Goal: Task Accomplishment & Management: Manage account settings

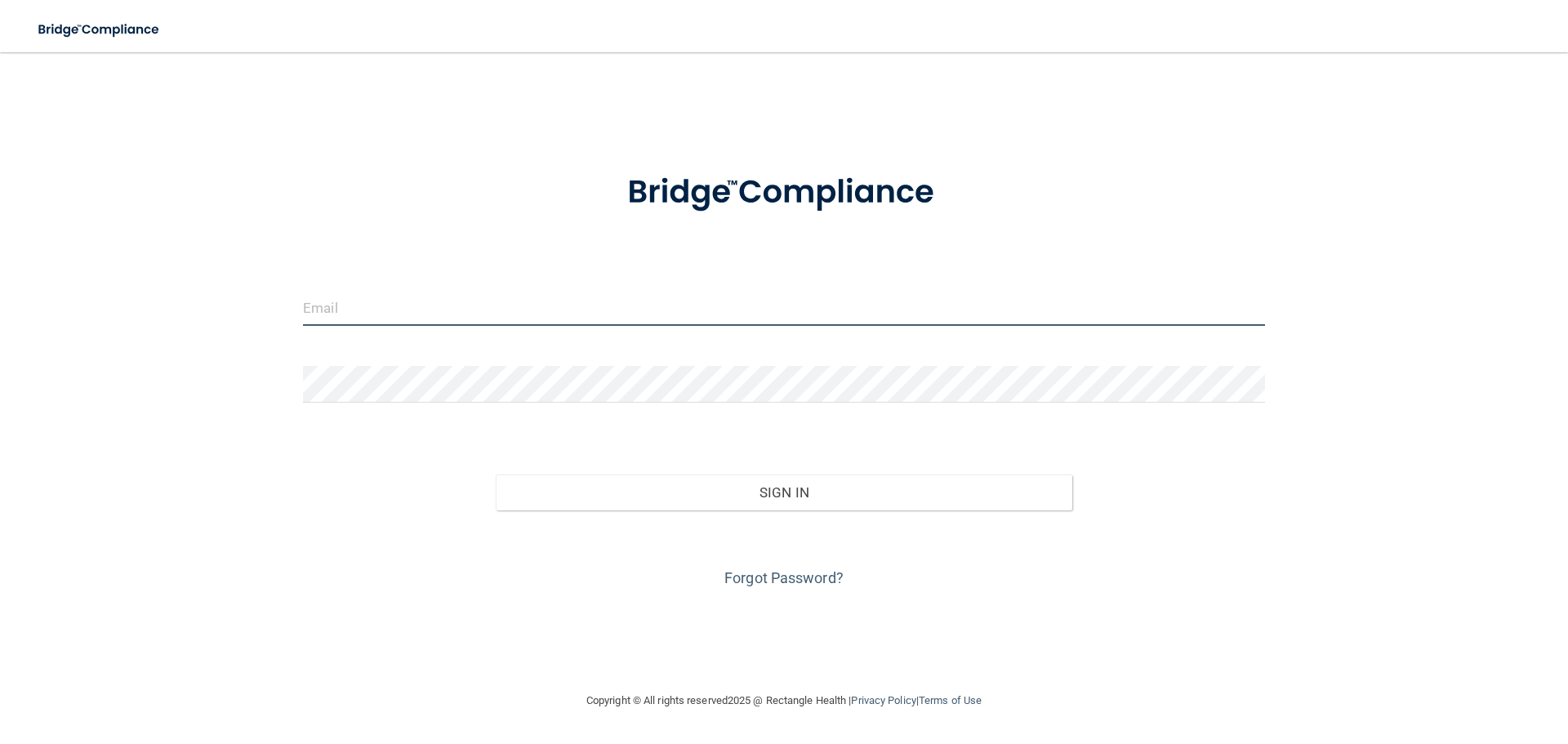
click at [534, 305] on input "email" at bounding box center [784, 307] width 962 height 37
type input "[PERSON_NAME][EMAIL_ADDRESS][DOMAIN_NAME]"
click at [472, 305] on input "email" at bounding box center [784, 307] width 962 height 37
type input "[PERSON_NAME][EMAIL_ADDRESS][DOMAIN_NAME]"
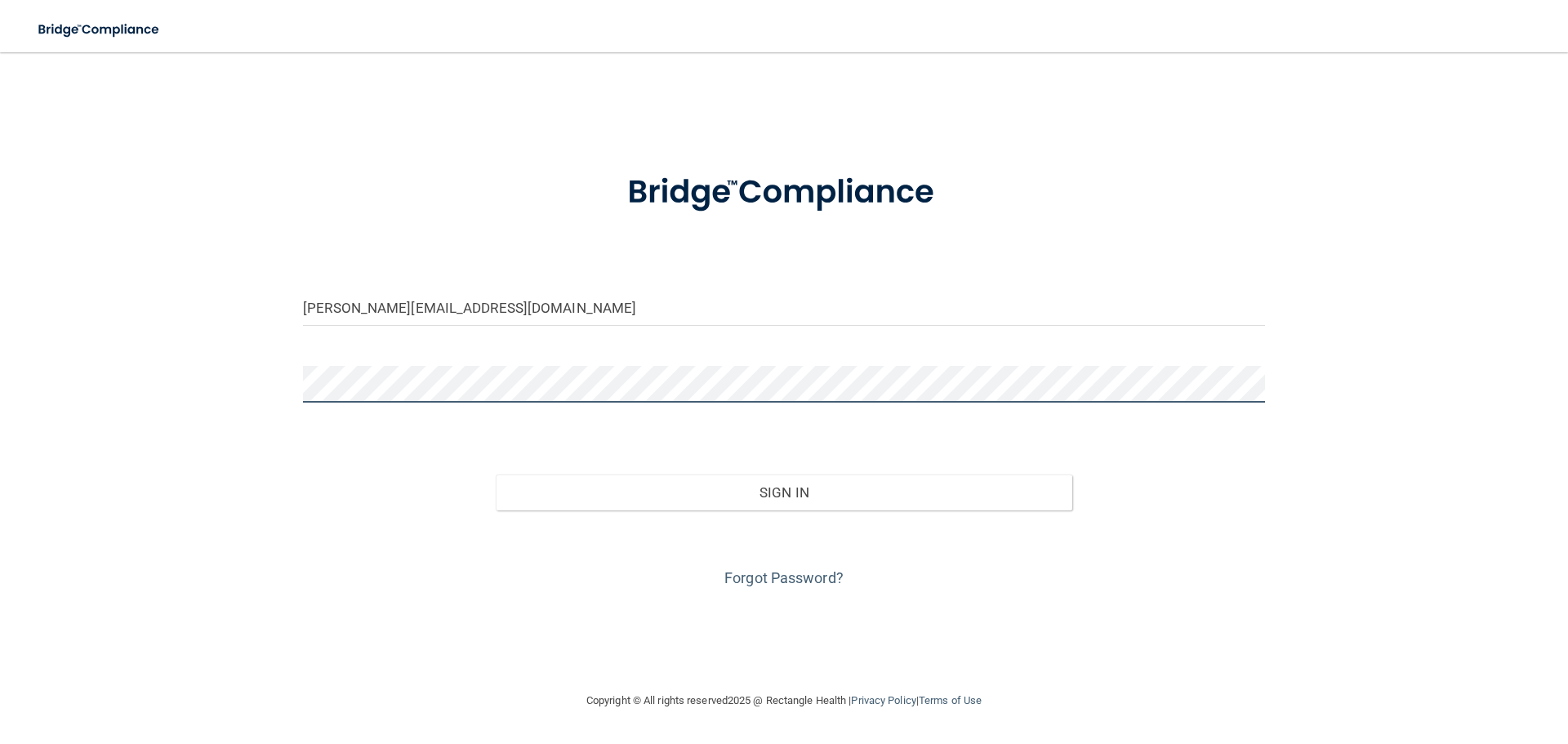
click at [496, 474] on button "Sign In" at bounding box center [784, 492] width 578 height 36
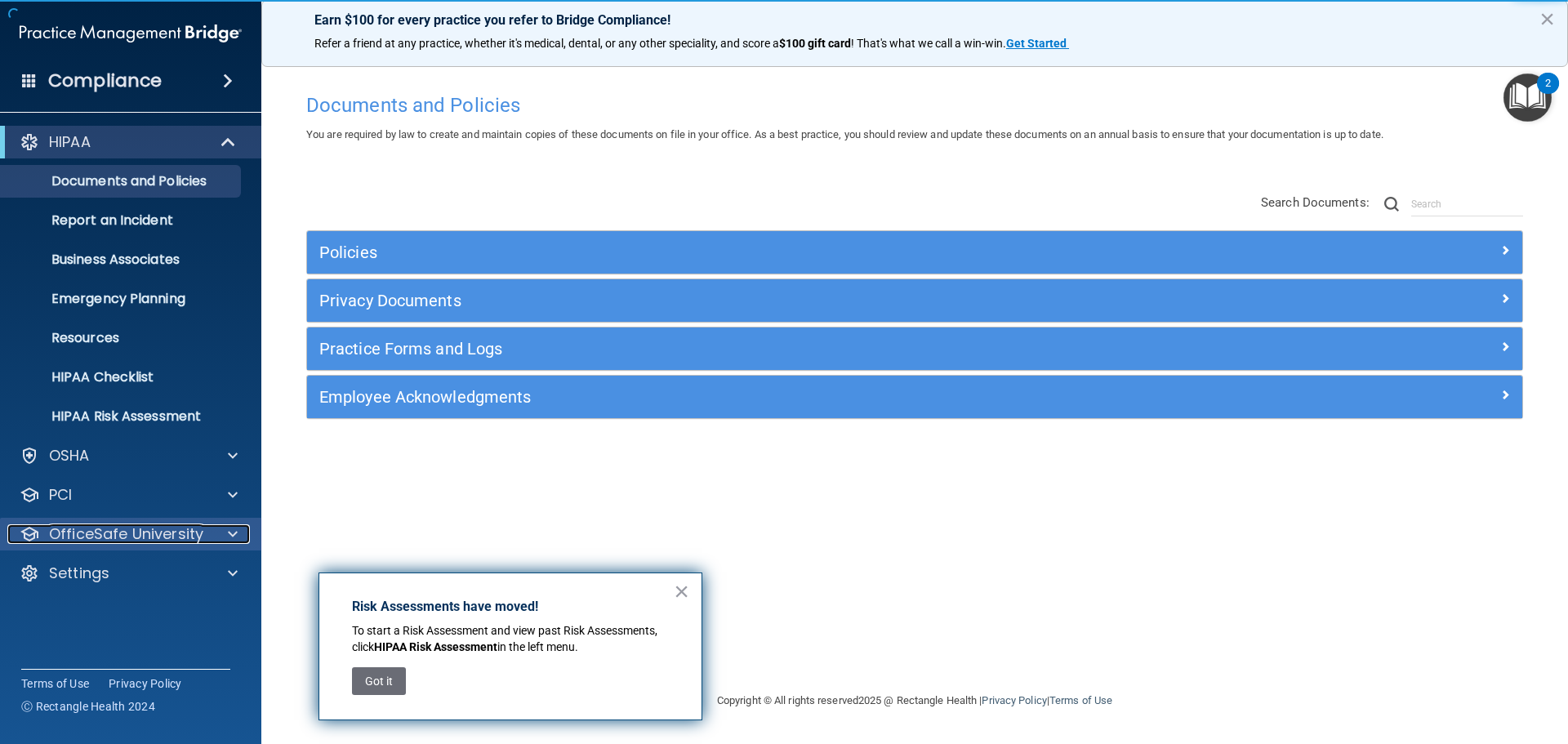
click at [137, 530] on p "OfficeSafe University" at bounding box center [125, 534] width 154 height 20
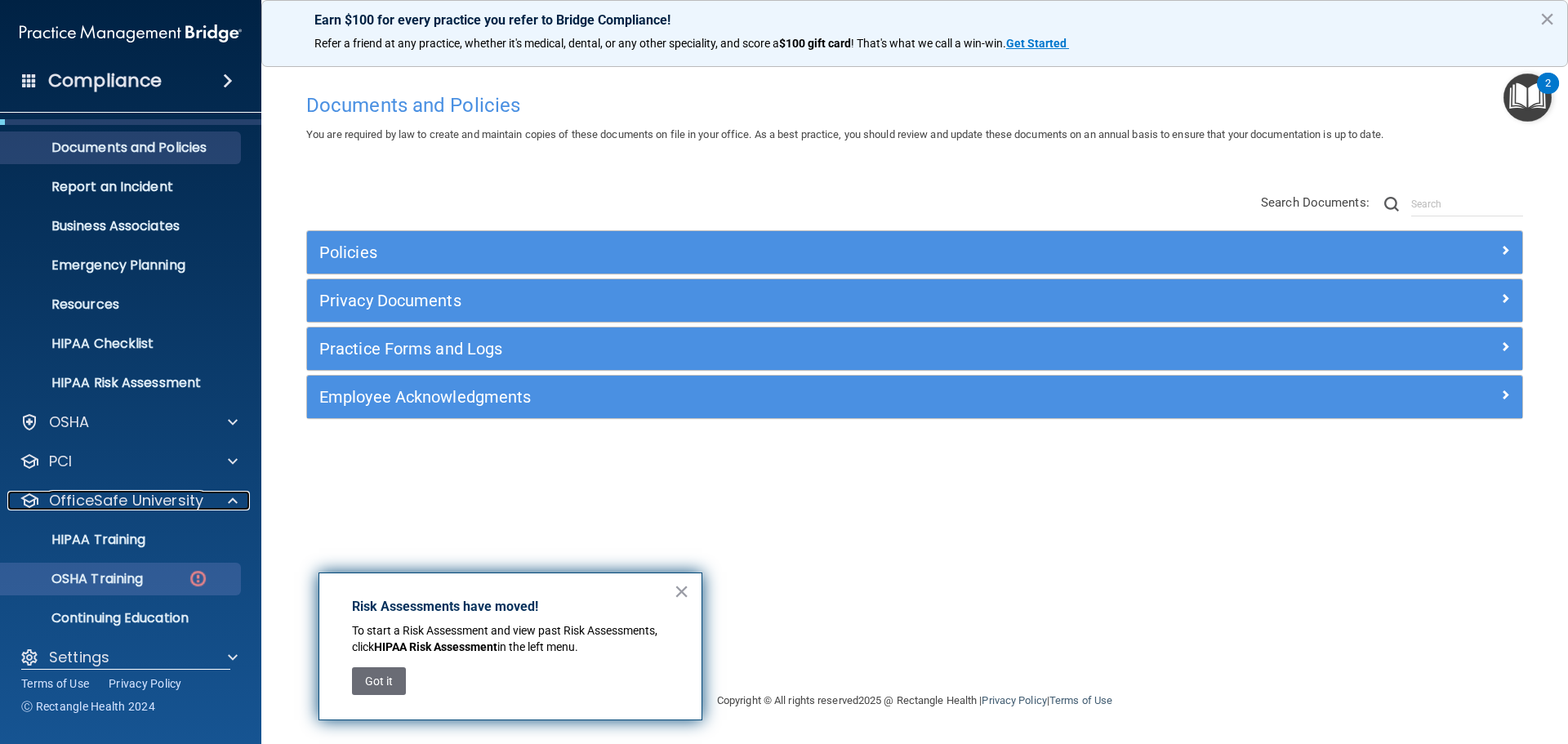
scroll to position [51, 0]
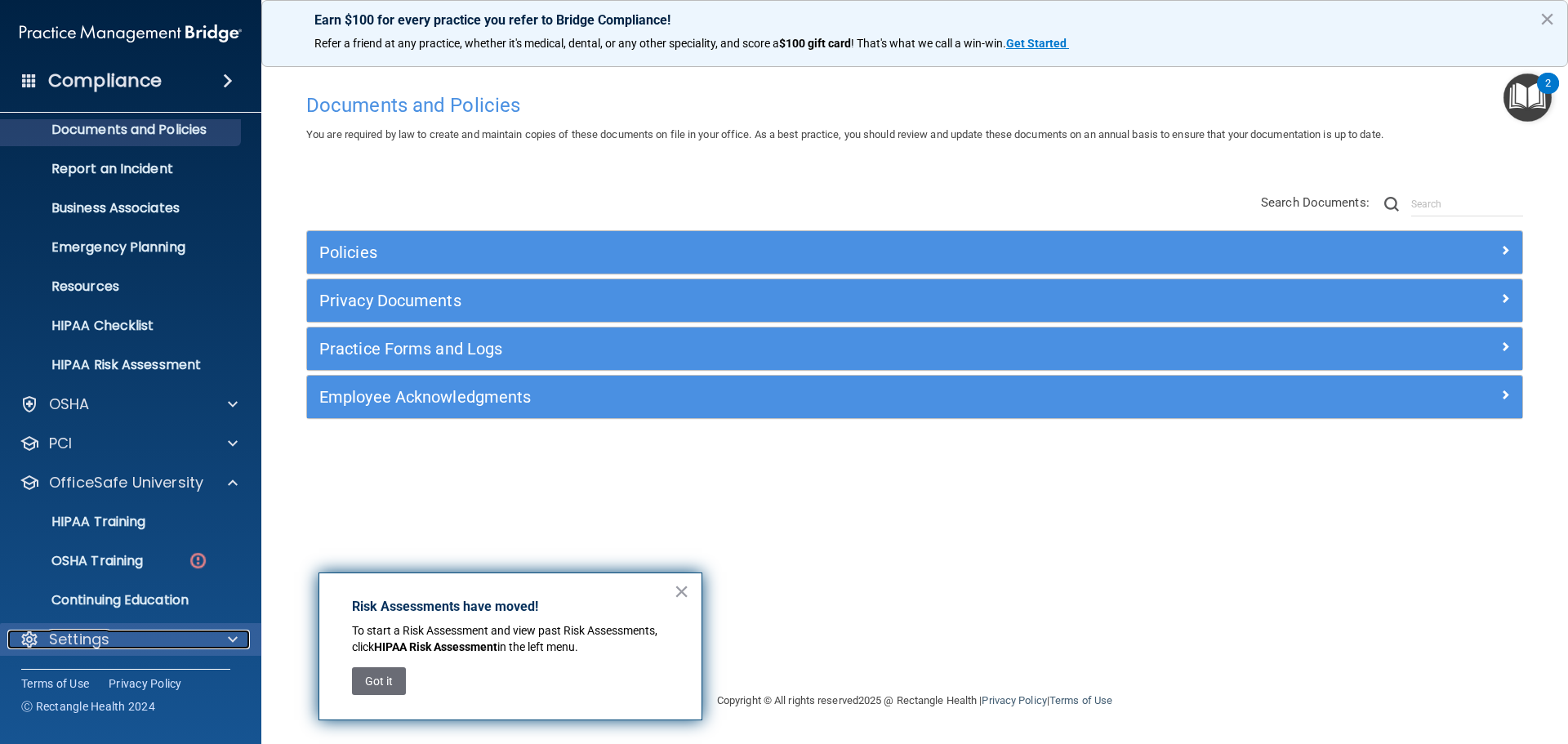
click at [97, 642] on p "Settings" at bounding box center [78, 639] width 61 height 20
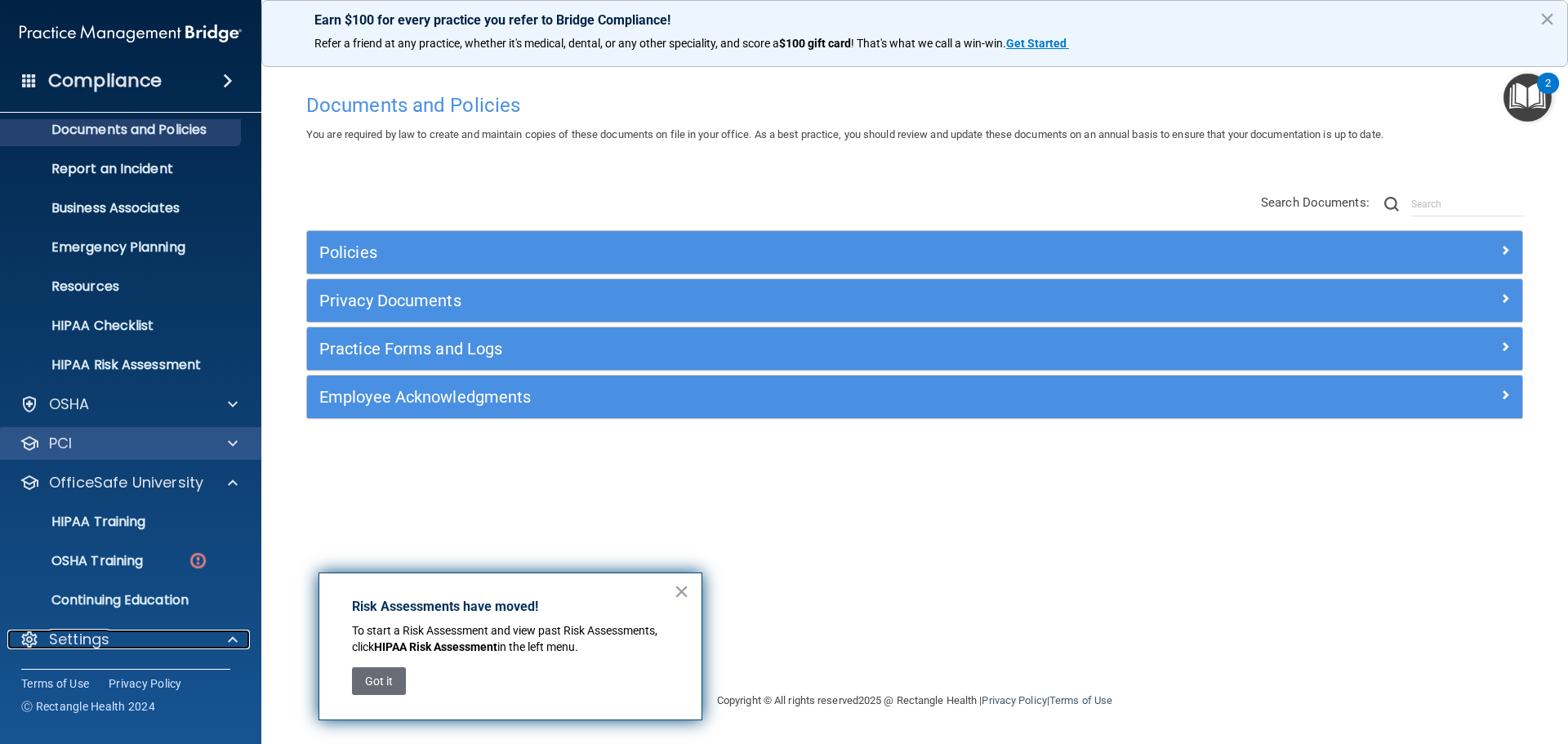
scroll to position [0, 0]
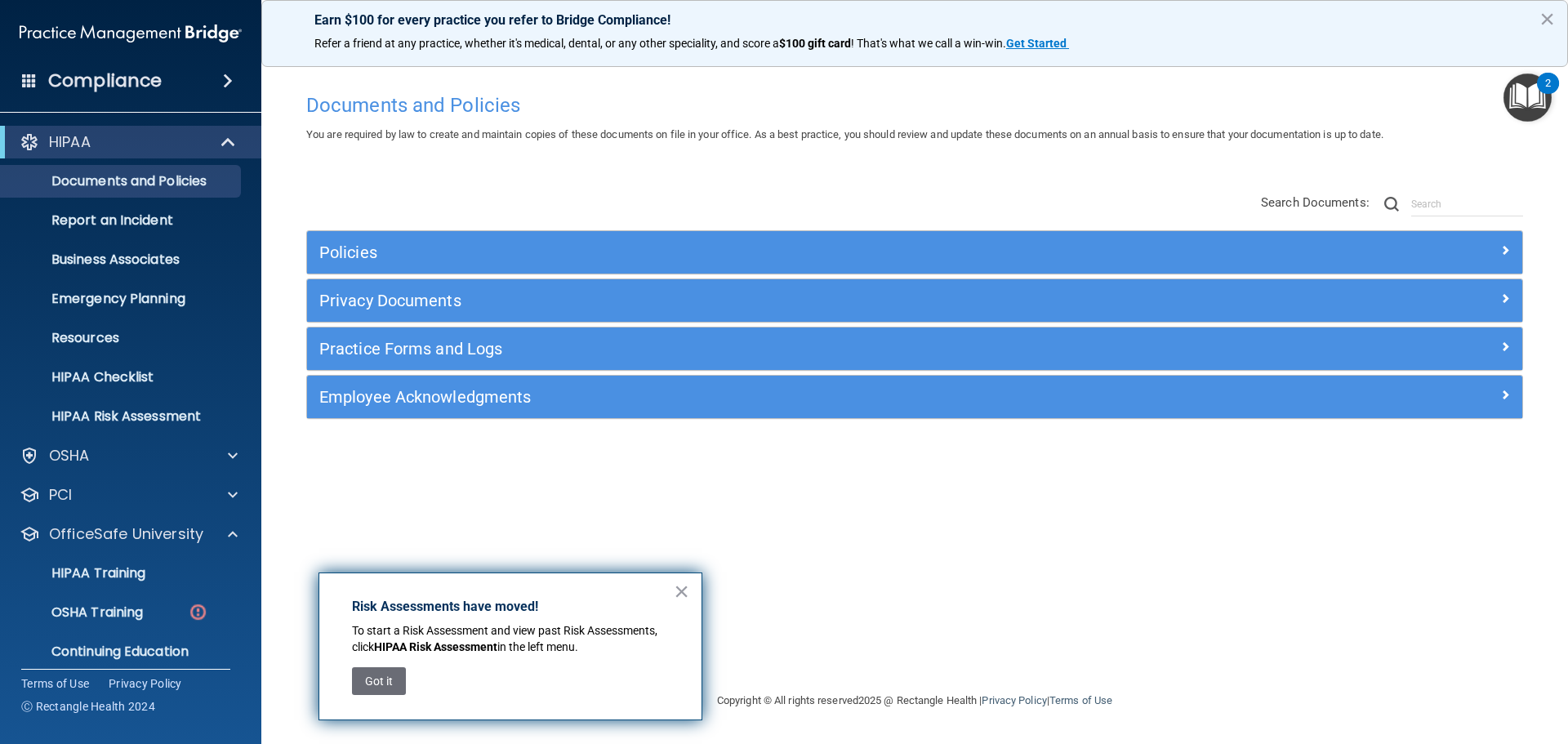
click at [217, 90] on div "Compliance" at bounding box center [131, 81] width 261 height 36
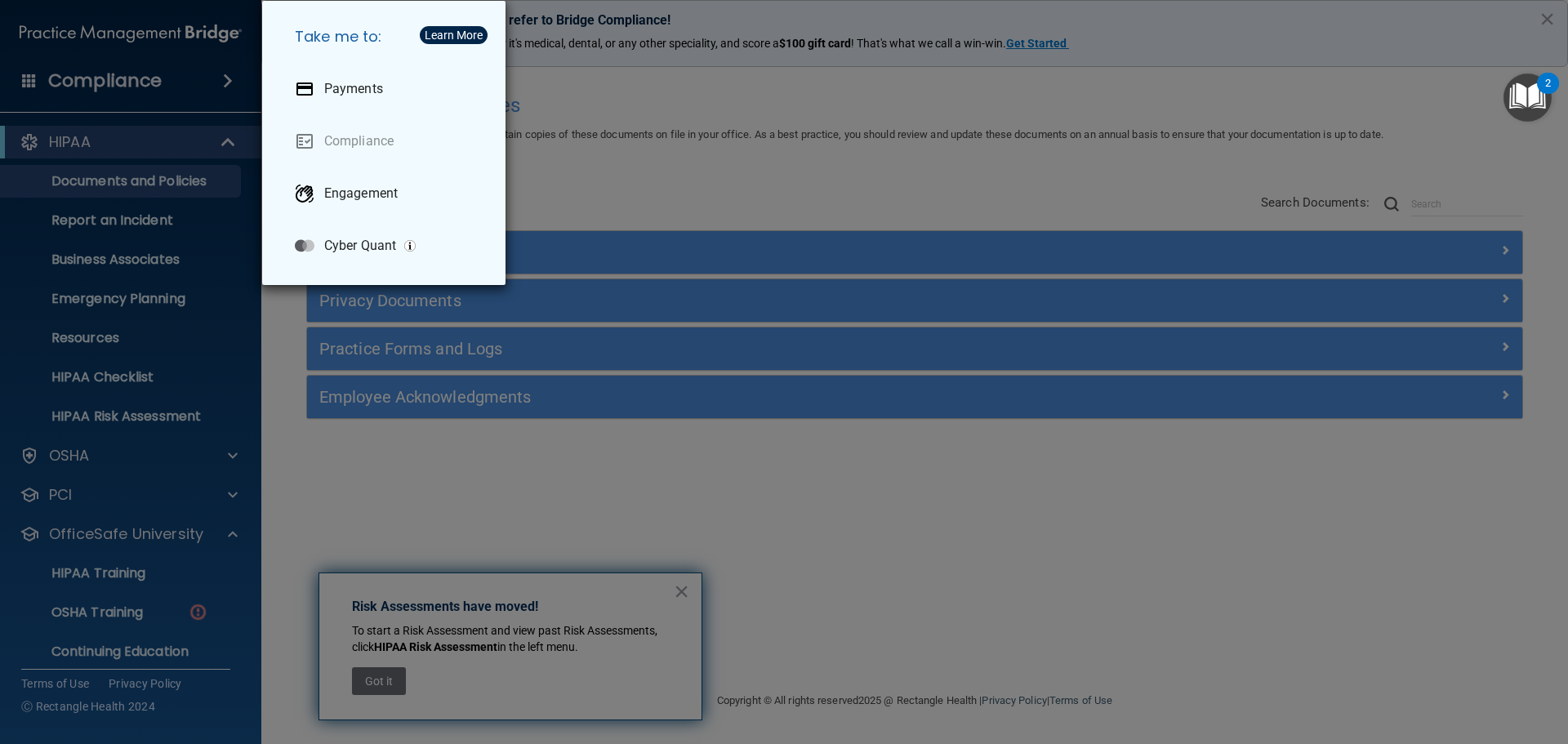
click at [393, 468] on div "Take me to: Payments Compliance Engagement Cyber Quant" at bounding box center [784, 372] width 1568 height 744
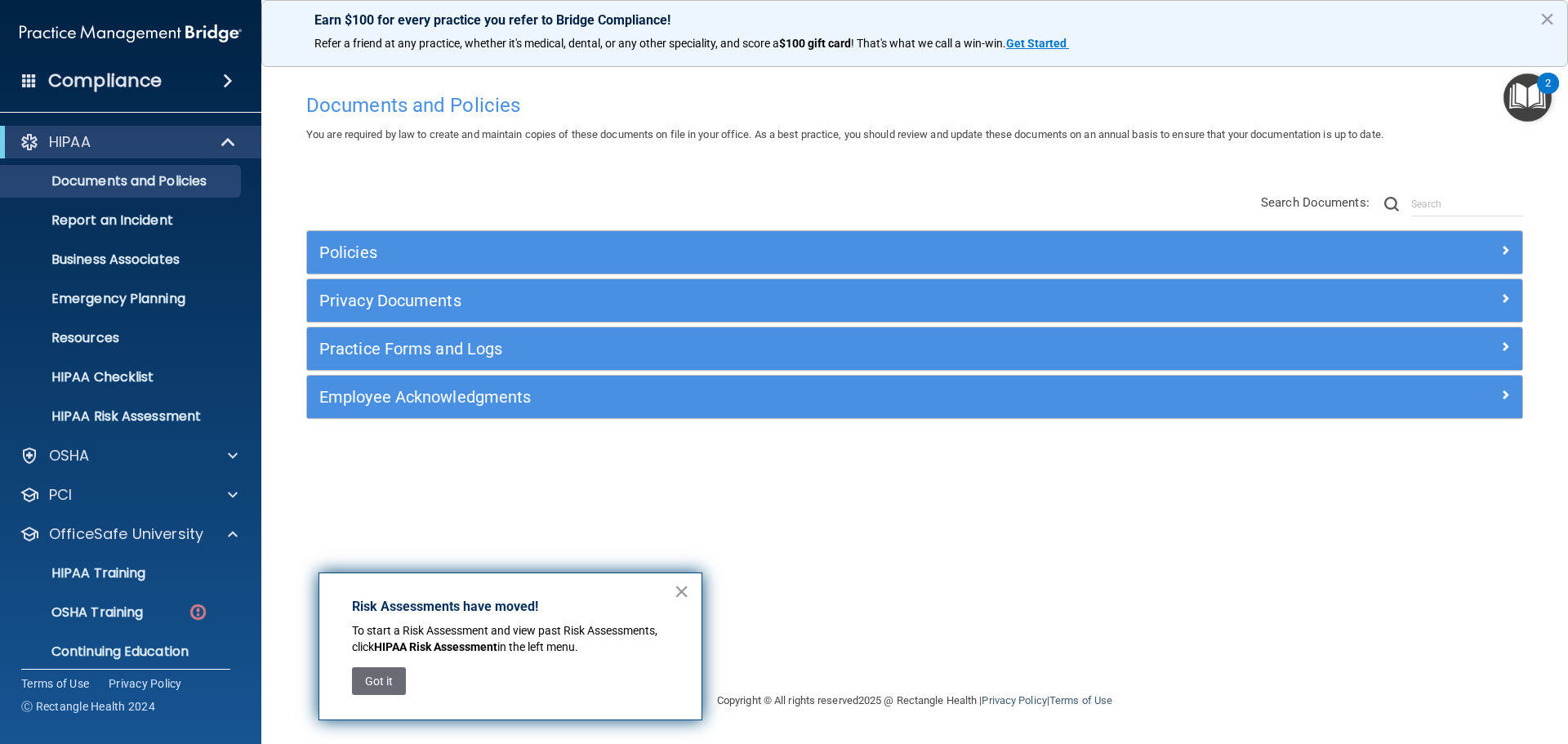
click at [682, 589] on button "×" at bounding box center [682, 591] width 15 height 26
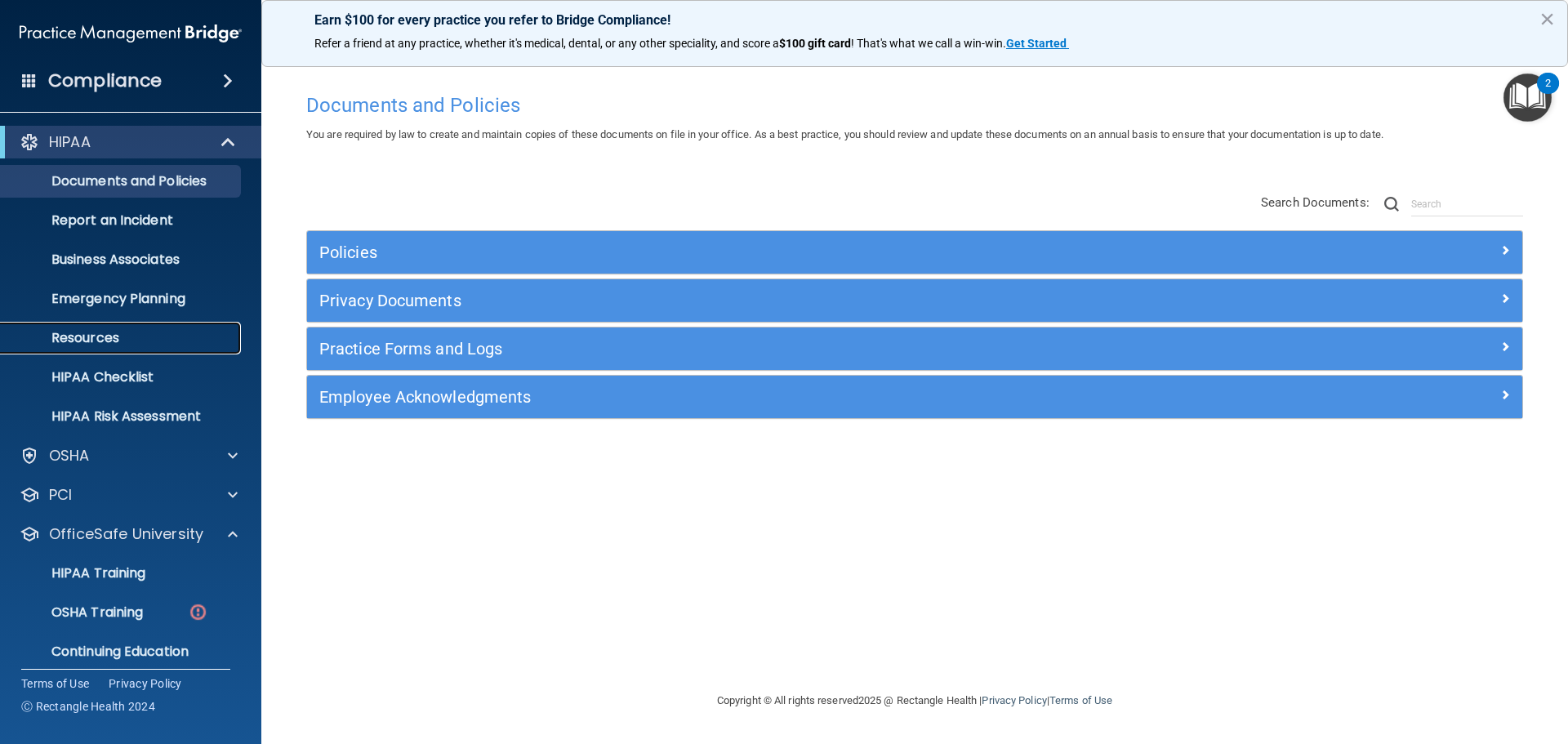
click at [125, 346] on p "Resources" at bounding box center [121, 338] width 223 height 16
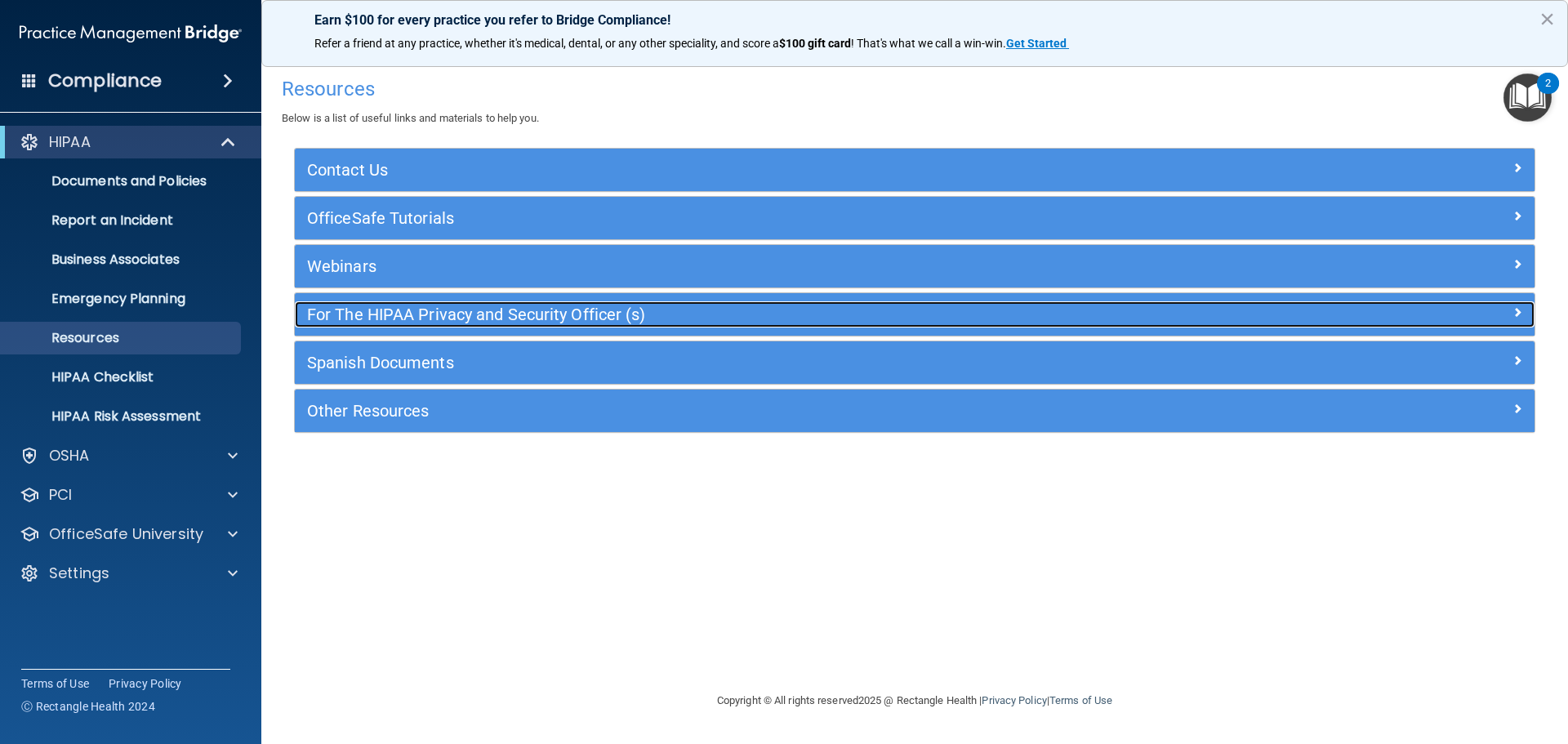
click at [482, 317] on h5 "For The HIPAA Privacy and Security Officer (s)" at bounding box center [760, 314] width 906 height 18
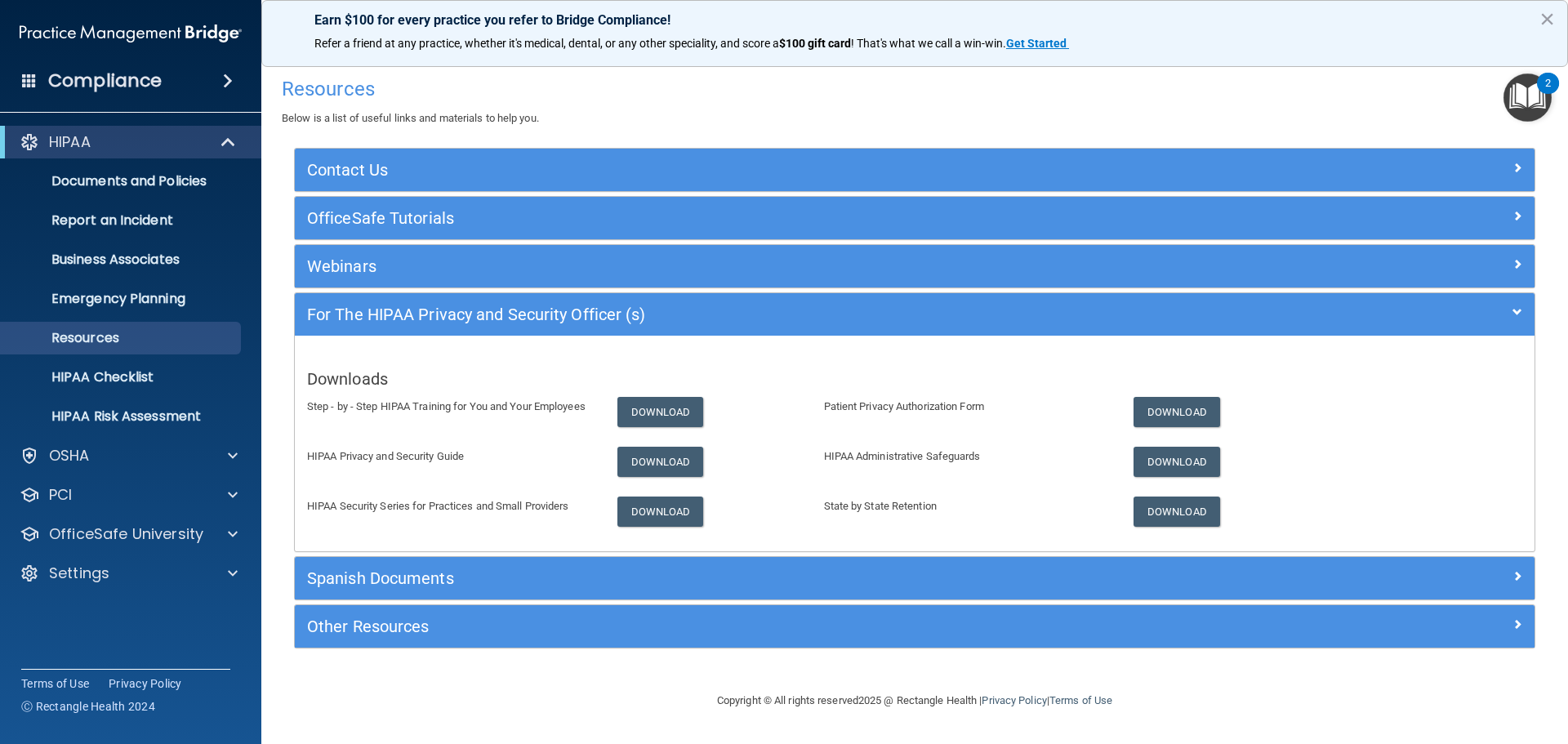
click at [206, 73] on div "Compliance" at bounding box center [131, 81] width 261 height 36
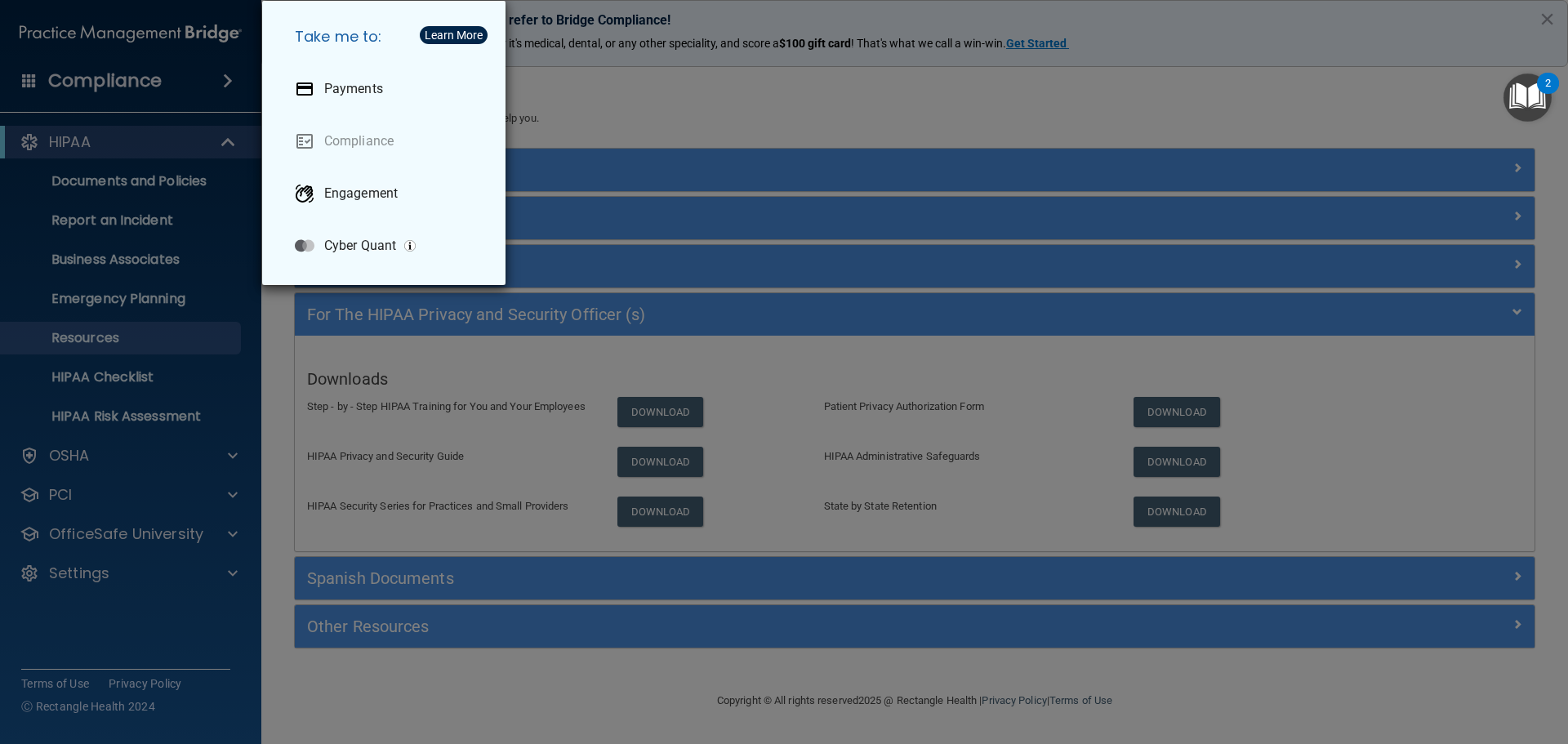
click at [145, 181] on div "Take me to: Payments Compliance Engagement Cyber Quant" at bounding box center [784, 372] width 1568 height 744
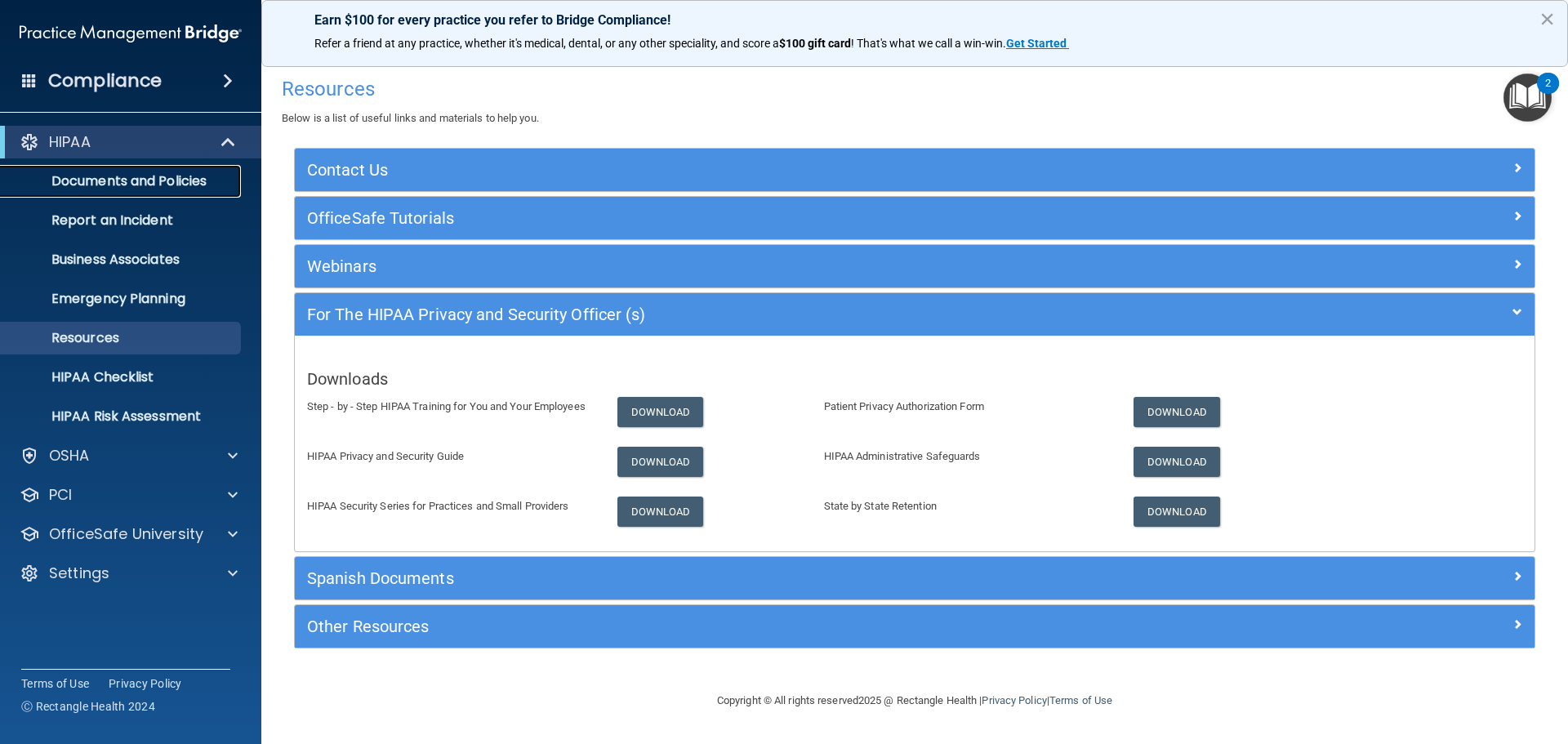
click at [145, 181] on p "Documents and Policies" at bounding box center [121, 181] width 223 height 16
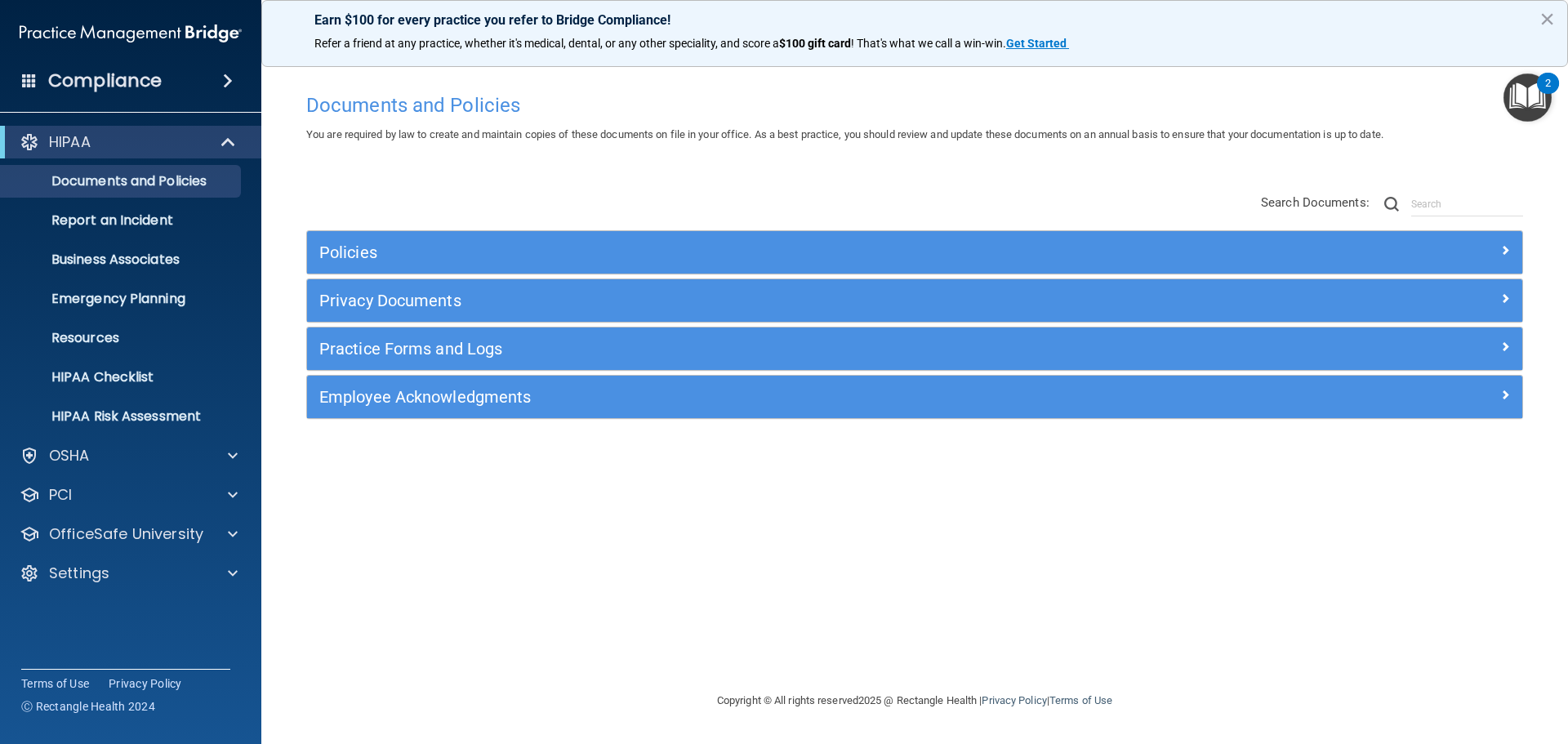
click at [27, 84] on span at bounding box center [29, 79] width 15 height 15
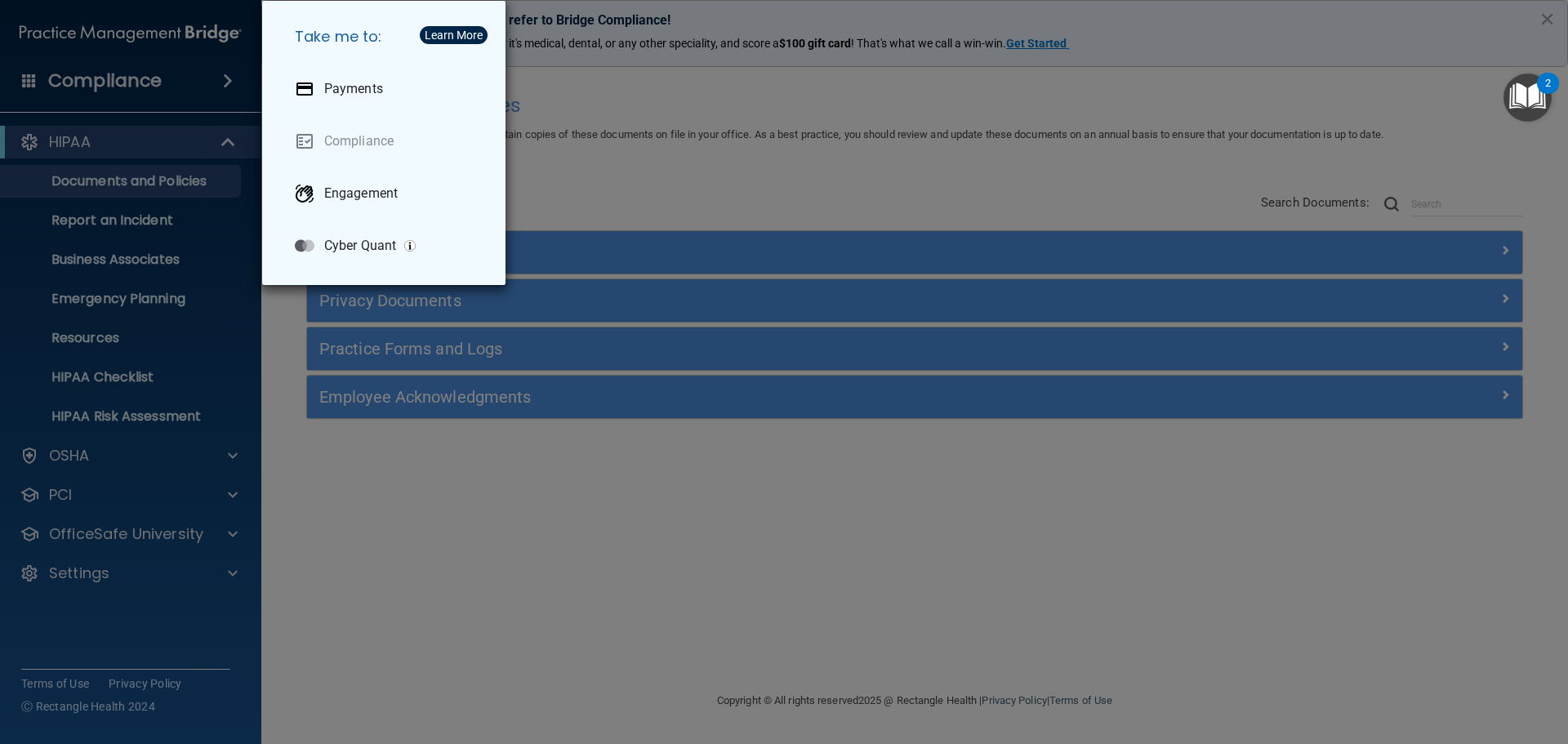
click at [70, 346] on div "Take me to: Payments Compliance Engagement Cyber Quant" at bounding box center [784, 372] width 1568 height 744
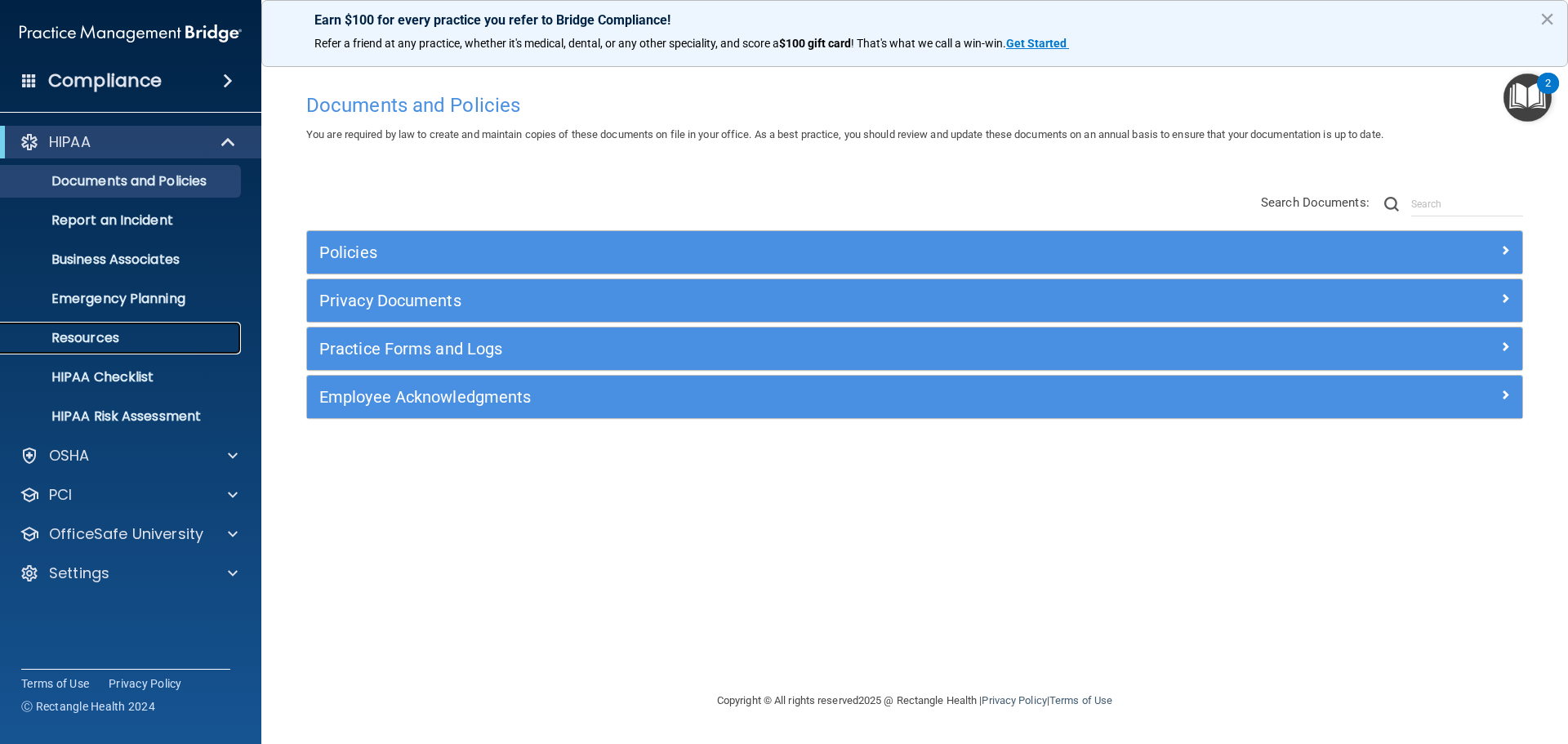
click at [77, 339] on p "Resources" at bounding box center [121, 338] width 223 height 16
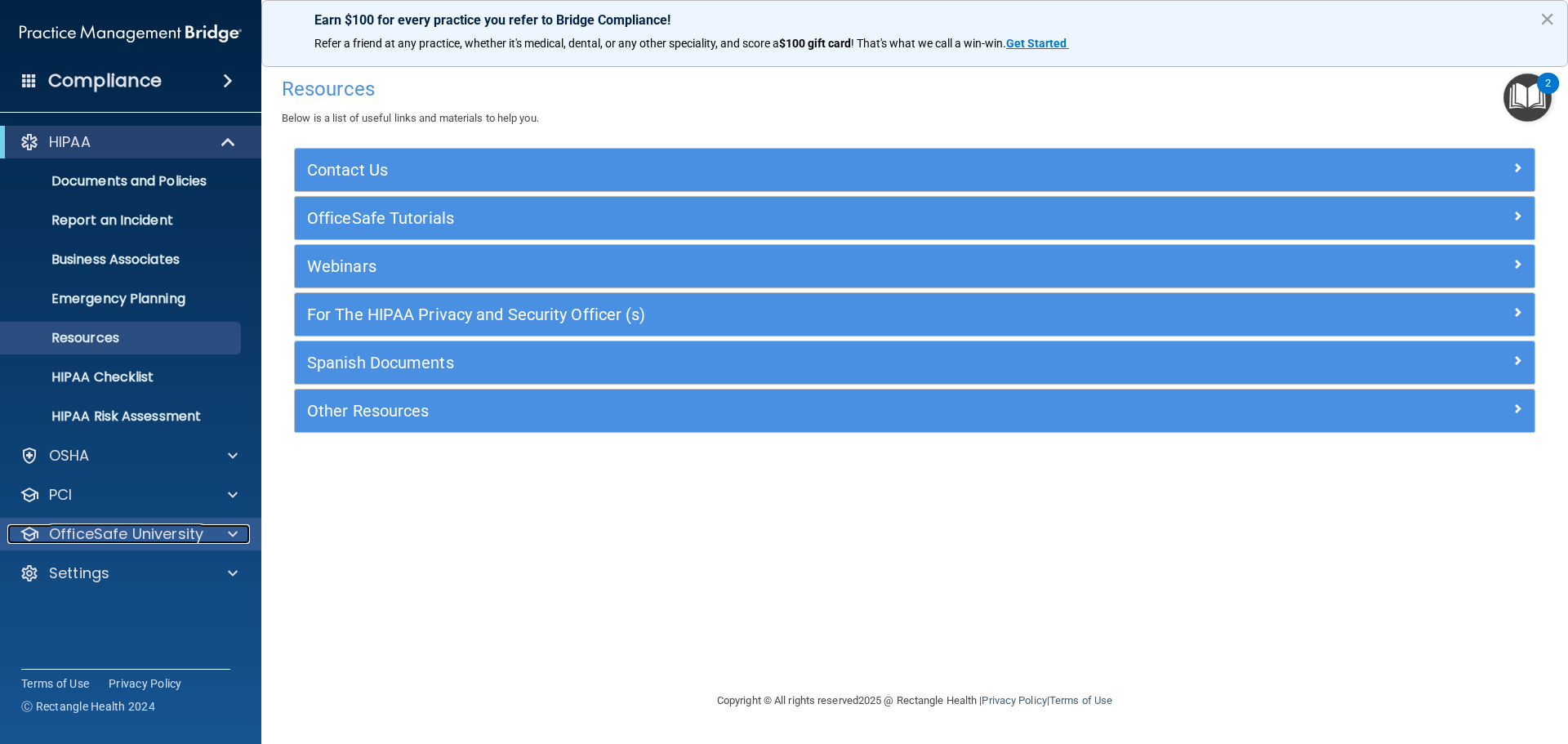
click at [114, 532] on p "OfficeSafe University" at bounding box center [125, 534] width 154 height 20
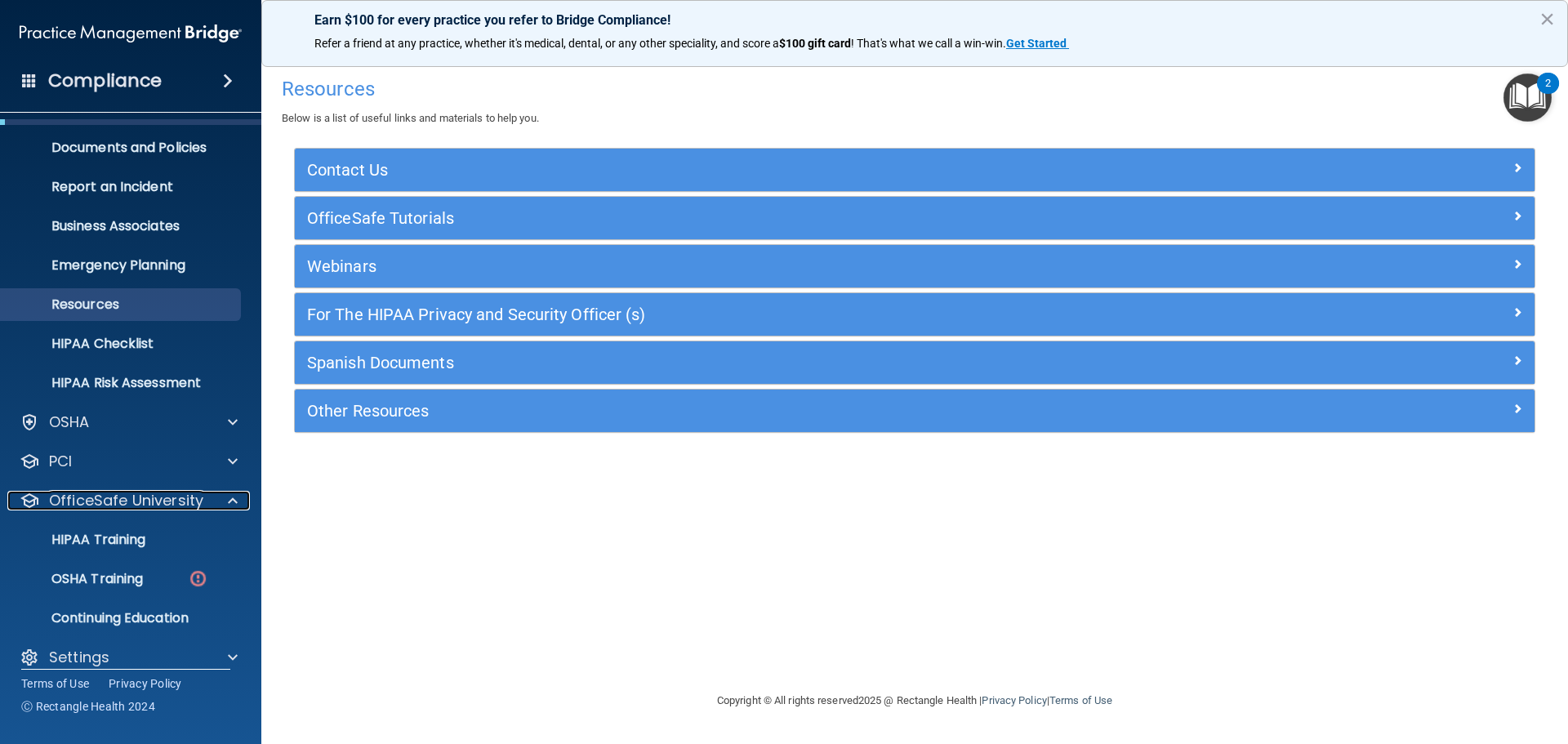
scroll to position [51, 0]
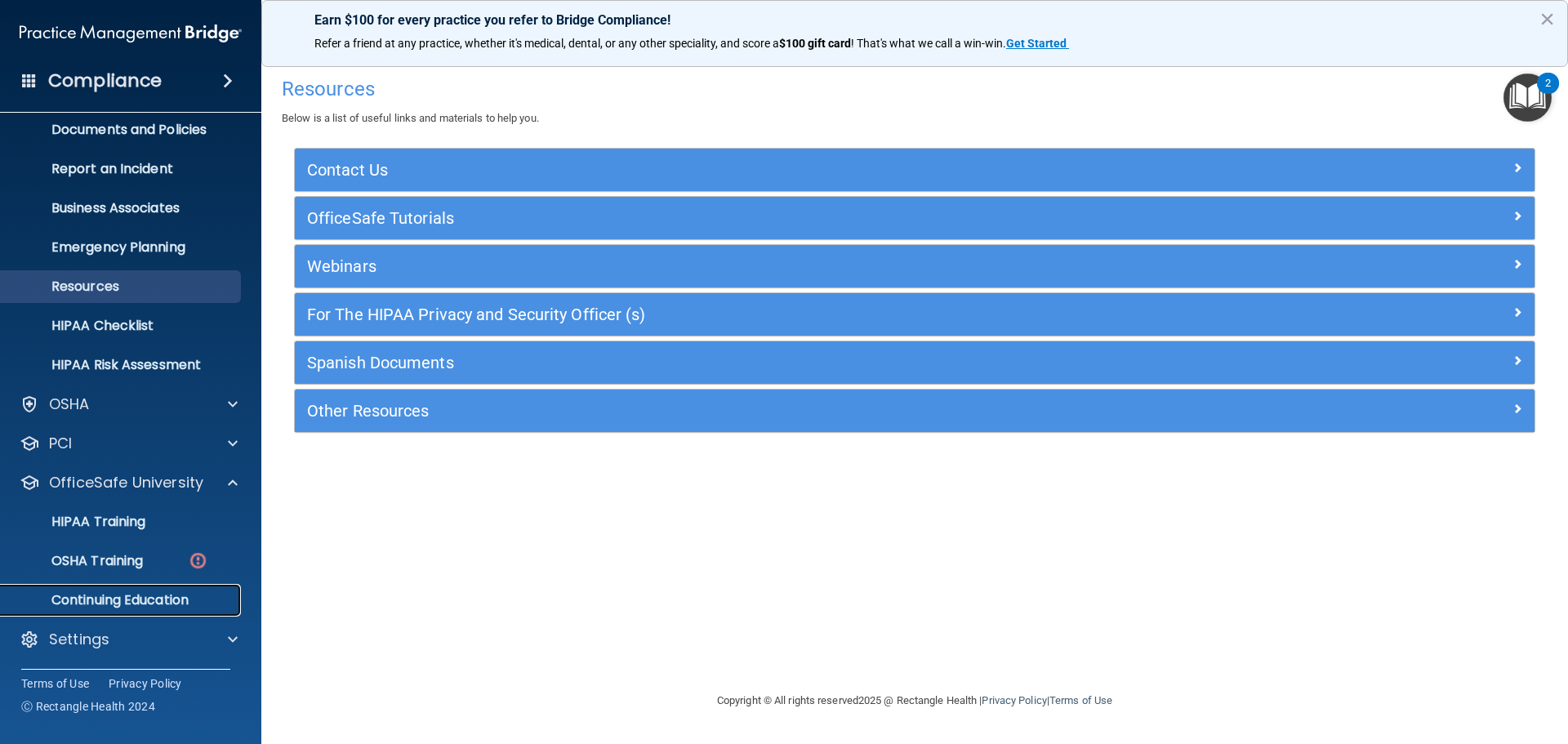
click at [147, 603] on p "Continuing Education" at bounding box center [121, 600] width 223 height 16
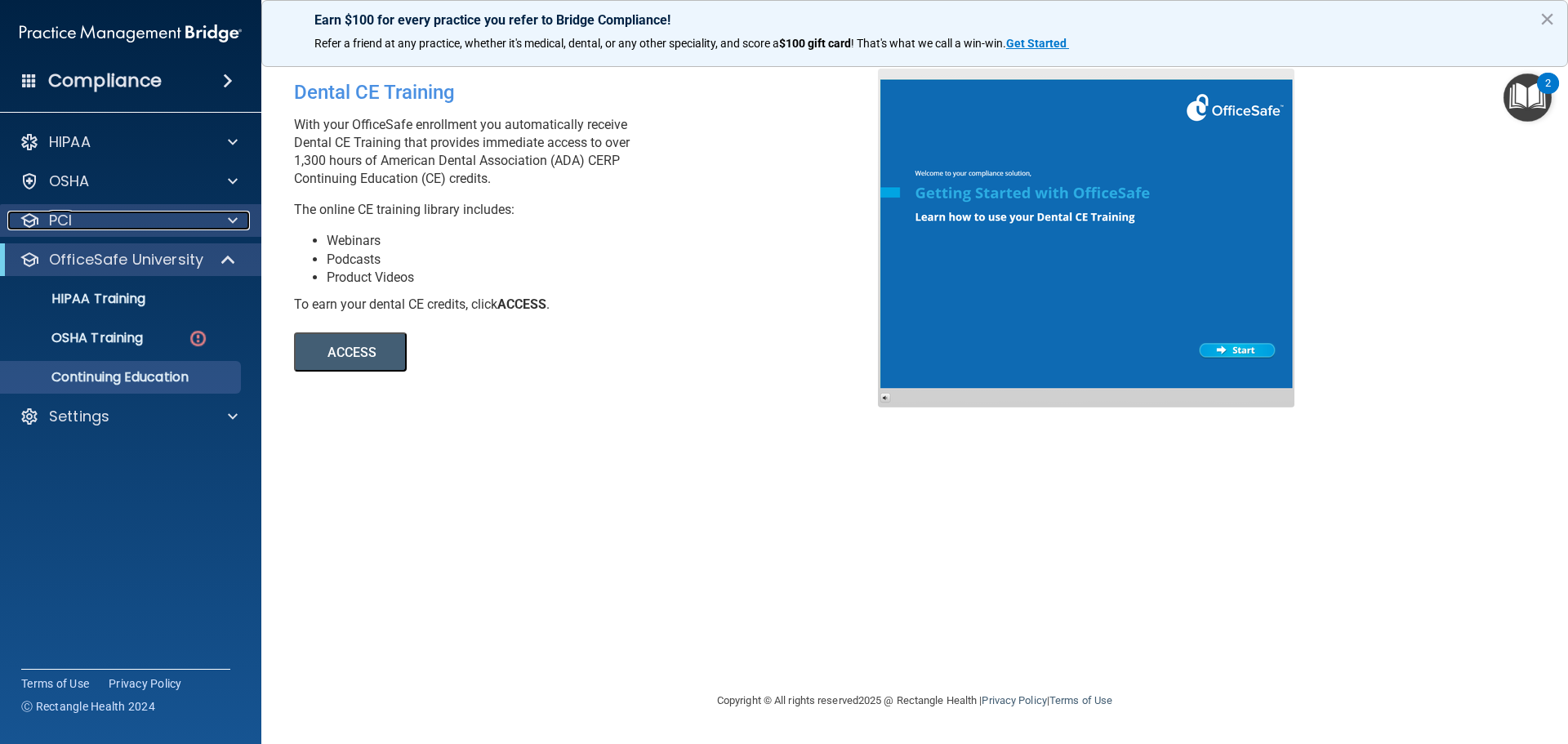
click at [72, 225] on p "PCI" at bounding box center [60, 220] width 23 height 20
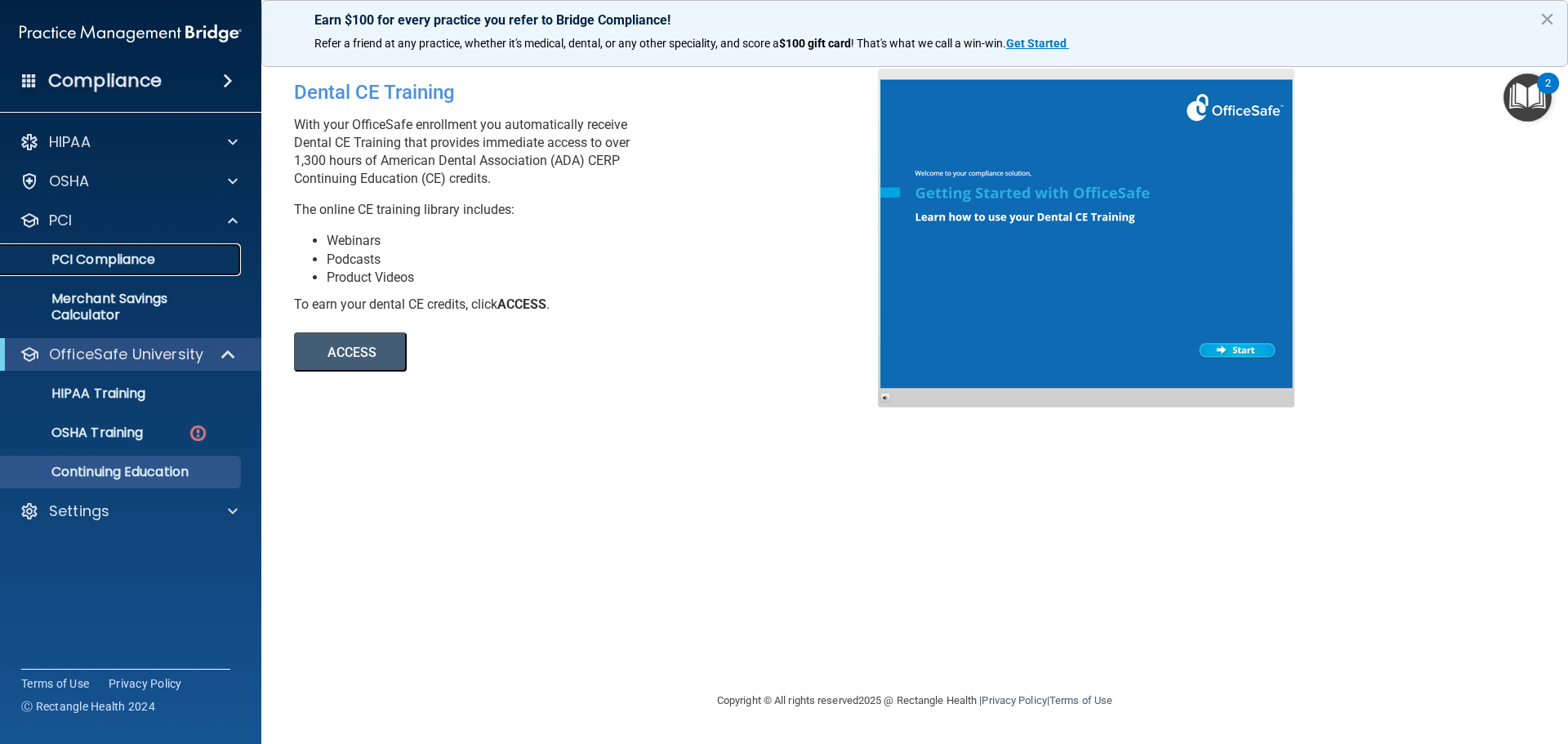
click at [82, 266] on p "PCI Compliance" at bounding box center [121, 259] width 223 height 16
click at [180, 78] on div "Compliance" at bounding box center [131, 81] width 261 height 36
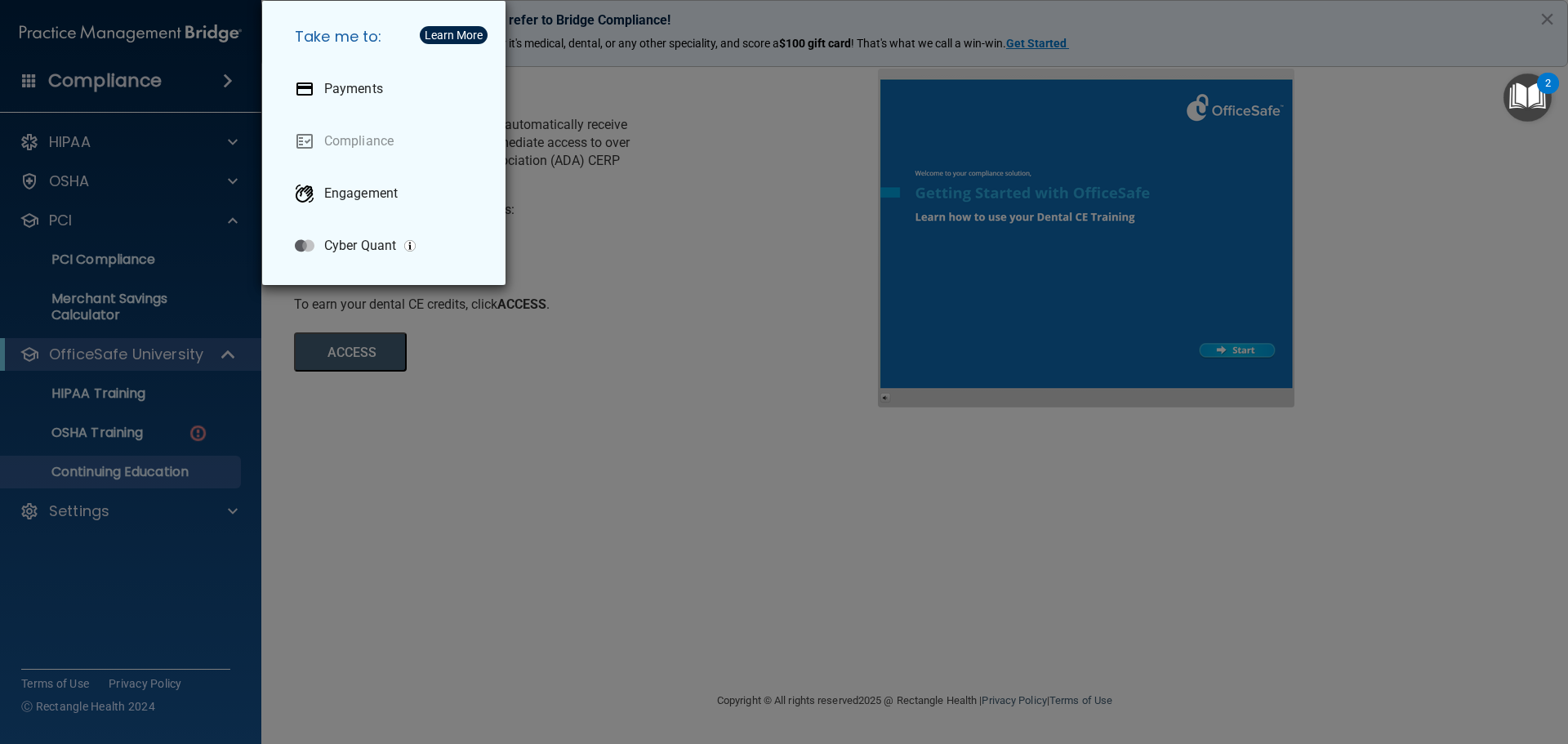
click at [59, 141] on div "Take me to: Payments Compliance Engagement Cyber Quant" at bounding box center [784, 372] width 1568 height 744
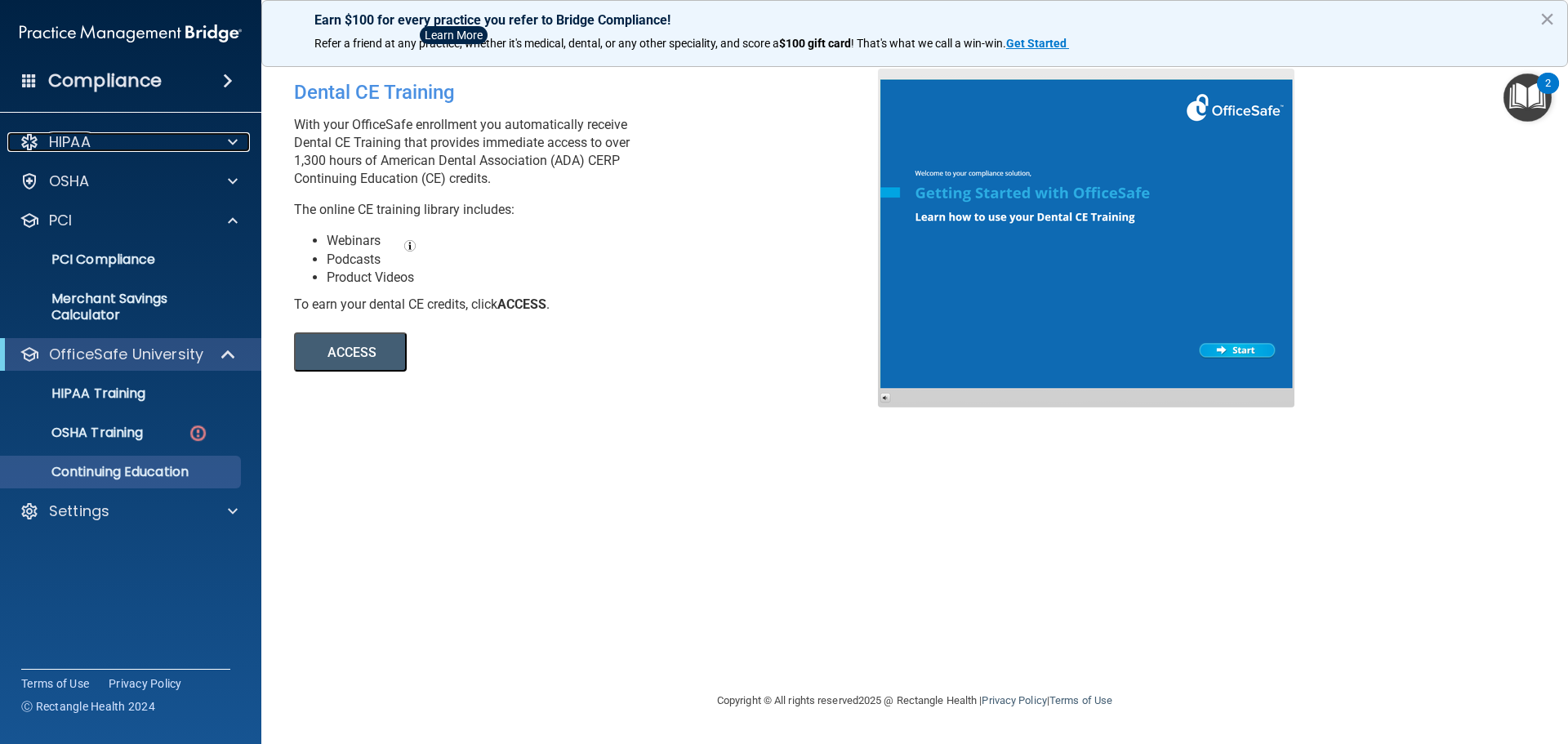
click at [59, 141] on p "HIPAA" at bounding box center [69, 142] width 42 height 20
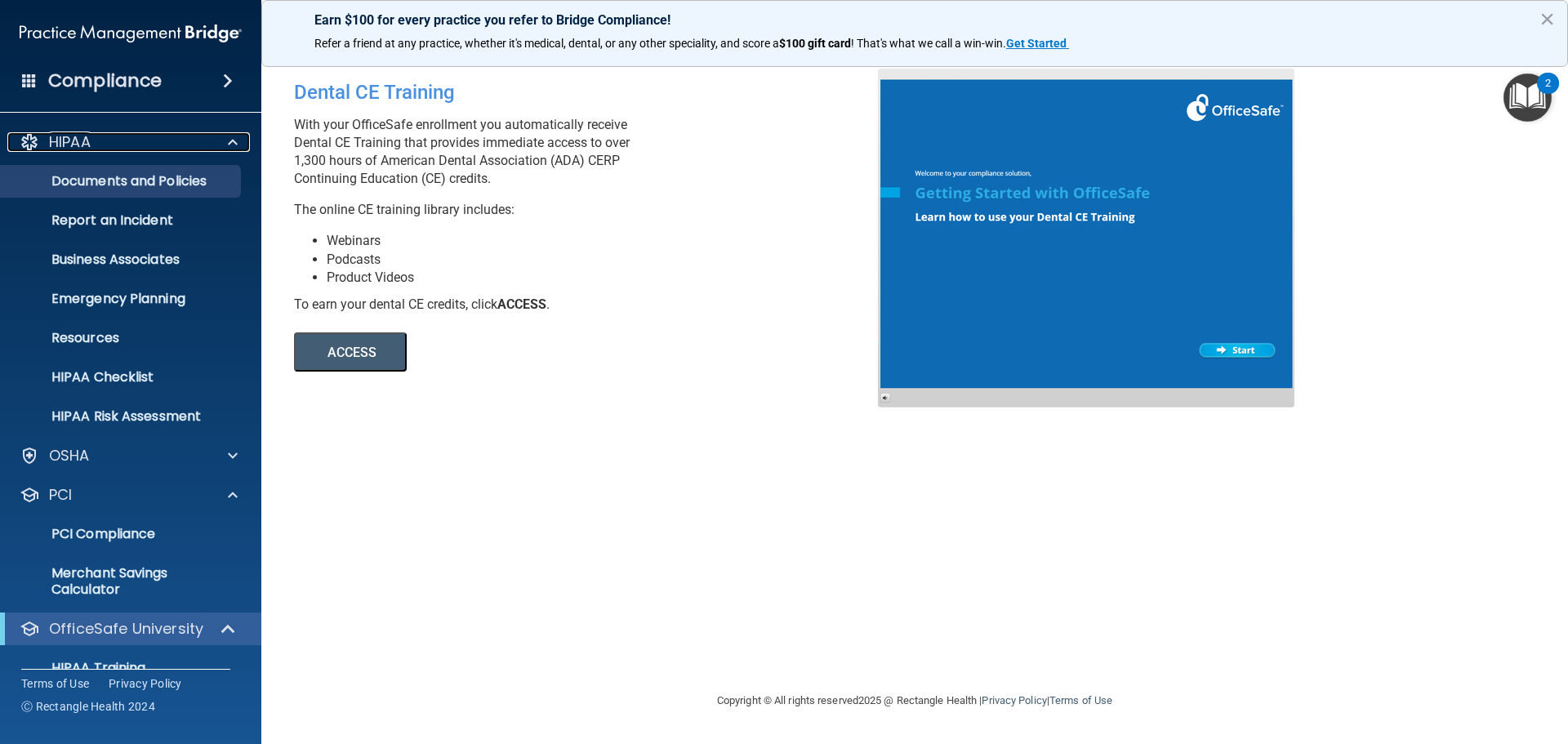
scroll to position [146, 0]
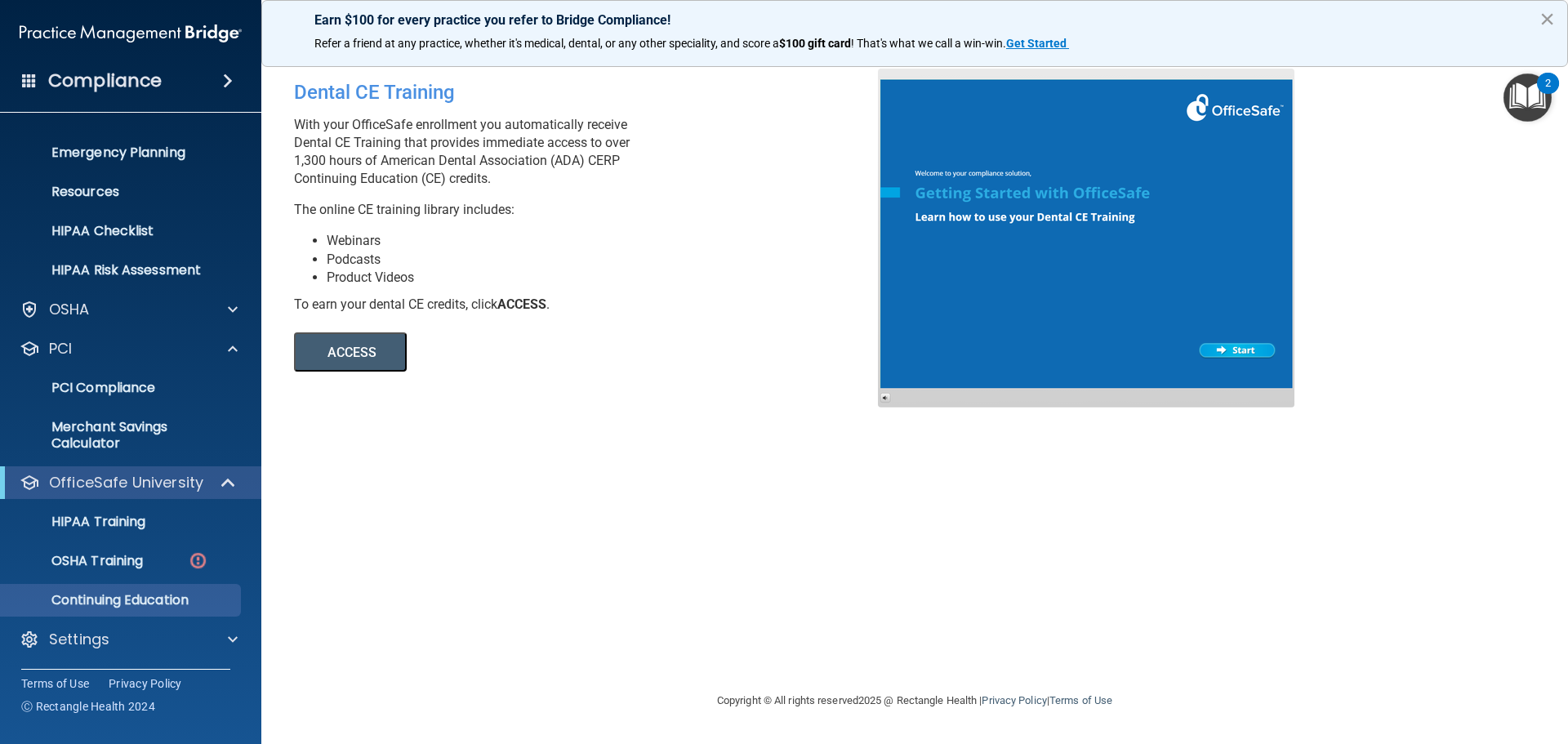
click at [1549, 12] on button "×" at bounding box center [1548, 19] width 15 height 26
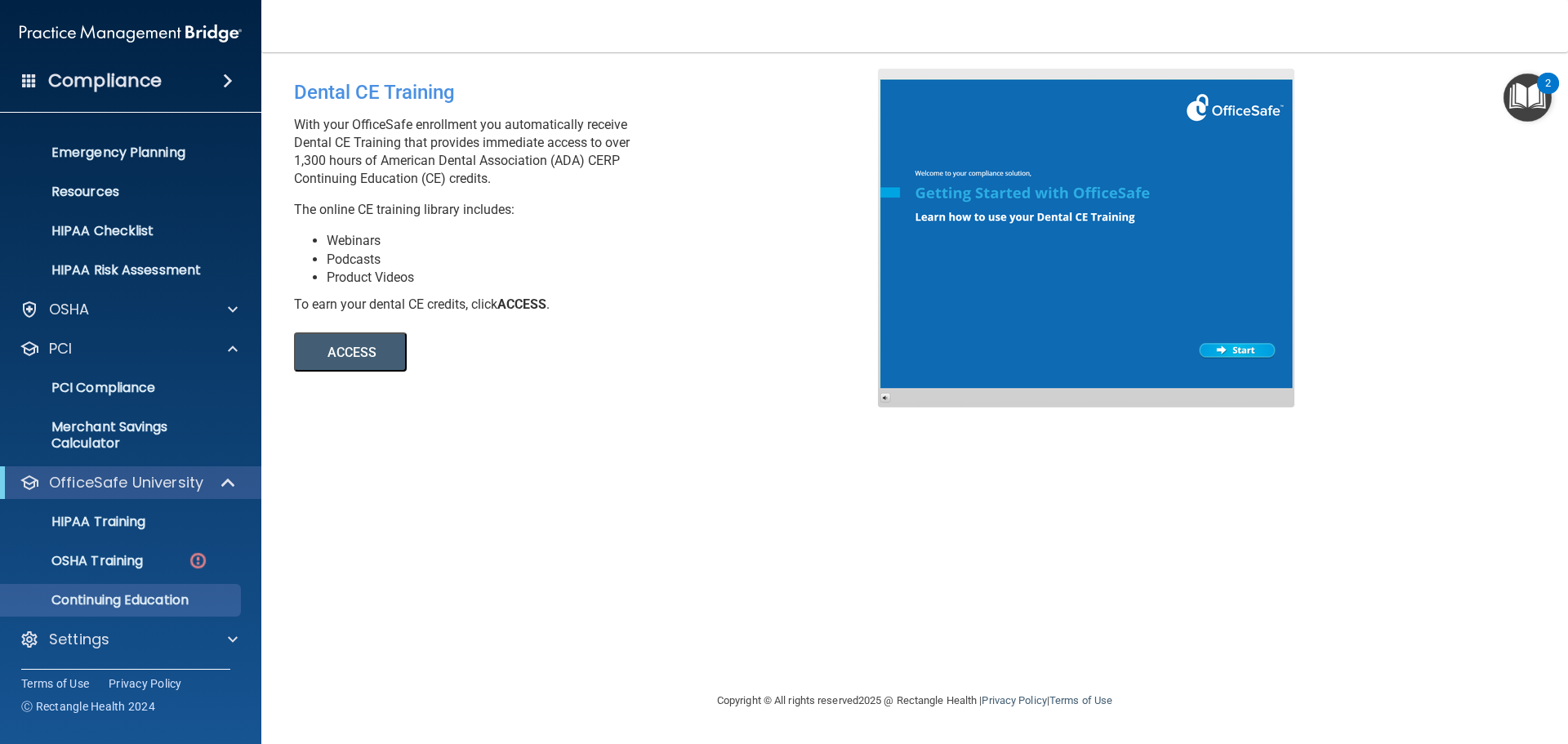
click at [1527, 101] on img "Open Resource Center, 2 new notifications" at bounding box center [1528, 97] width 48 height 48
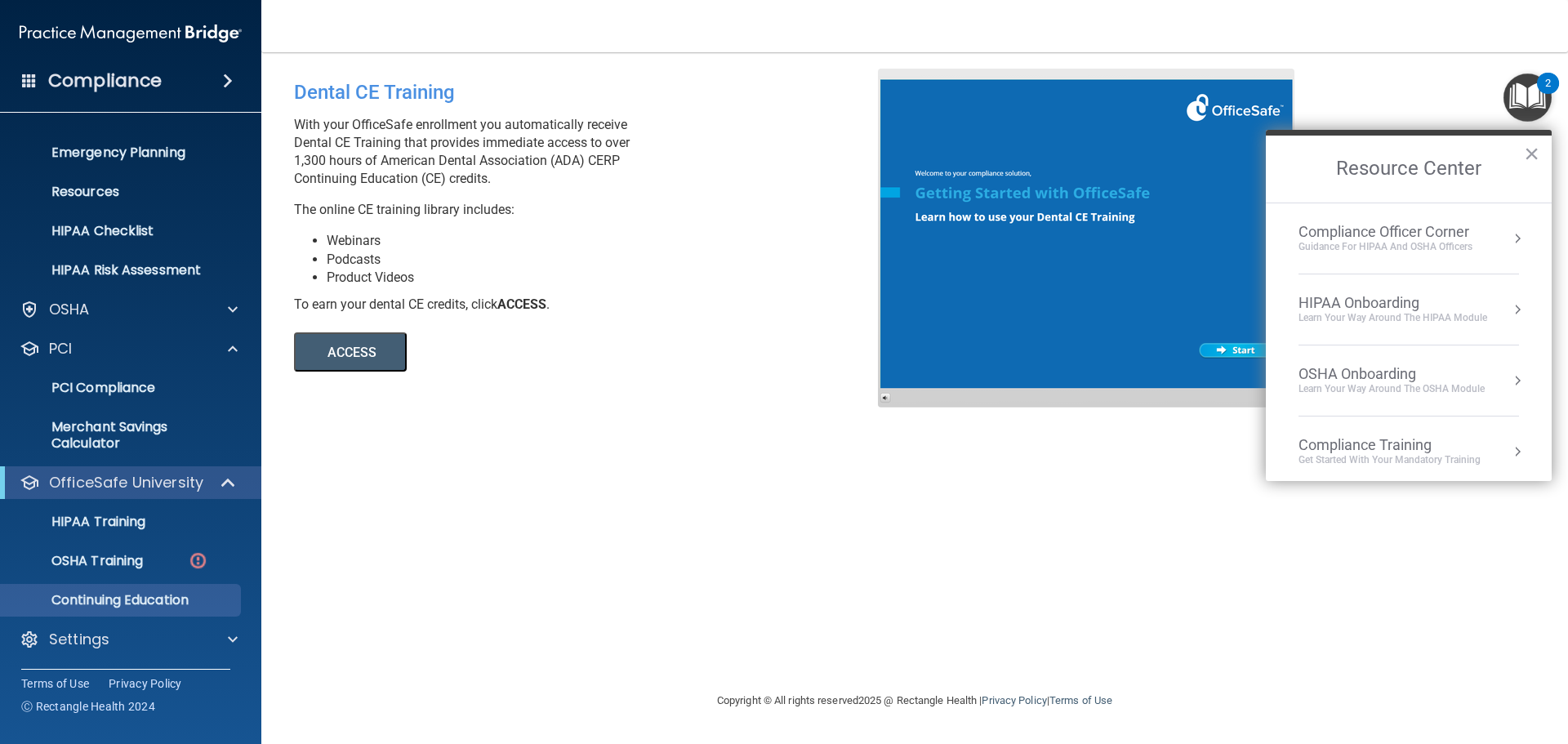
click at [1423, 230] on div "Compliance Officer Corner" at bounding box center [1385, 231] width 174 height 18
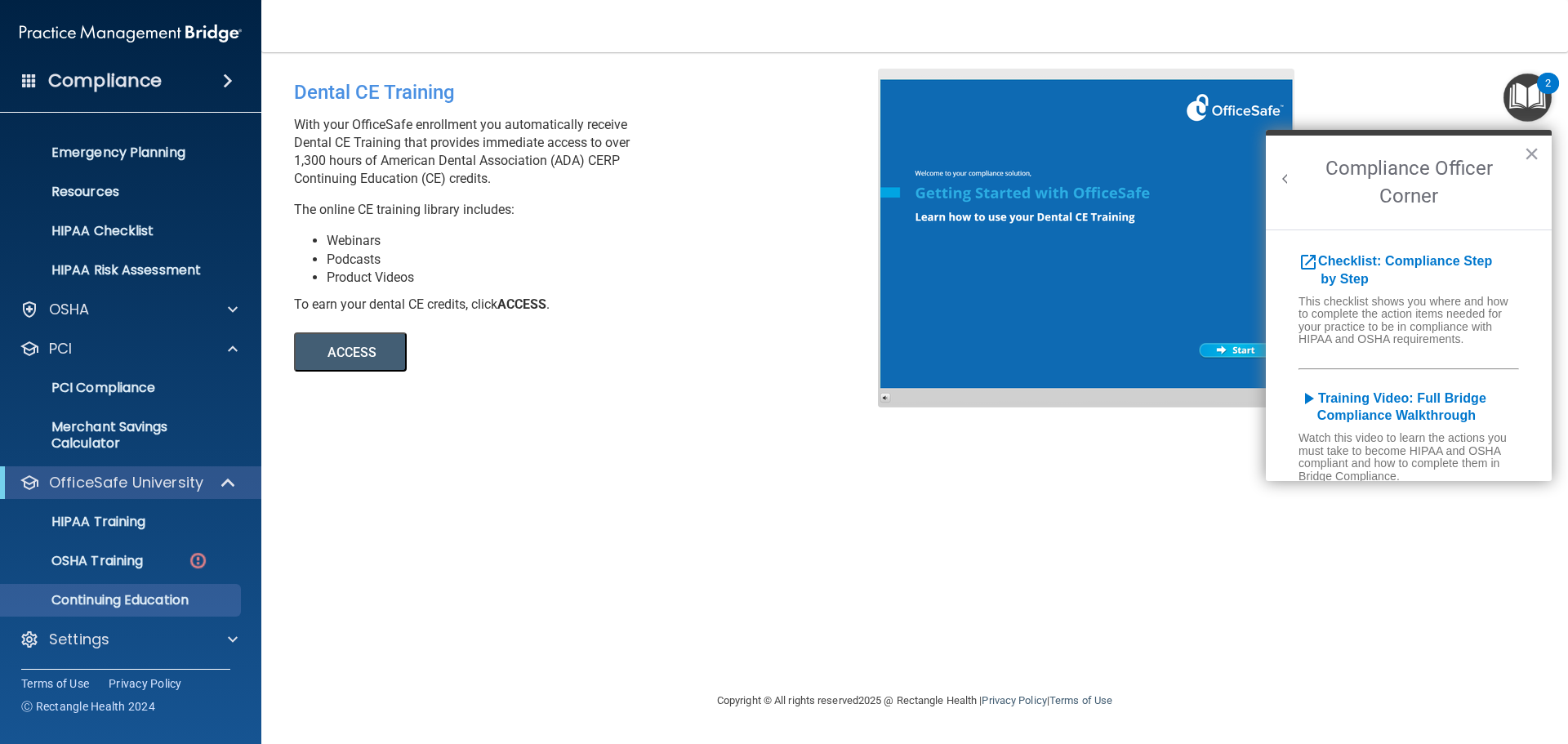
scroll to position [0, 0]
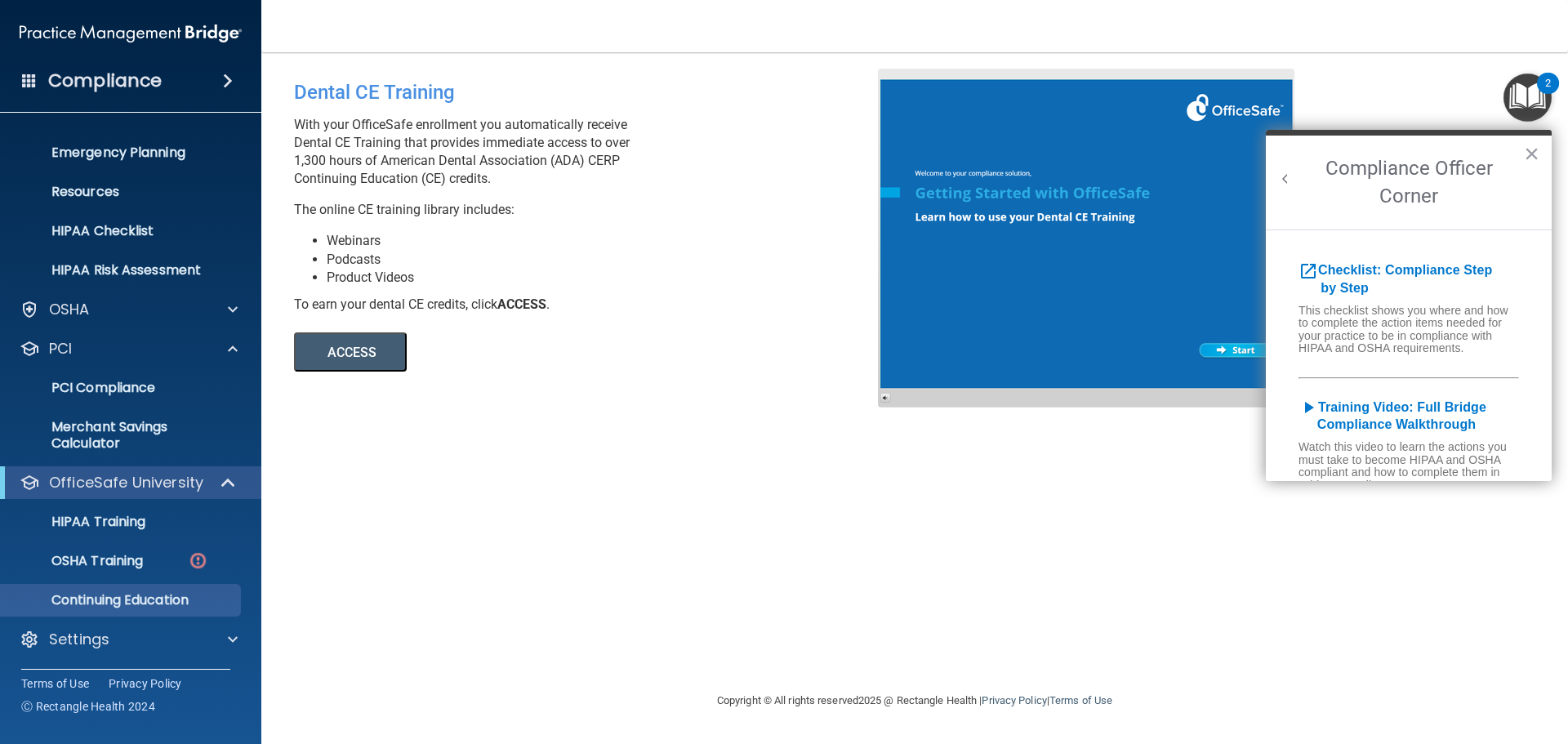
click at [1286, 174] on button "Back to Resource Center Home" at bounding box center [1285, 178] width 16 height 16
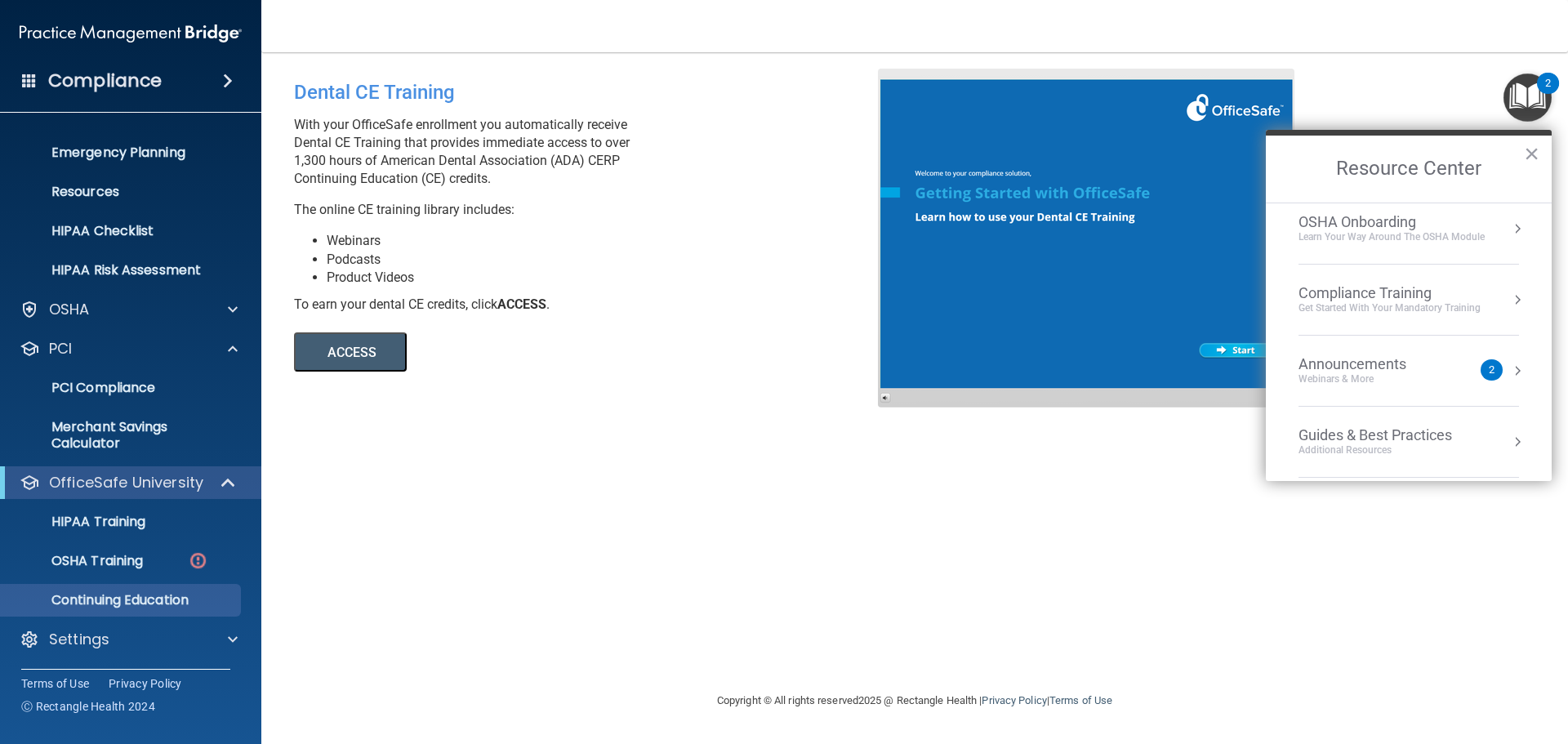
scroll to position [70, 0]
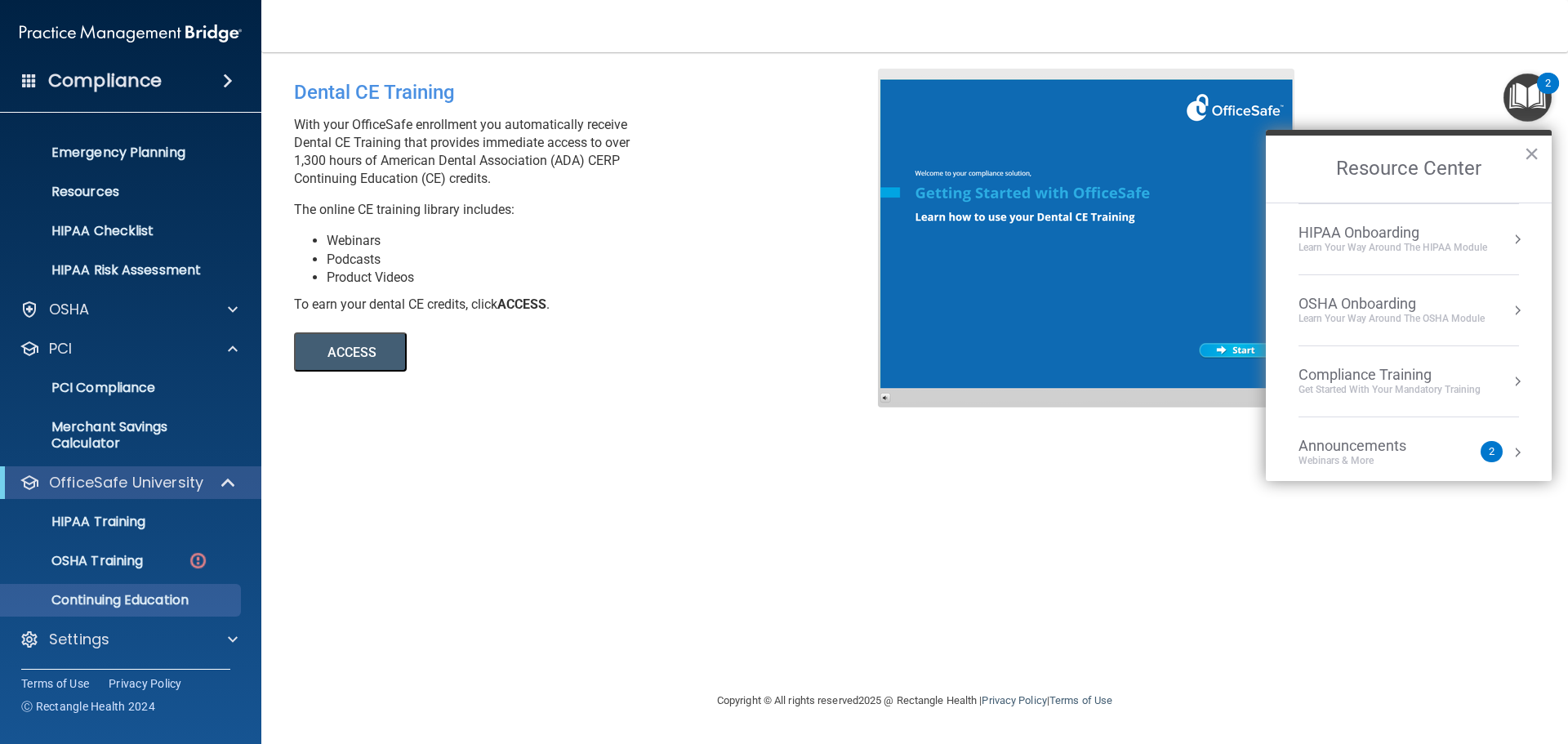
click at [1363, 308] on div "OSHA Onboarding" at bounding box center [1391, 304] width 186 height 18
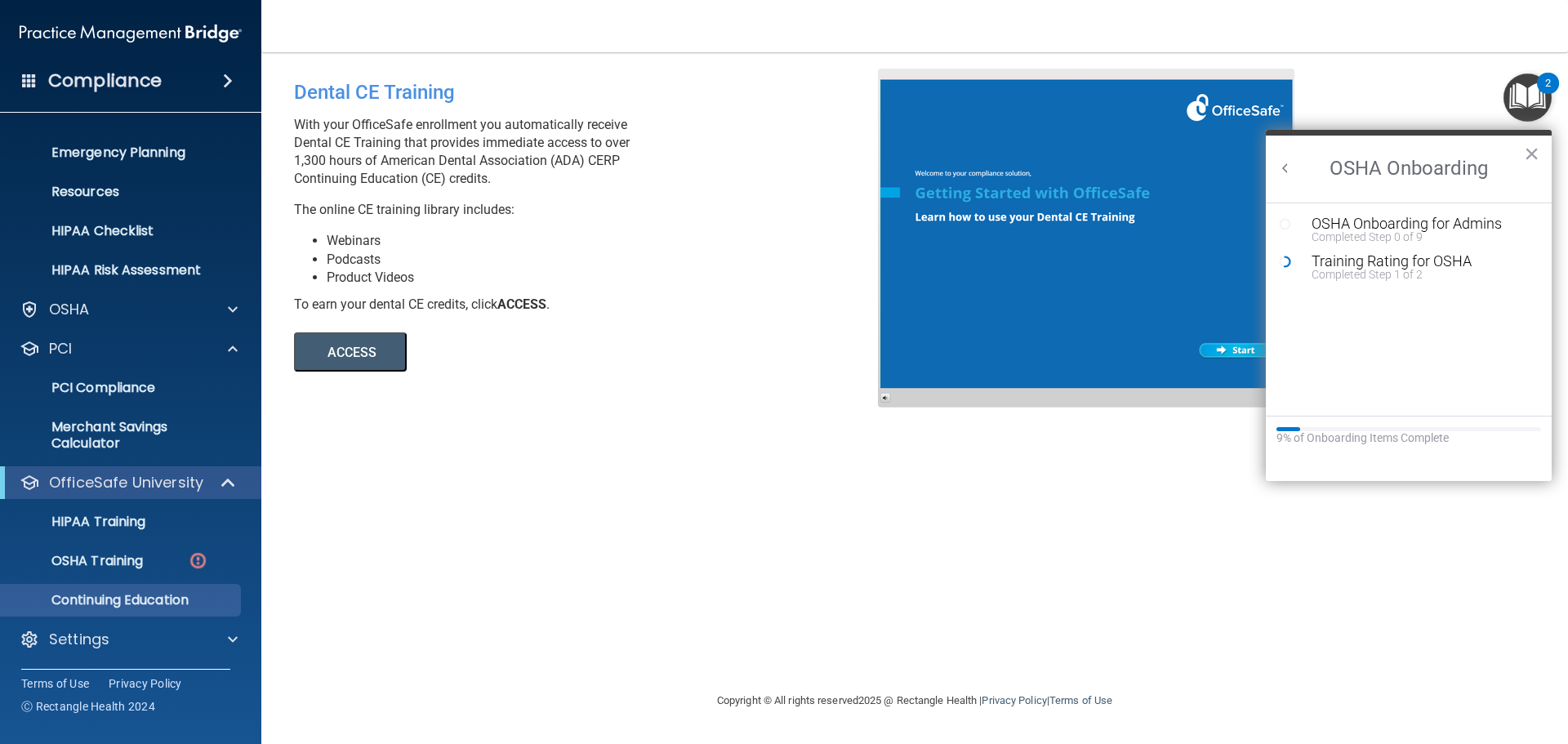
scroll to position [0, 0]
click at [1414, 224] on div "OSHA Onboarding for Admins" at bounding box center [1421, 224] width 219 height 15
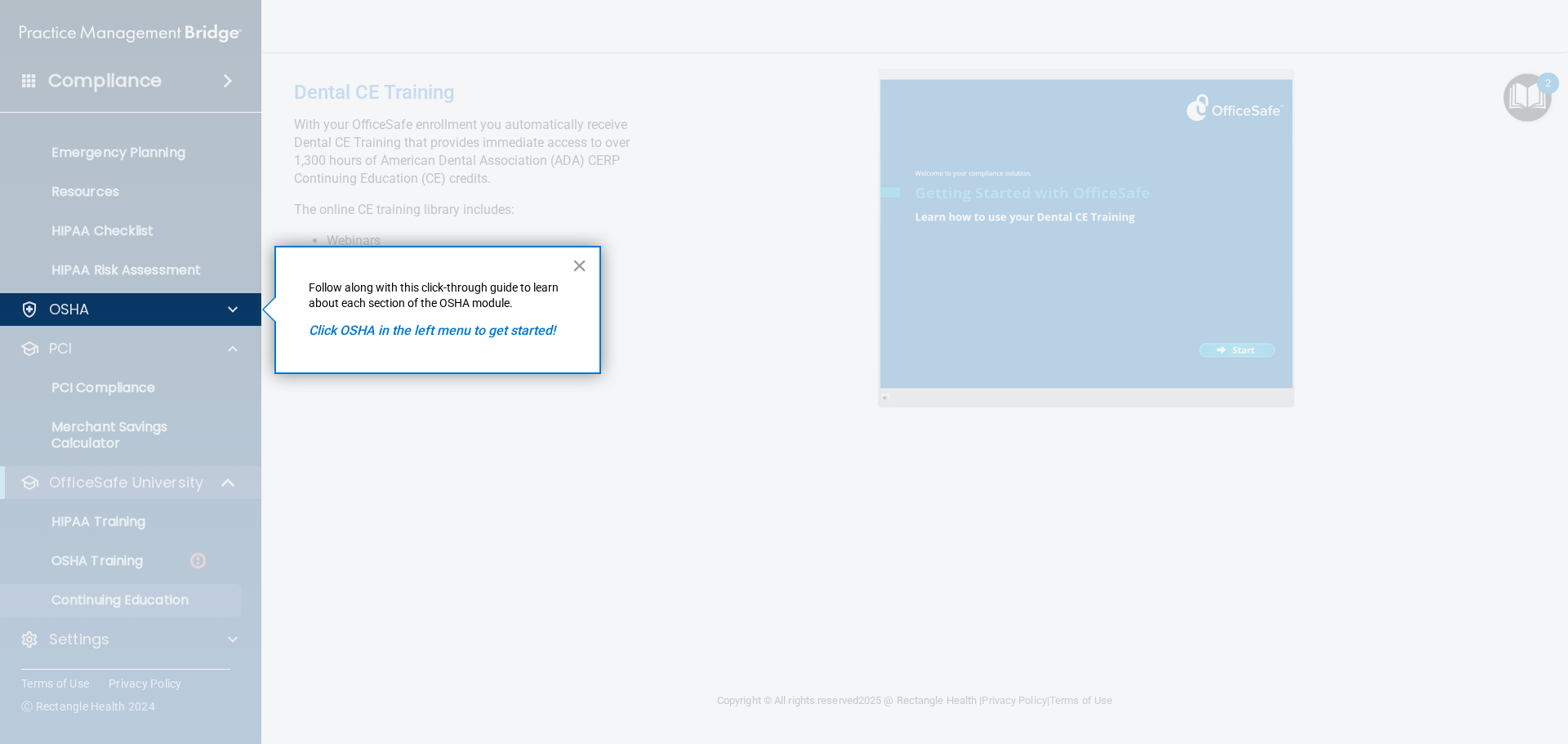
click at [580, 265] on button "×" at bounding box center [579, 265] width 15 height 26
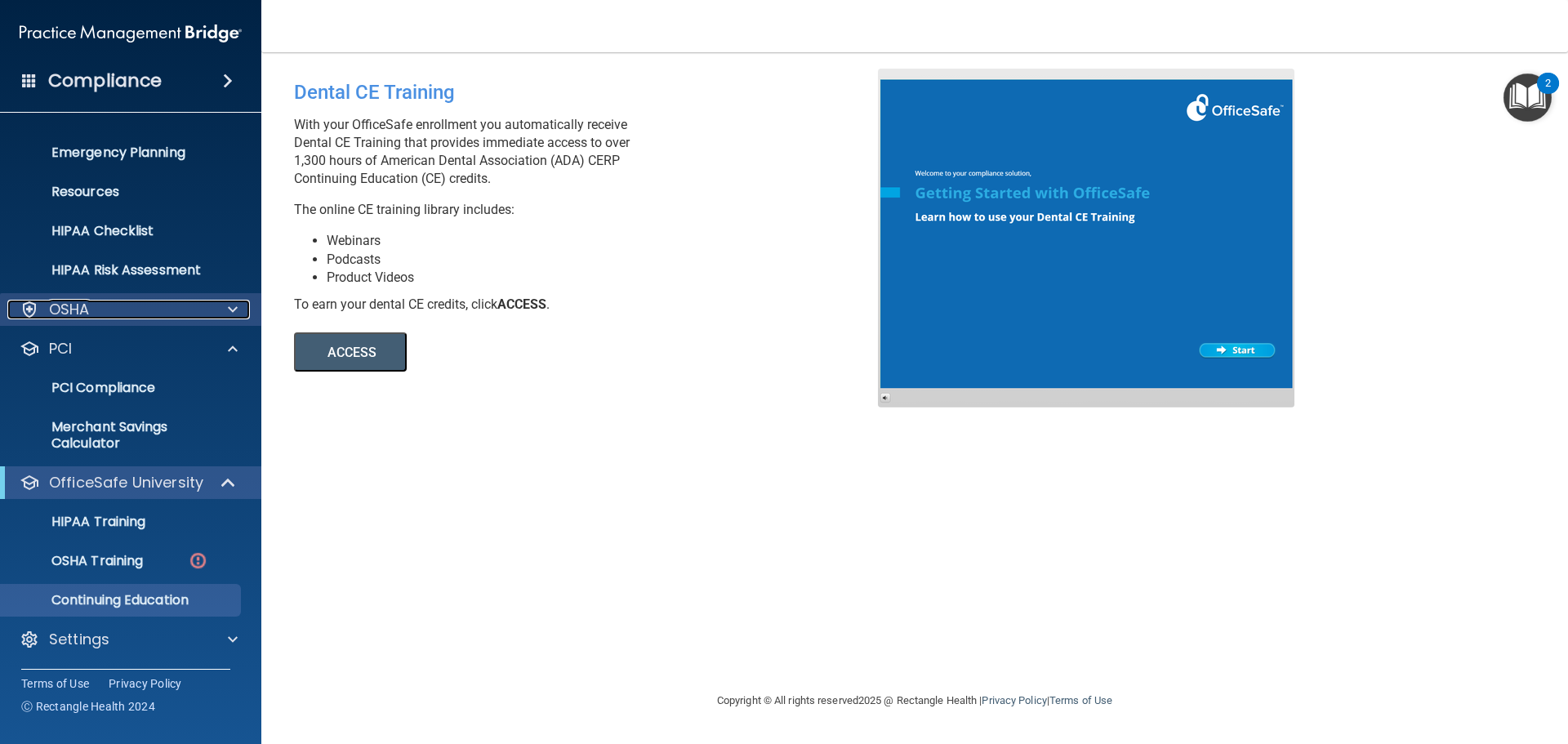
click at [127, 317] on div "OSHA" at bounding box center [108, 309] width 202 height 20
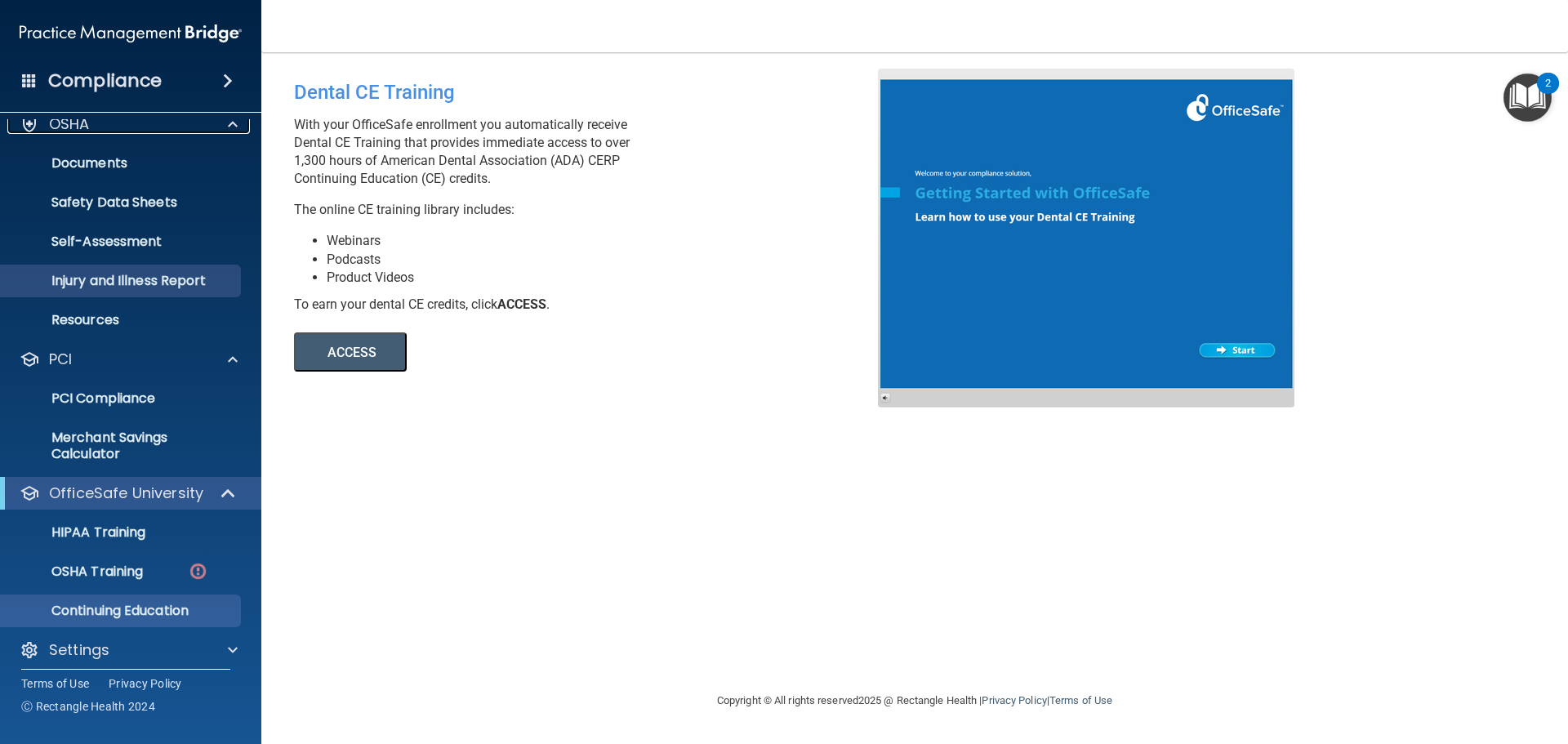
scroll to position [342, 0]
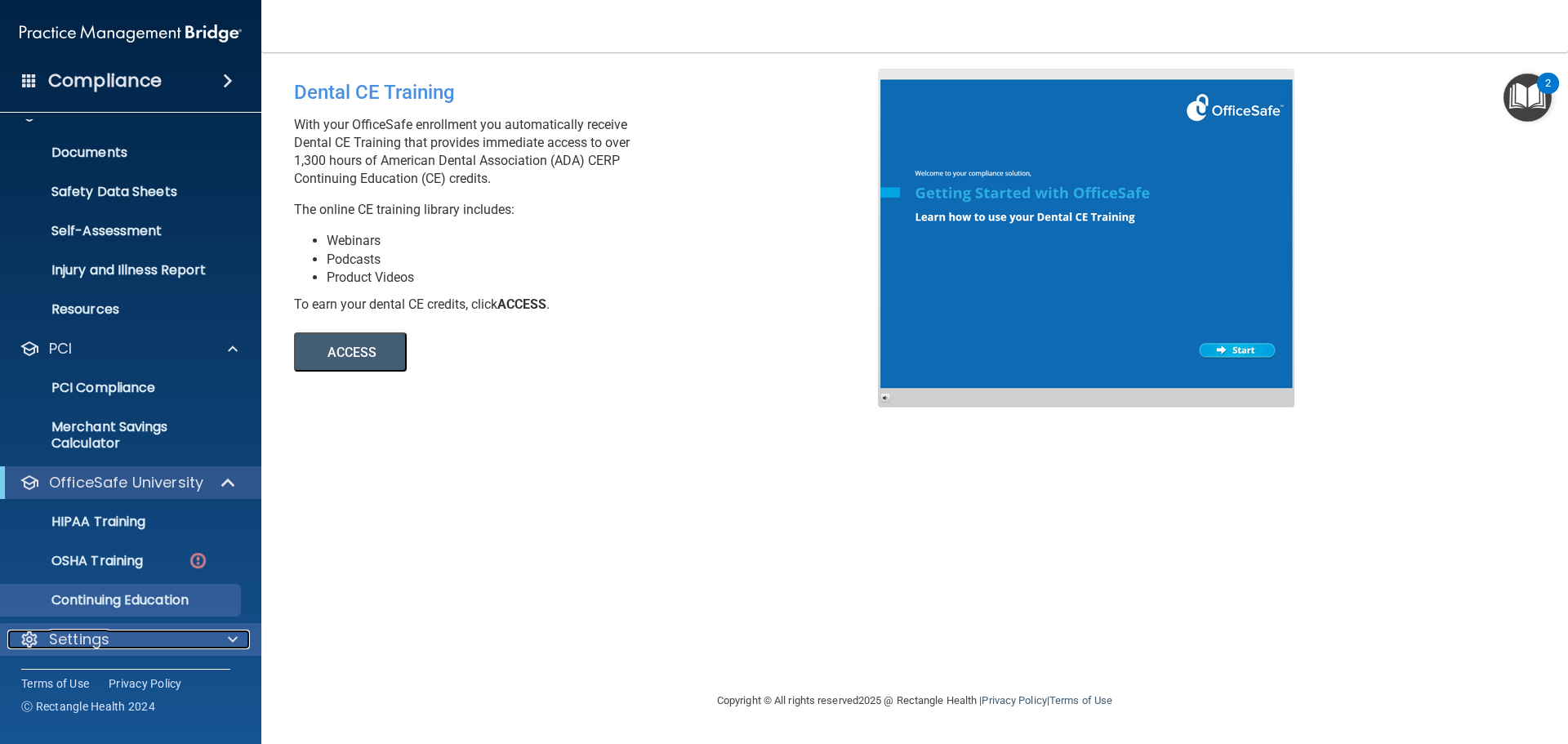
click at [121, 648] on div "Settings" at bounding box center [108, 639] width 202 height 20
click at [212, 642] on div at bounding box center [230, 639] width 41 height 20
click at [137, 558] on p "OSHA Training" at bounding box center [76, 561] width 132 height 16
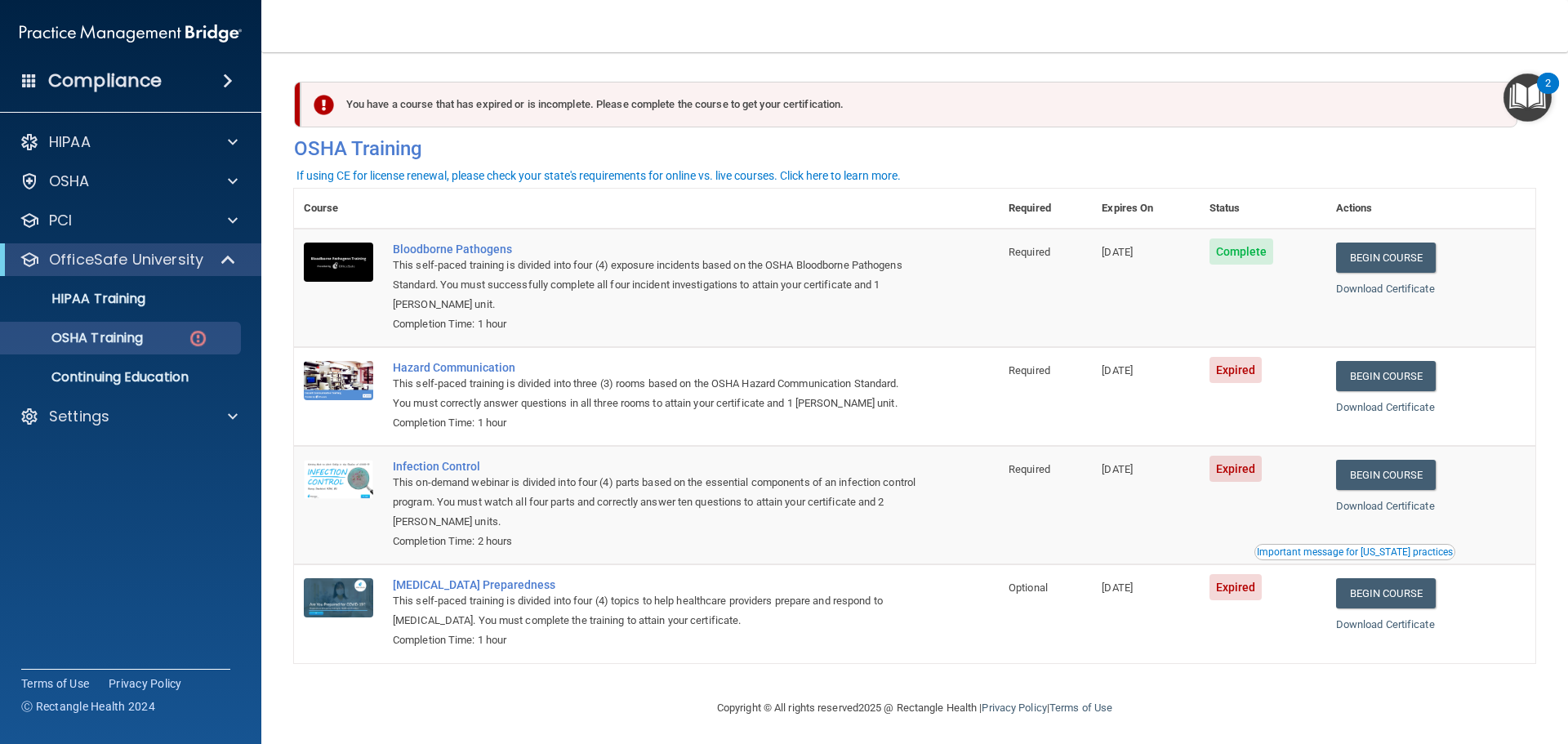
click at [223, 81] on span at bounding box center [227, 80] width 9 height 20
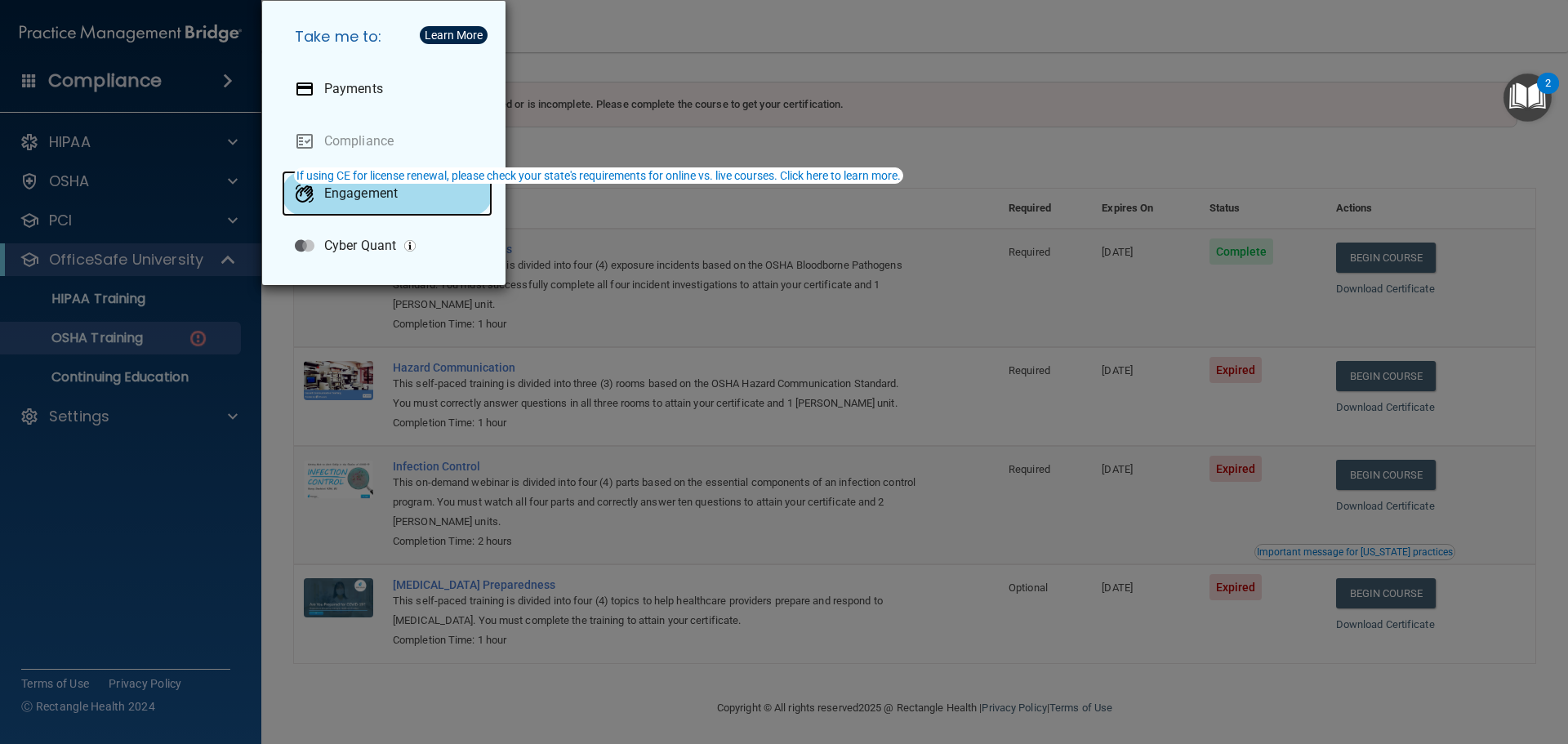
click at [357, 186] on p "Engagement" at bounding box center [361, 193] width 73 height 16
click at [55, 416] on div "Take me to: Payments Compliance Engagement Cyber Quant" at bounding box center [784, 372] width 1568 height 744
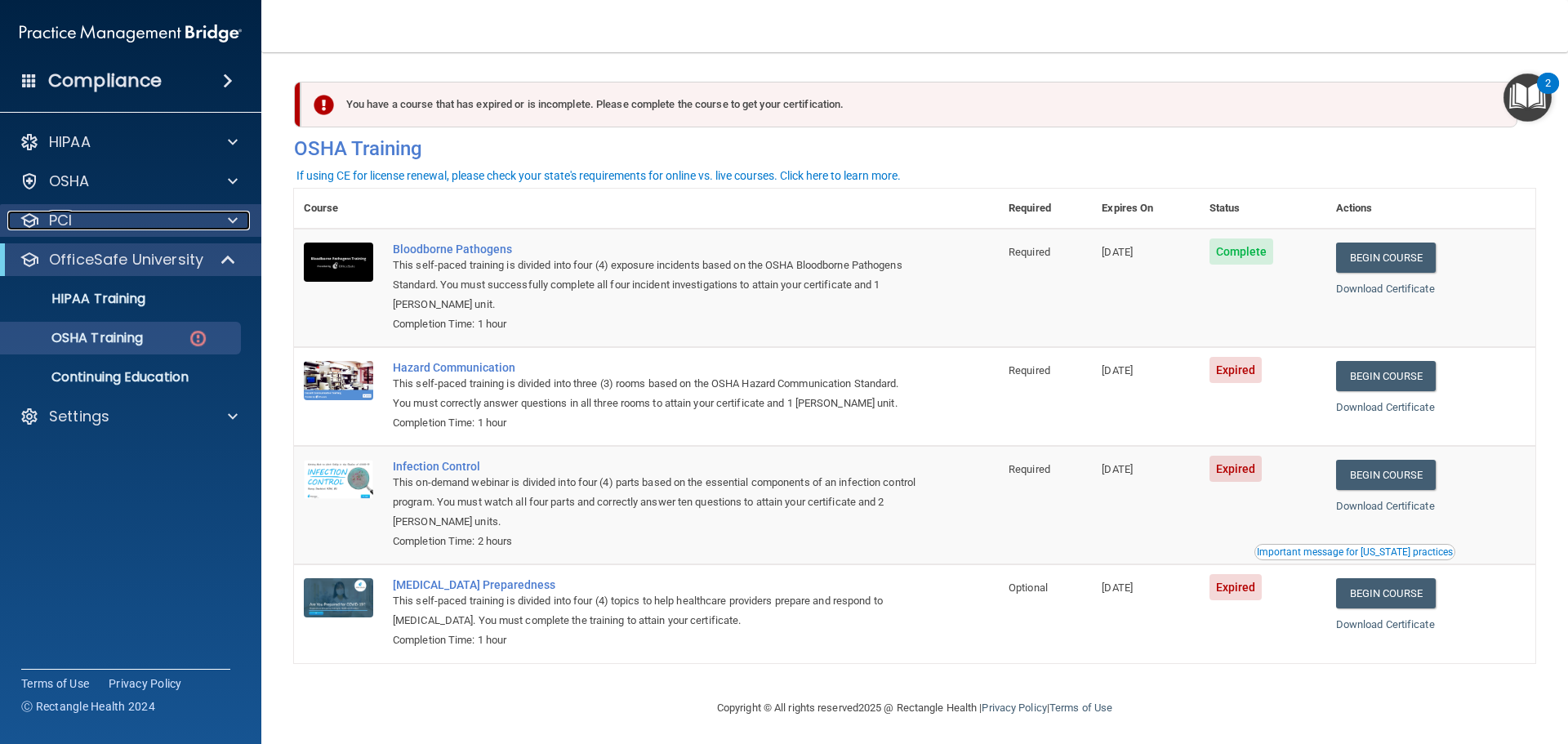
click at [84, 218] on div "PCI" at bounding box center [108, 220] width 202 height 20
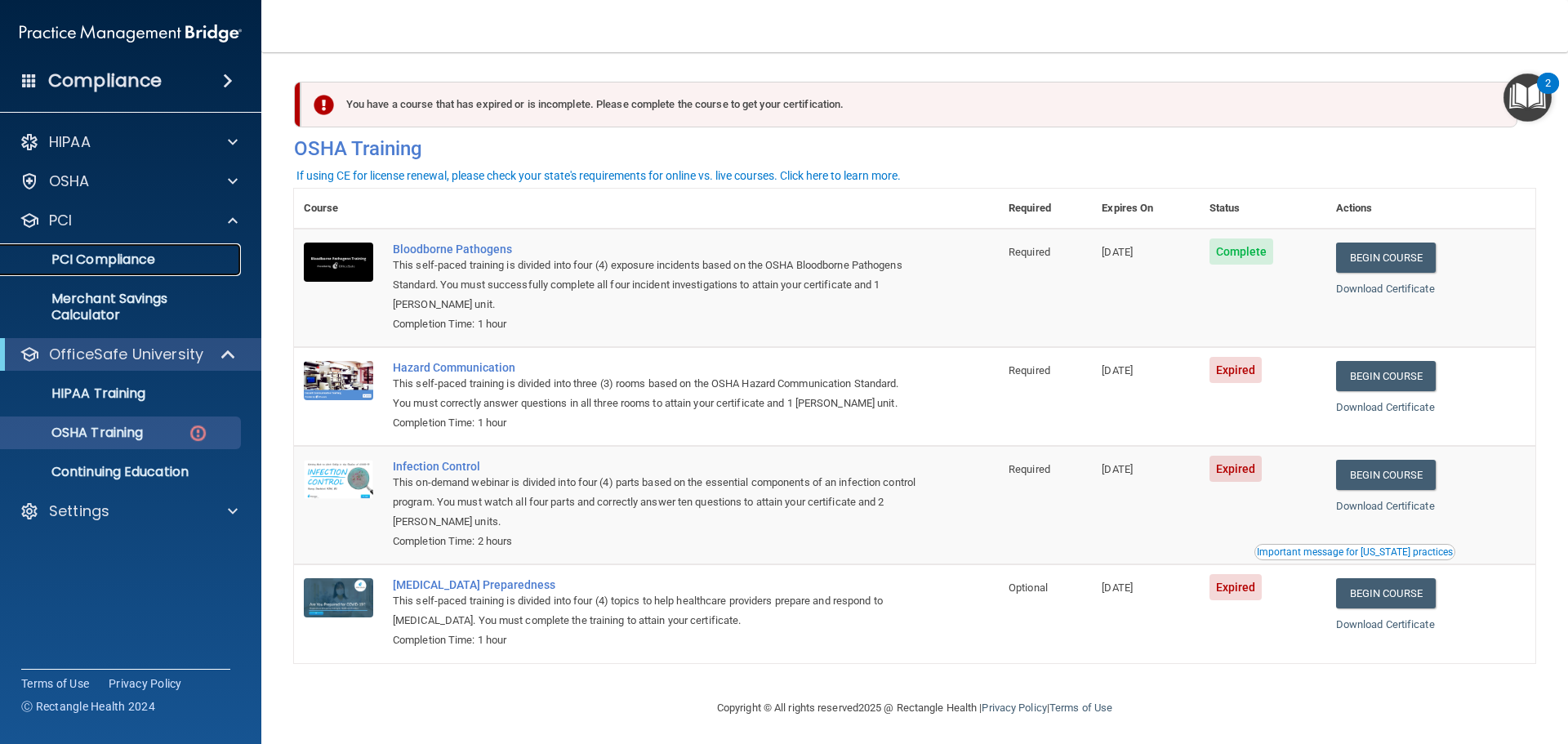
click at [97, 260] on p "PCI Compliance" at bounding box center [121, 259] width 223 height 16
click at [1516, 108] on img "Open Resource Center, 2 new notifications" at bounding box center [1528, 97] width 48 height 48
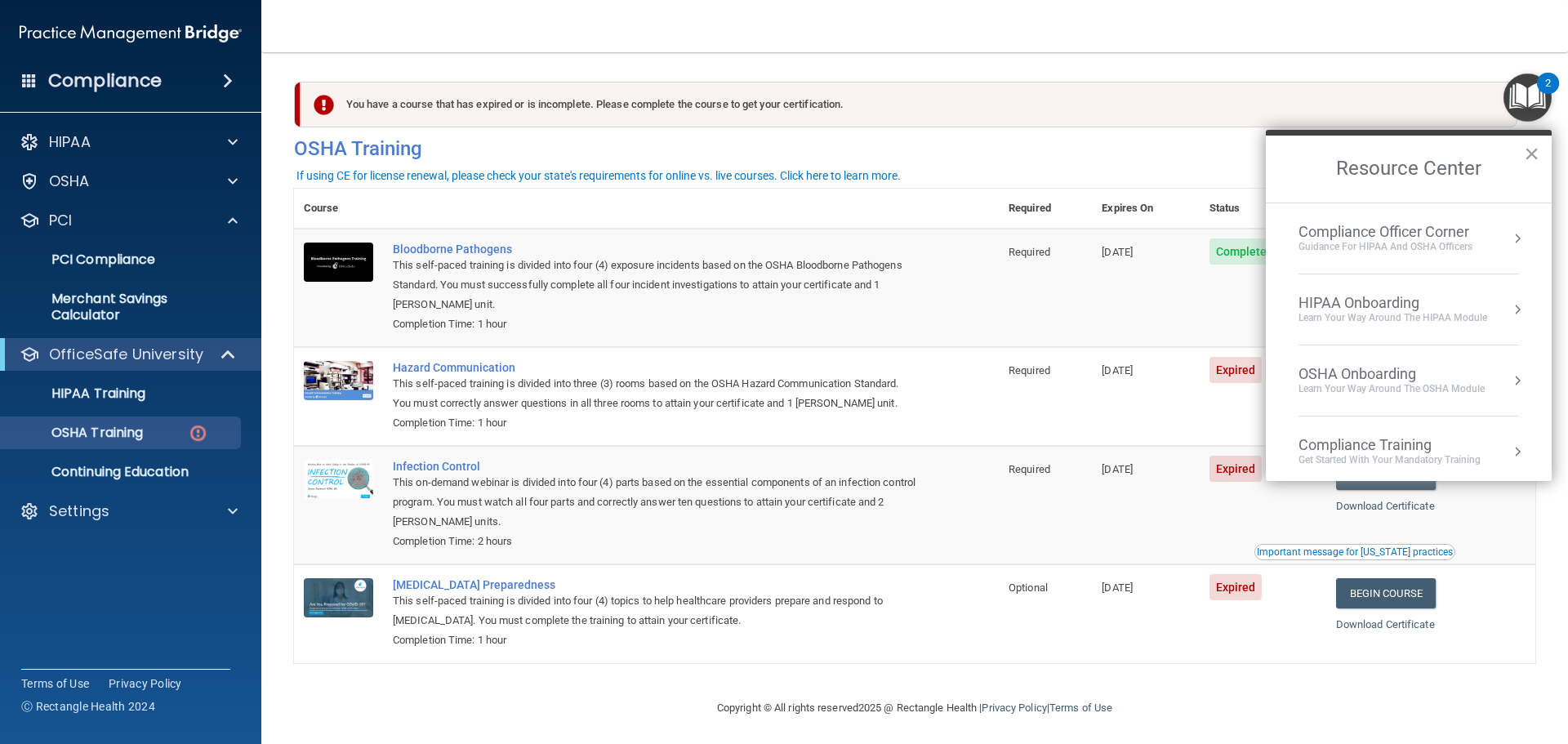
click at [1463, 230] on div "Compliance Officer Corner" at bounding box center [1385, 231] width 174 height 18
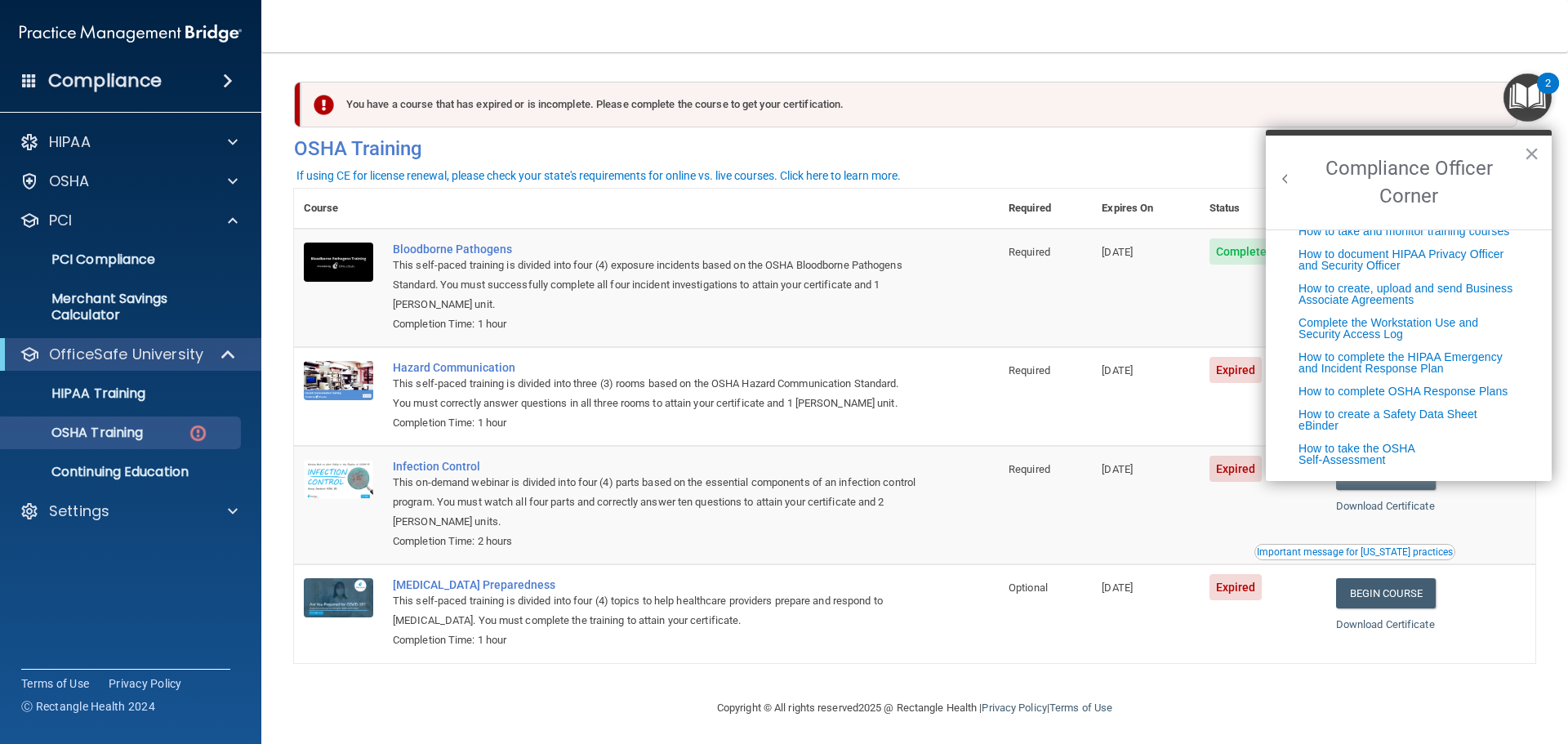
scroll to position [327, 0]
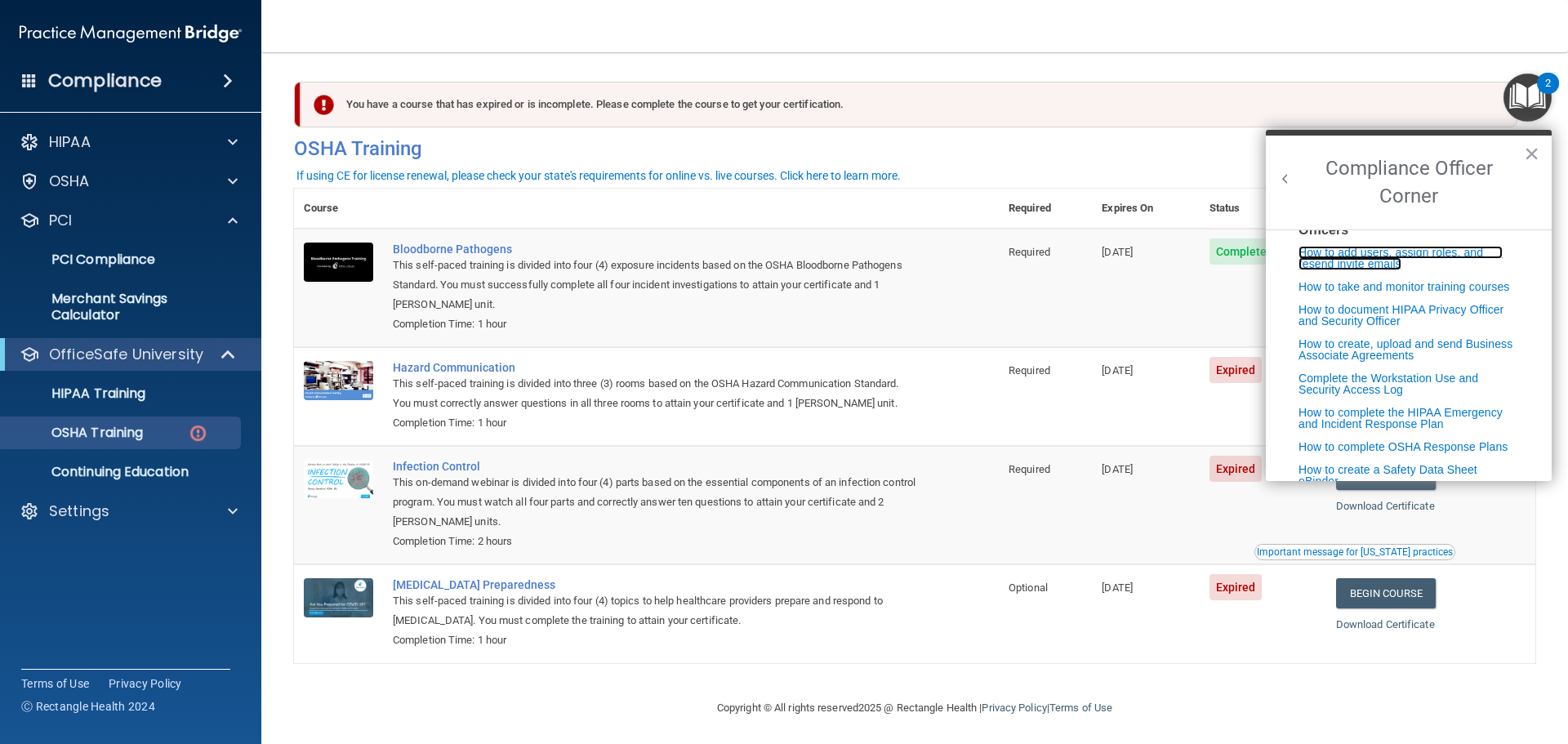
click at [1384, 270] on link "How to add users, assign roles, and resend invite emails" at bounding box center [1400, 258] width 204 height 25
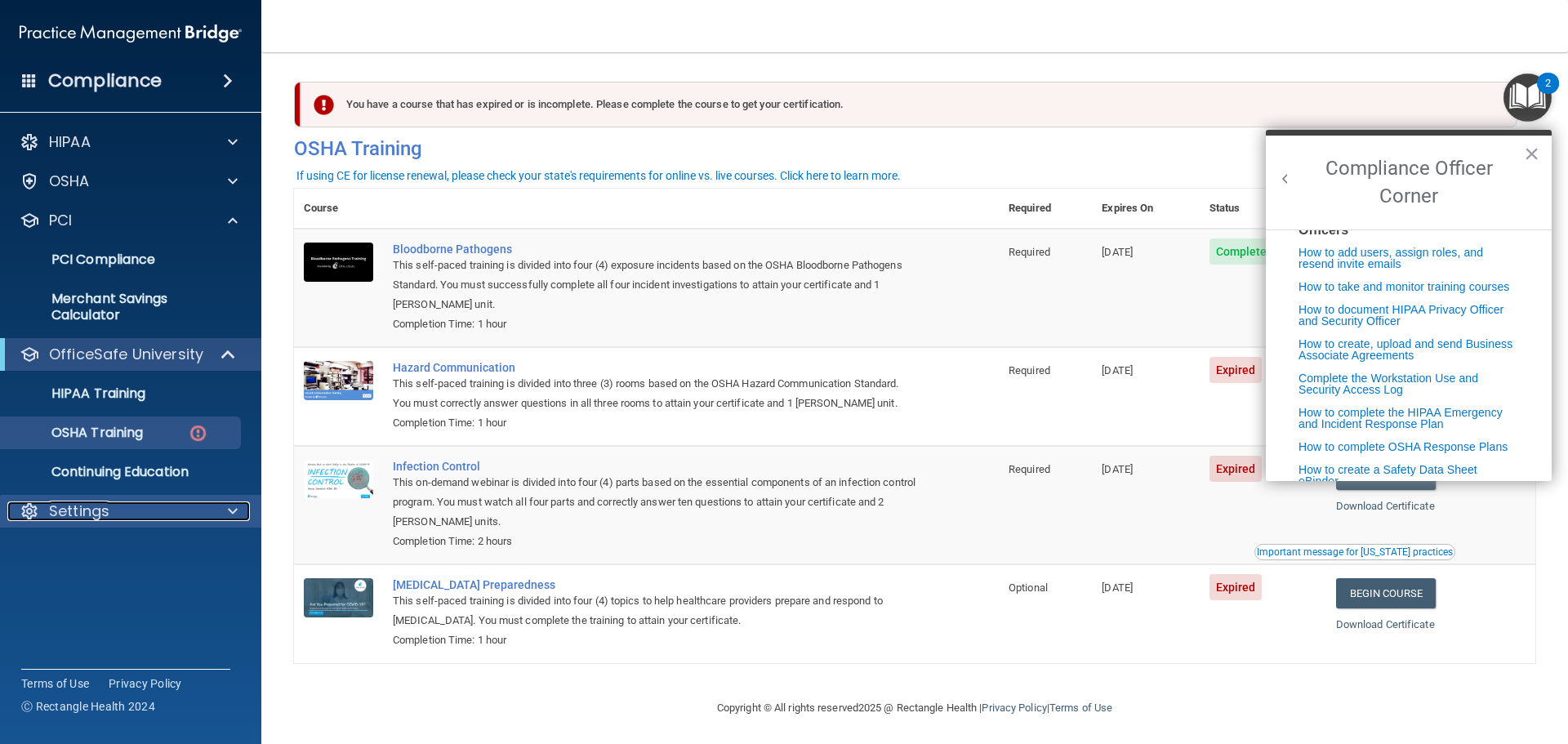
click at [229, 508] on span at bounding box center [232, 511] width 9 height 20
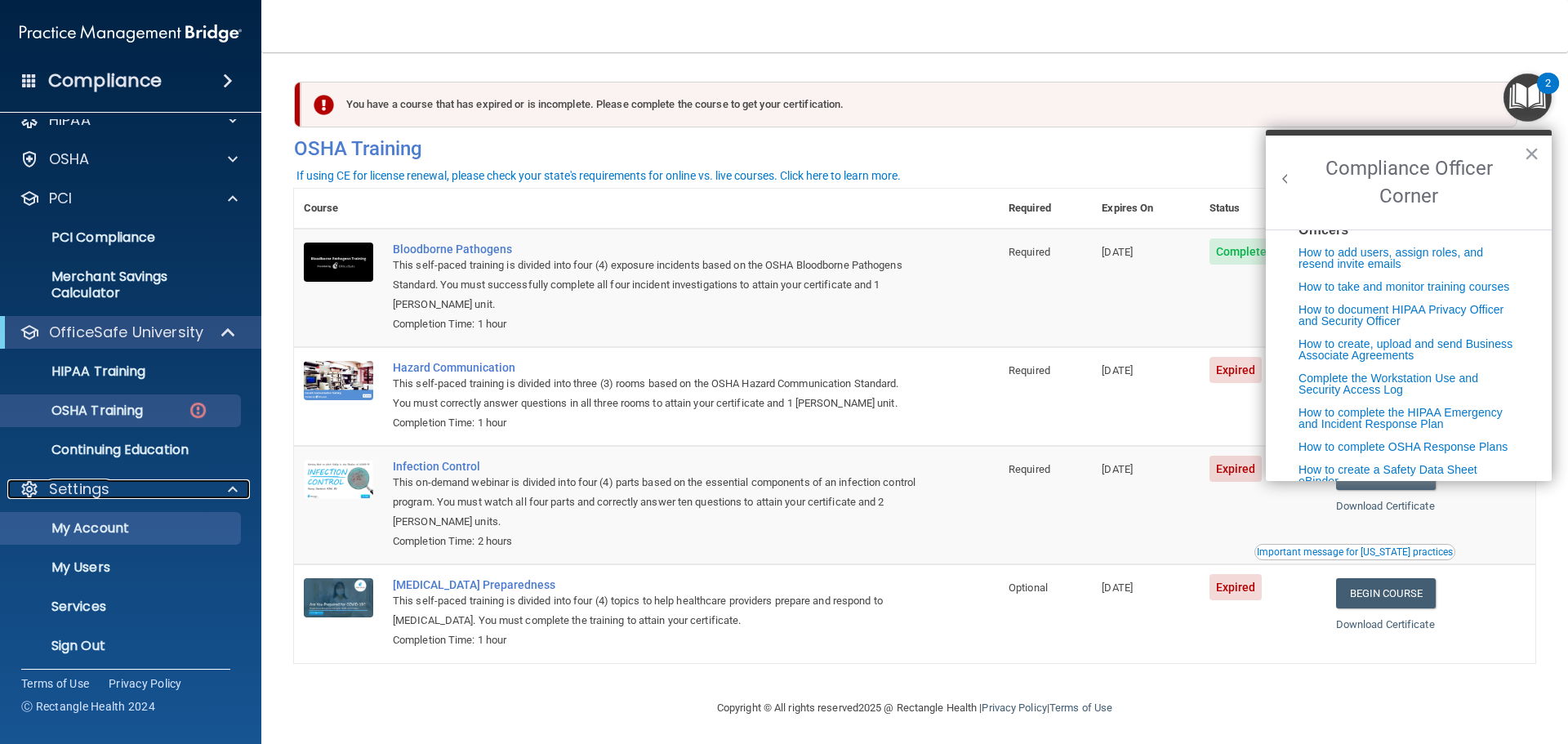
scroll to position [29, 0]
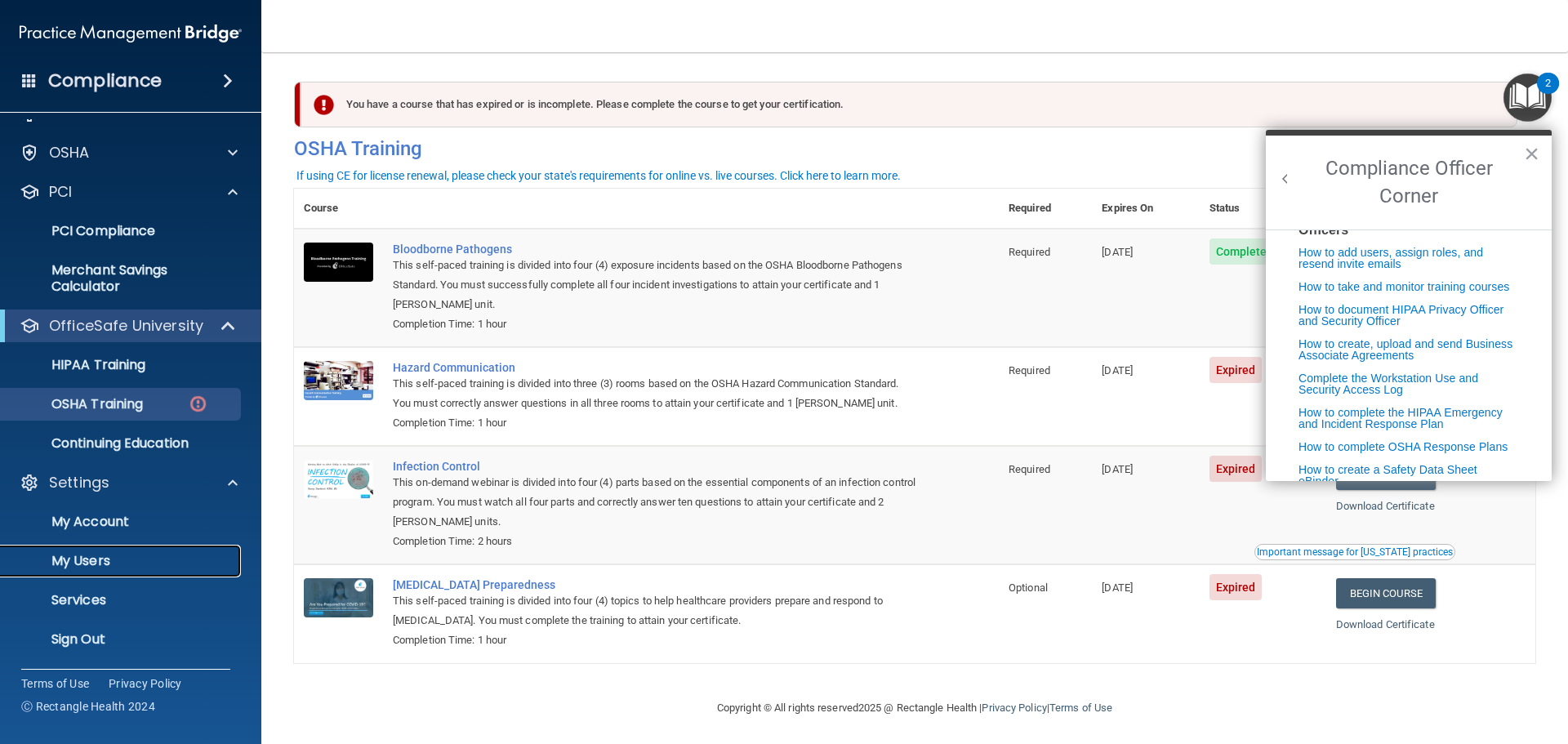
click at [85, 556] on p "My Users" at bounding box center [121, 561] width 223 height 16
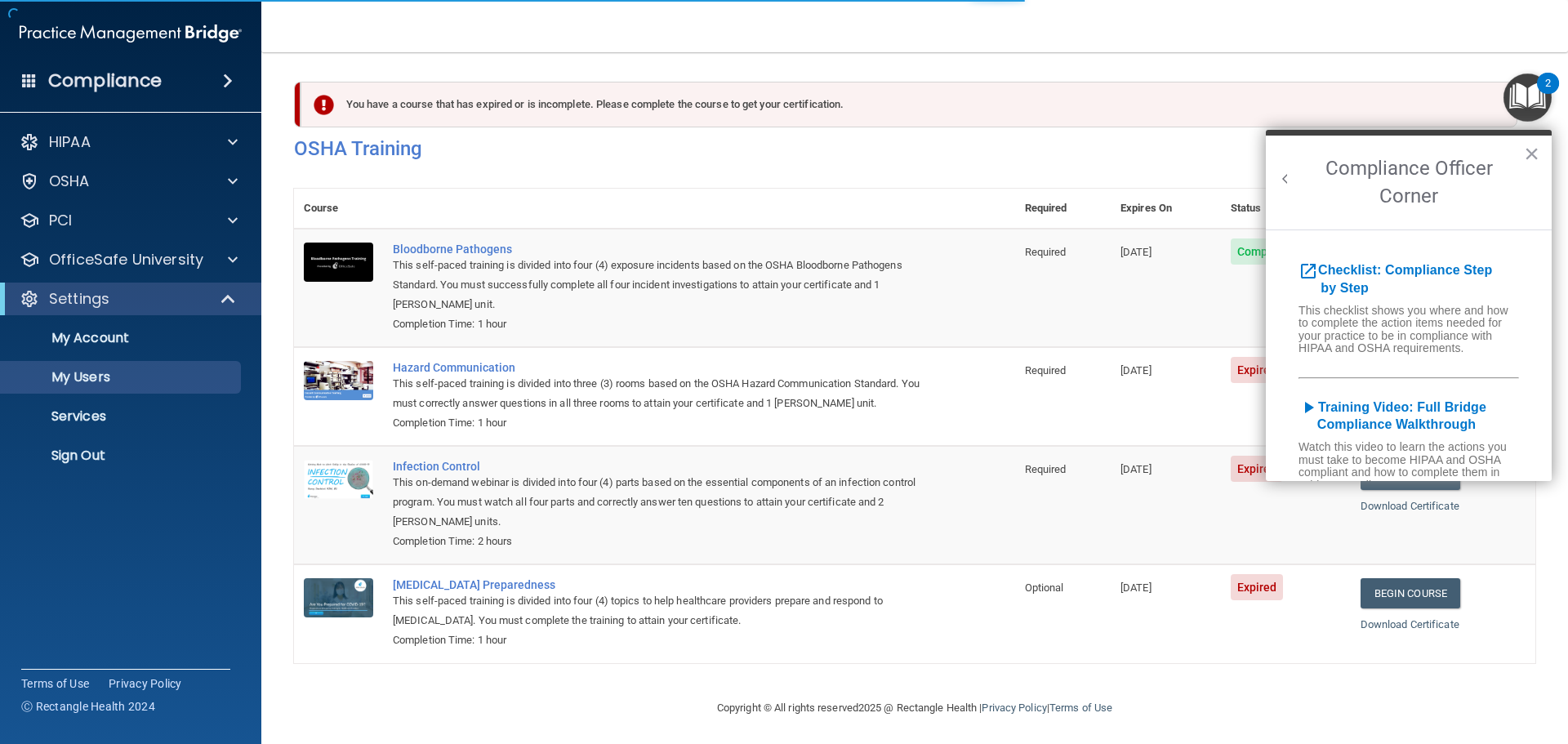
select select "20"
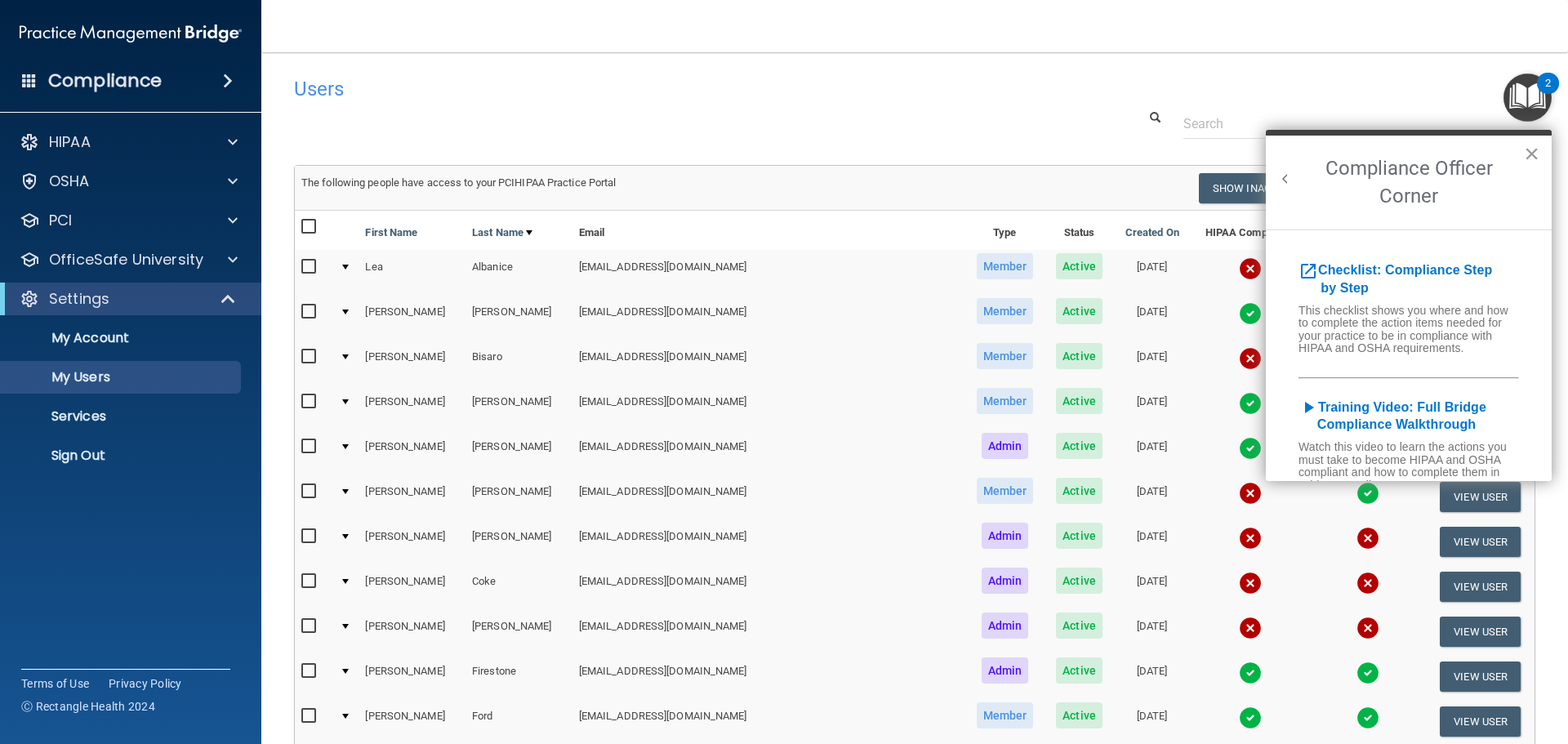
click at [1525, 151] on button "×" at bounding box center [1532, 154] width 15 height 26
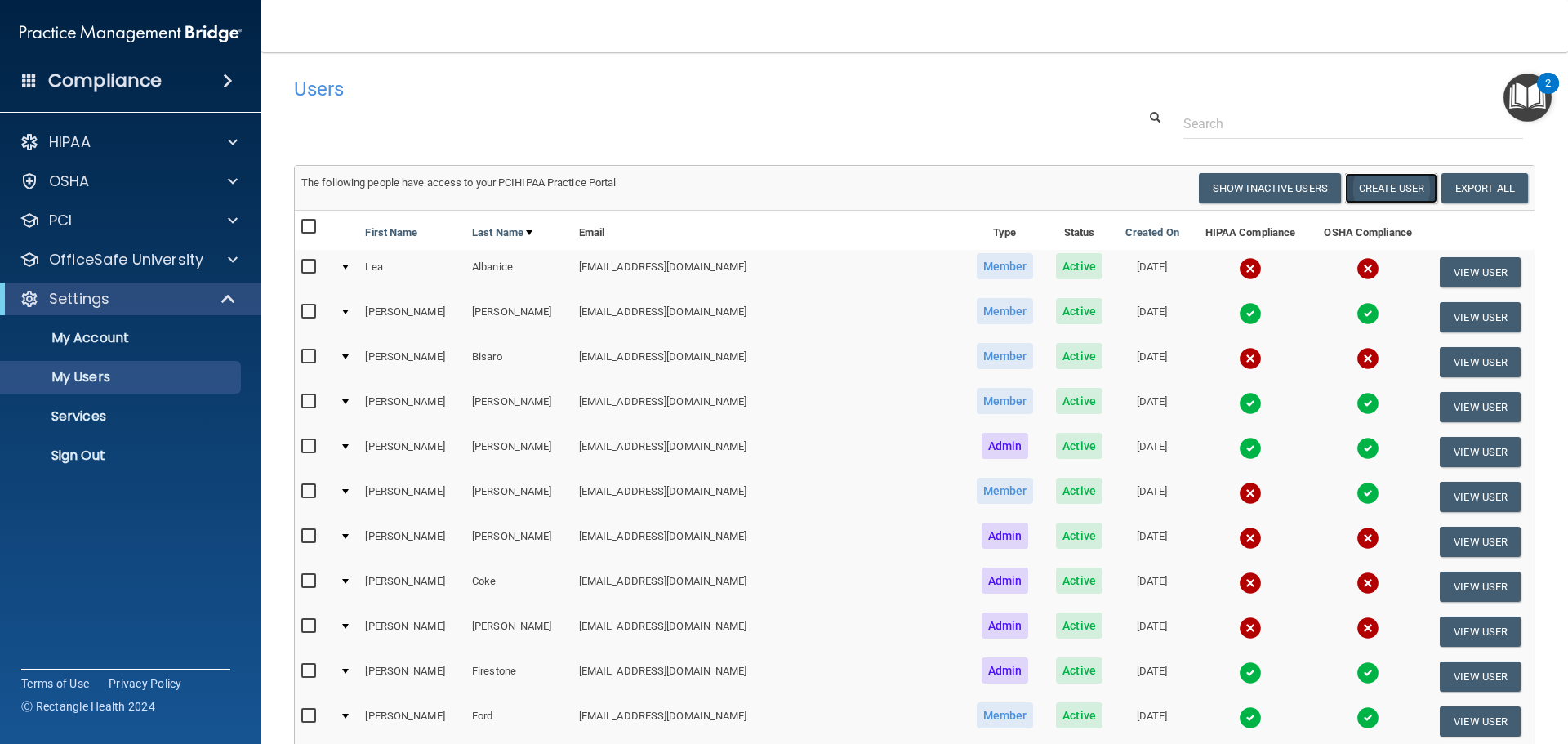
click at [1379, 189] on button "Create User" at bounding box center [1391, 188] width 92 height 30
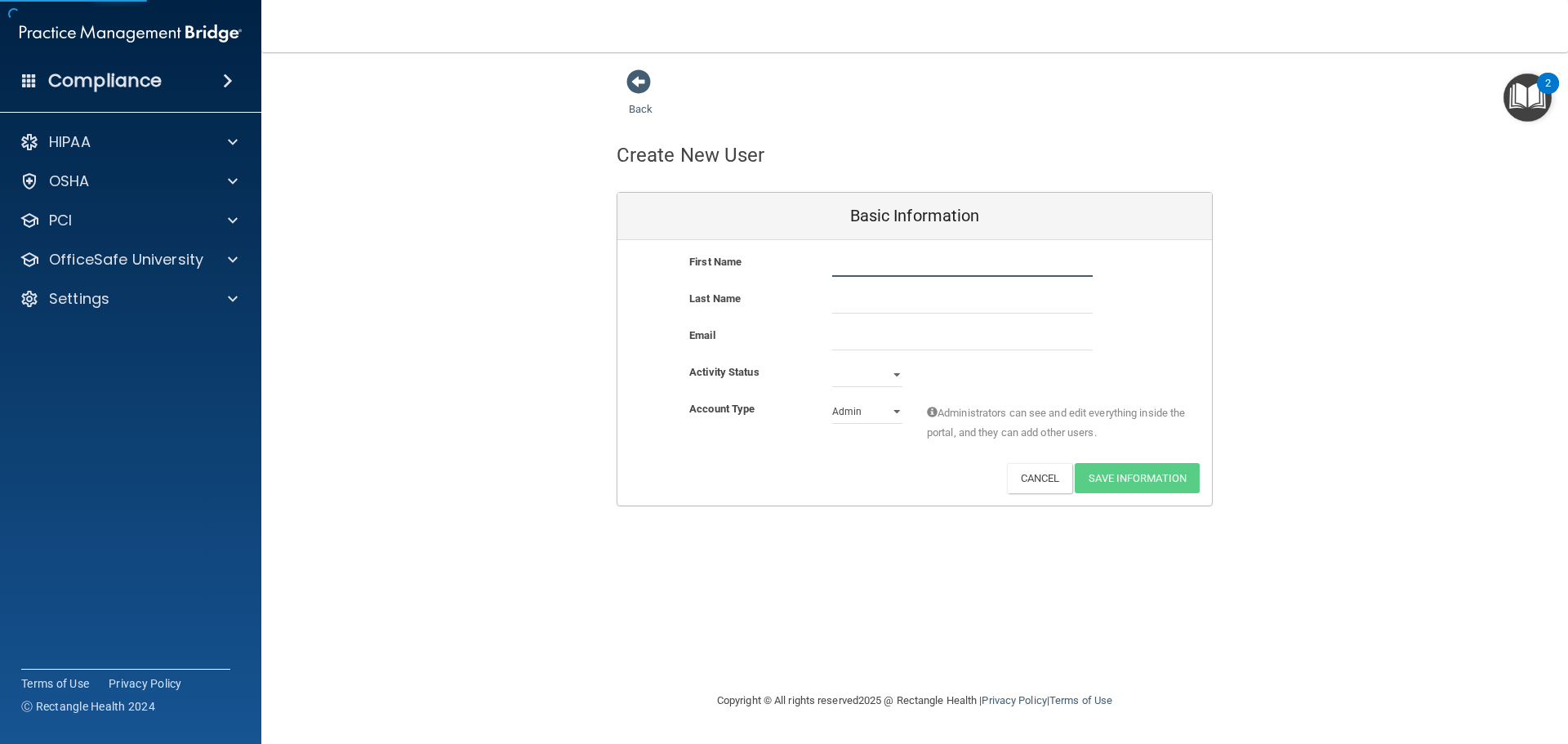
click at [852, 264] on input "text" at bounding box center [962, 264] width 260 height 25
type input "k"
type input "[PERSON_NAME]"
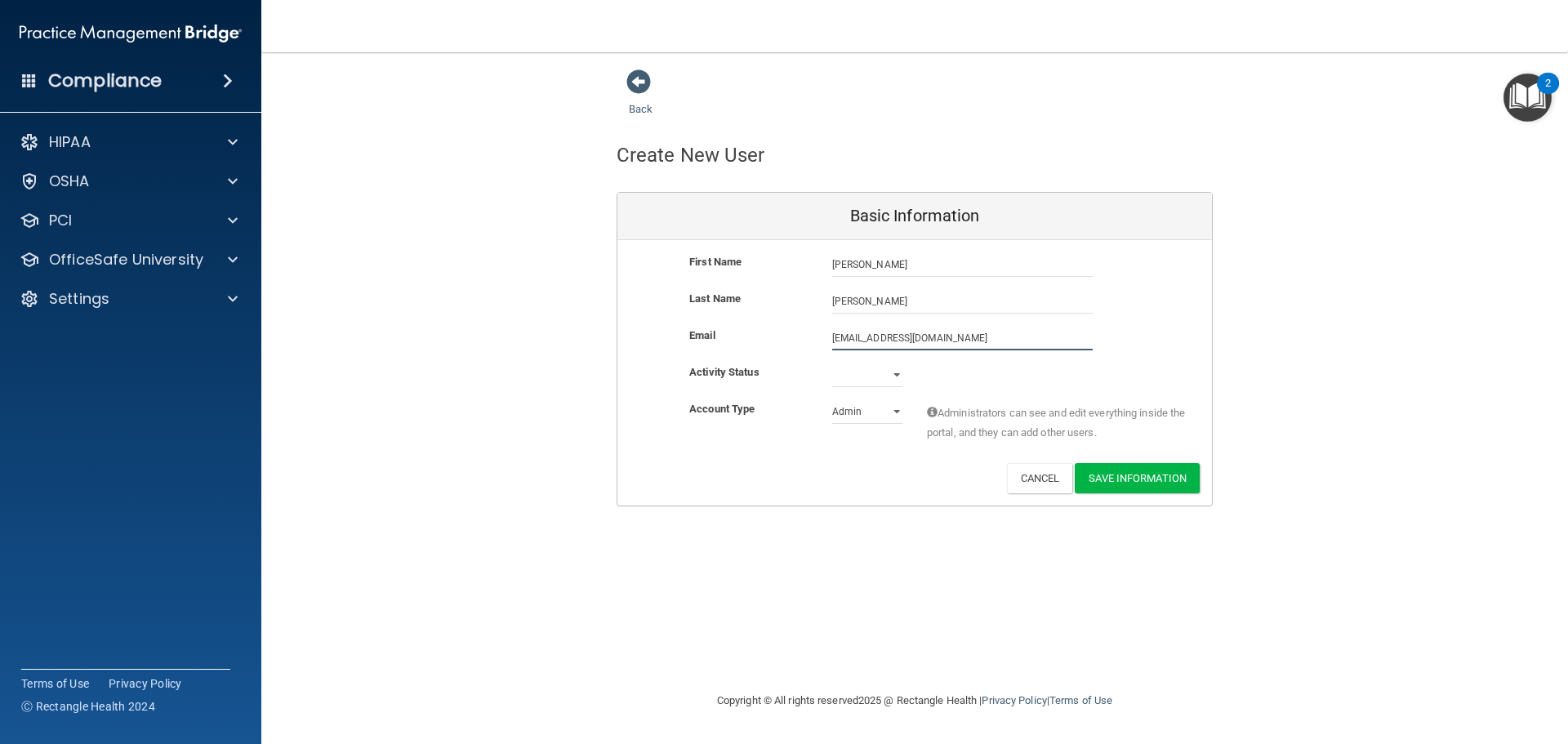
type input "[EMAIL_ADDRESS][DOMAIN_NAME]"
click at [894, 371] on select "Active Inactive" at bounding box center [868, 378] width 70 height 25
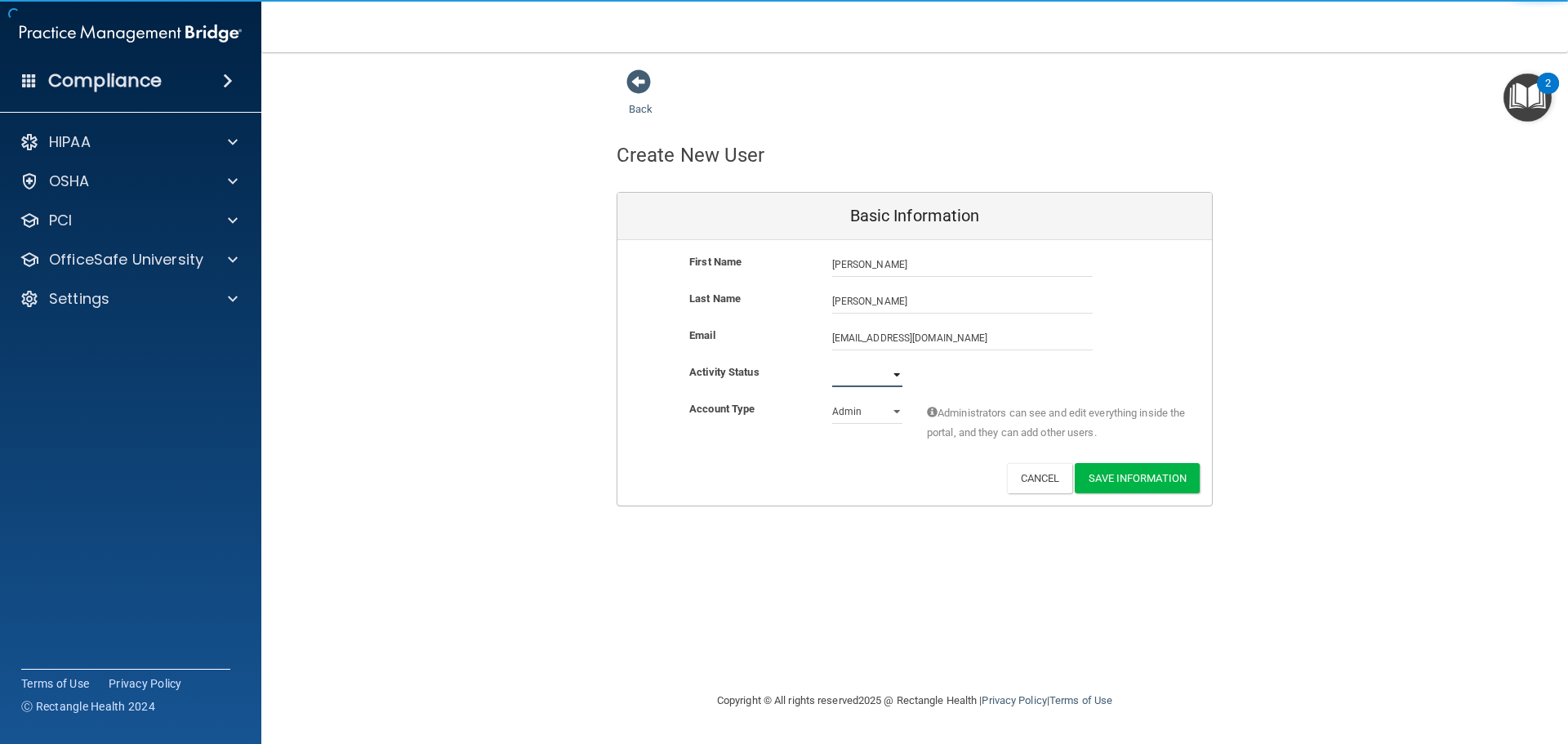
select select "active"
click at [833, 363] on select "Active Inactive" at bounding box center [868, 375] width 70 height 25
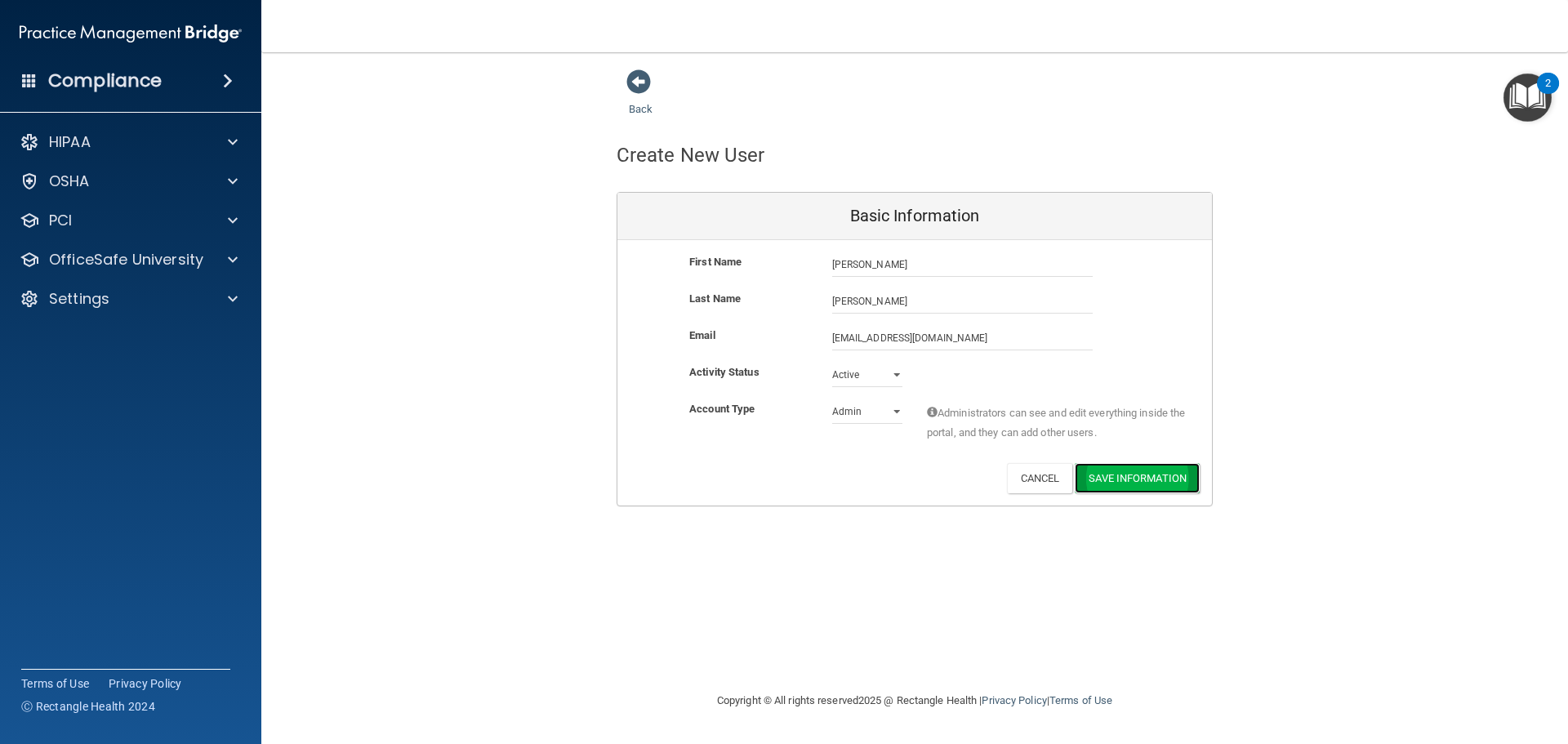
click at [1135, 475] on button "Save Information" at bounding box center [1137, 478] width 125 height 30
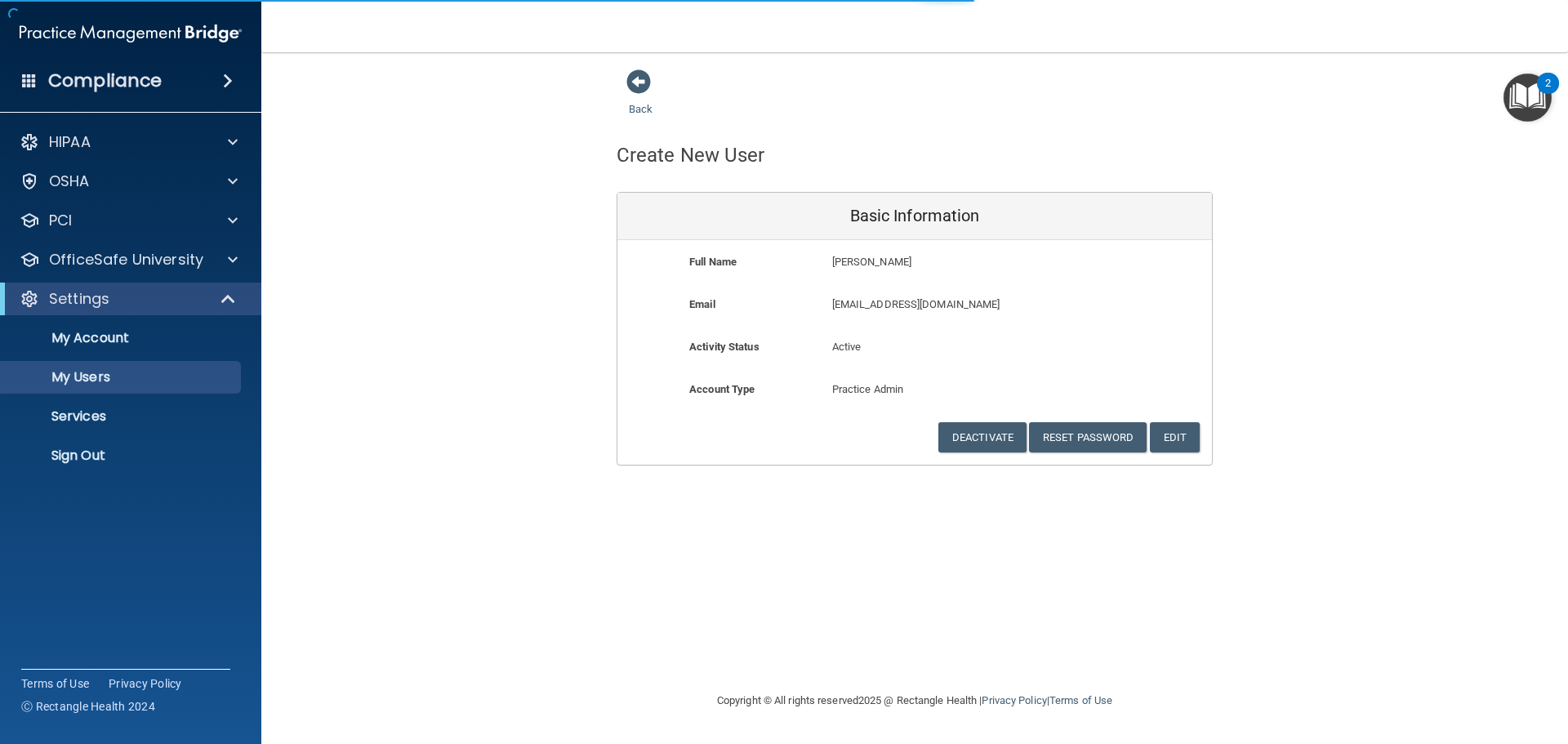
select select "20"
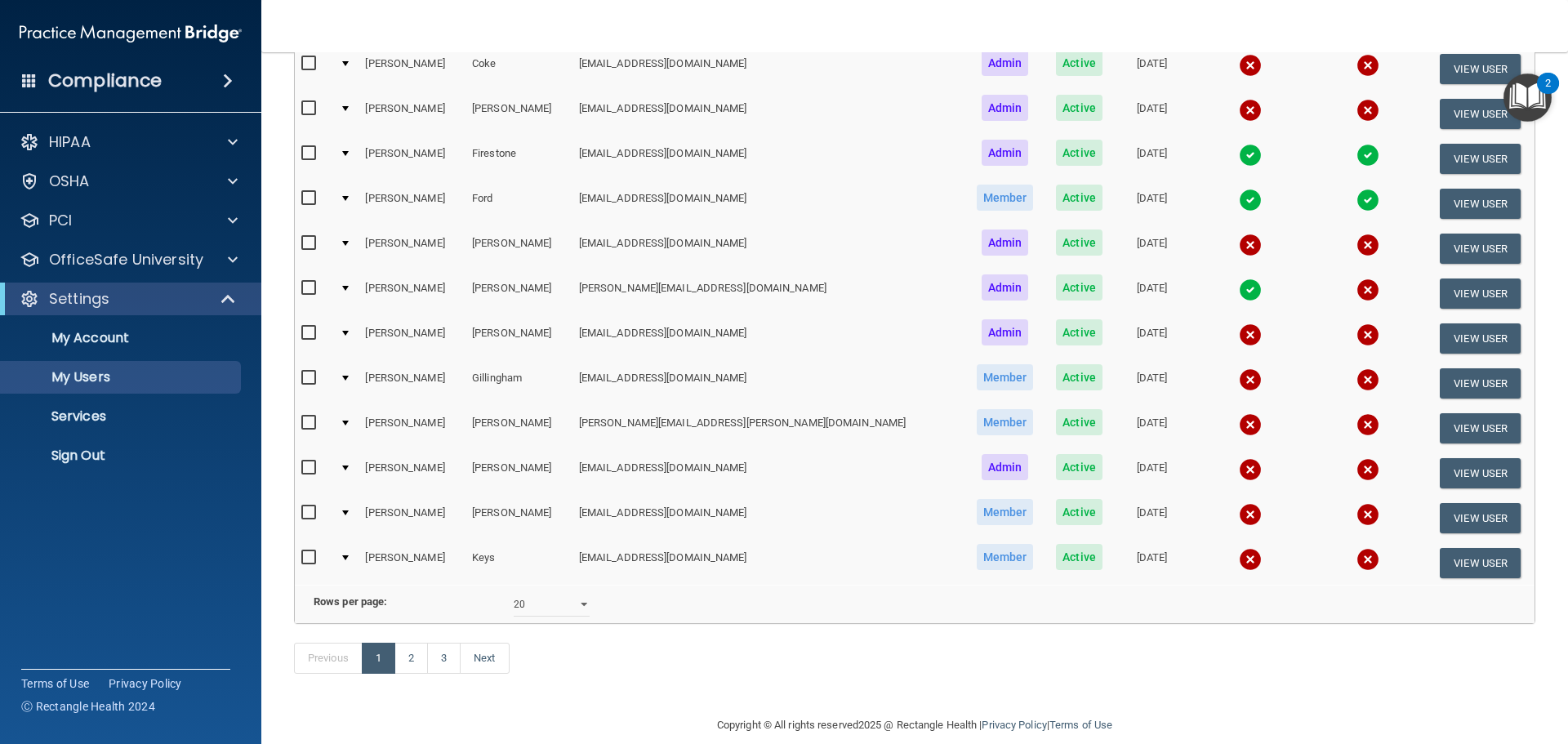
scroll to position [671, 0]
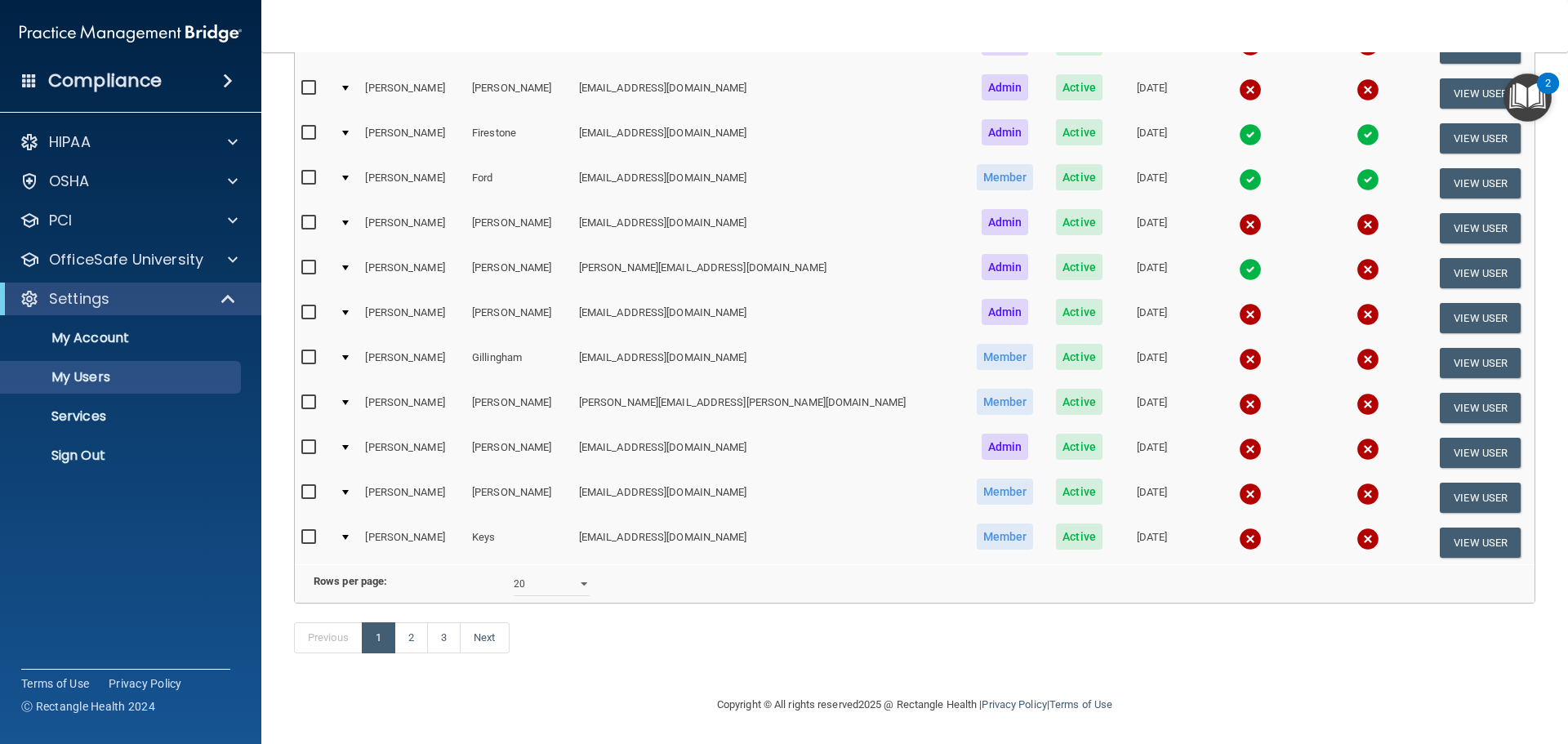
click at [310, 531] on input "checkbox" at bounding box center [311, 537] width 19 height 13
checkbox input "true"
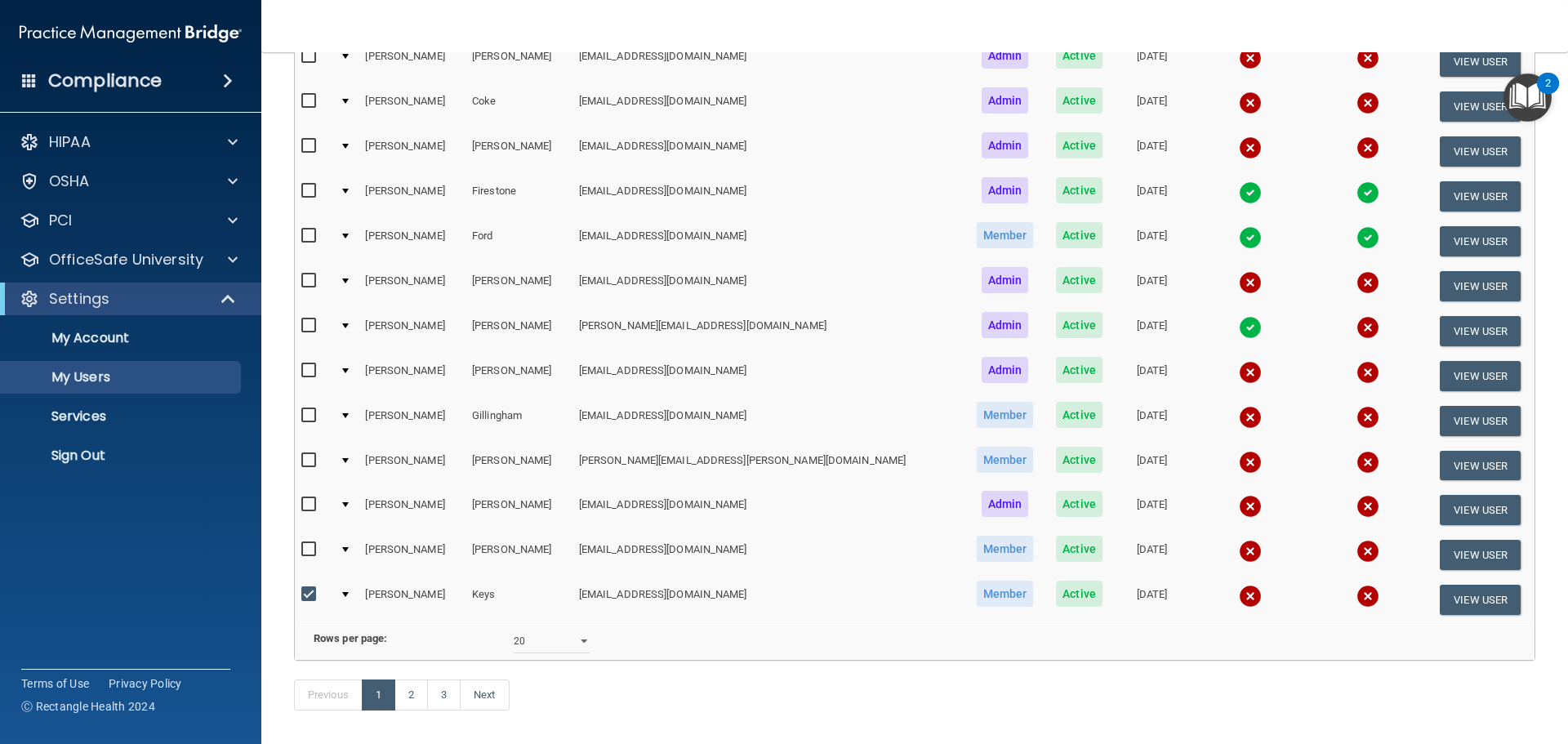
click at [307, 458] on input "checkbox" at bounding box center [311, 460] width 19 height 13
checkbox input "true"
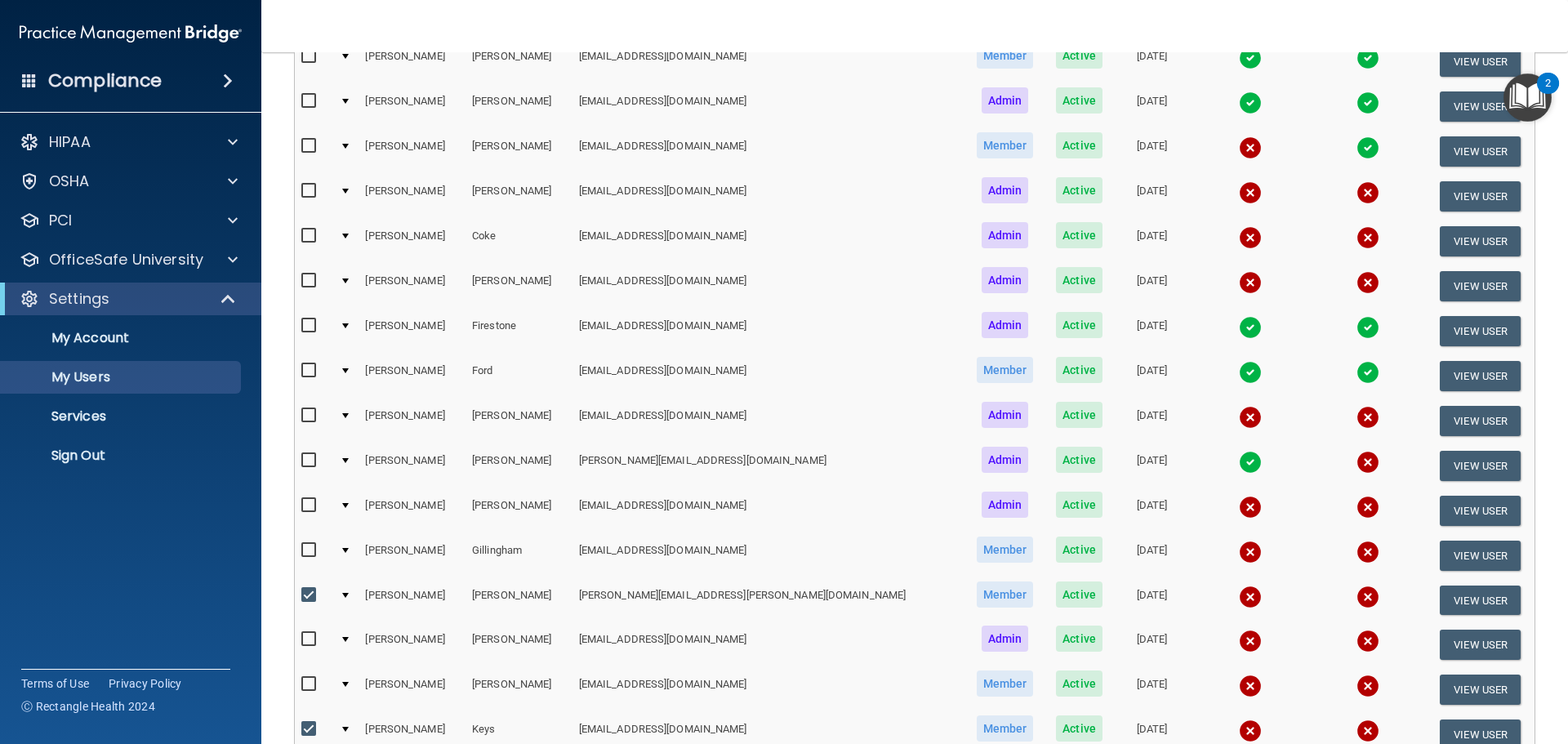
scroll to position [427, 0]
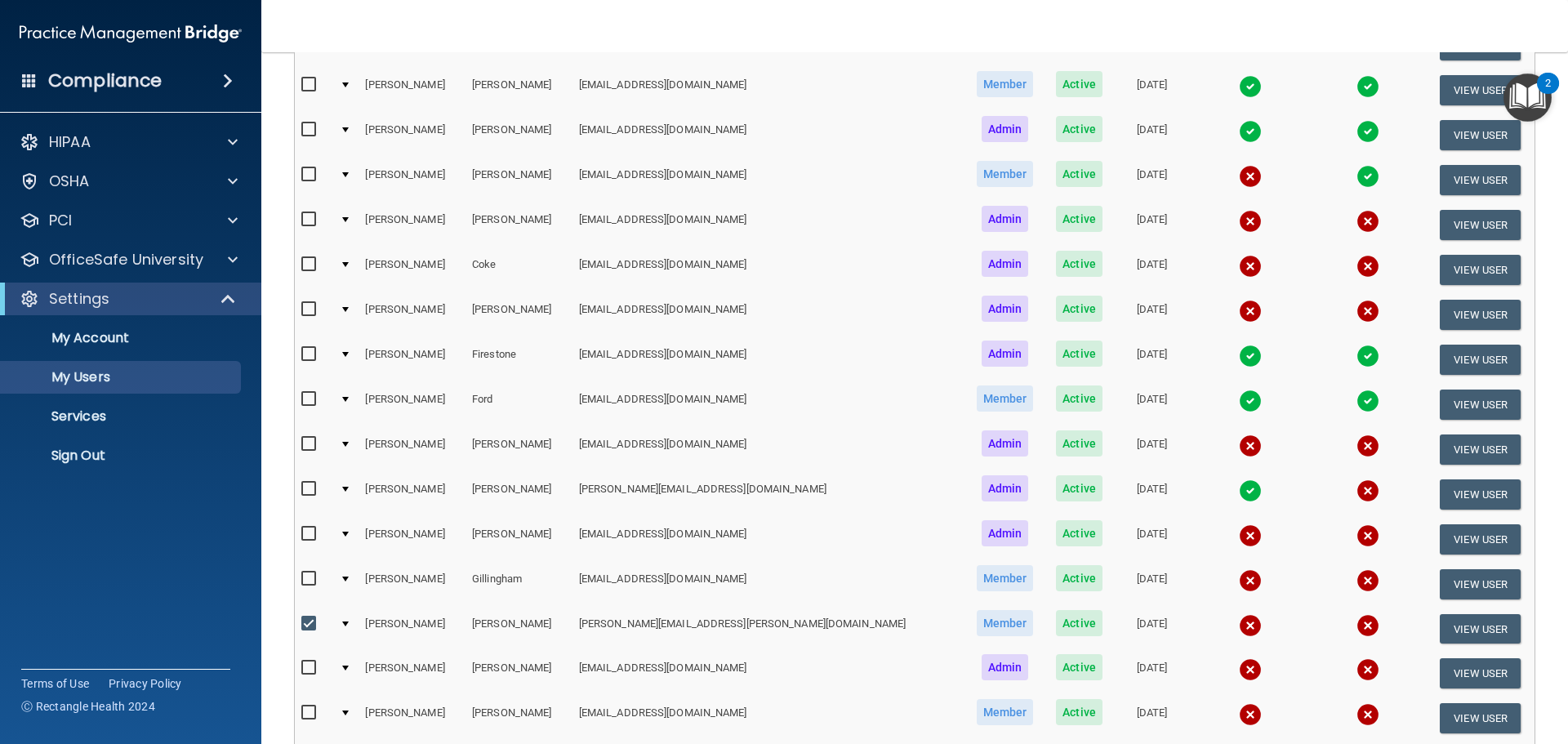
click at [305, 445] on input "checkbox" at bounding box center [311, 444] width 19 height 13
checkbox input "true"
click at [311, 404] on input "checkbox" at bounding box center [311, 399] width 19 height 13
checkbox input "true"
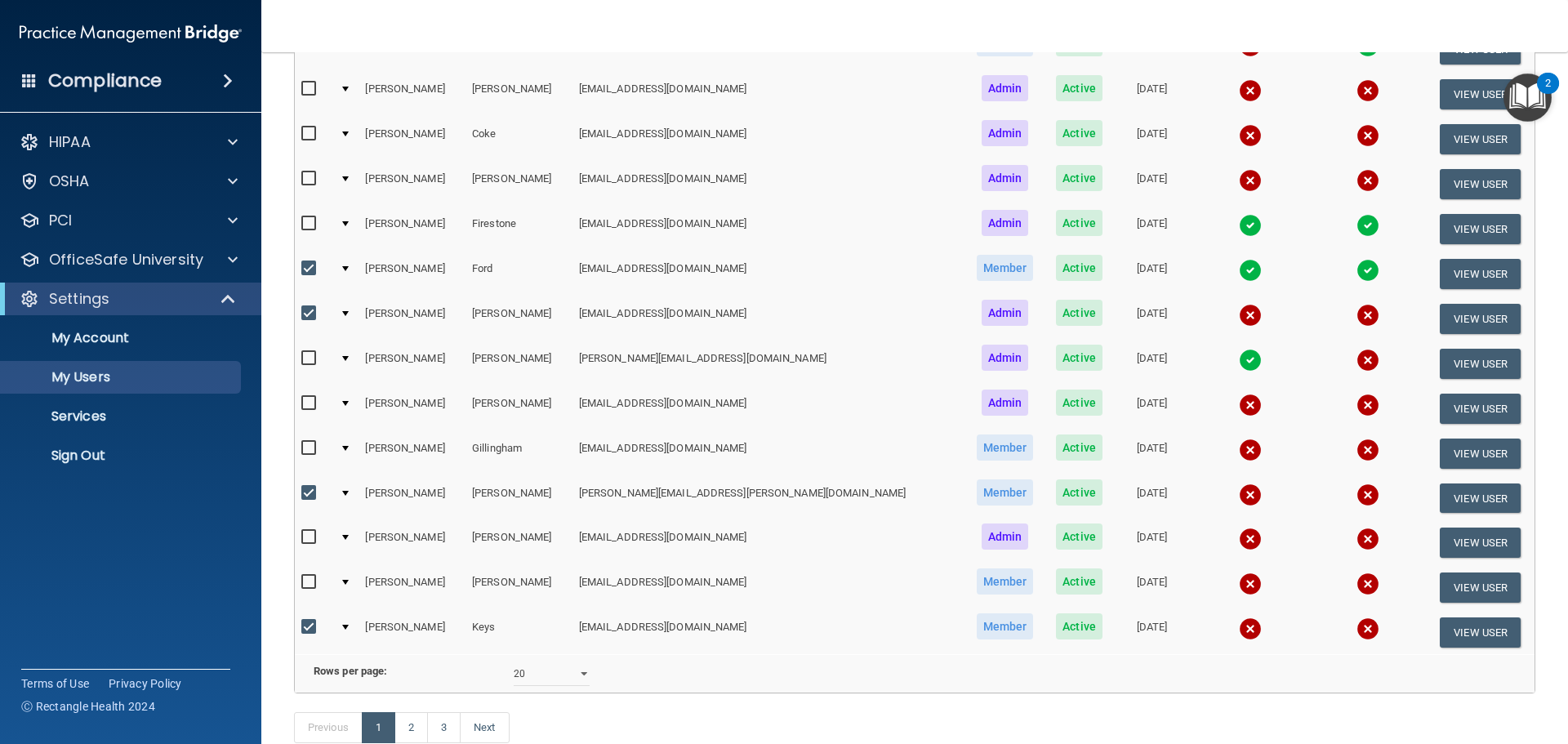
scroll to position [671, 0]
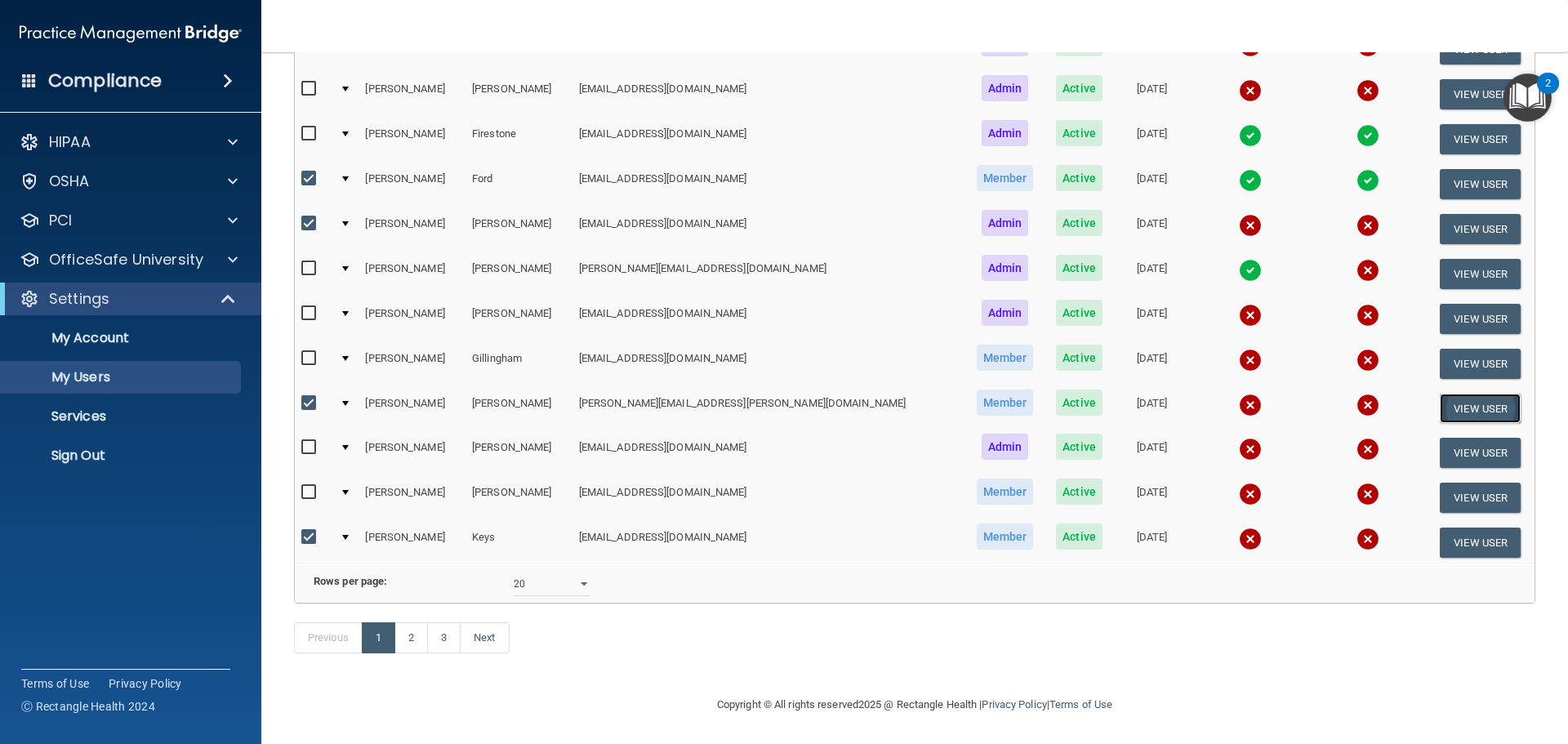
click at [1478, 393] on button "View User" at bounding box center [1480, 408] width 81 height 30
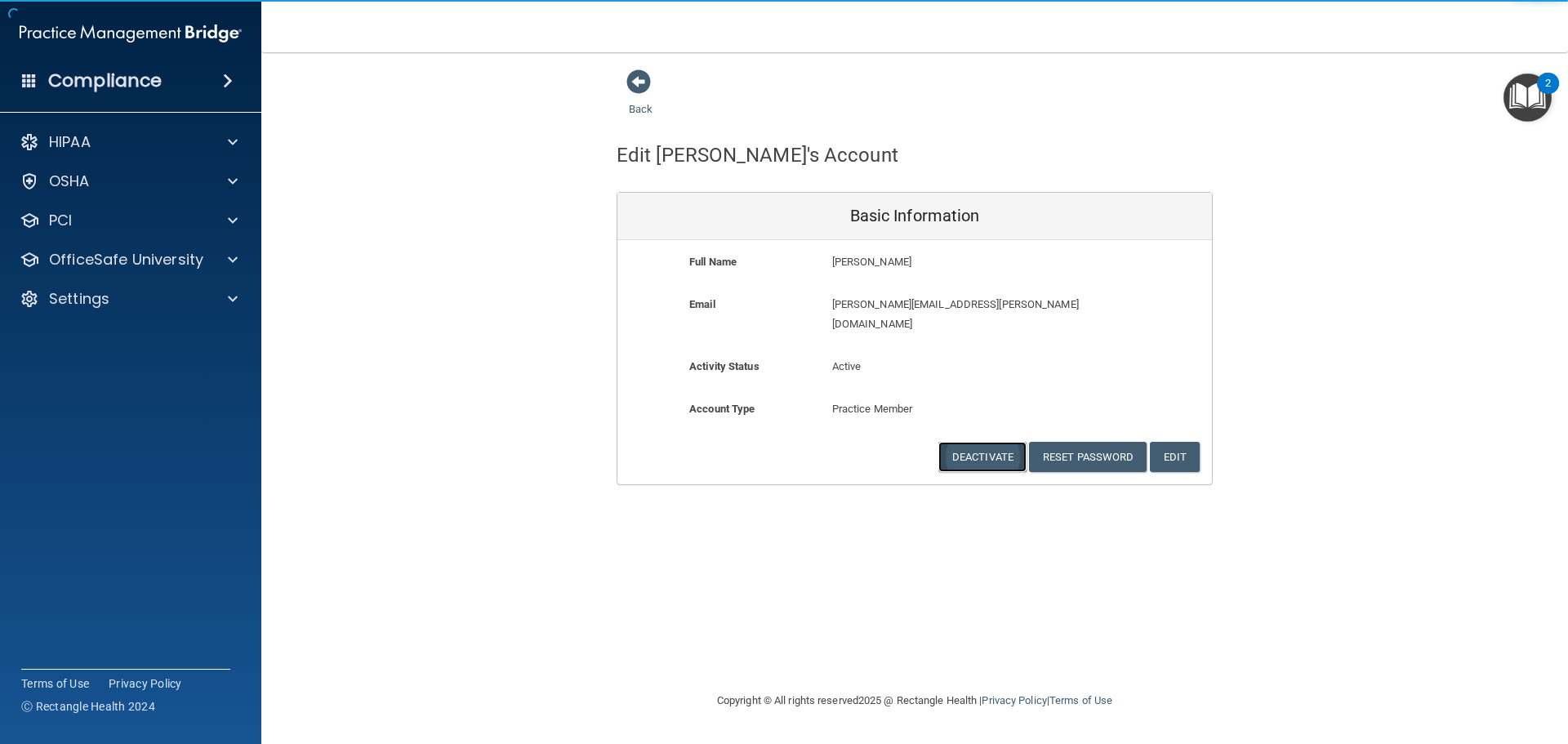
click at [971, 442] on button "Deactivate" at bounding box center [982, 456] width 88 height 30
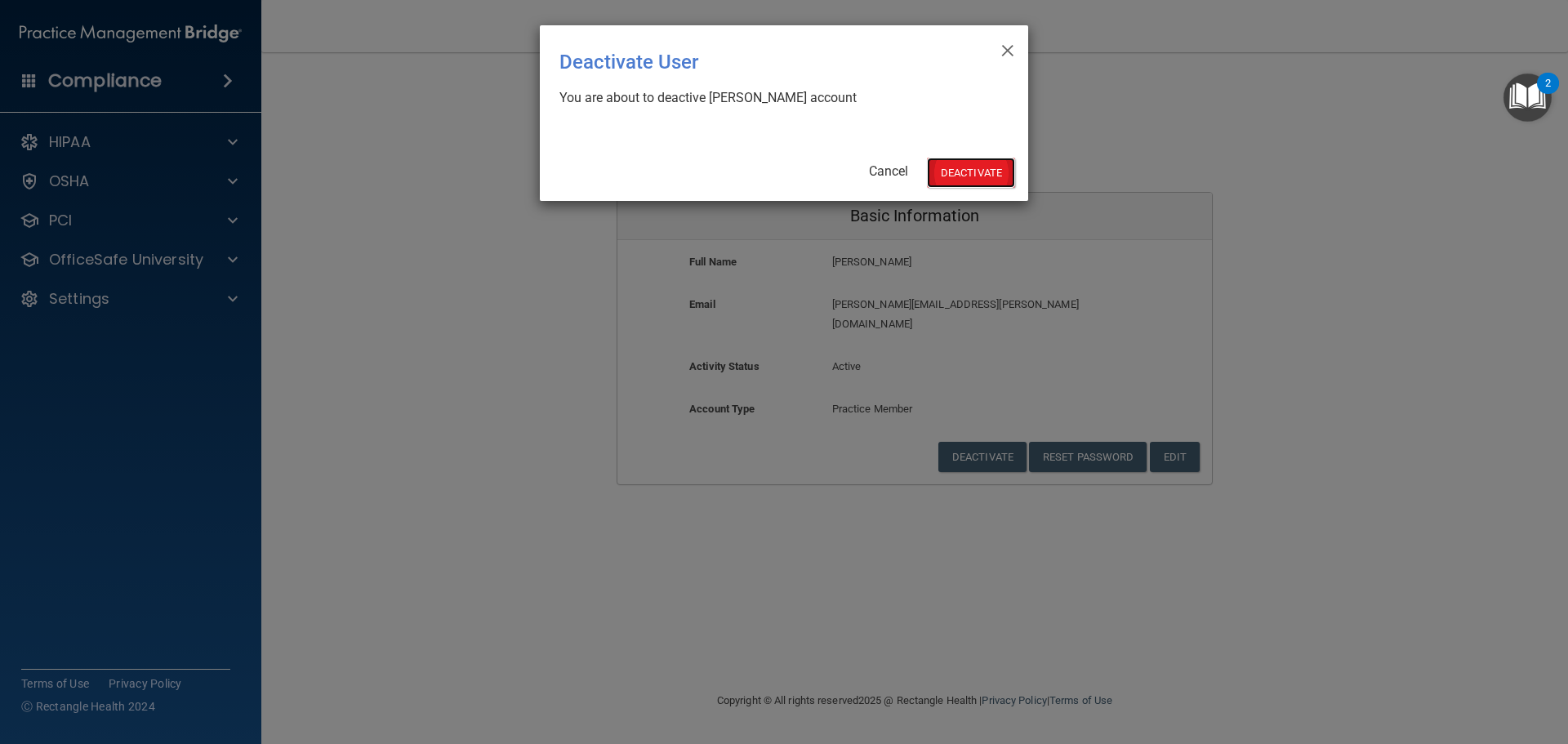
click at [967, 177] on button "Deactivate" at bounding box center [971, 172] width 88 height 30
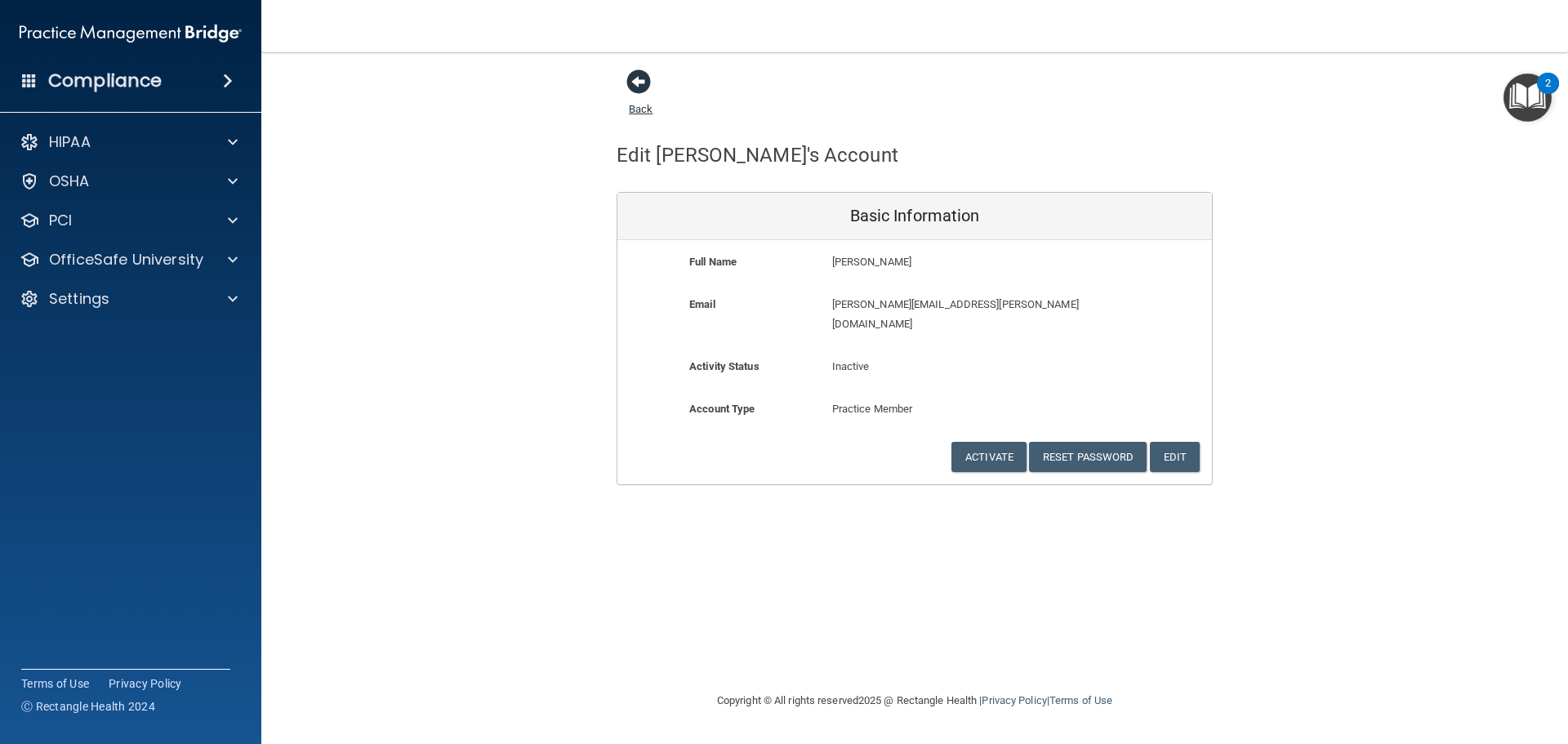
click at [646, 92] on span at bounding box center [638, 81] width 25 height 25
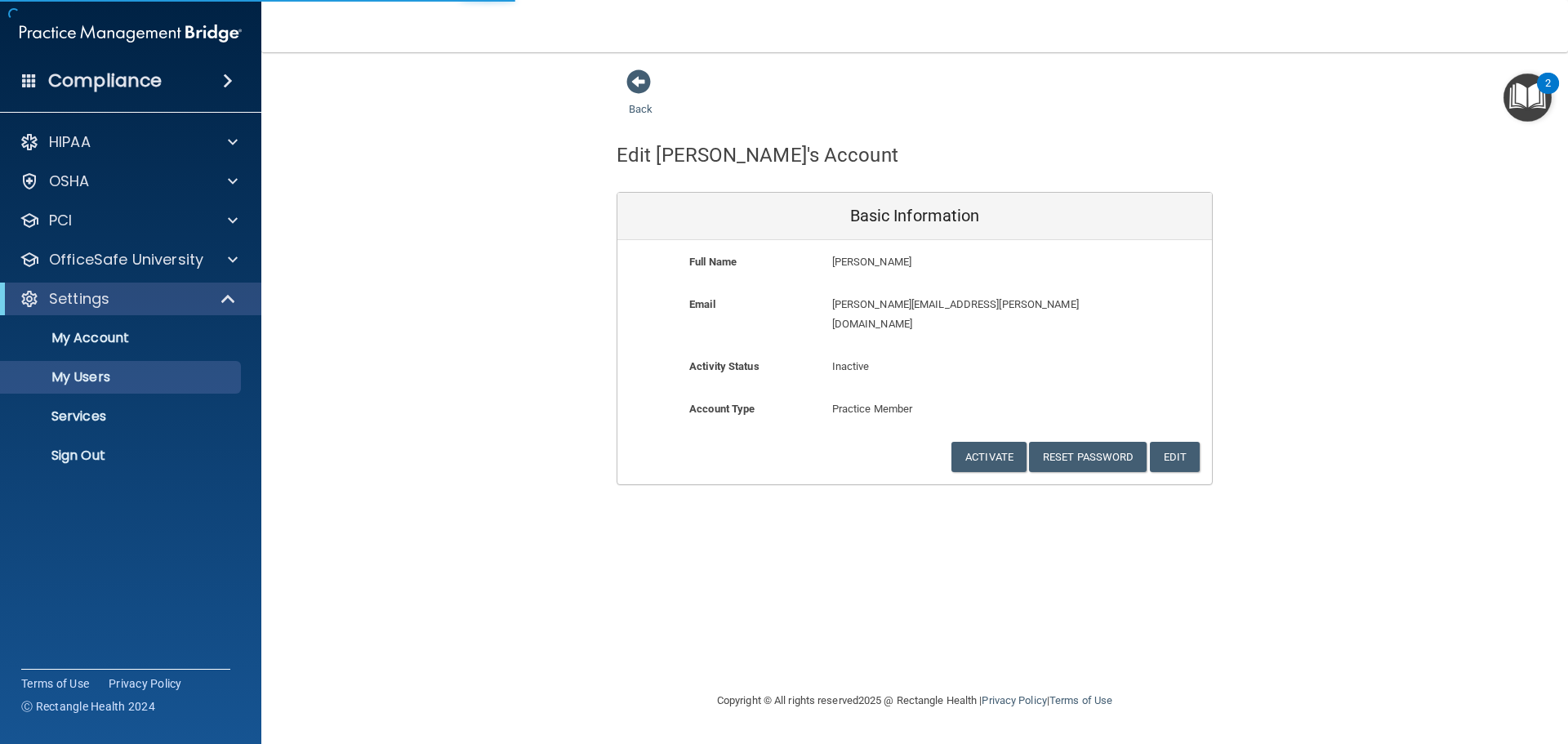
select select "20"
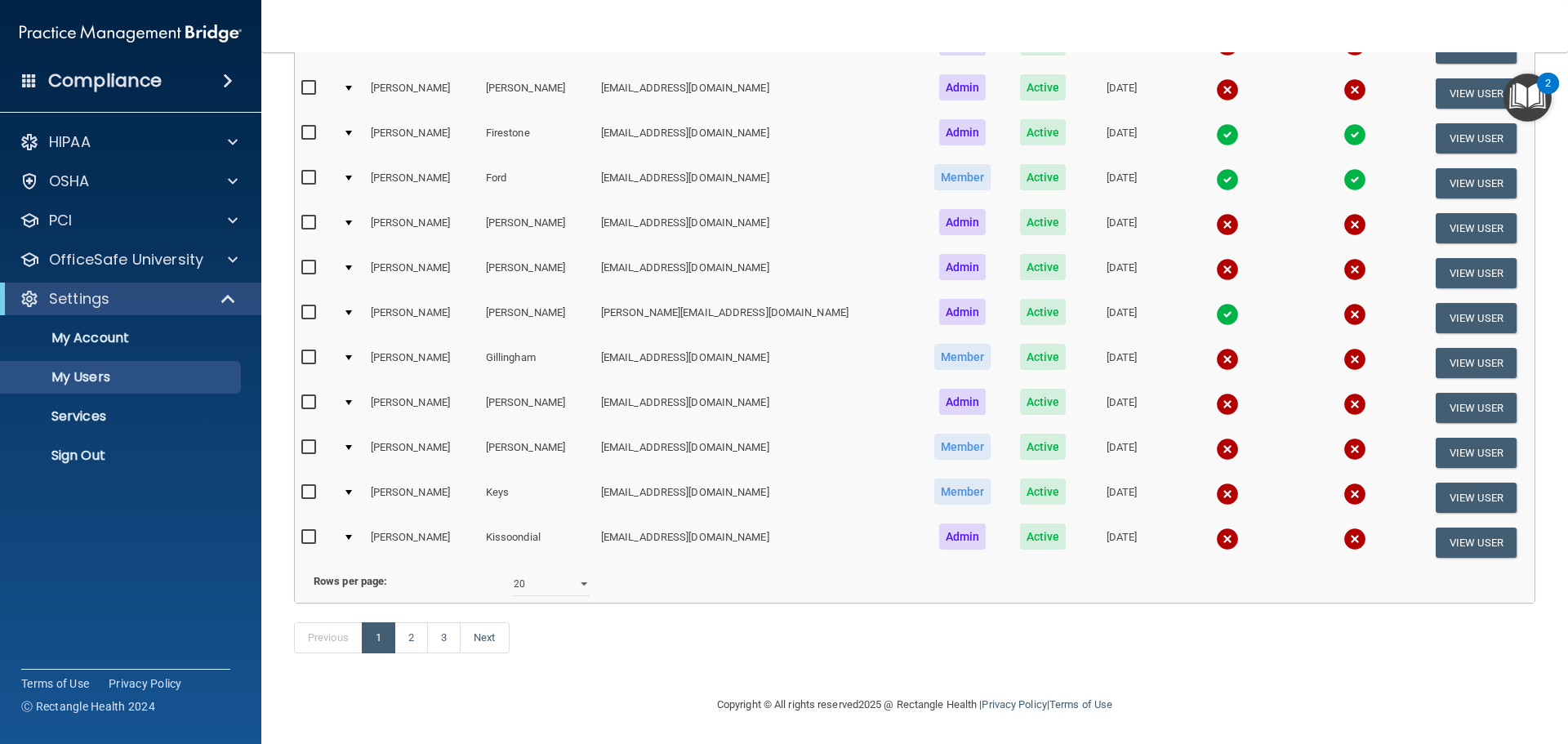
scroll to position [671, 0]
click at [1461, 483] on button "View User" at bounding box center [1476, 497] width 81 height 30
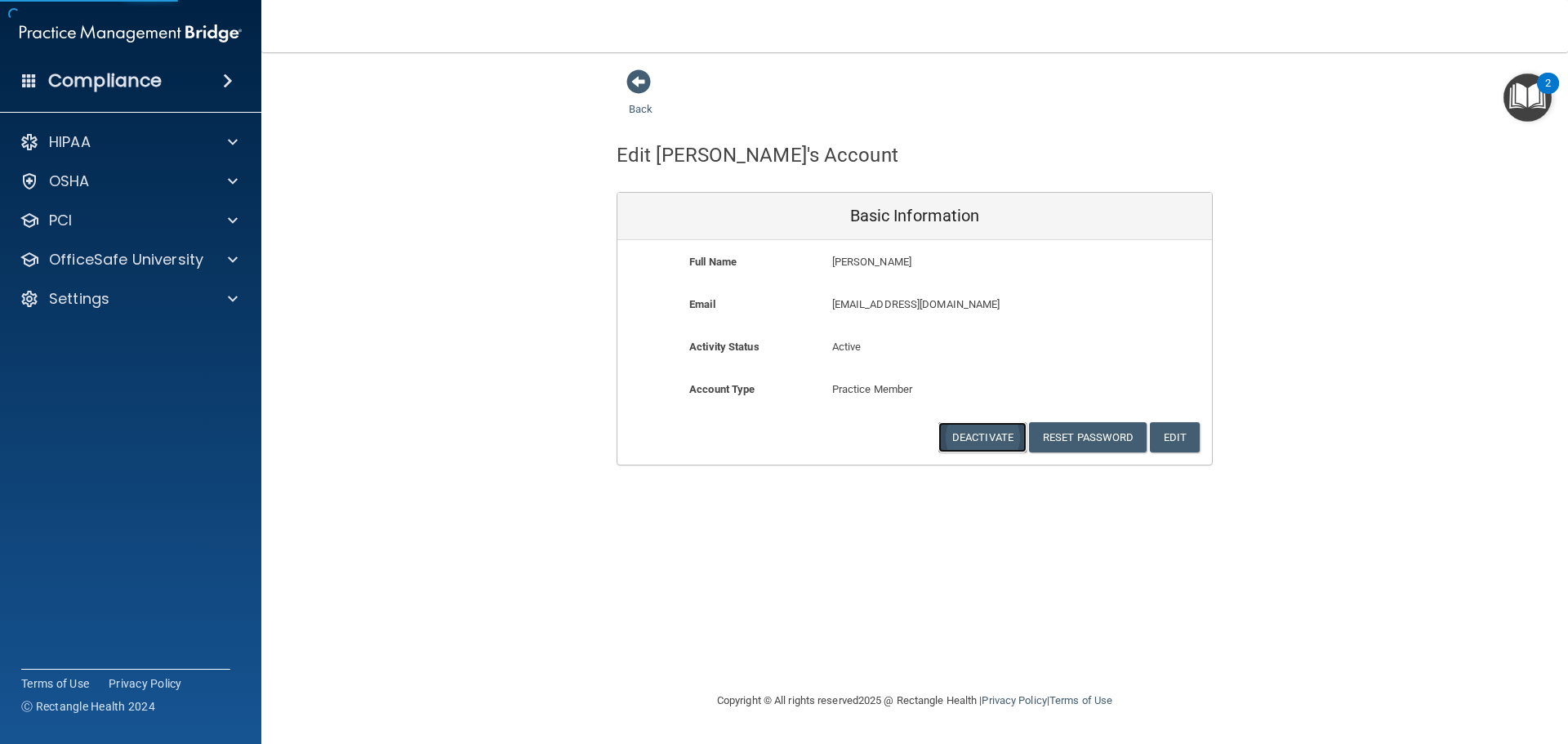
click at [991, 435] on button "Deactivate" at bounding box center [982, 437] width 88 height 30
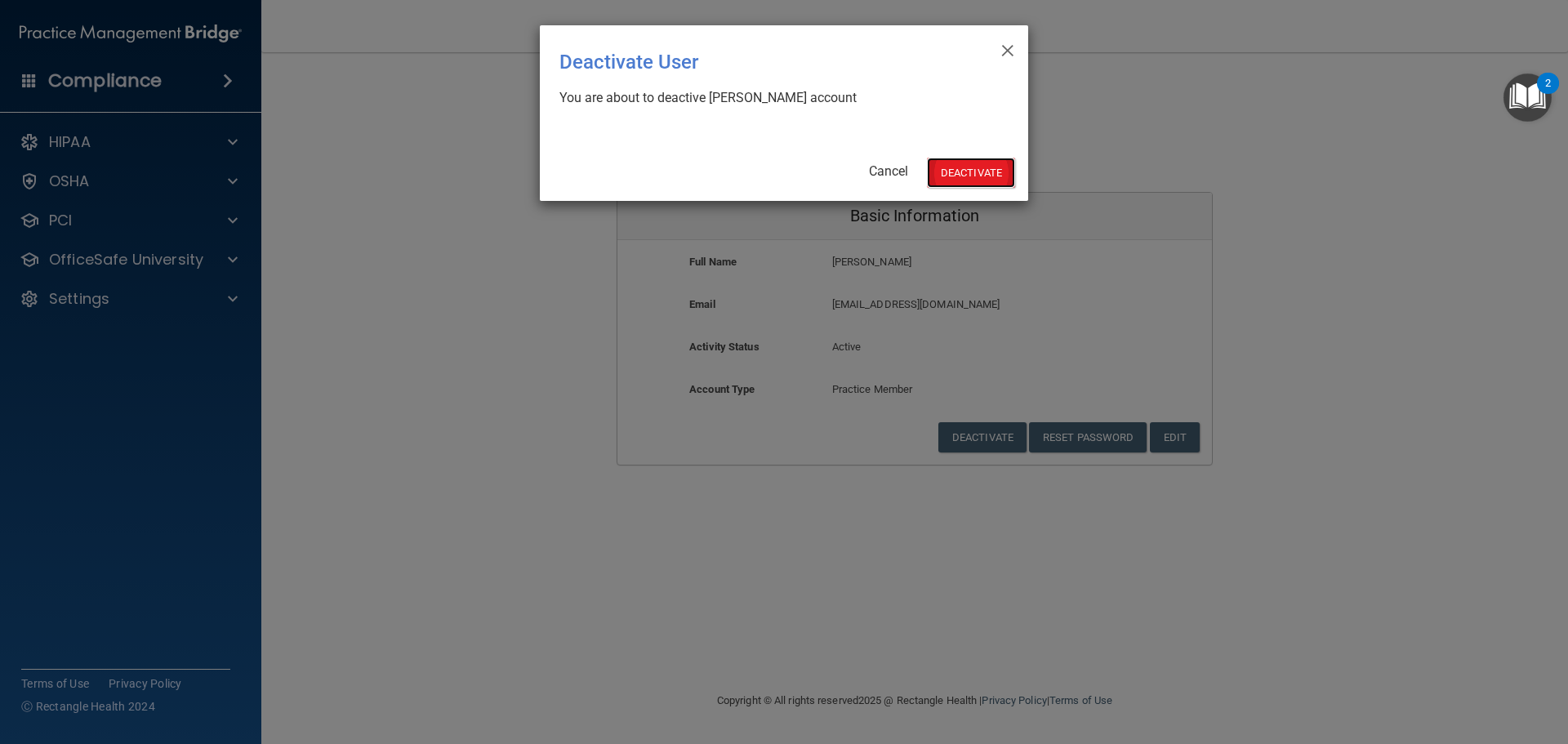
click at [971, 170] on button "Deactivate" at bounding box center [971, 172] width 88 height 30
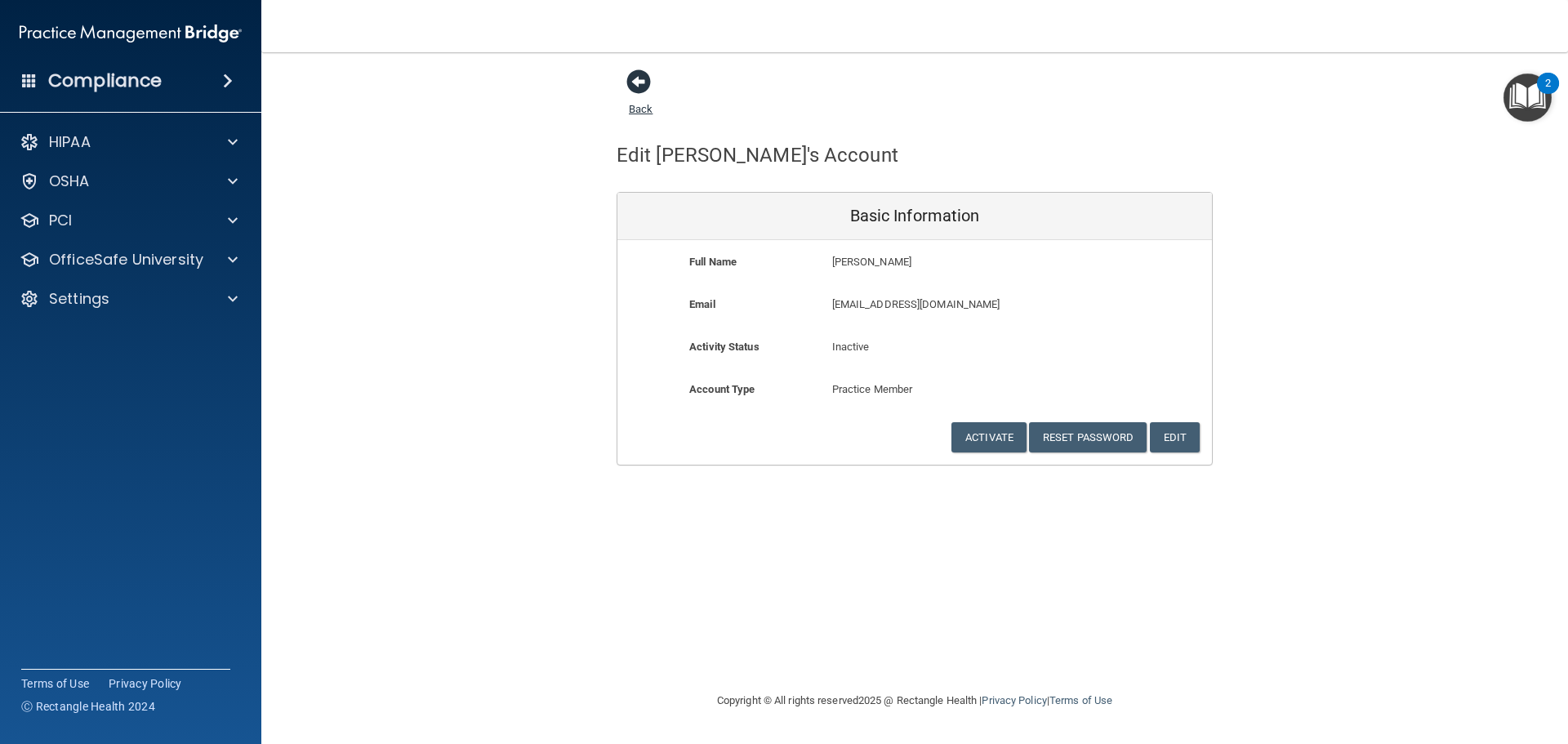
click at [644, 87] on span at bounding box center [638, 81] width 25 height 25
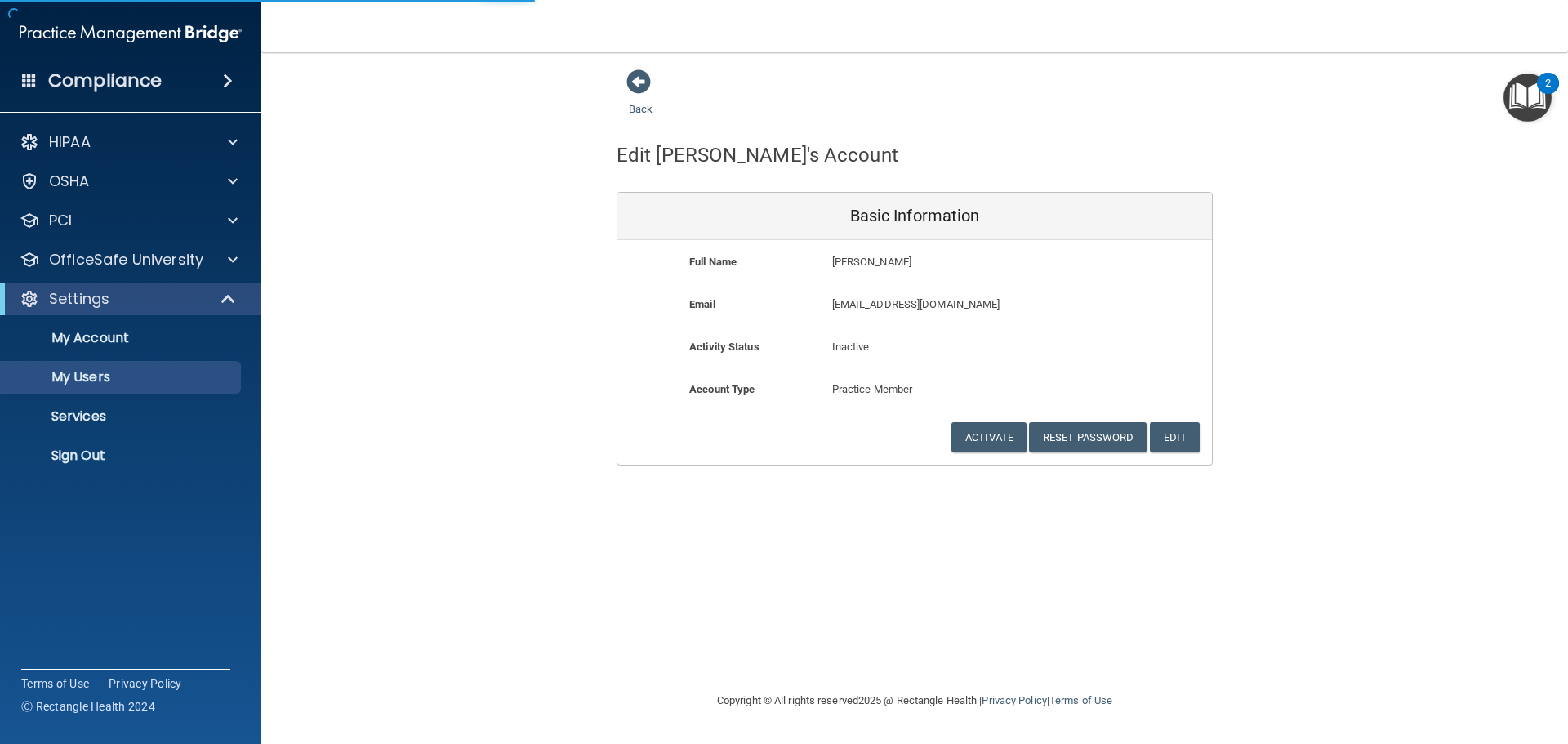
select select "20"
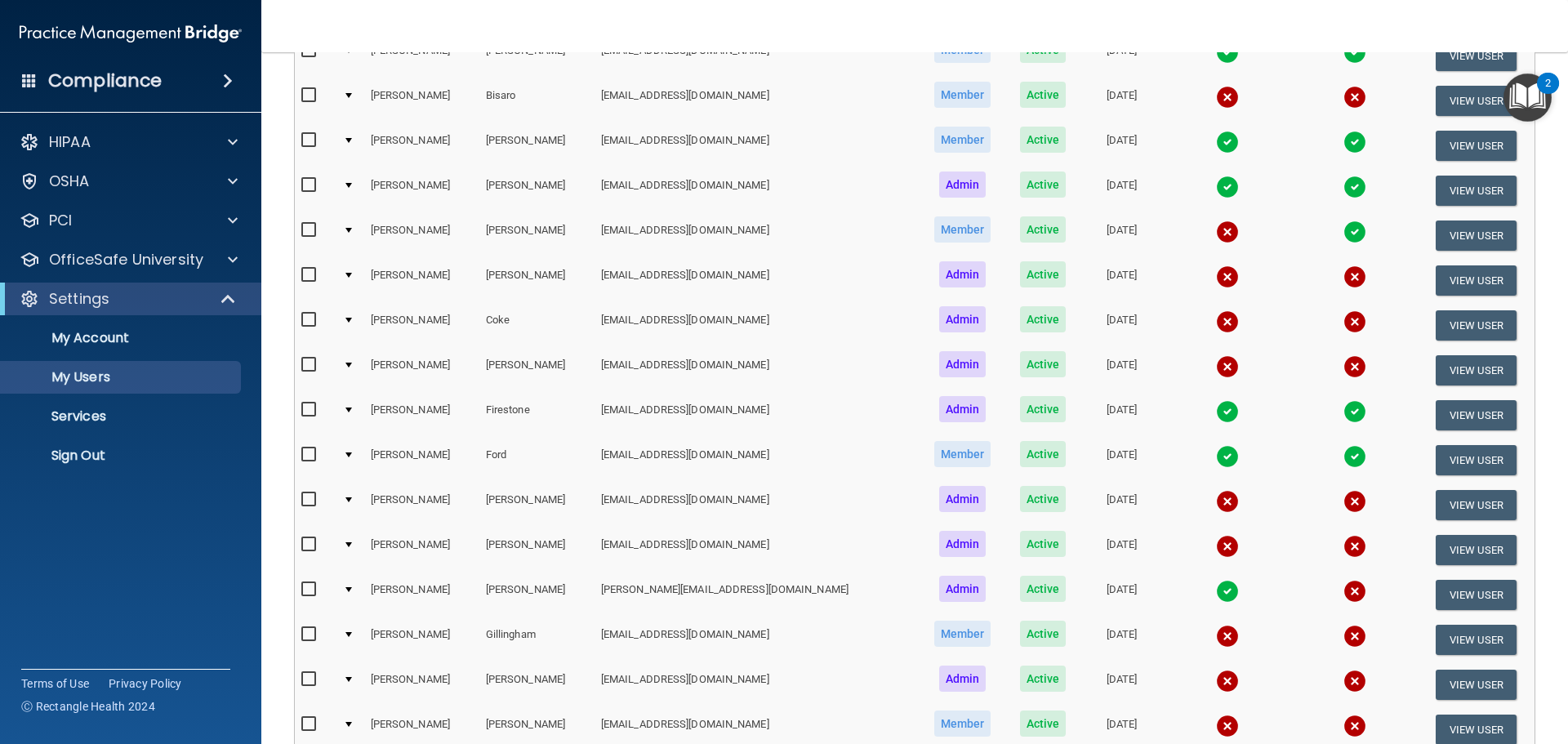
scroll to position [409, 0]
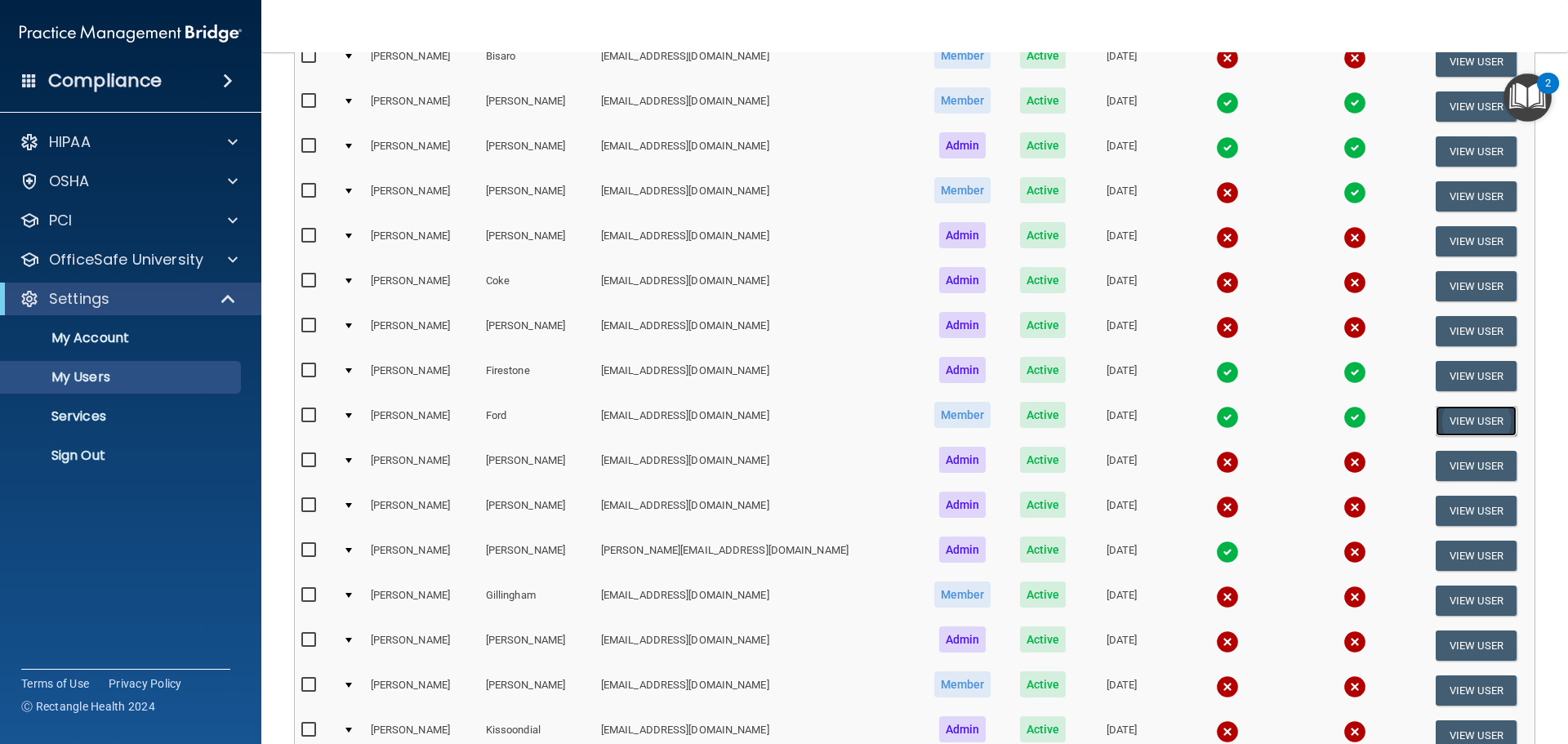
click at [1449, 422] on button "View User" at bounding box center [1476, 421] width 81 height 30
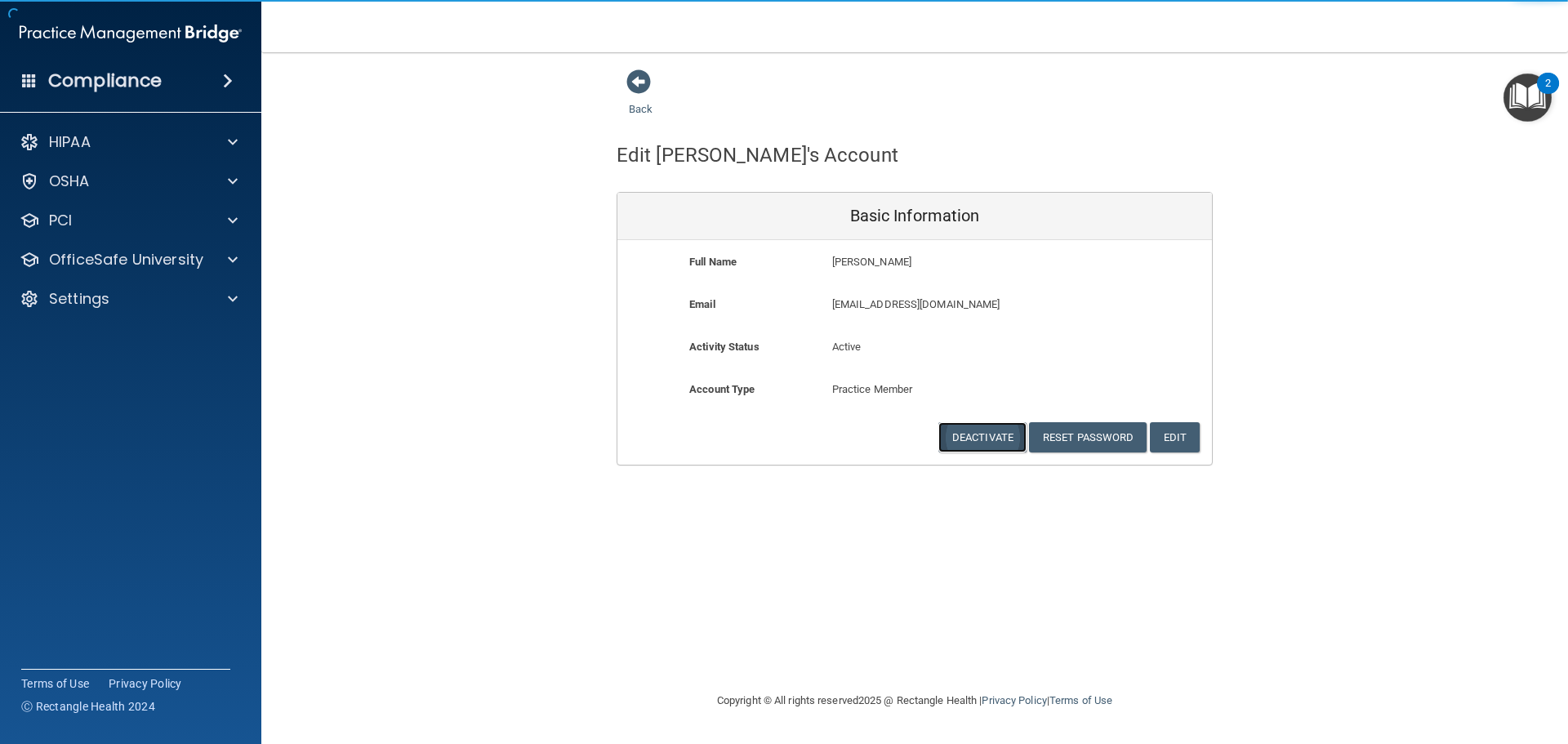
click at [979, 442] on button "Deactivate" at bounding box center [982, 437] width 88 height 30
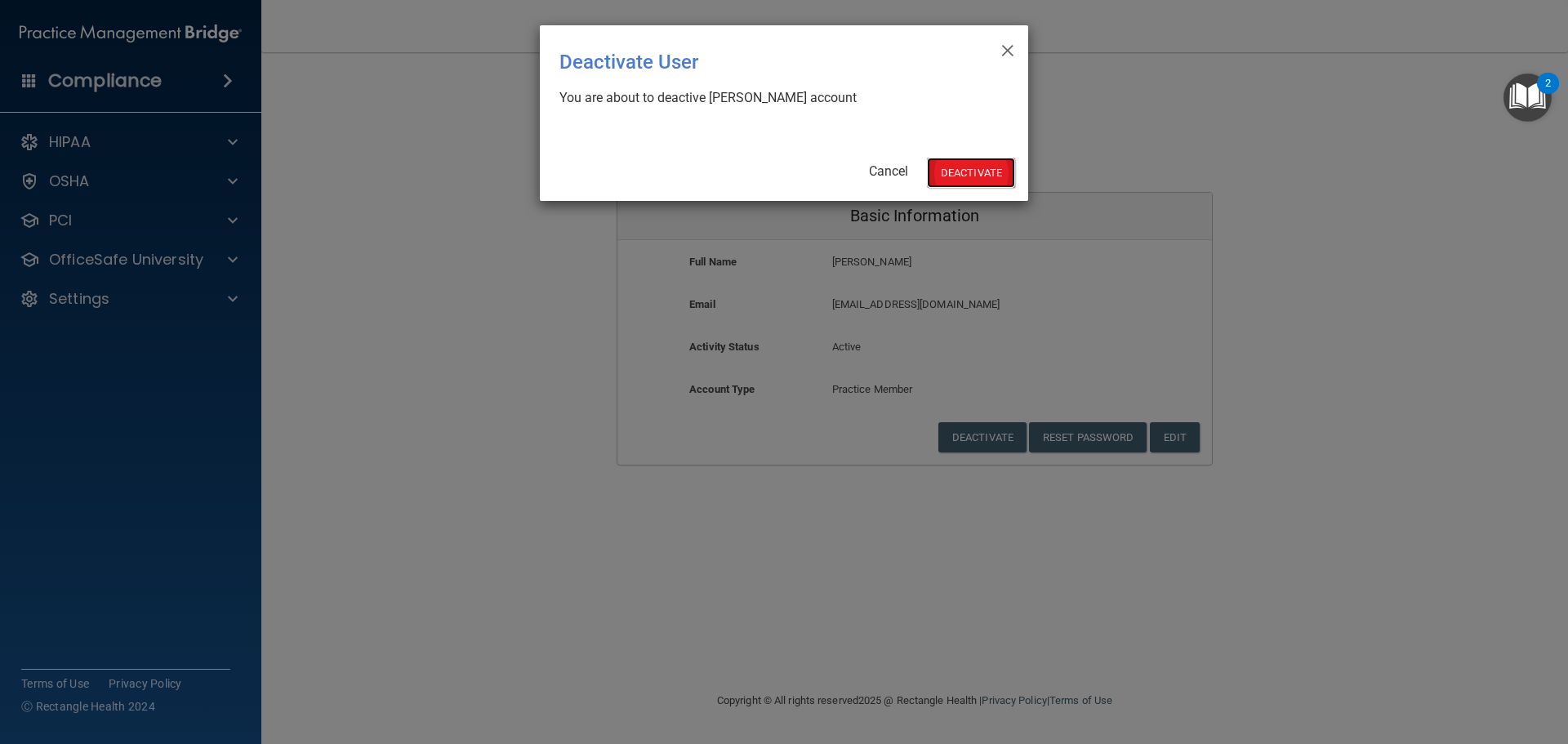
click at [983, 171] on button "Deactivate" at bounding box center [971, 172] width 88 height 30
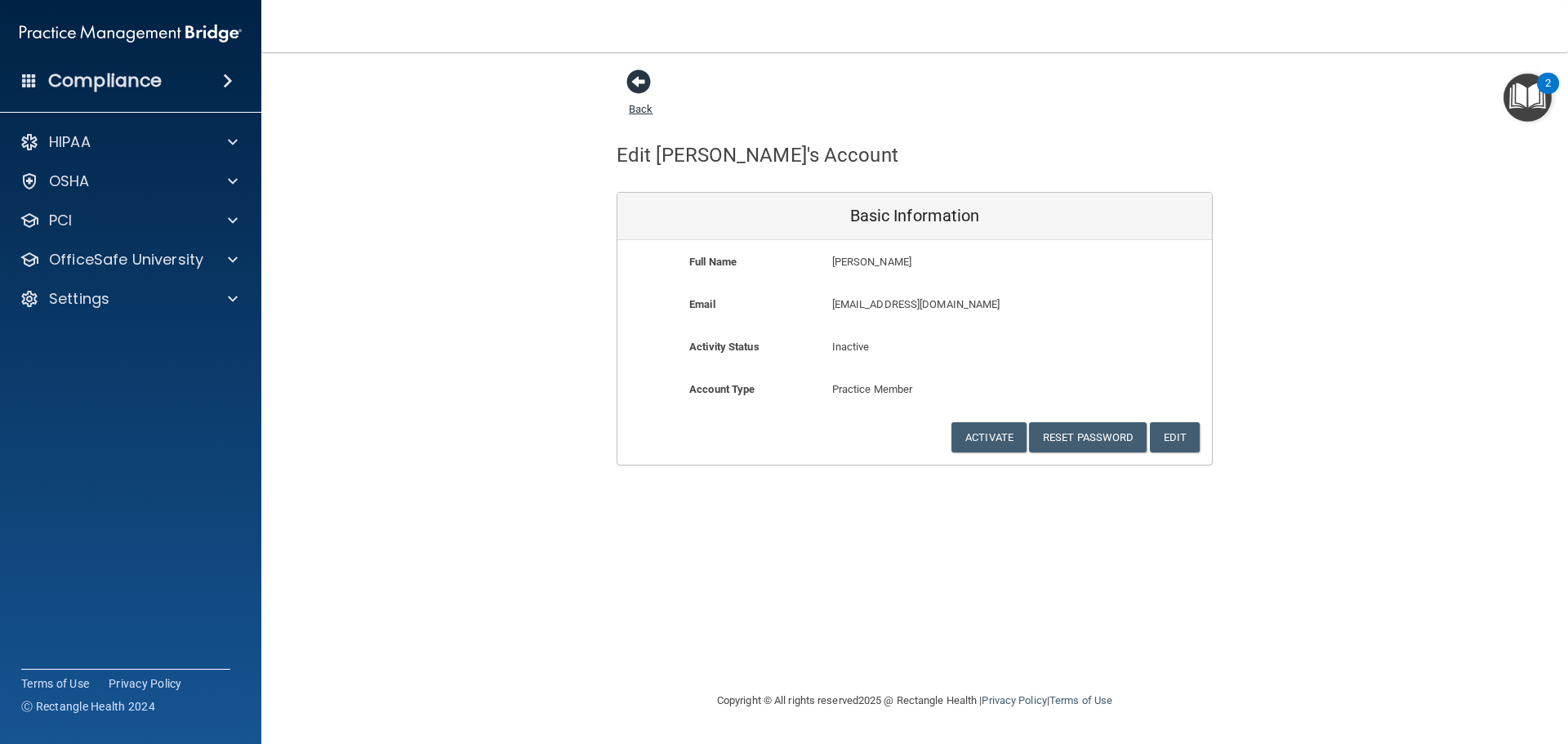
click at [633, 77] on span at bounding box center [638, 81] width 25 height 25
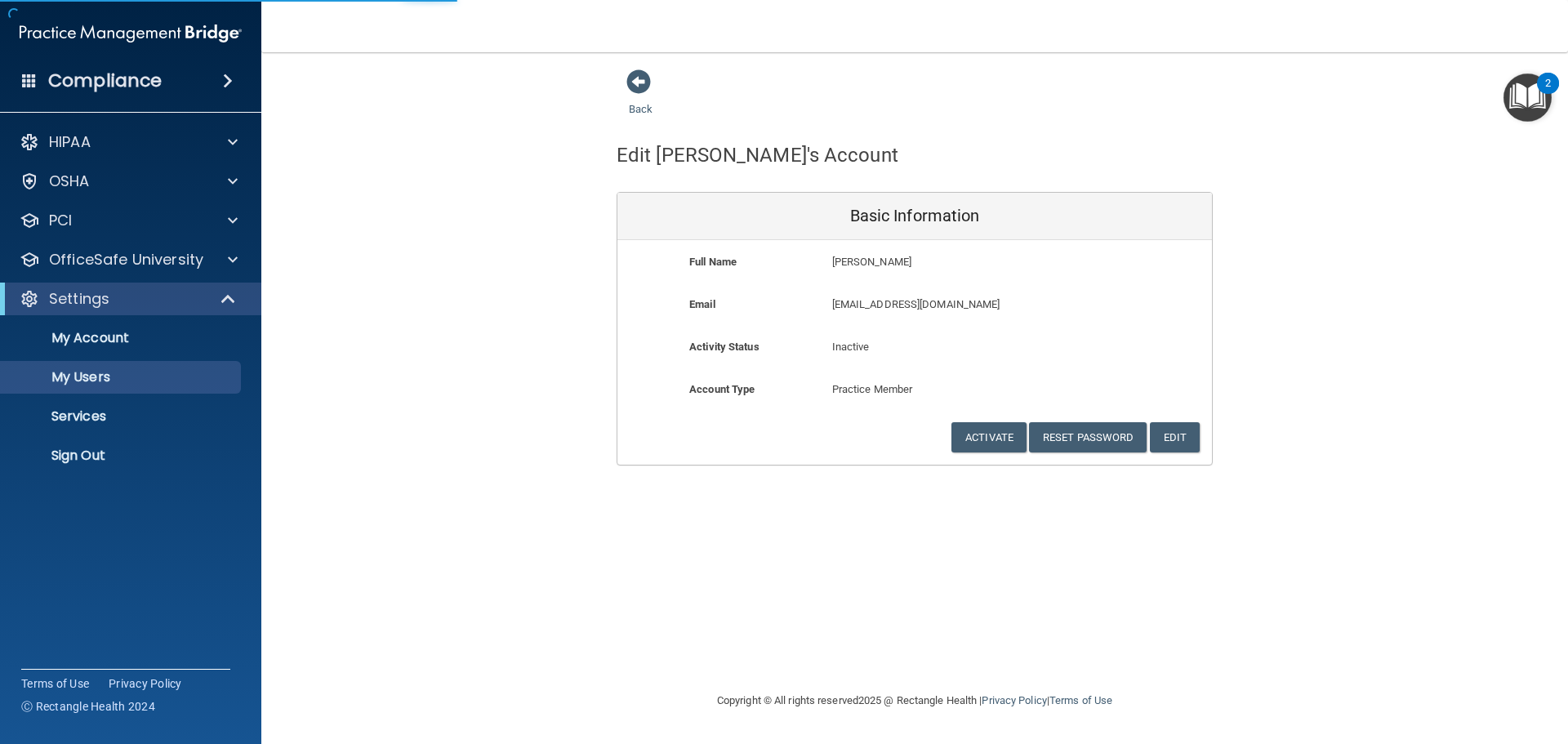
select select "20"
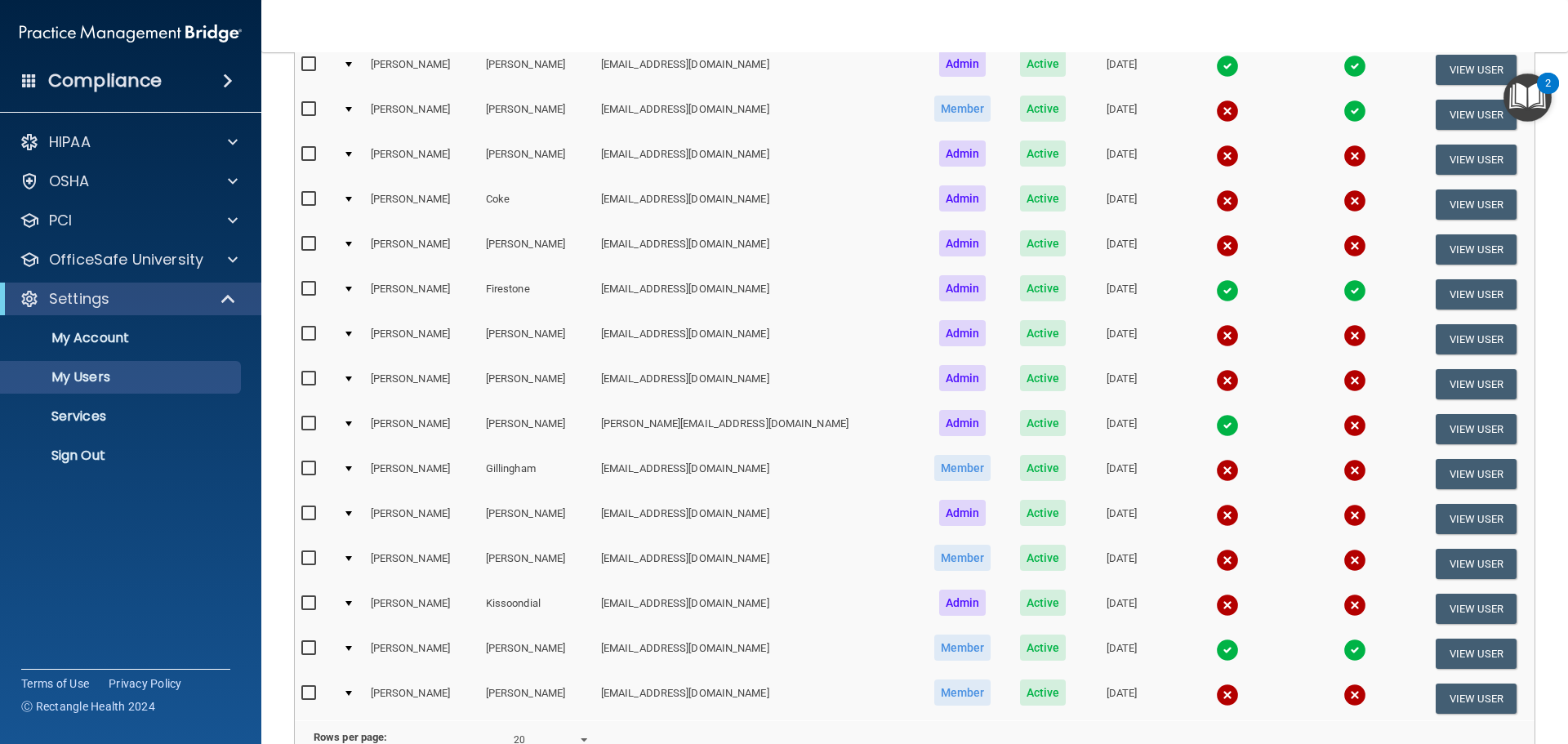
scroll to position [409, 0]
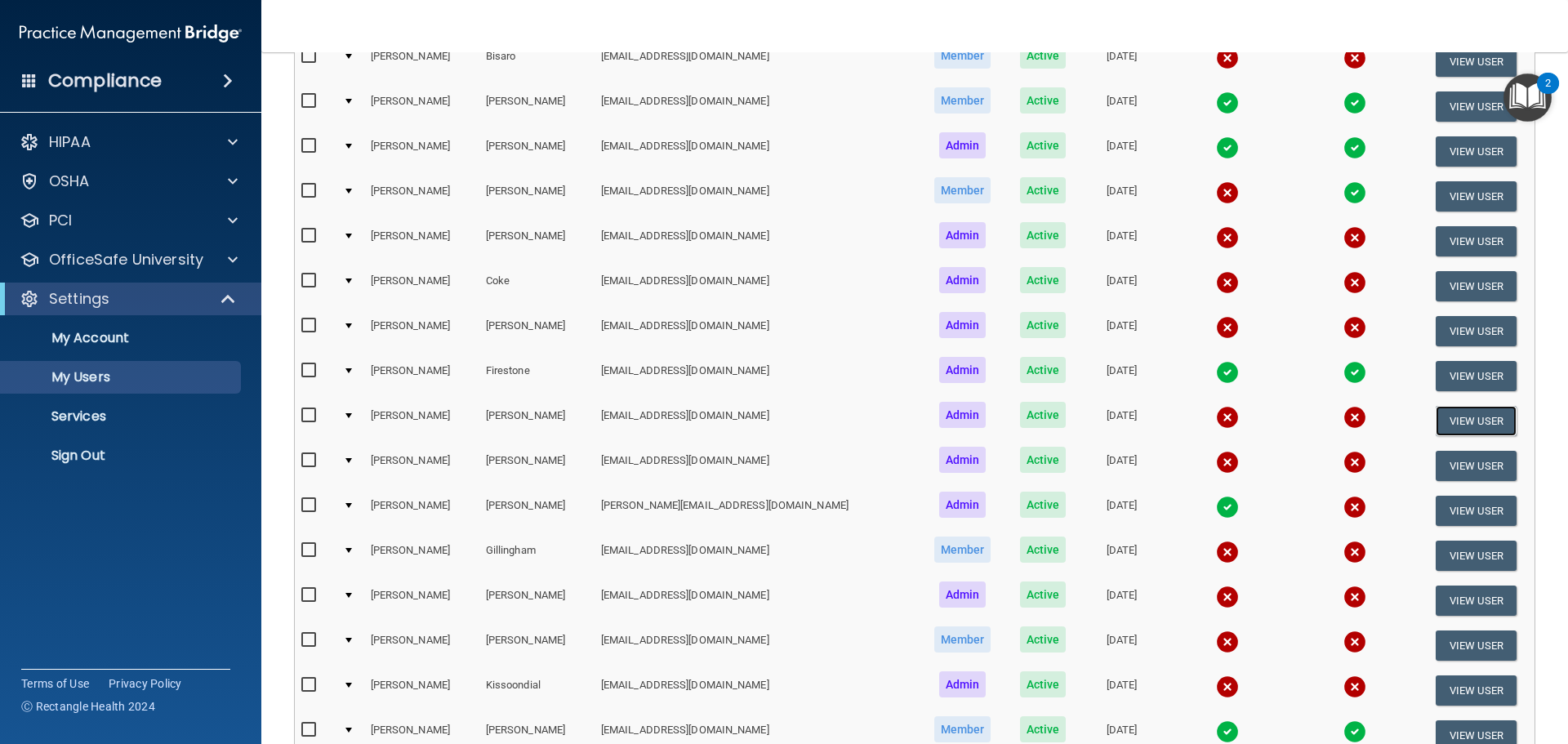
drag, startPoint x: 1476, startPoint y: 412, endPoint x: 1229, endPoint y: 416, distance: 247.0
click at [1475, 412] on button "View User" at bounding box center [1476, 421] width 81 height 30
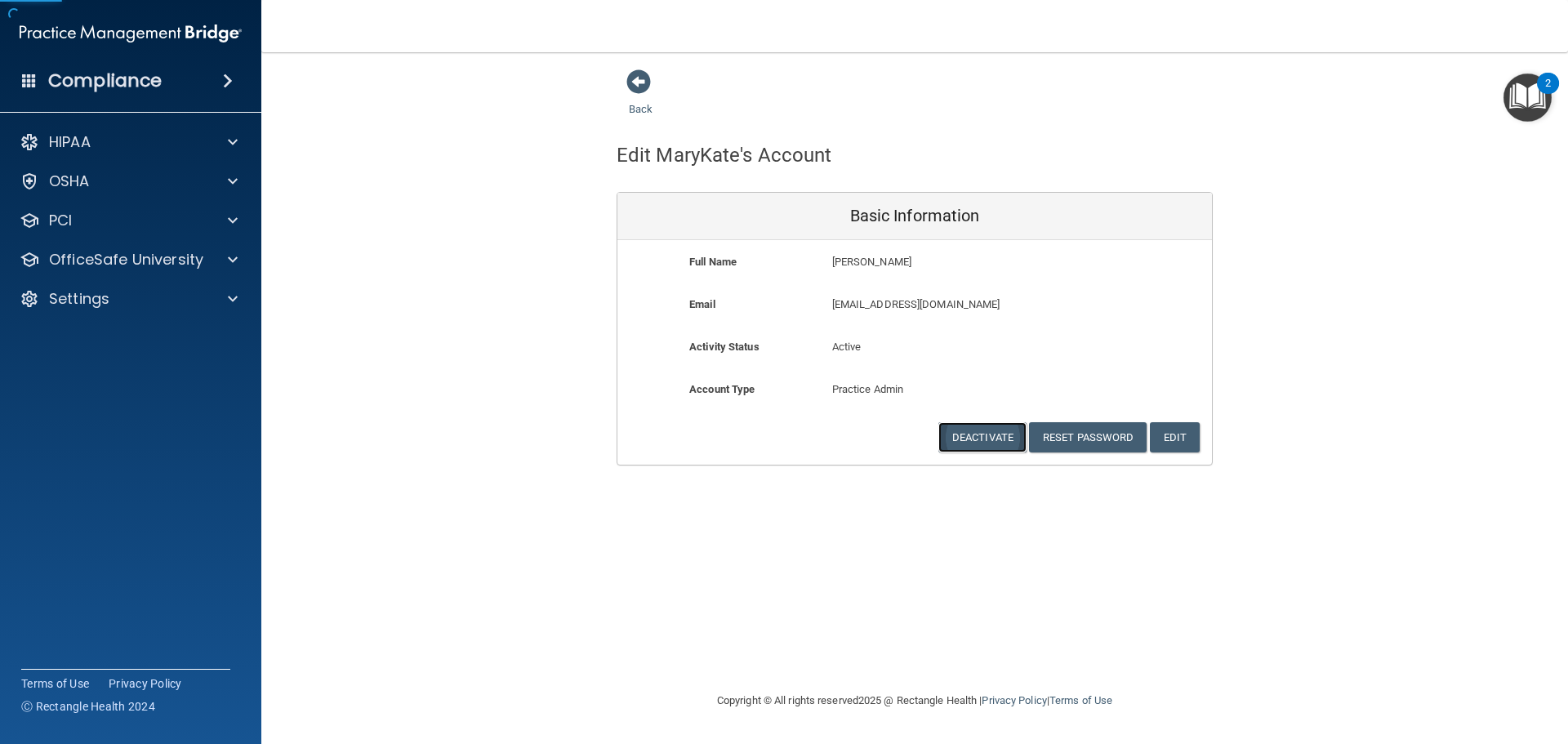
click at [973, 435] on button "Deactivate" at bounding box center [982, 437] width 88 height 30
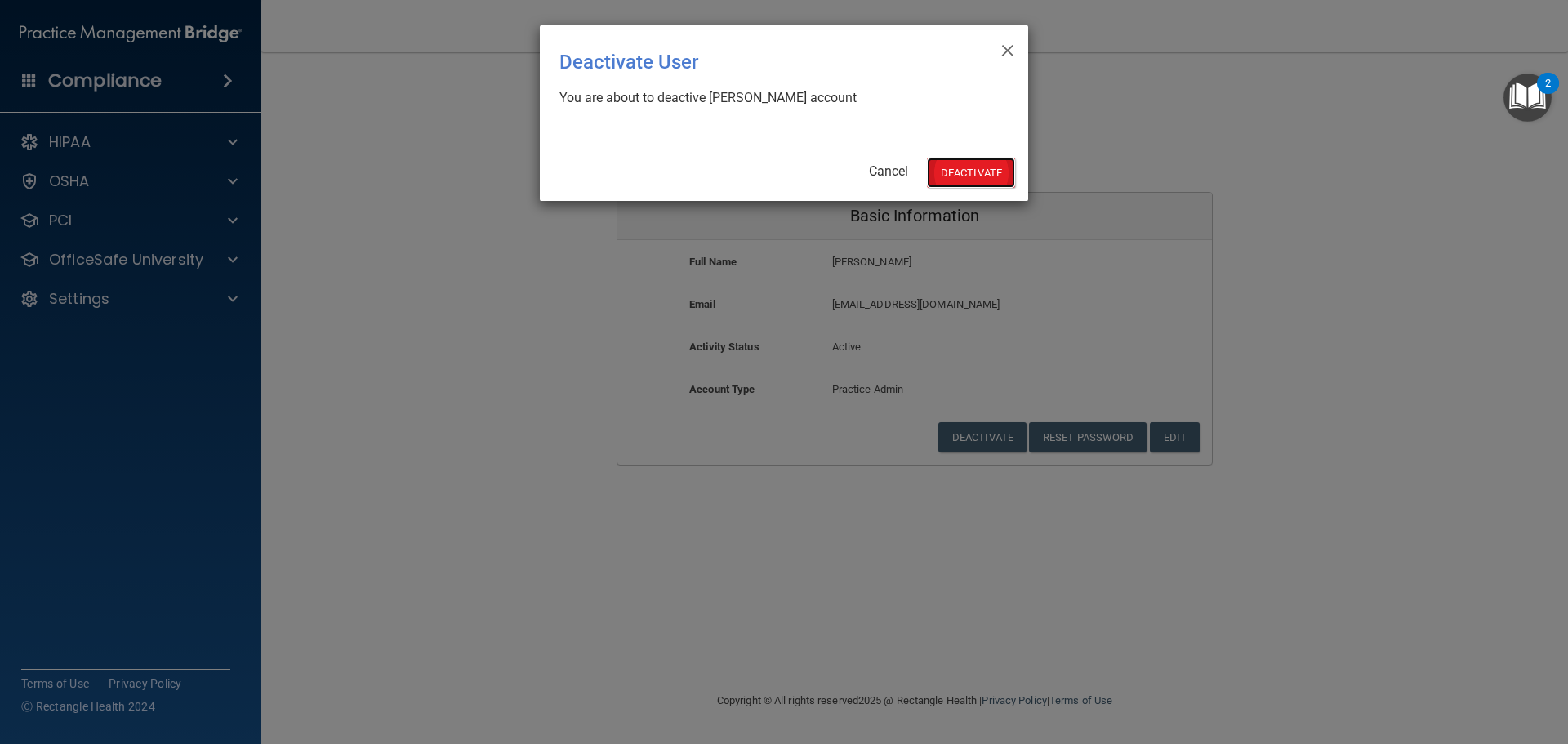
click at [957, 165] on button "Deactivate" at bounding box center [971, 172] width 88 height 30
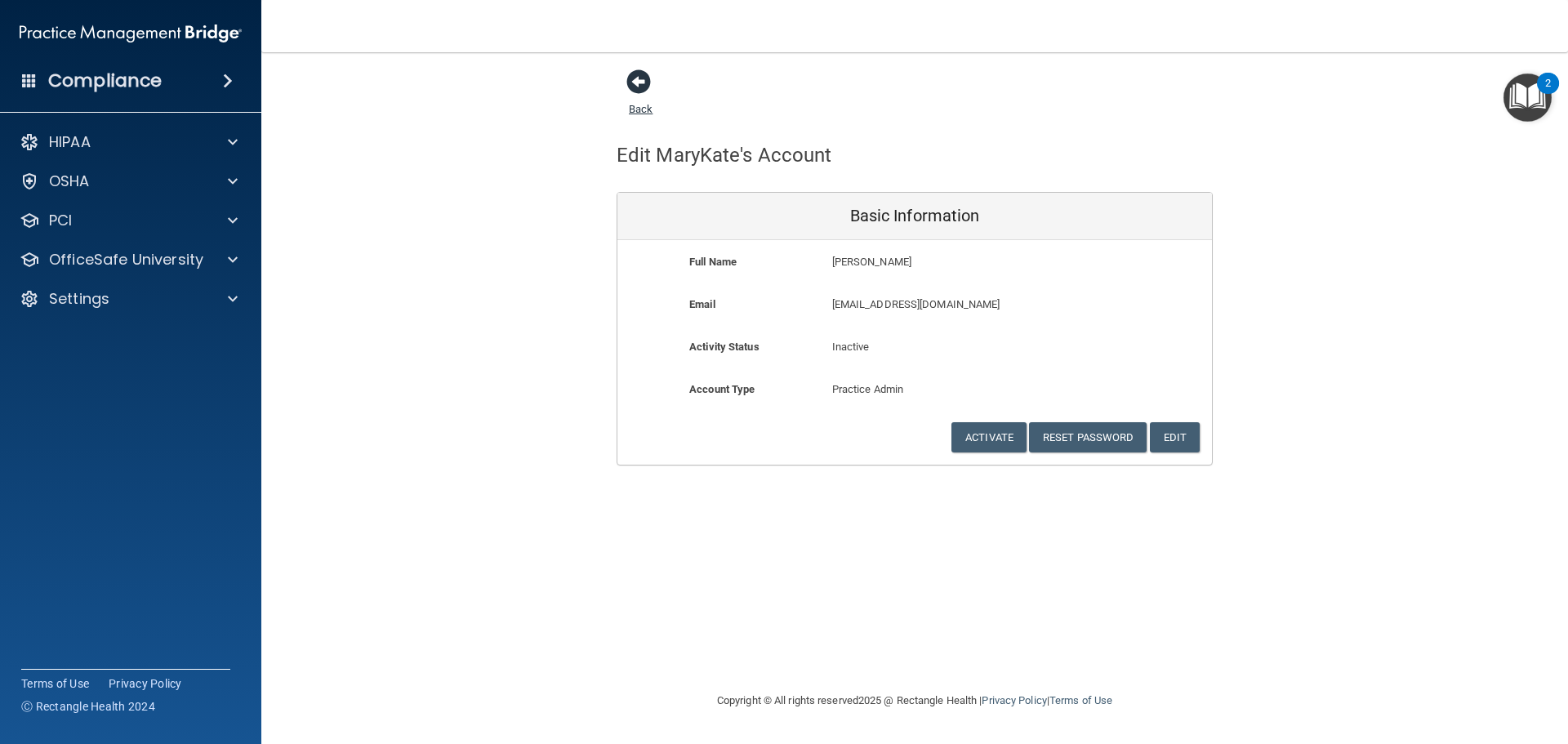
click at [636, 80] on span at bounding box center [638, 81] width 25 height 25
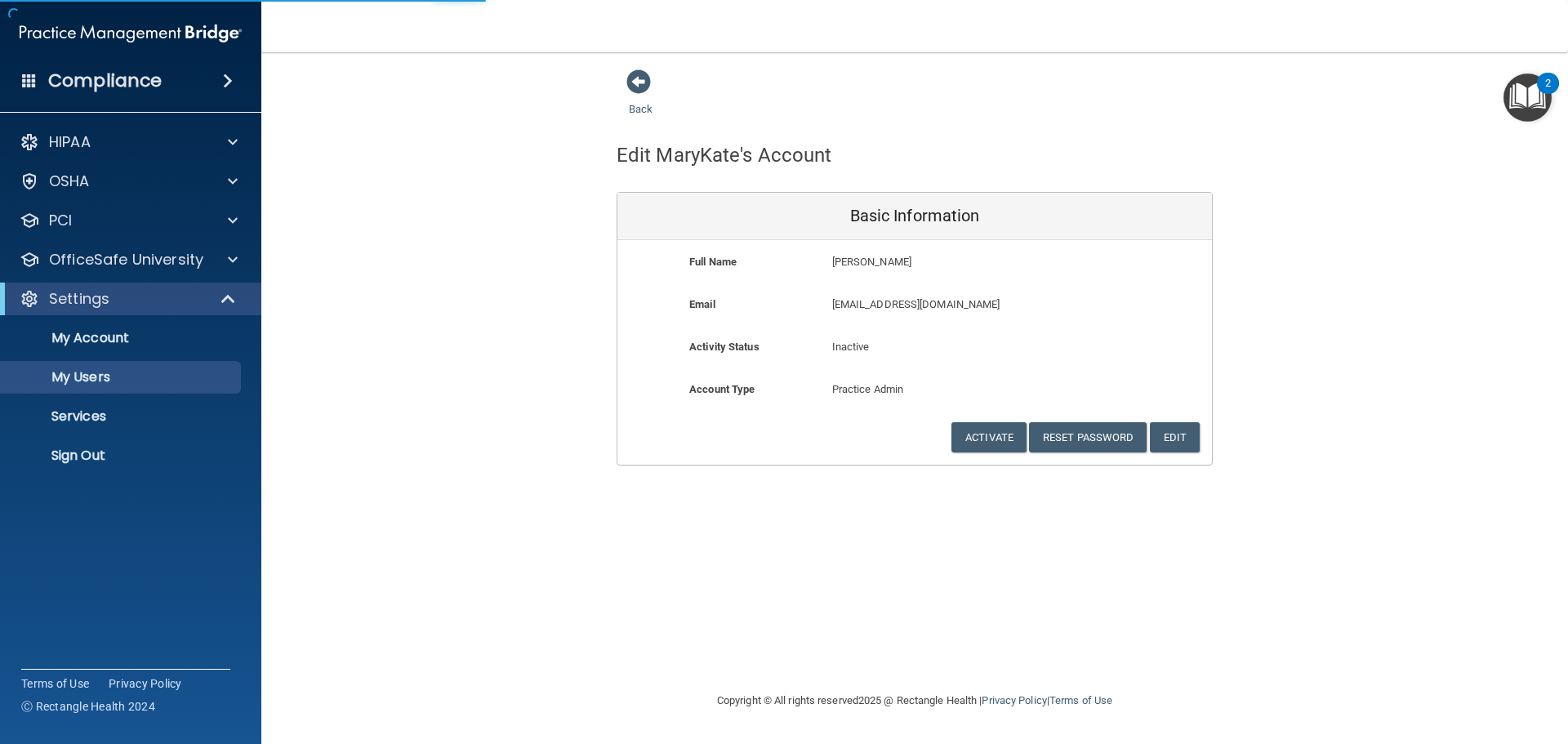
select select "20"
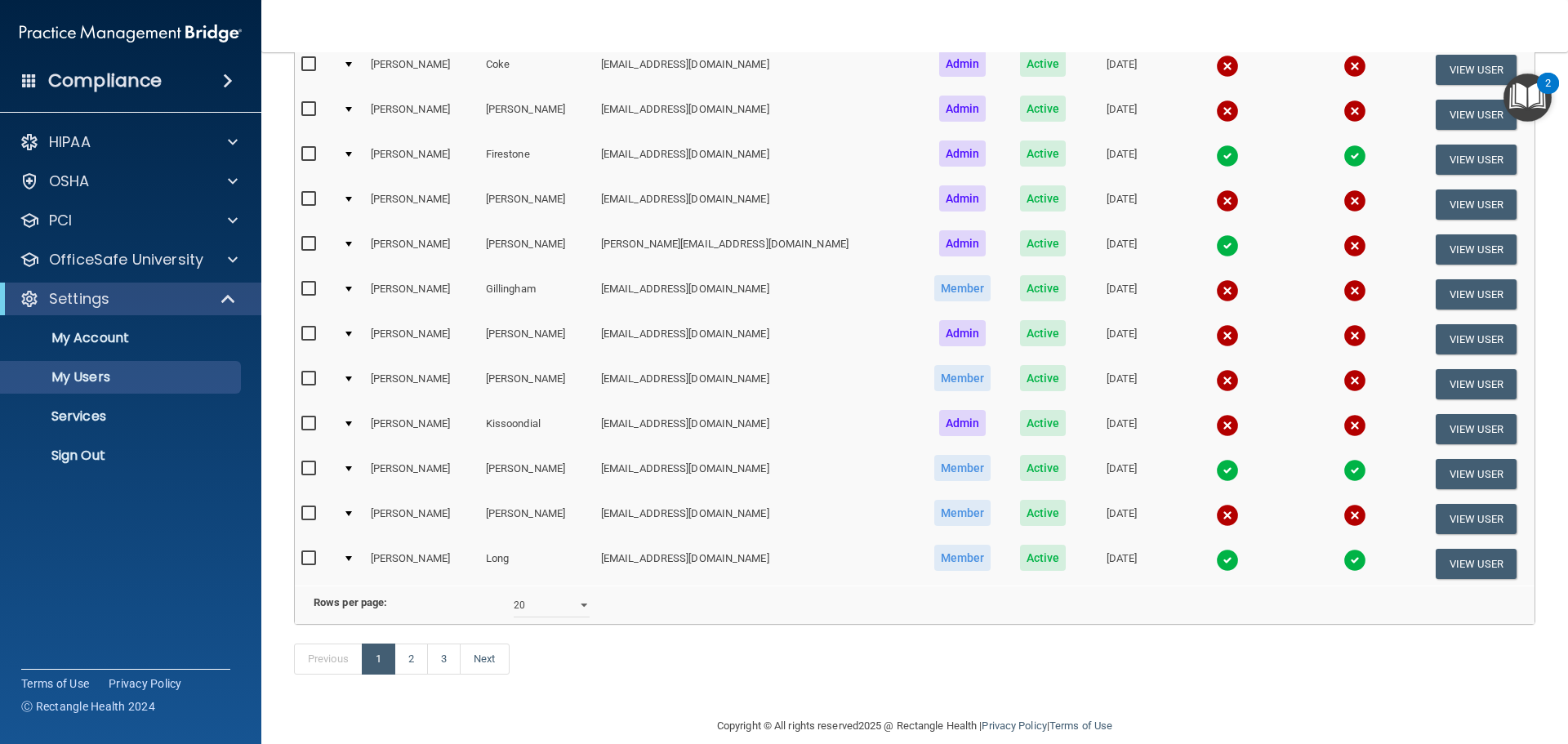
scroll to position [654, 0]
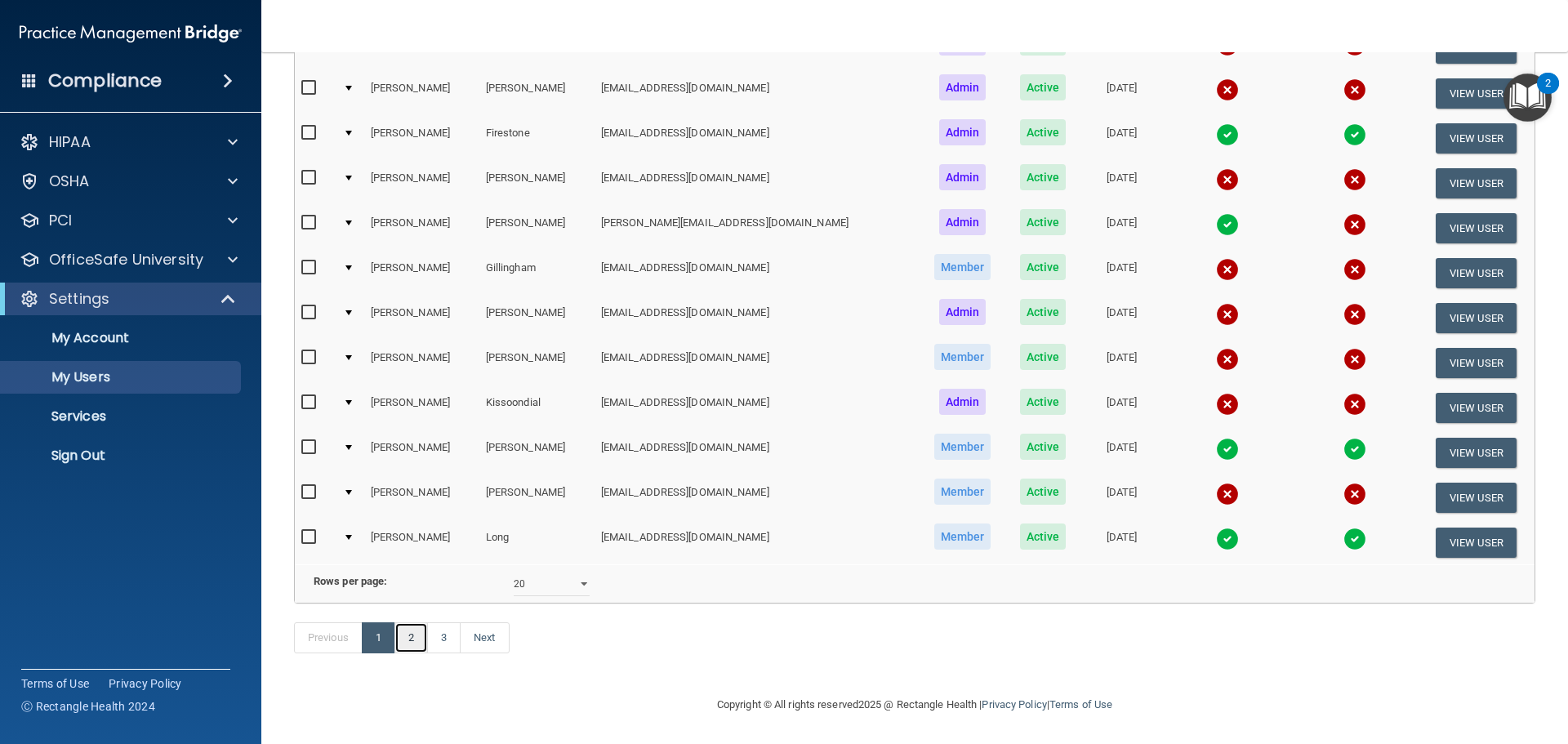
click at [415, 654] on link "2" at bounding box center [410, 638] width 33 height 31
select select "20"
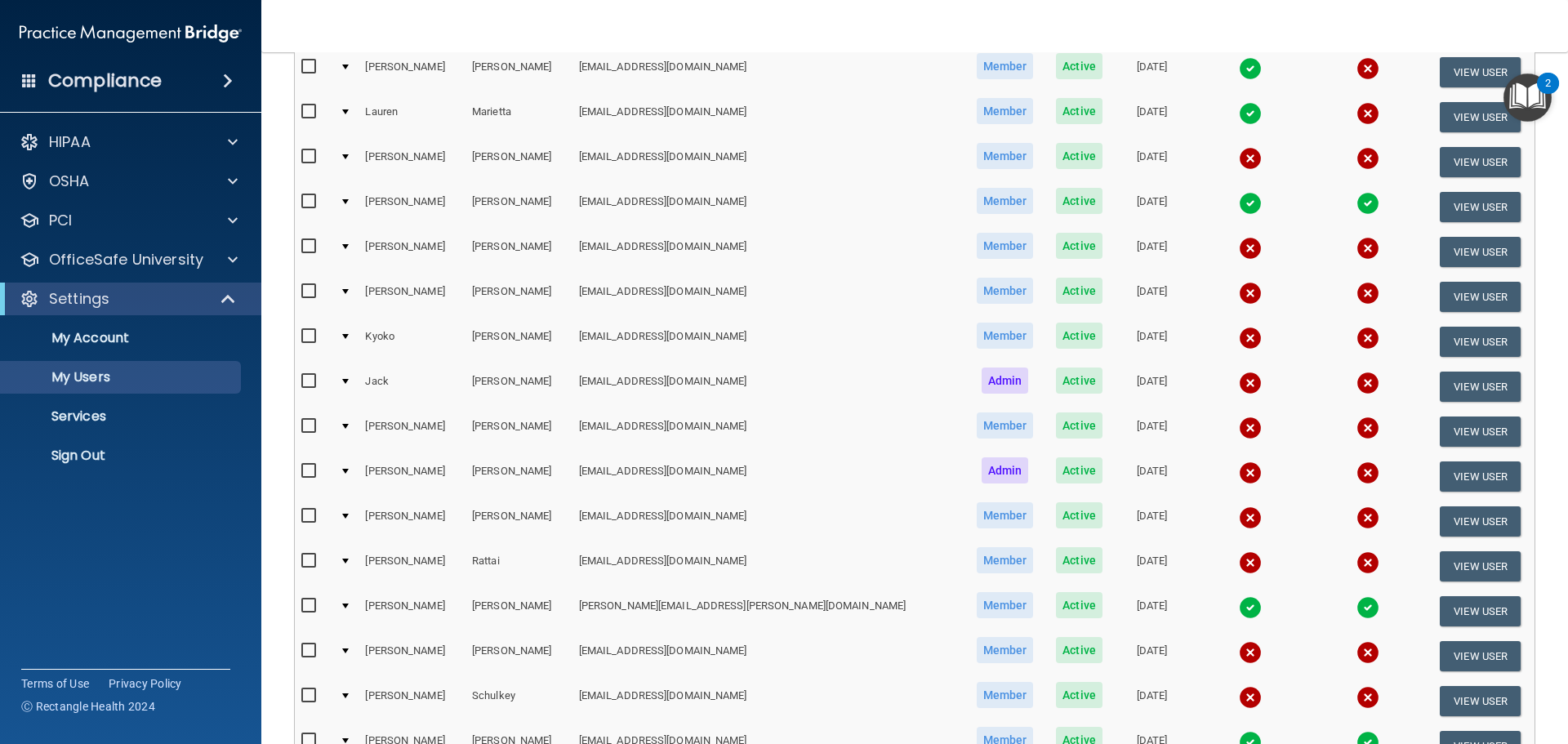
scroll to position [327, 0]
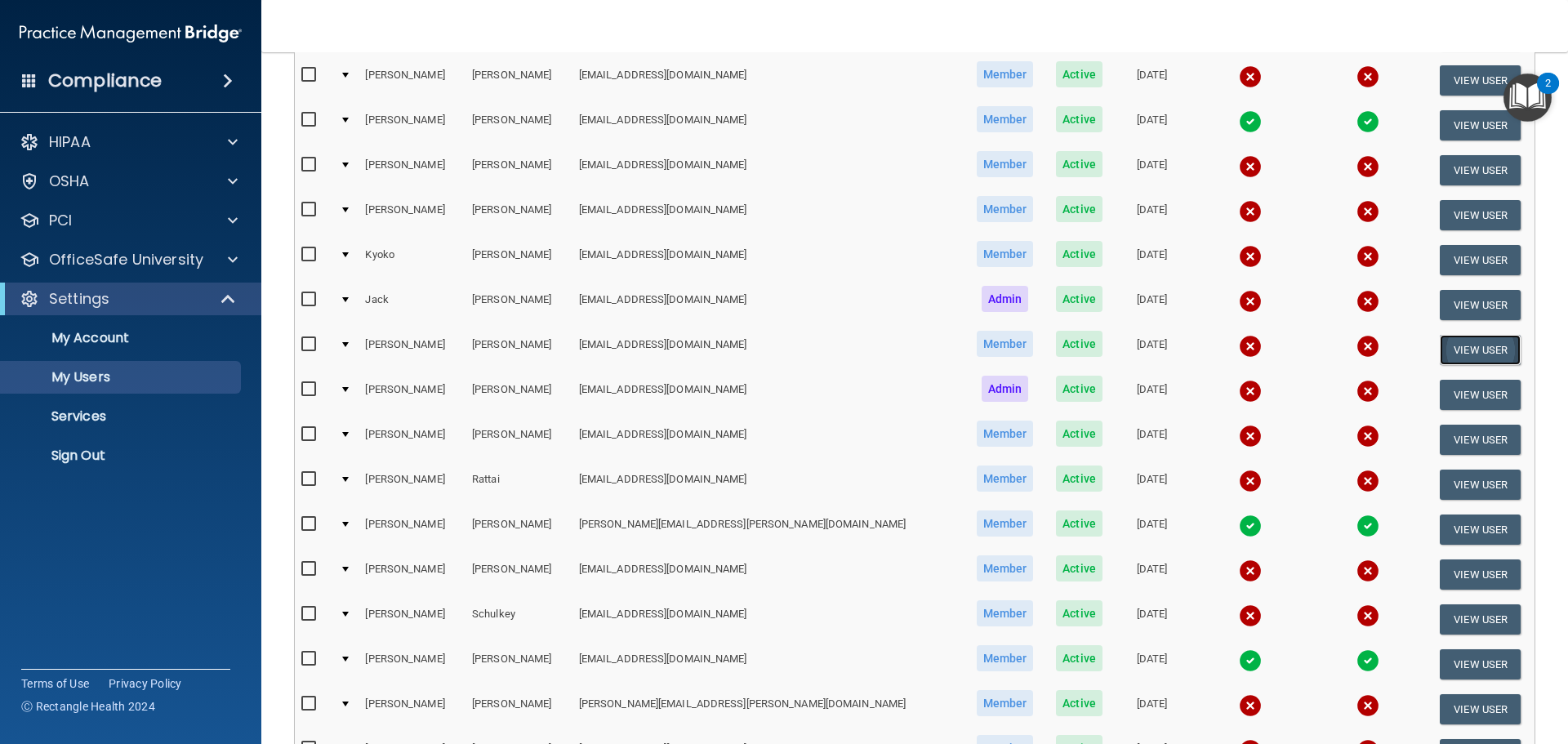
click at [1463, 355] on button "View User" at bounding box center [1480, 350] width 81 height 30
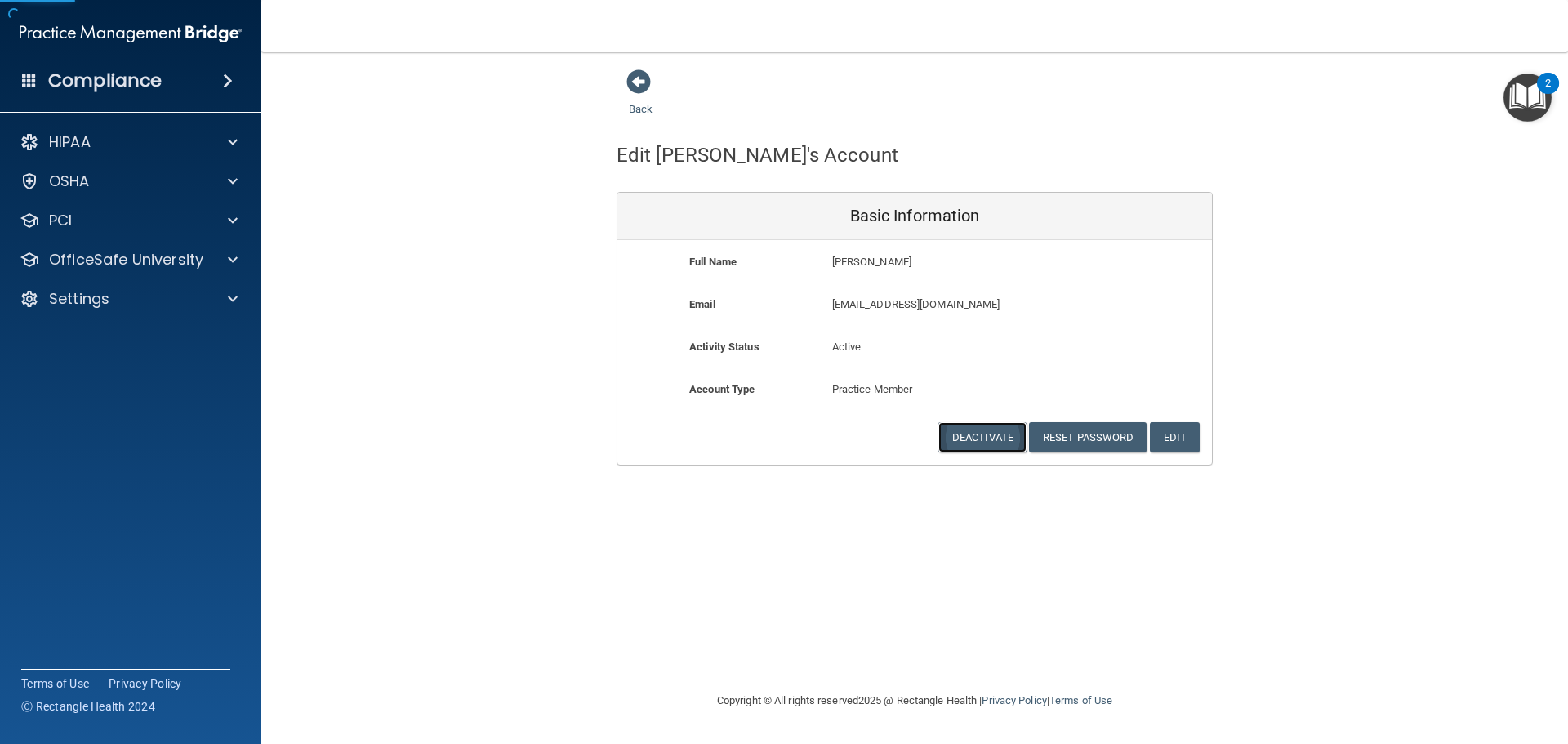
click at [985, 423] on button "Deactivate" at bounding box center [982, 437] width 88 height 30
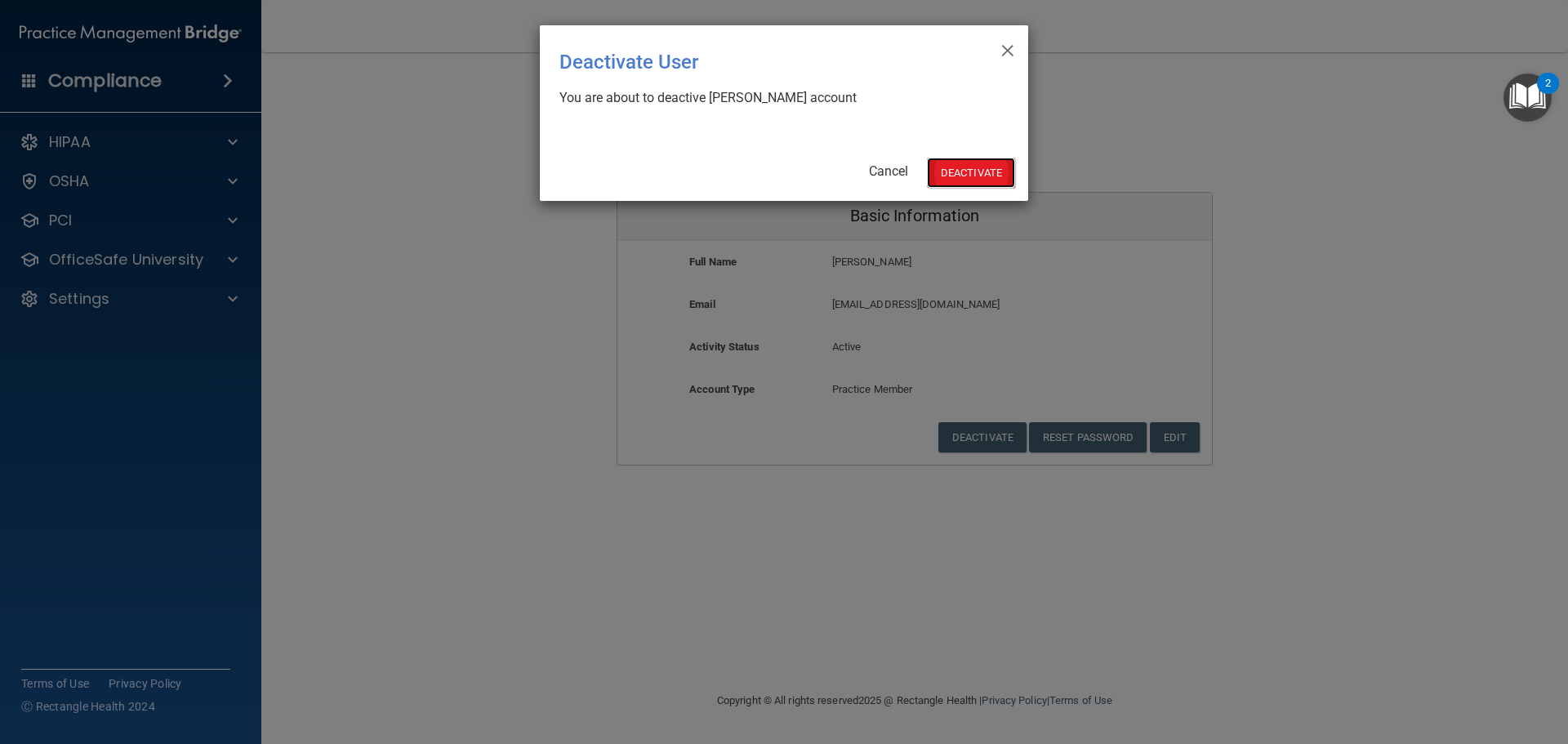
click at [973, 173] on button "Deactivate" at bounding box center [971, 172] width 88 height 30
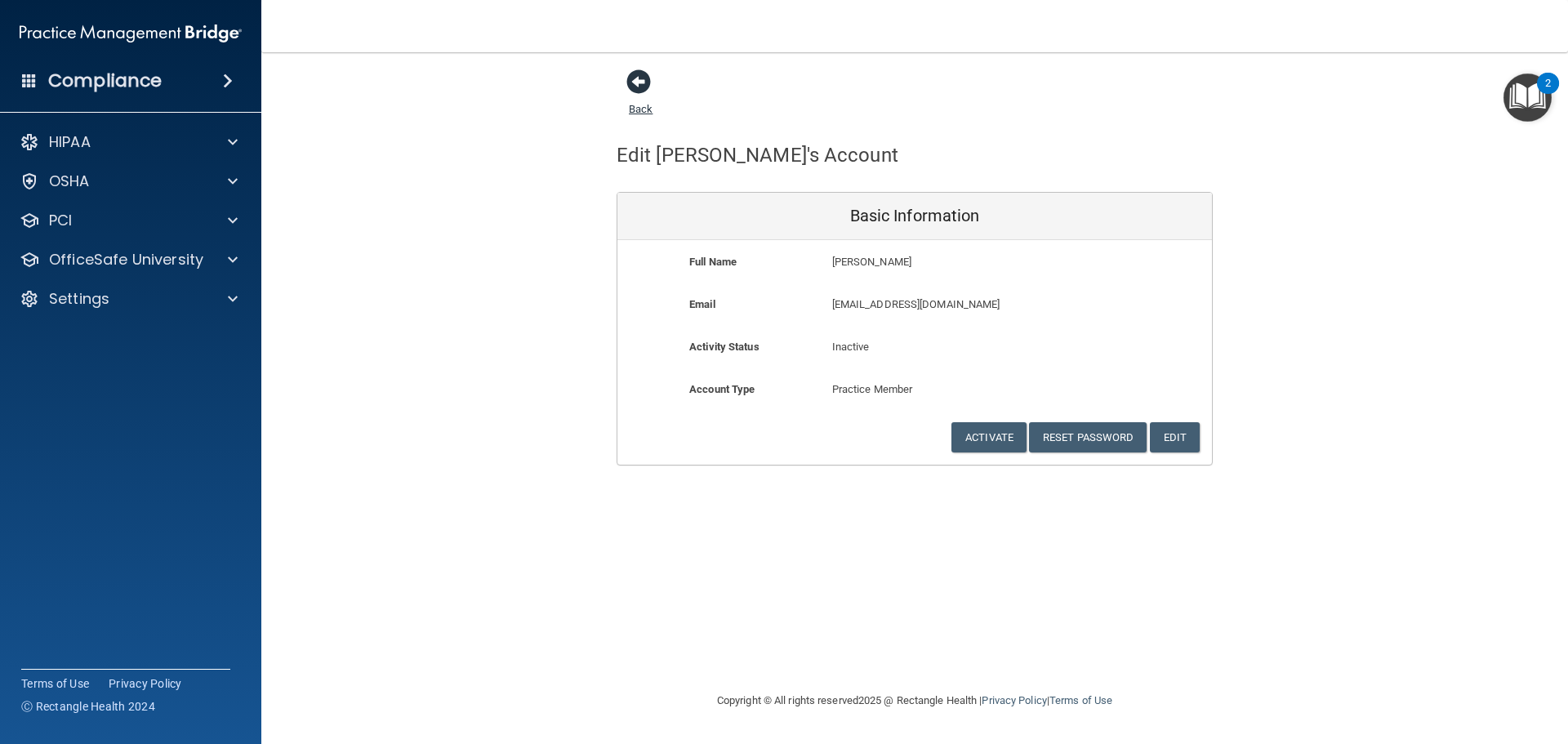
click at [636, 89] on span at bounding box center [638, 81] width 25 height 25
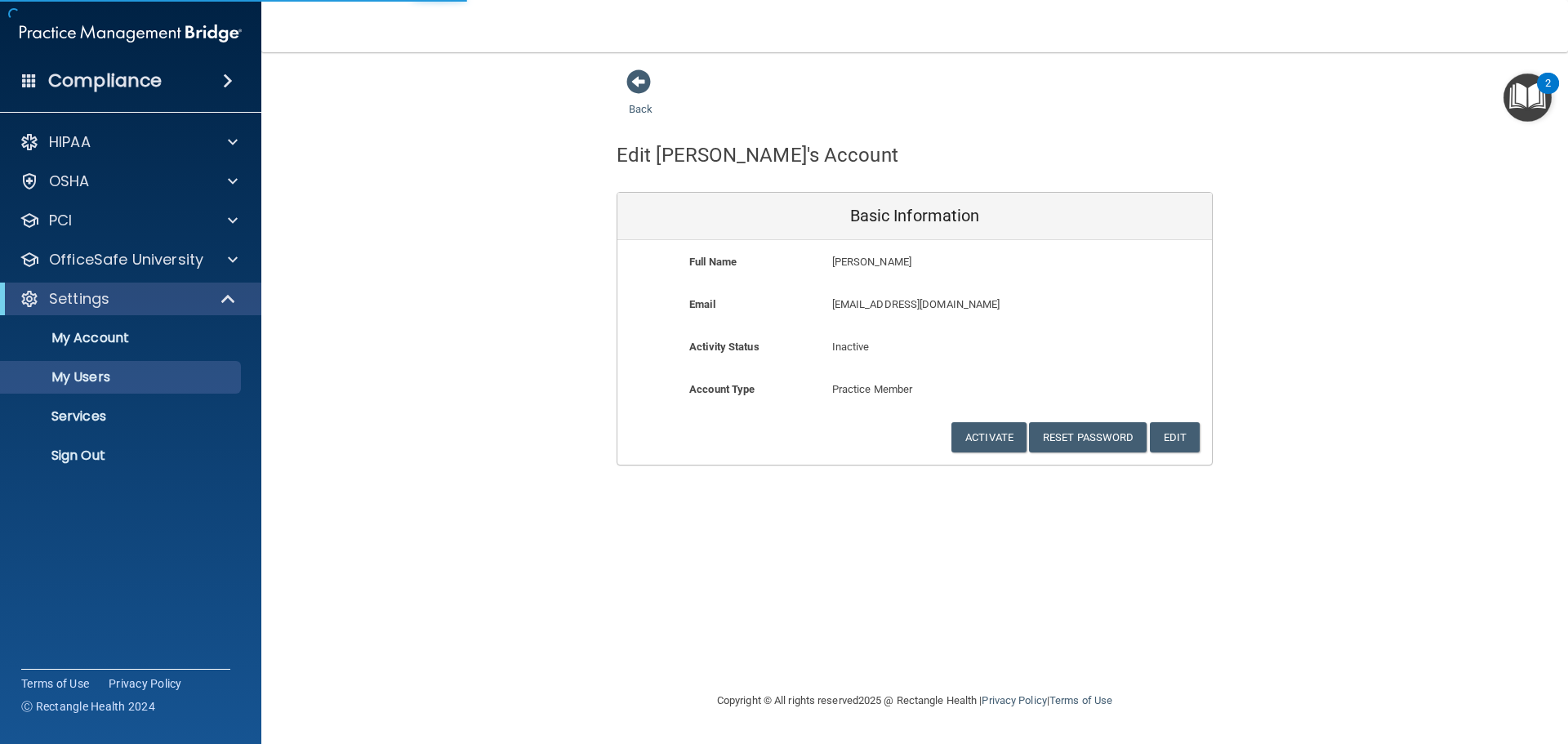
select select "20"
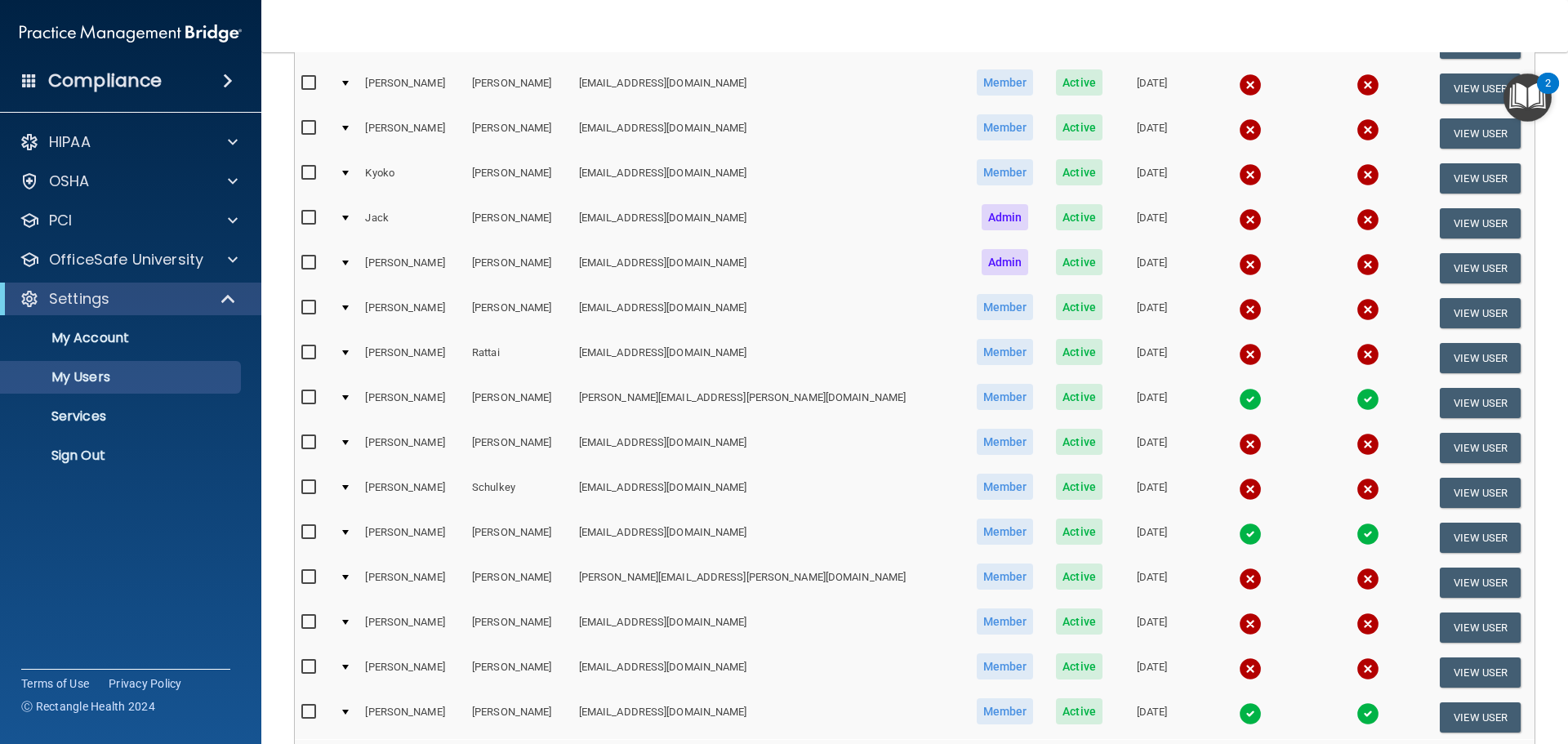
scroll to position [490, 0]
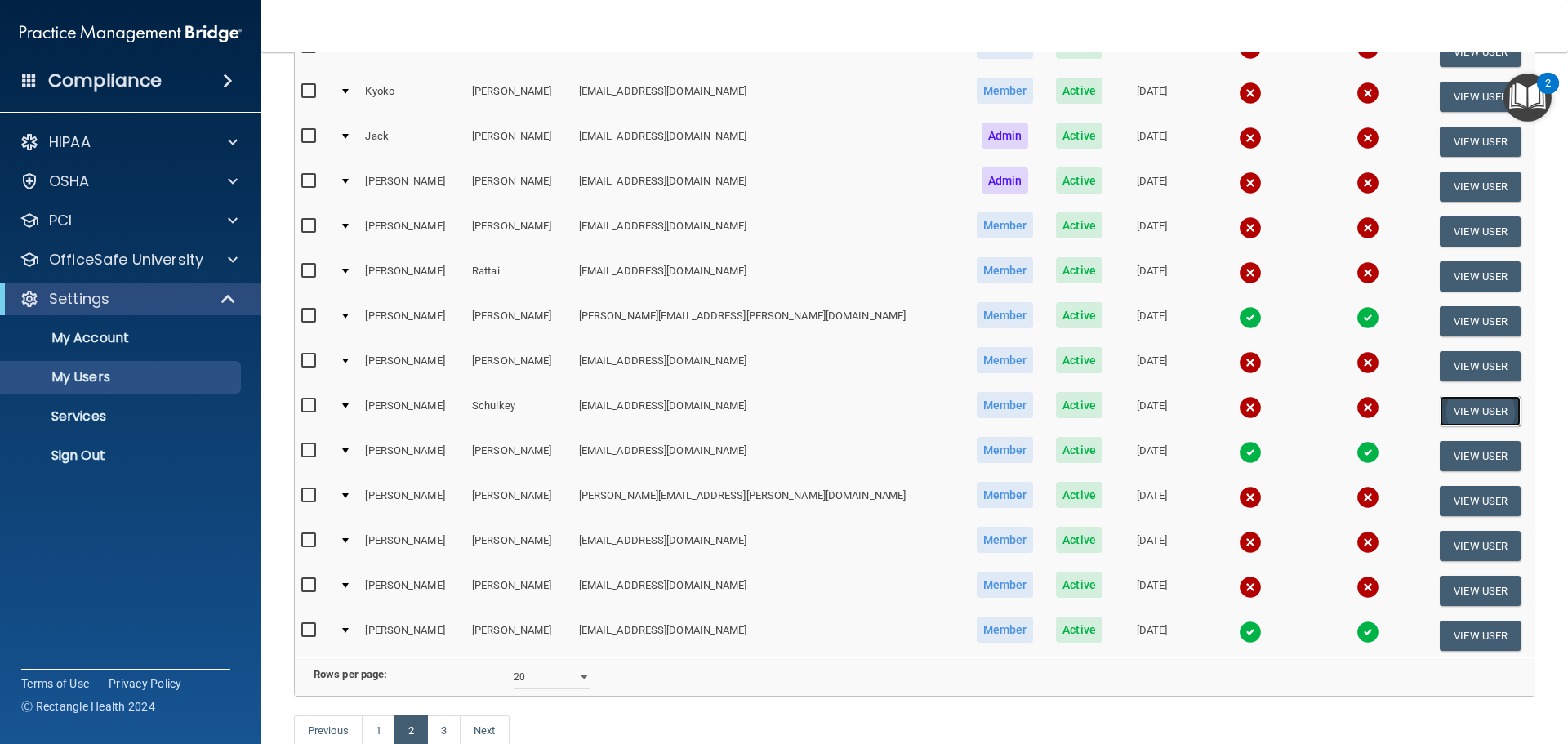
click at [1455, 413] on button "View User" at bounding box center [1480, 410] width 81 height 30
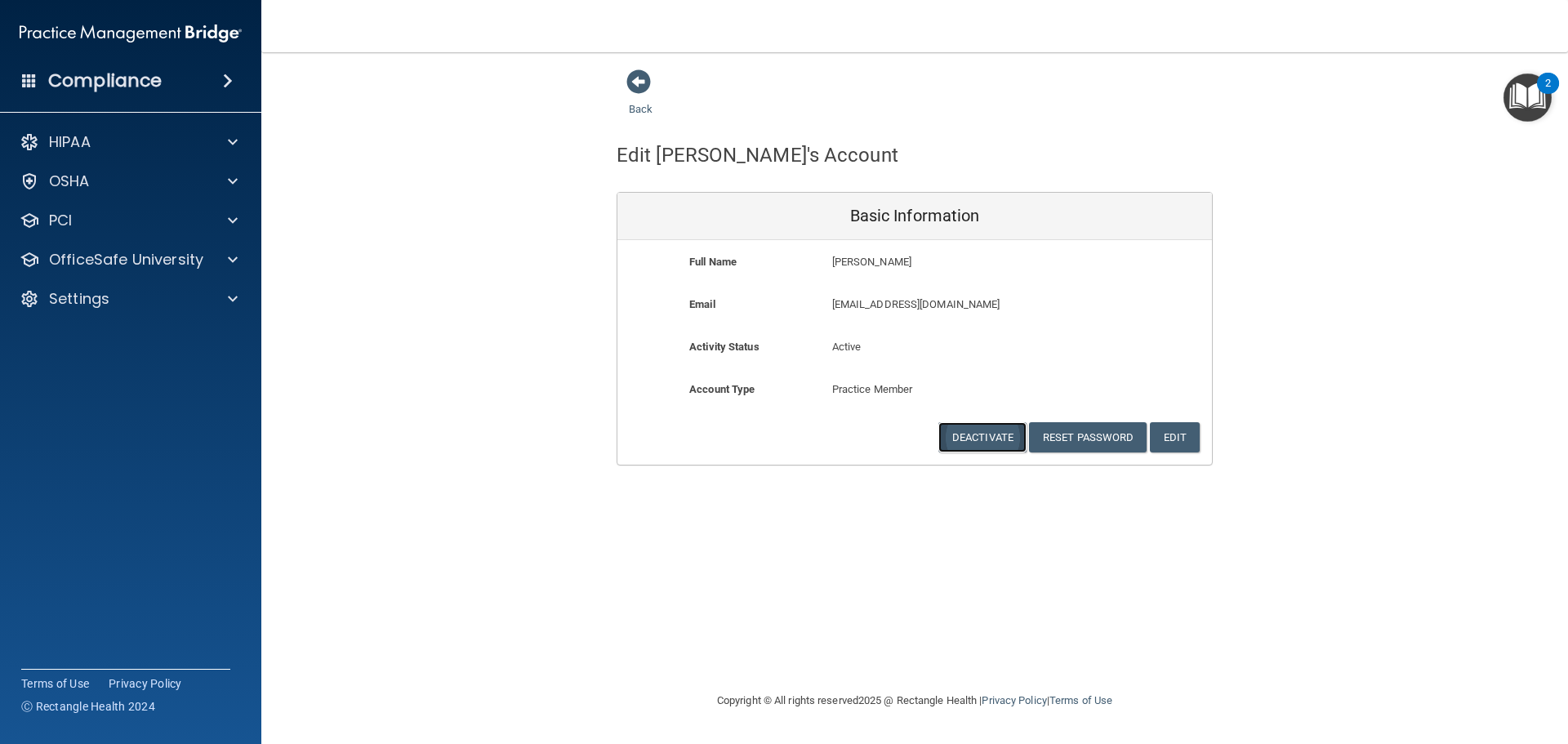
click at [991, 446] on button "Deactivate" at bounding box center [982, 437] width 88 height 30
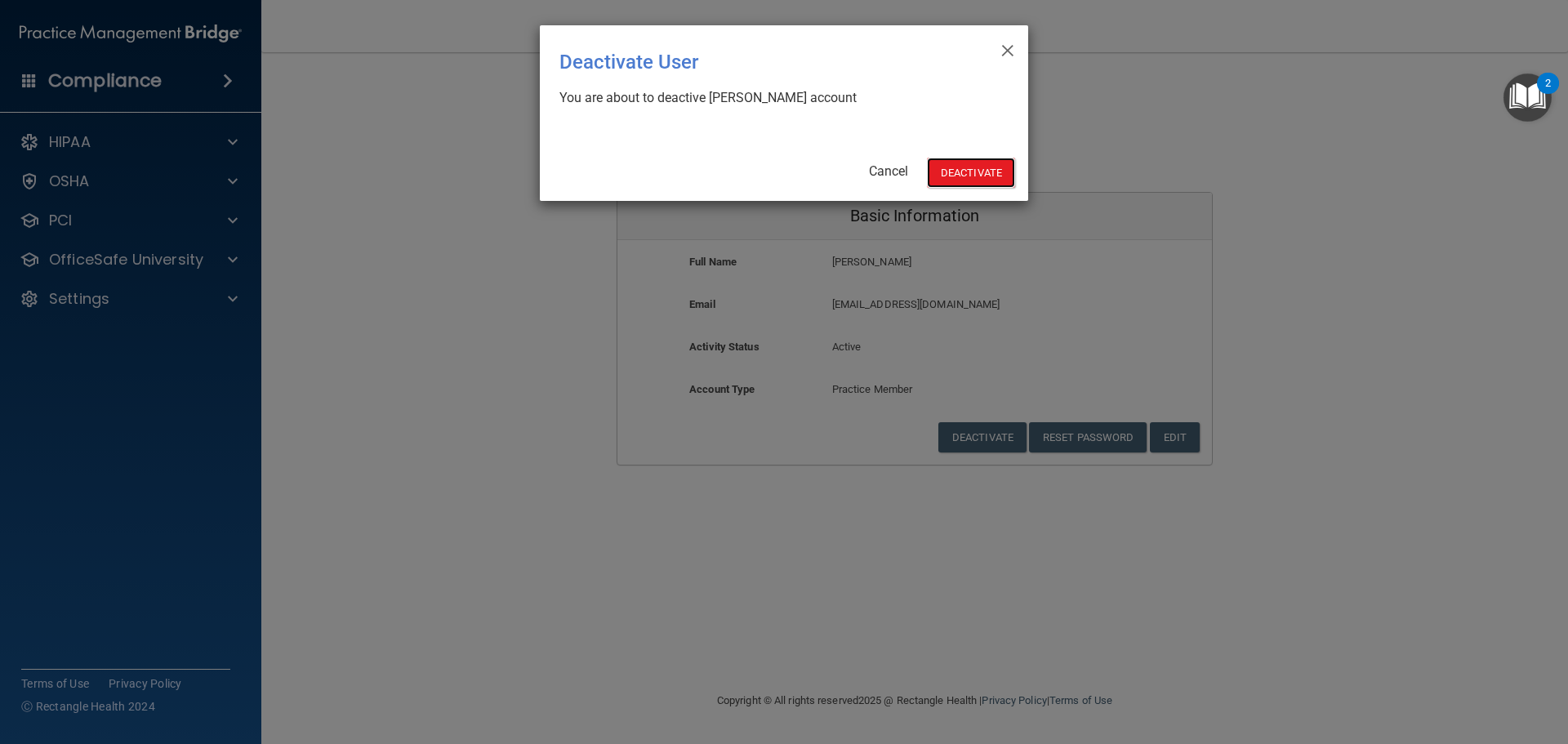
drag, startPoint x: 965, startPoint y: 177, endPoint x: 959, endPoint y: 201, distance: 24.7
click at [965, 176] on button "Deactivate" at bounding box center [971, 172] width 88 height 30
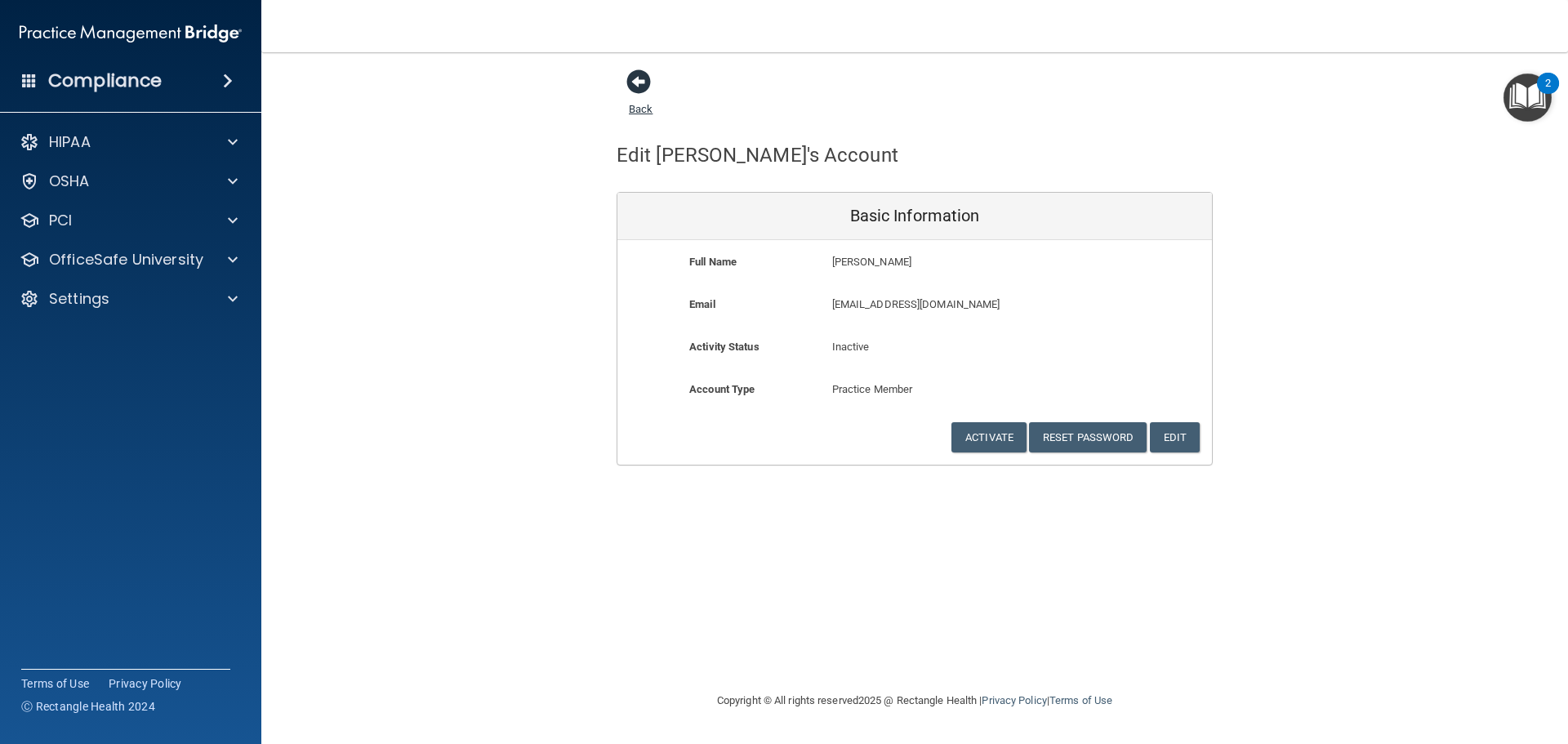
click at [632, 89] on span at bounding box center [638, 81] width 25 height 25
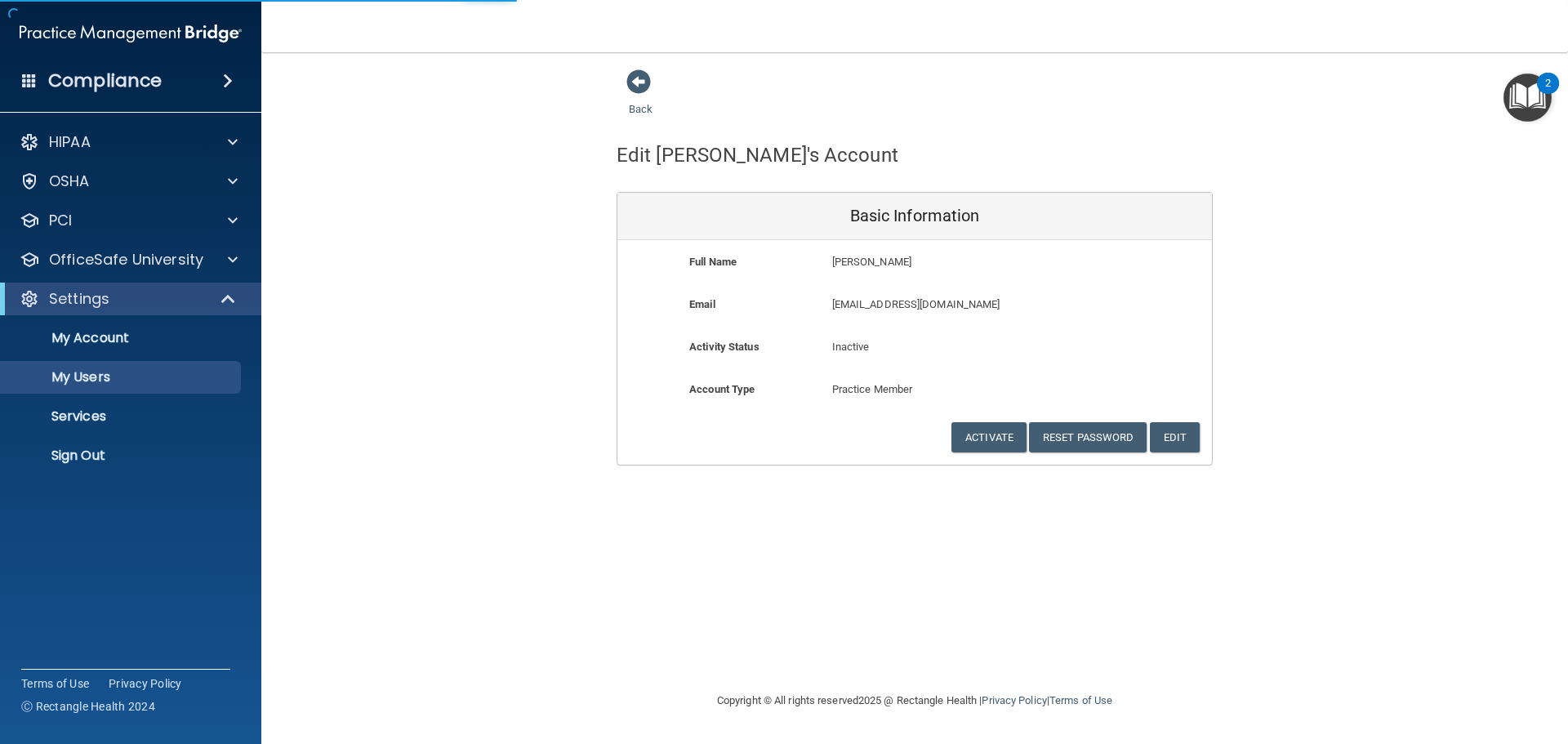
select select "20"
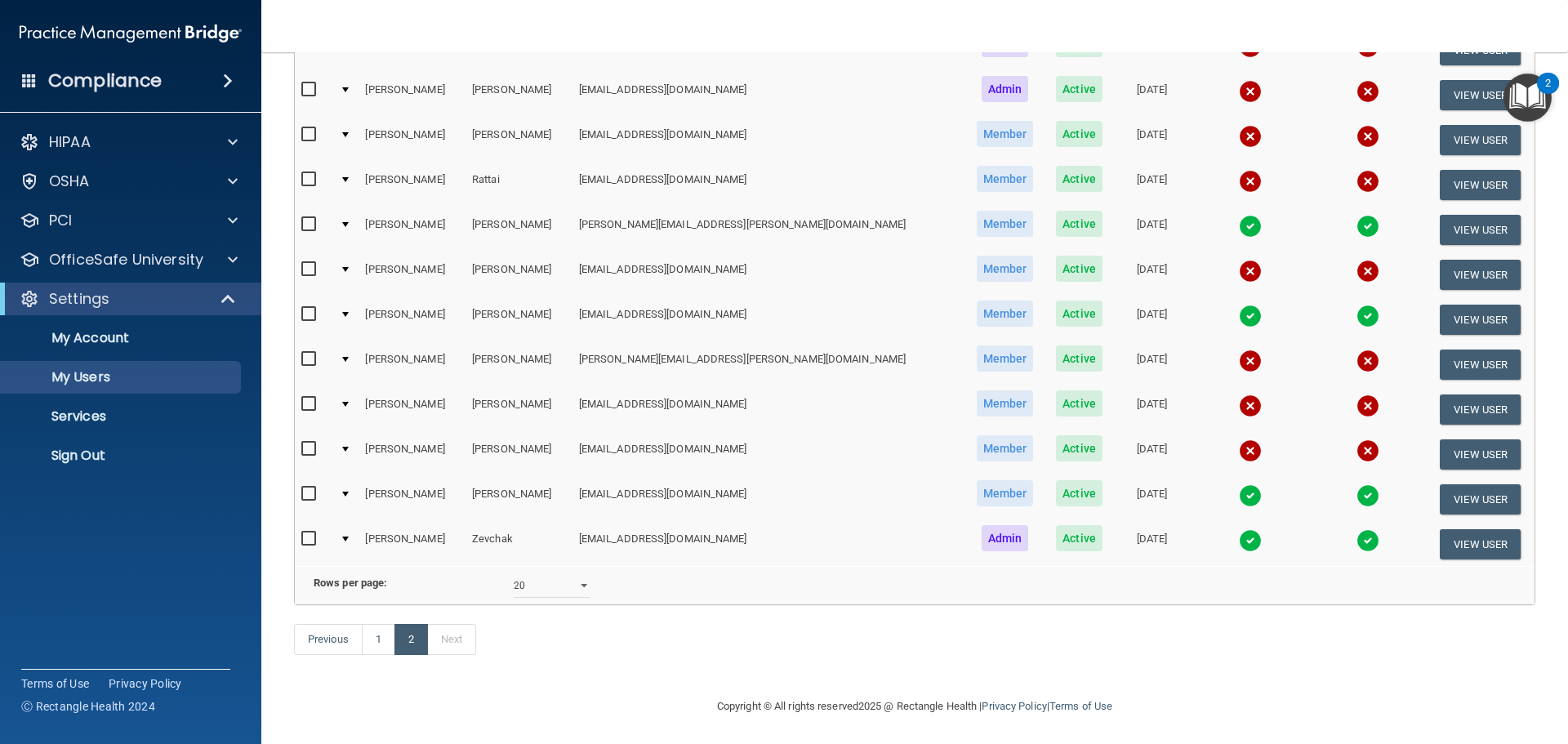
scroll to position [607, 0]
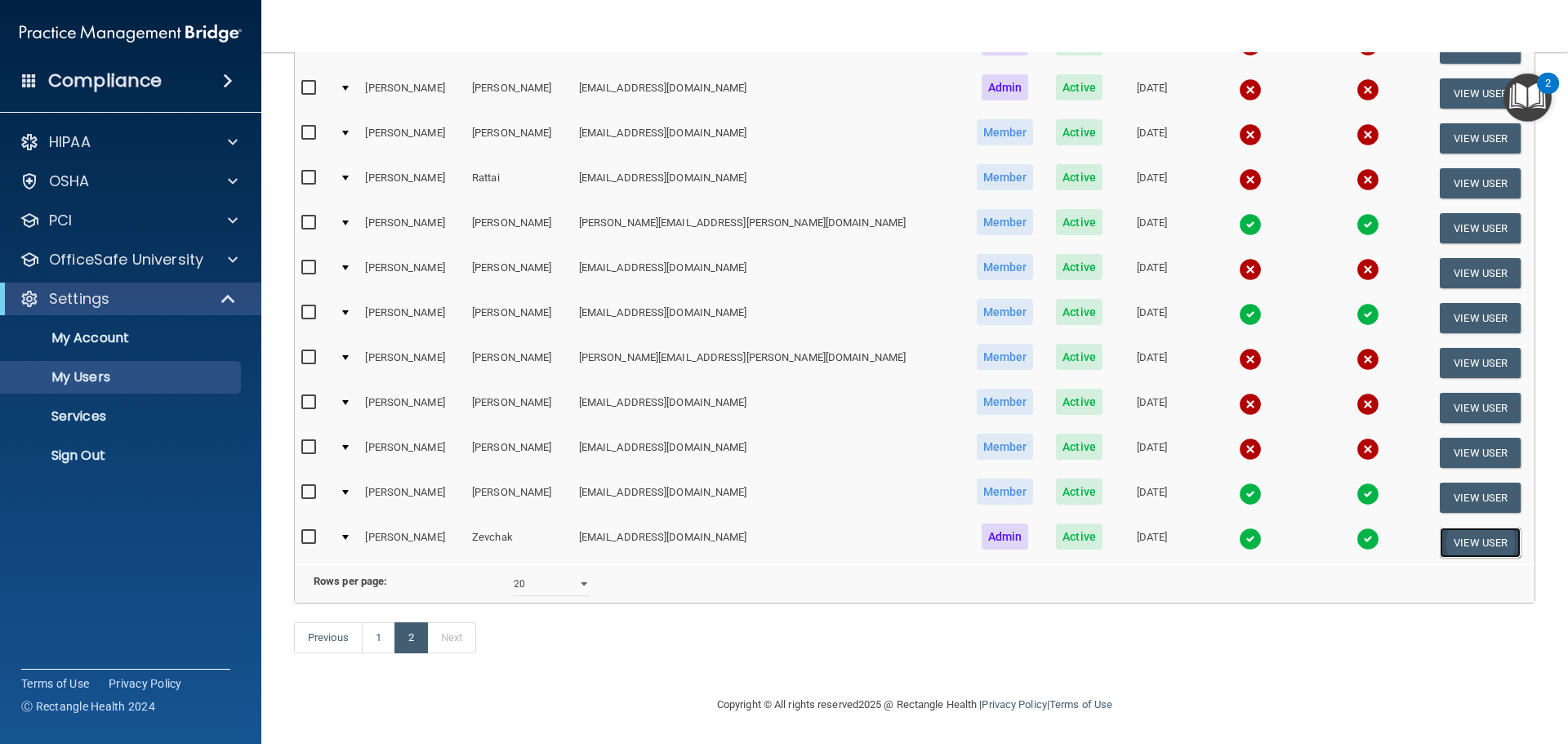
click at [1440, 527] on button "View User" at bounding box center [1480, 542] width 81 height 30
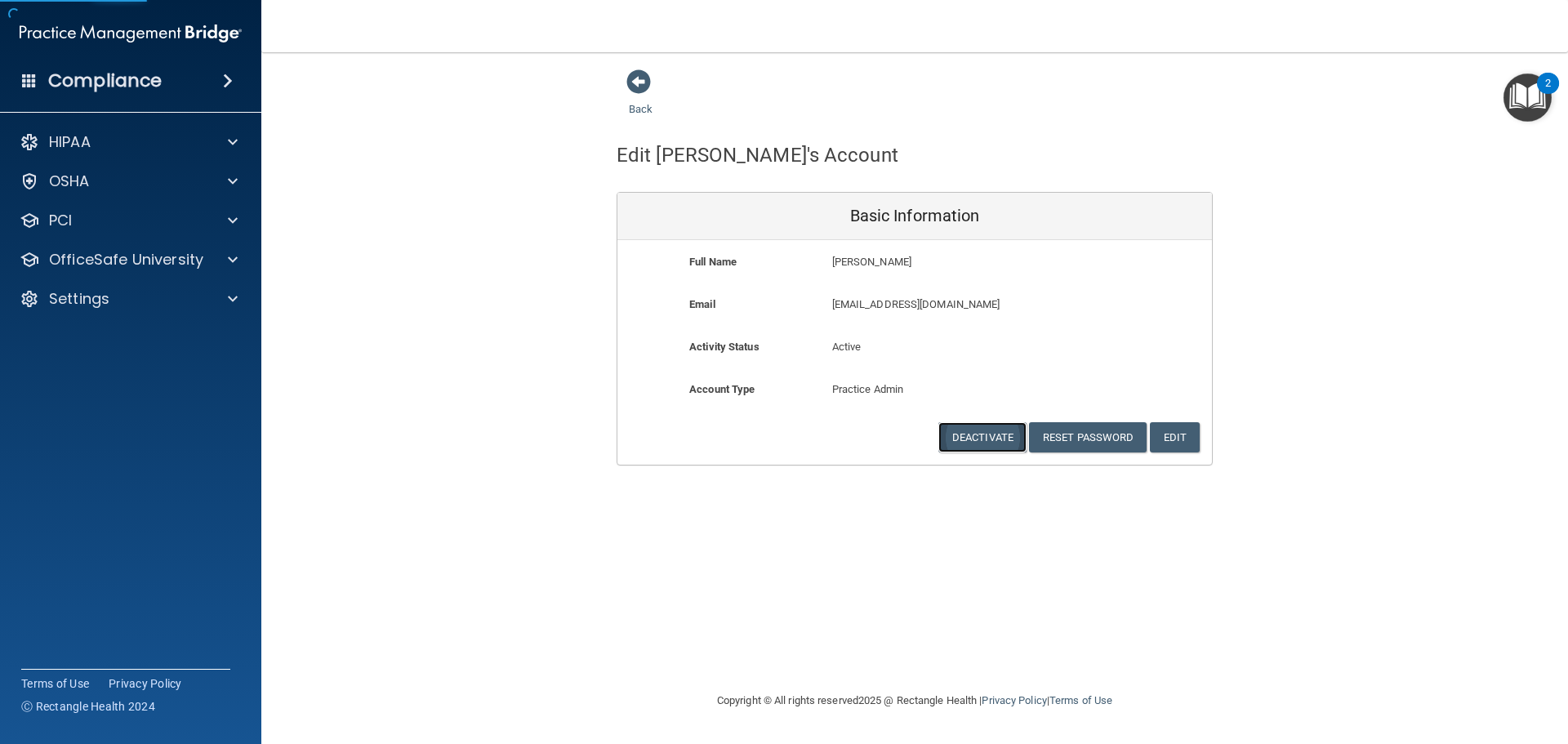
click at [978, 432] on button "Deactivate" at bounding box center [982, 437] width 88 height 30
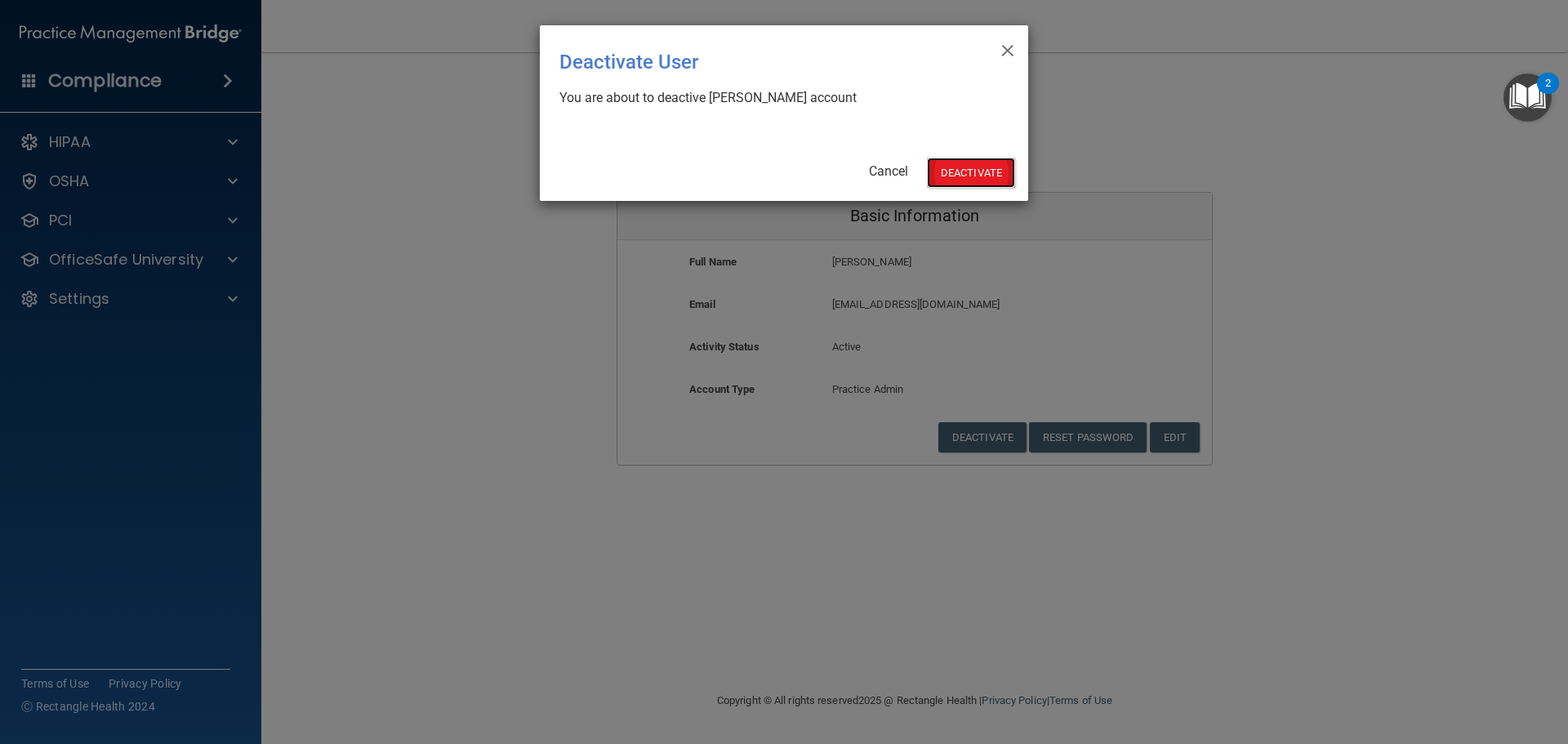
click at [964, 178] on button "Deactivate" at bounding box center [971, 172] width 88 height 30
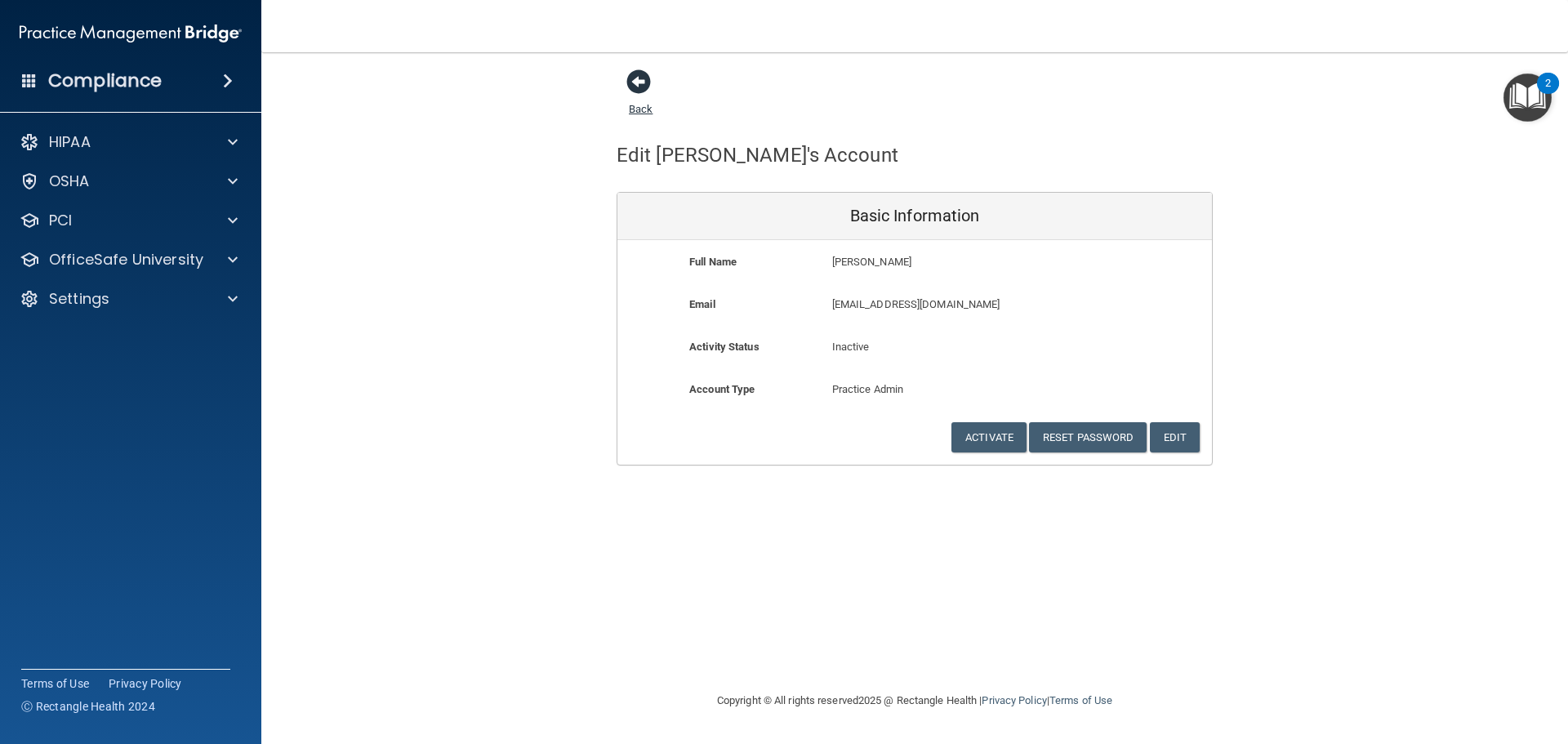
click at [633, 76] on span at bounding box center [638, 81] width 25 height 25
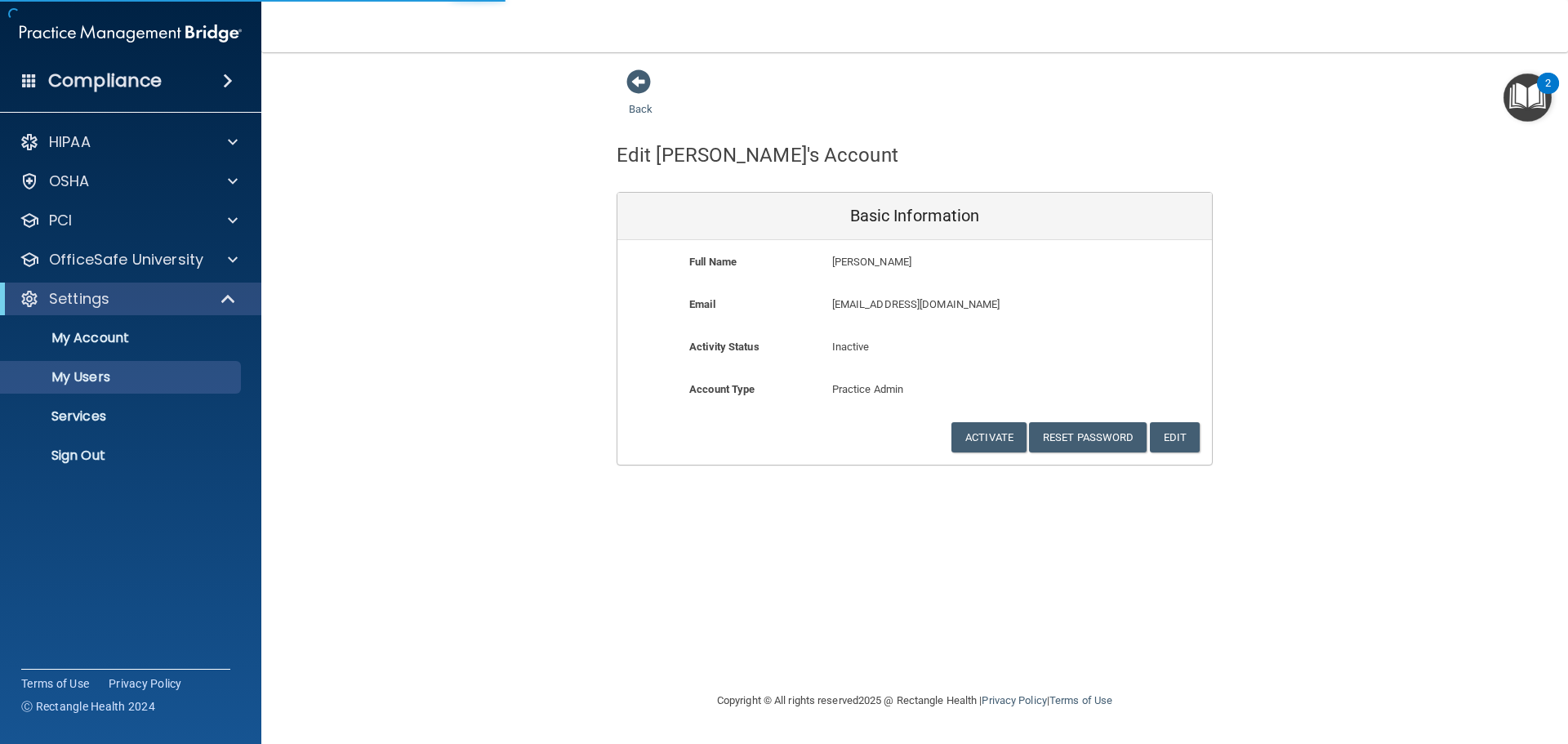
select select "20"
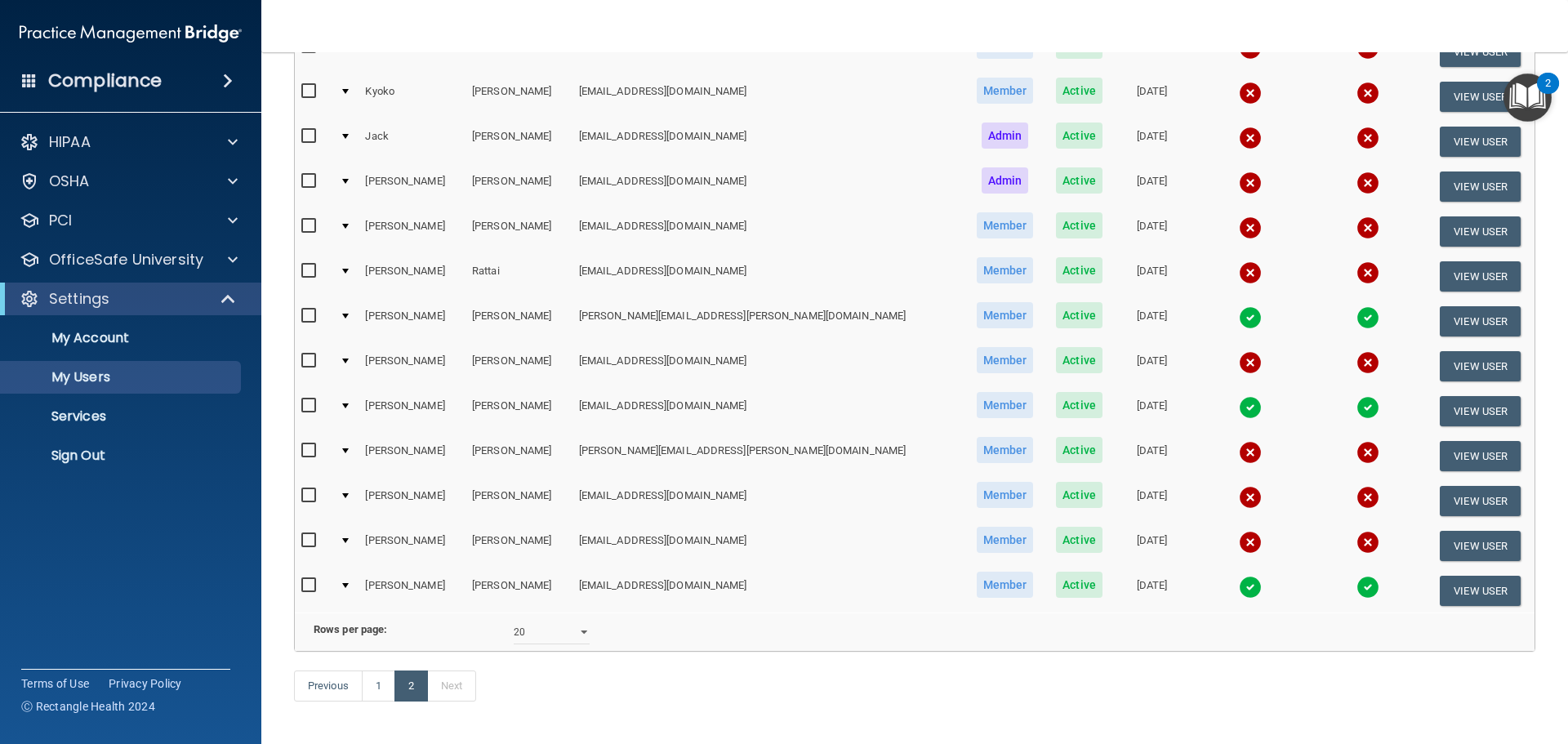
scroll to position [563, 0]
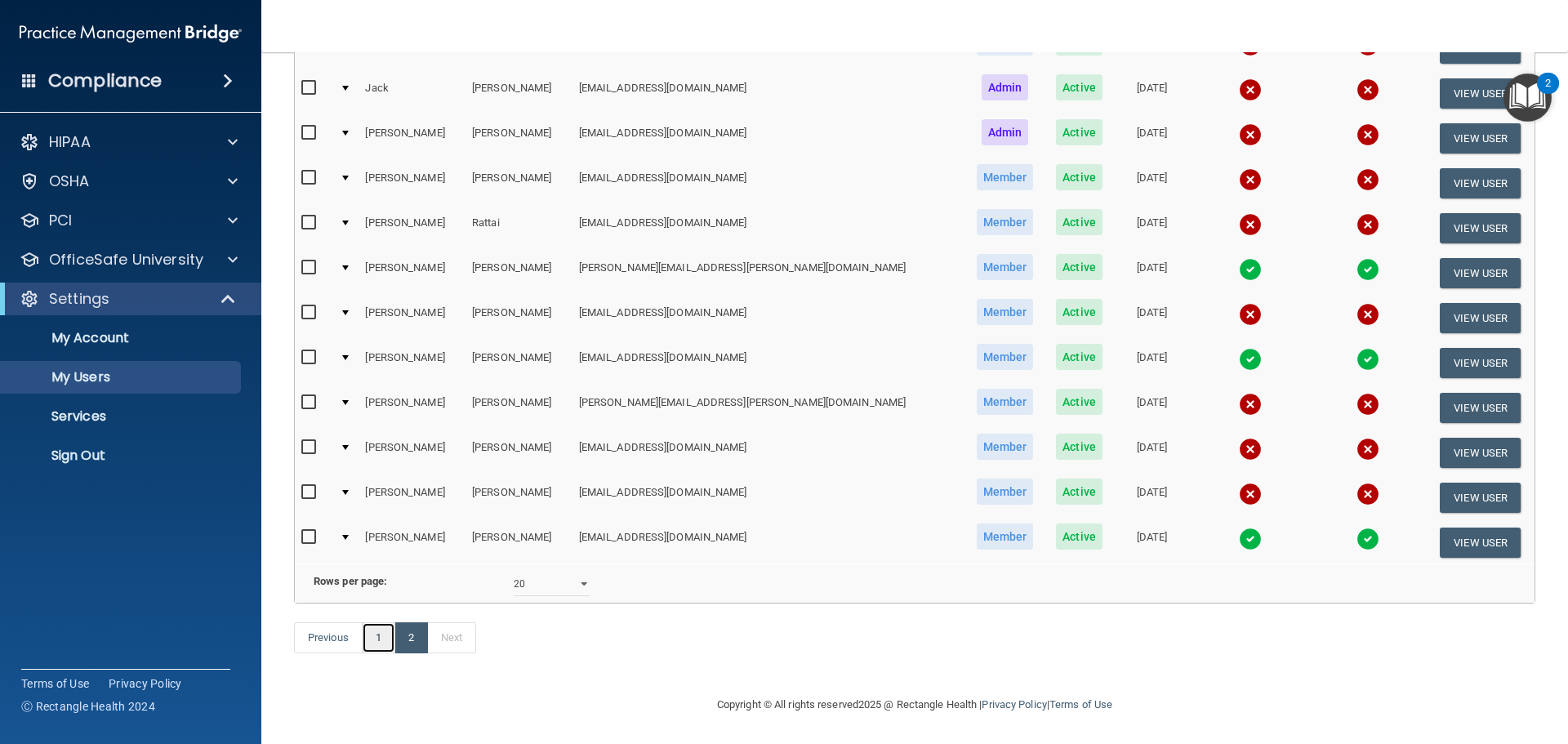
click at [371, 642] on link "1" at bounding box center [378, 638] width 33 height 31
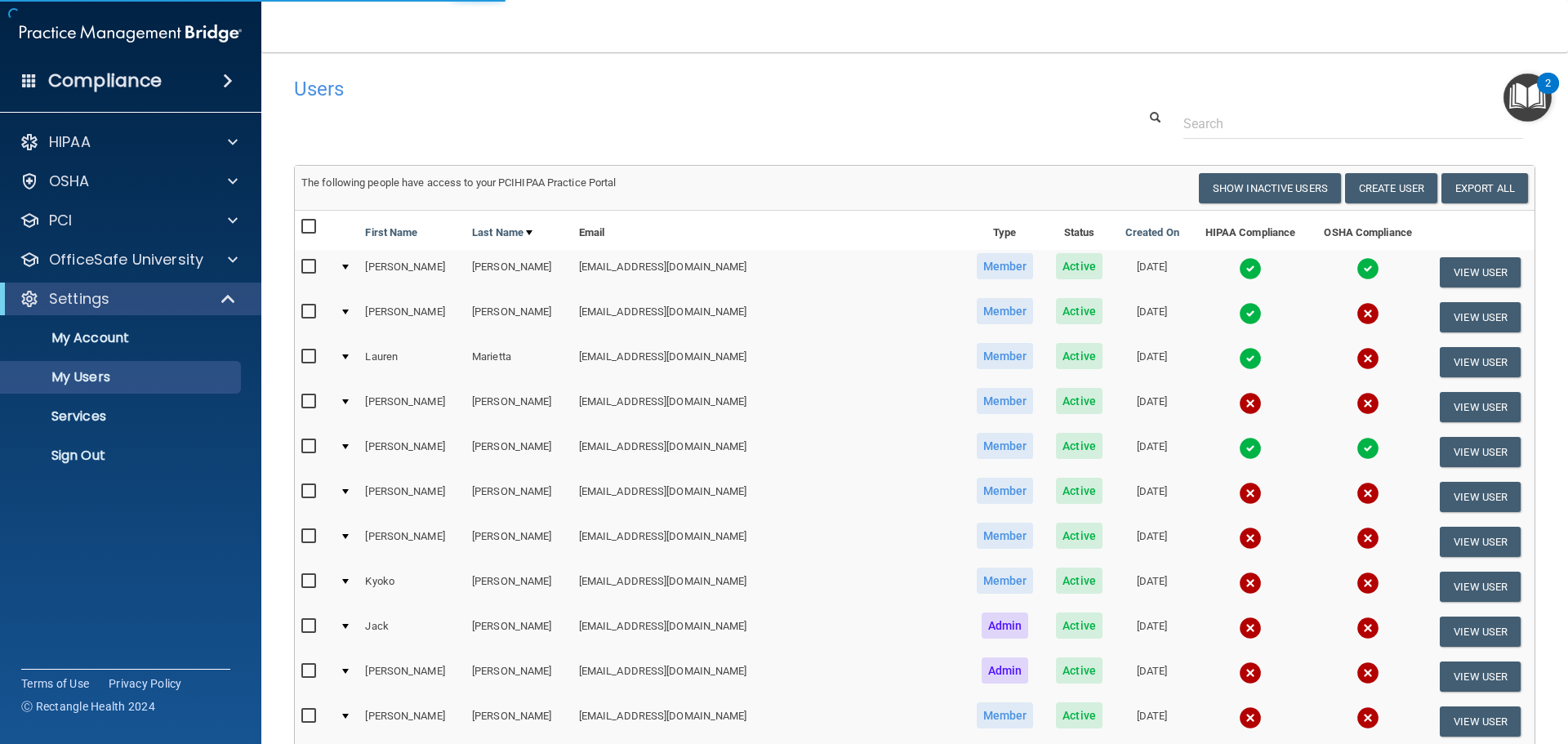
select select "20"
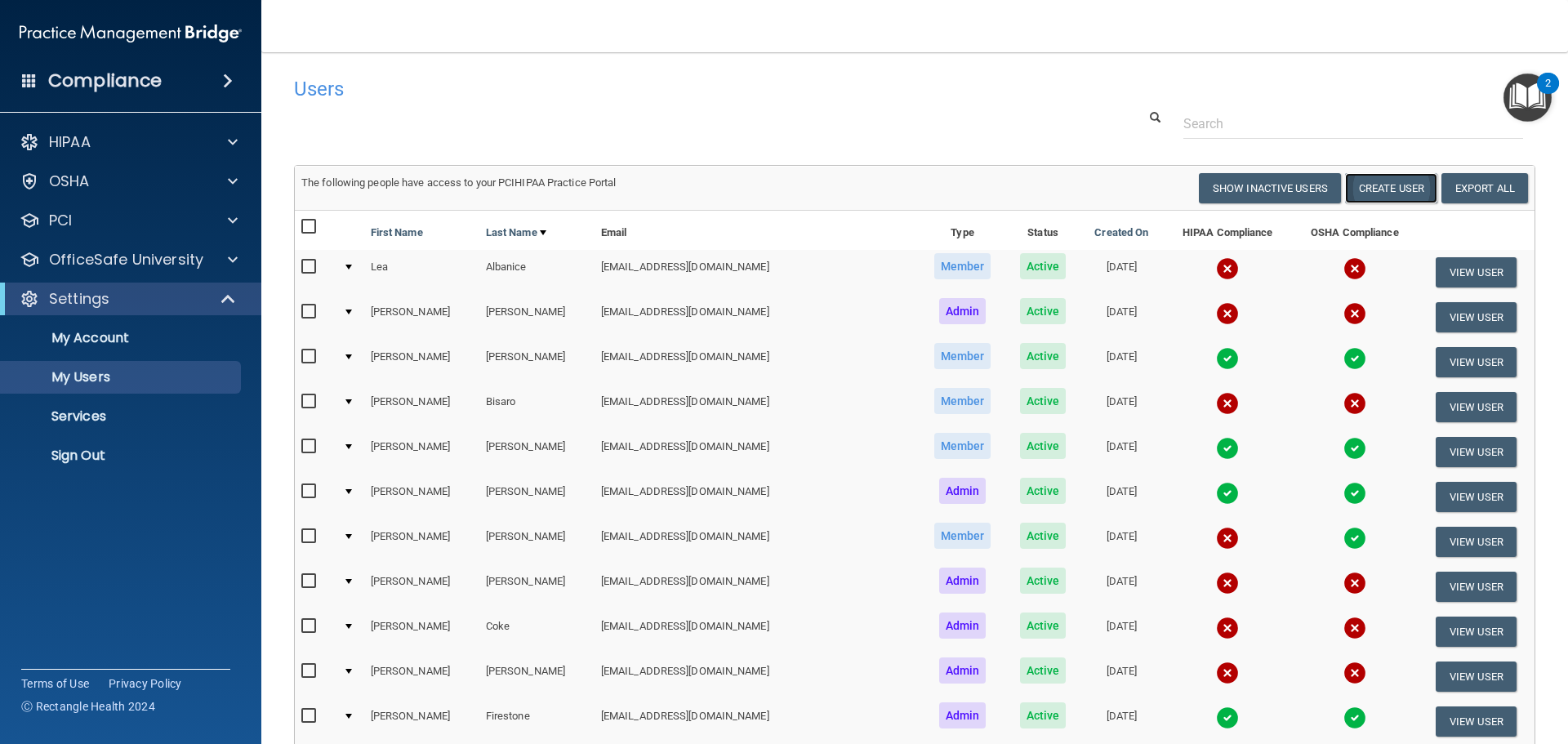
click at [1380, 201] on button "Create User" at bounding box center [1391, 188] width 92 height 30
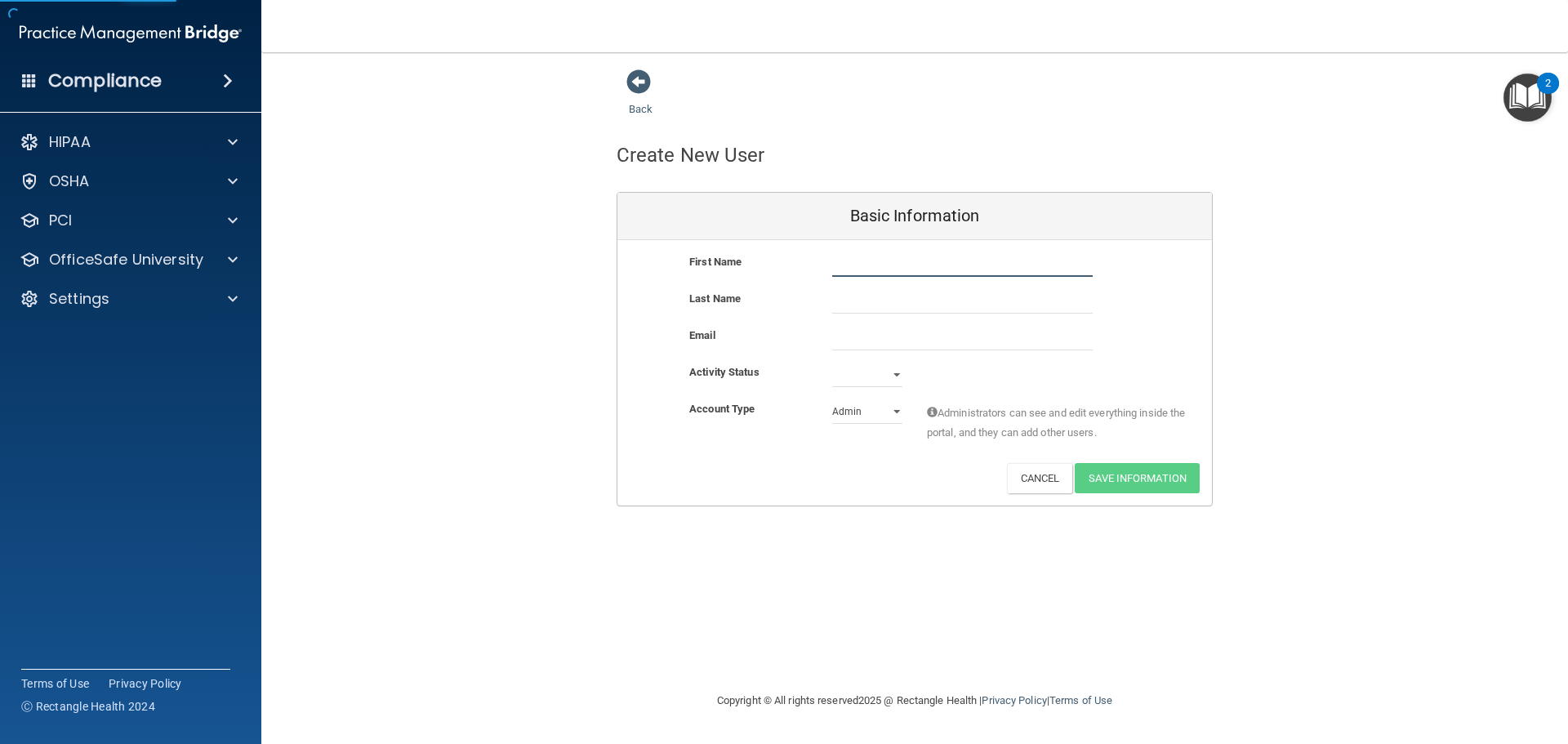
click at [852, 266] on input "text" at bounding box center [962, 264] width 260 height 25
type input "Harley"
type input "Nemeck"
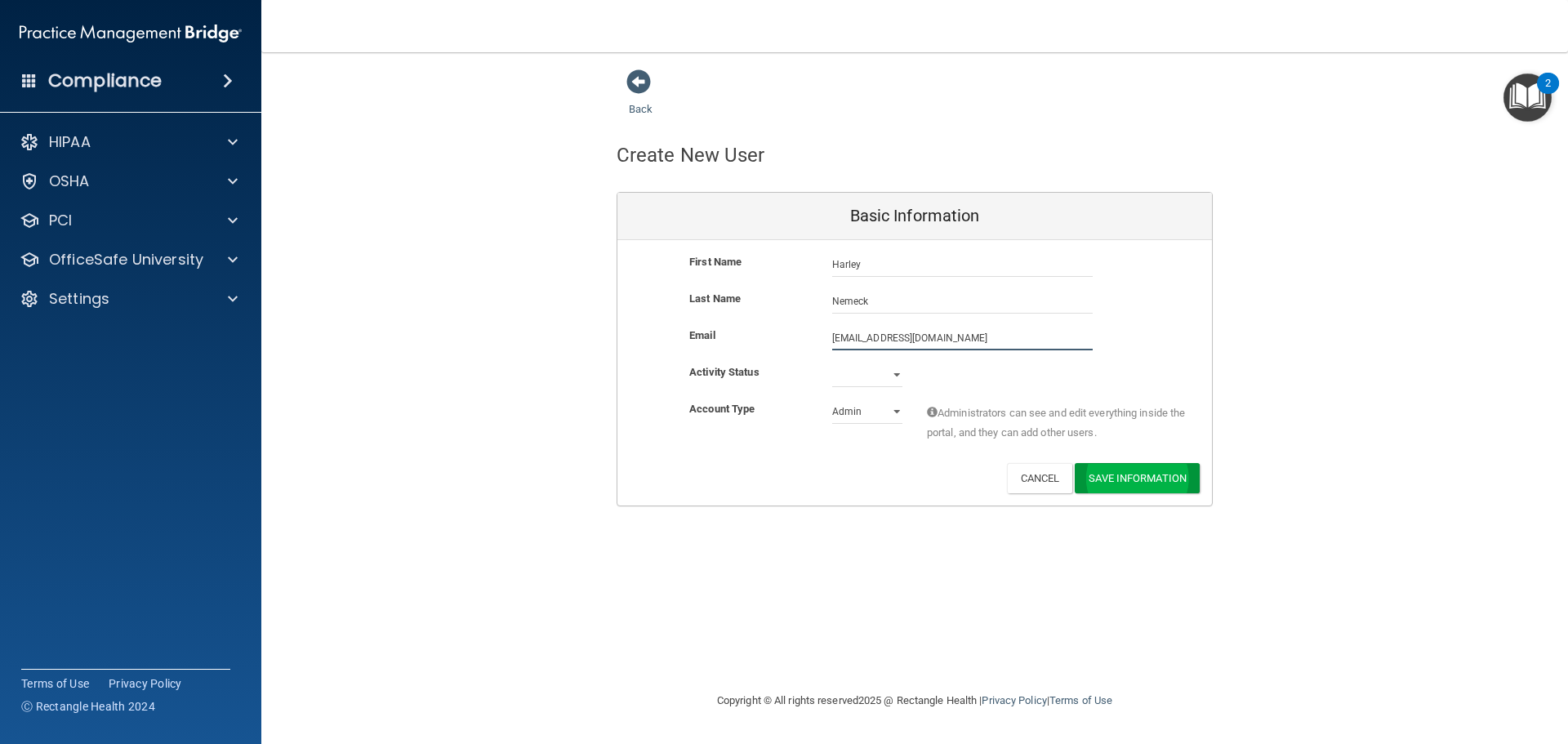
type input "harleynemecek@gmail.com"
click at [1167, 483] on button "Save Information" at bounding box center [1137, 478] width 125 height 30
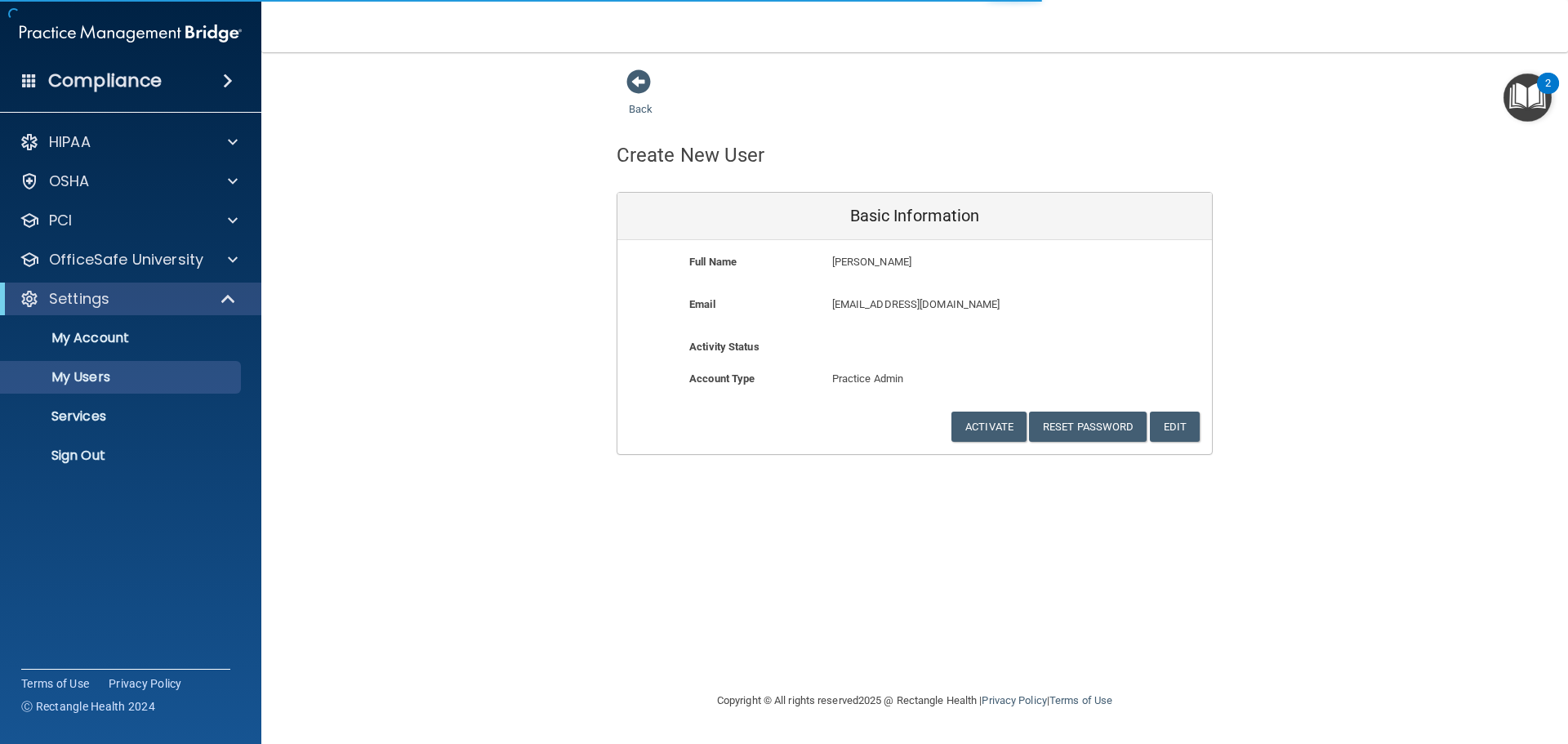
select select "20"
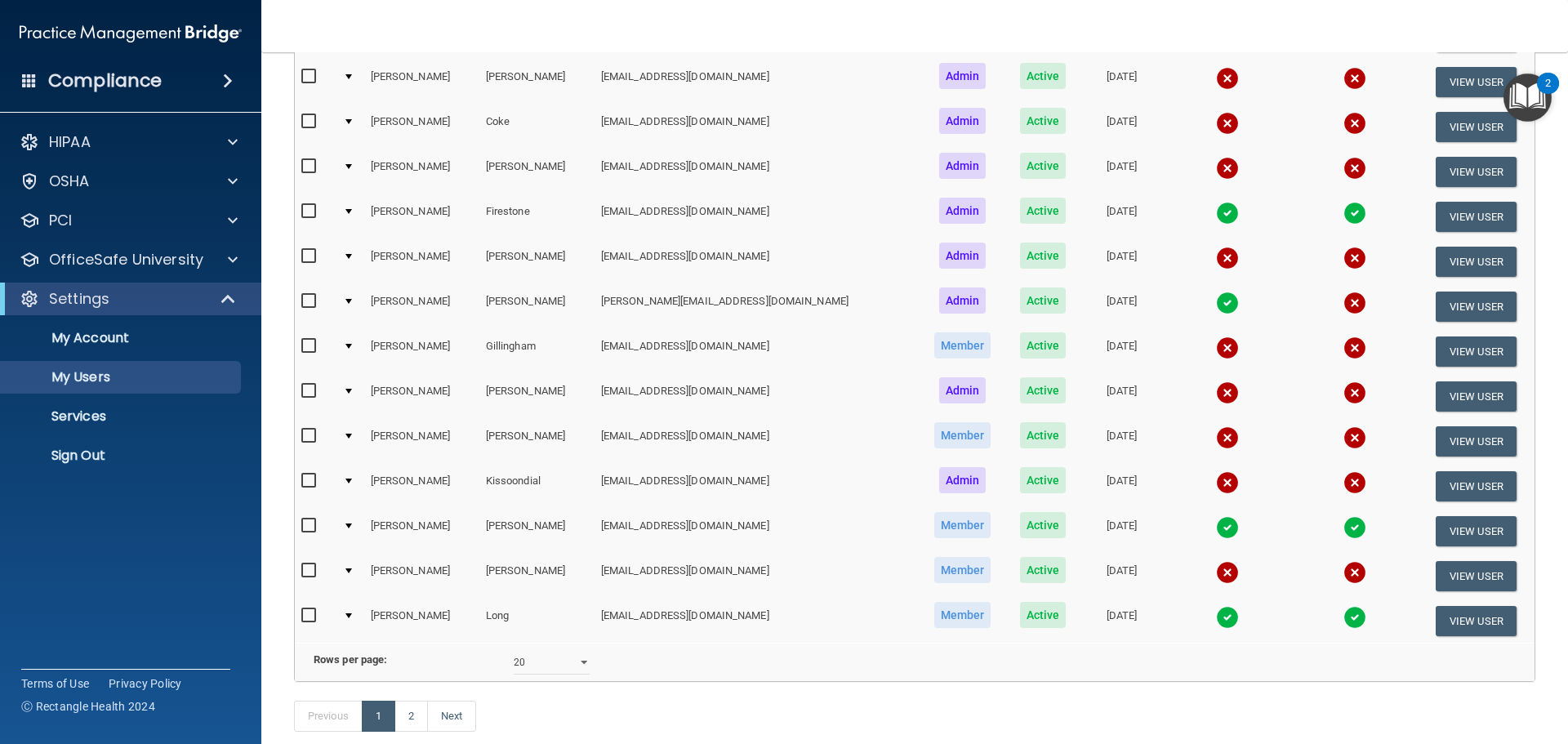
scroll to position [671, 0]
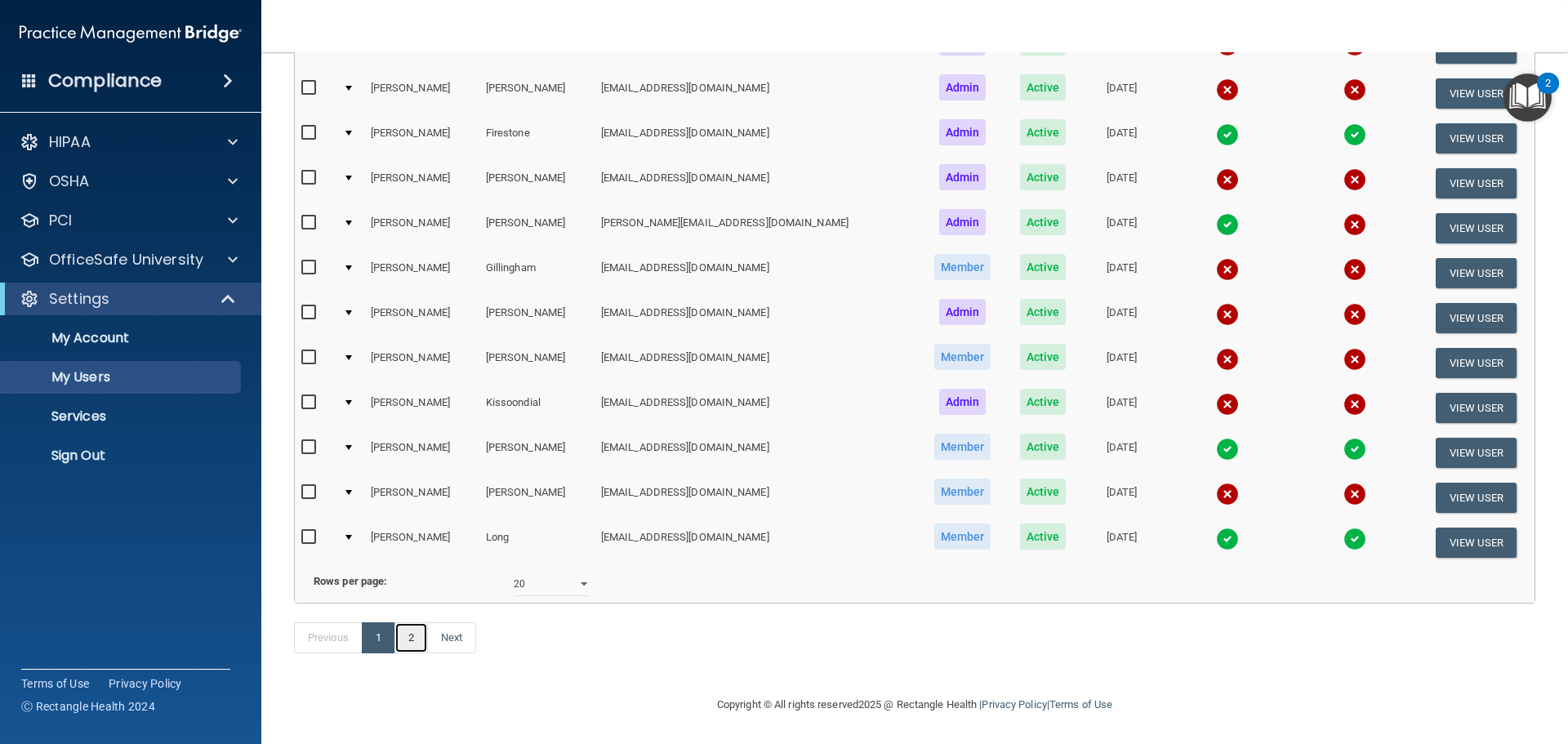
click at [416, 647] on link "2" at bounding box center [410, 638] width 33 height 31
select select "20"
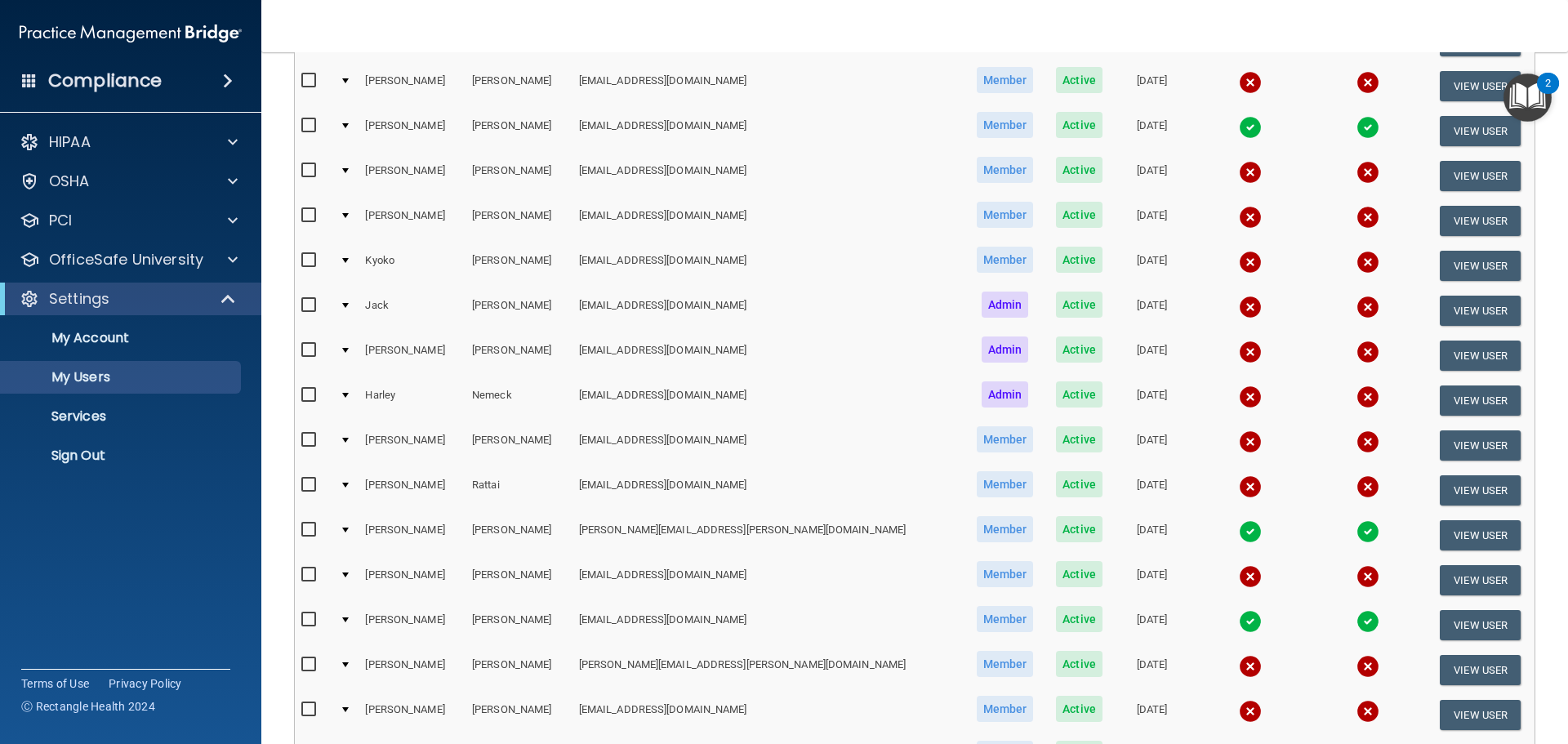
scroll to position [327, 0]
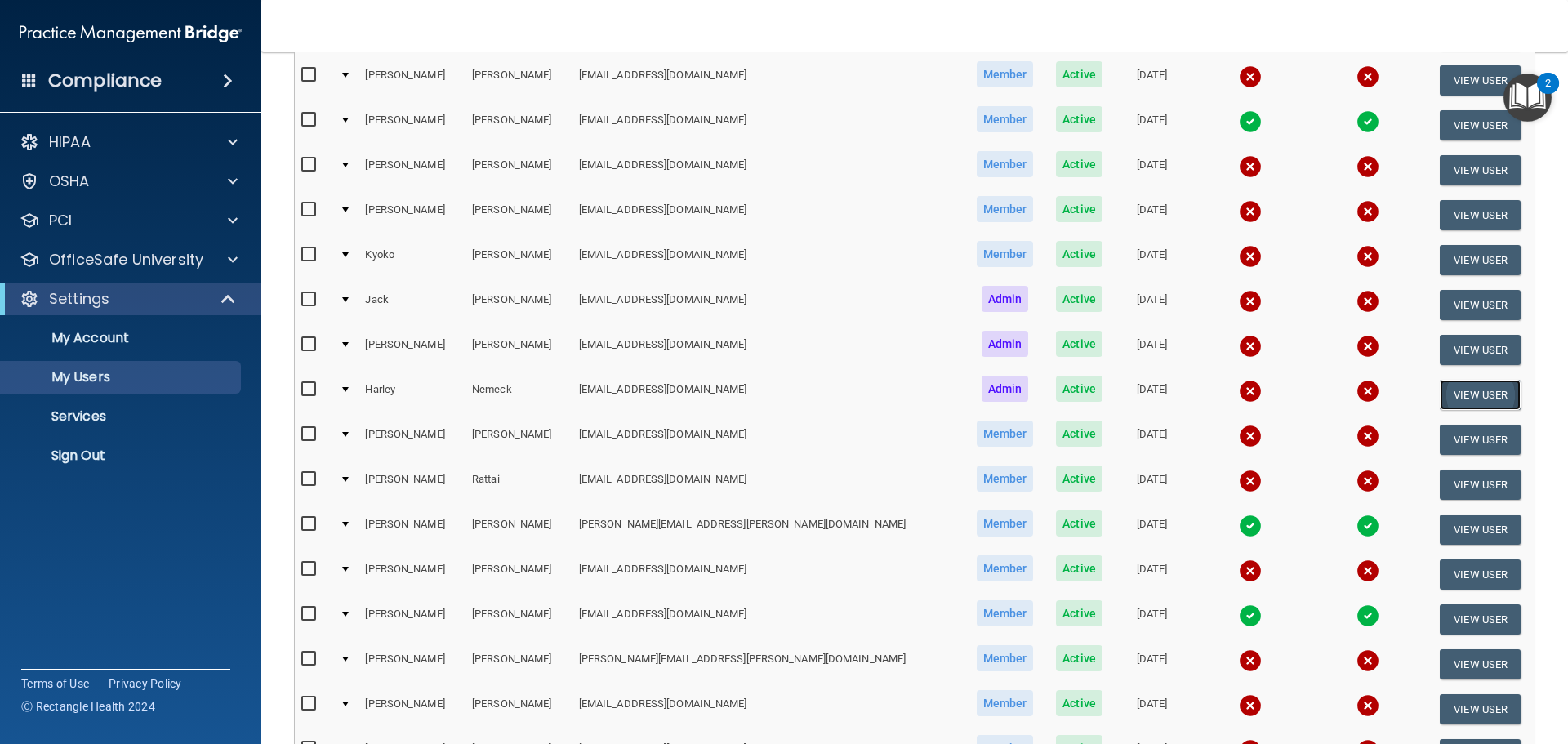
click at [1466, 393] on button "View User" at bounding box center [1480, 394] width 81 height 30
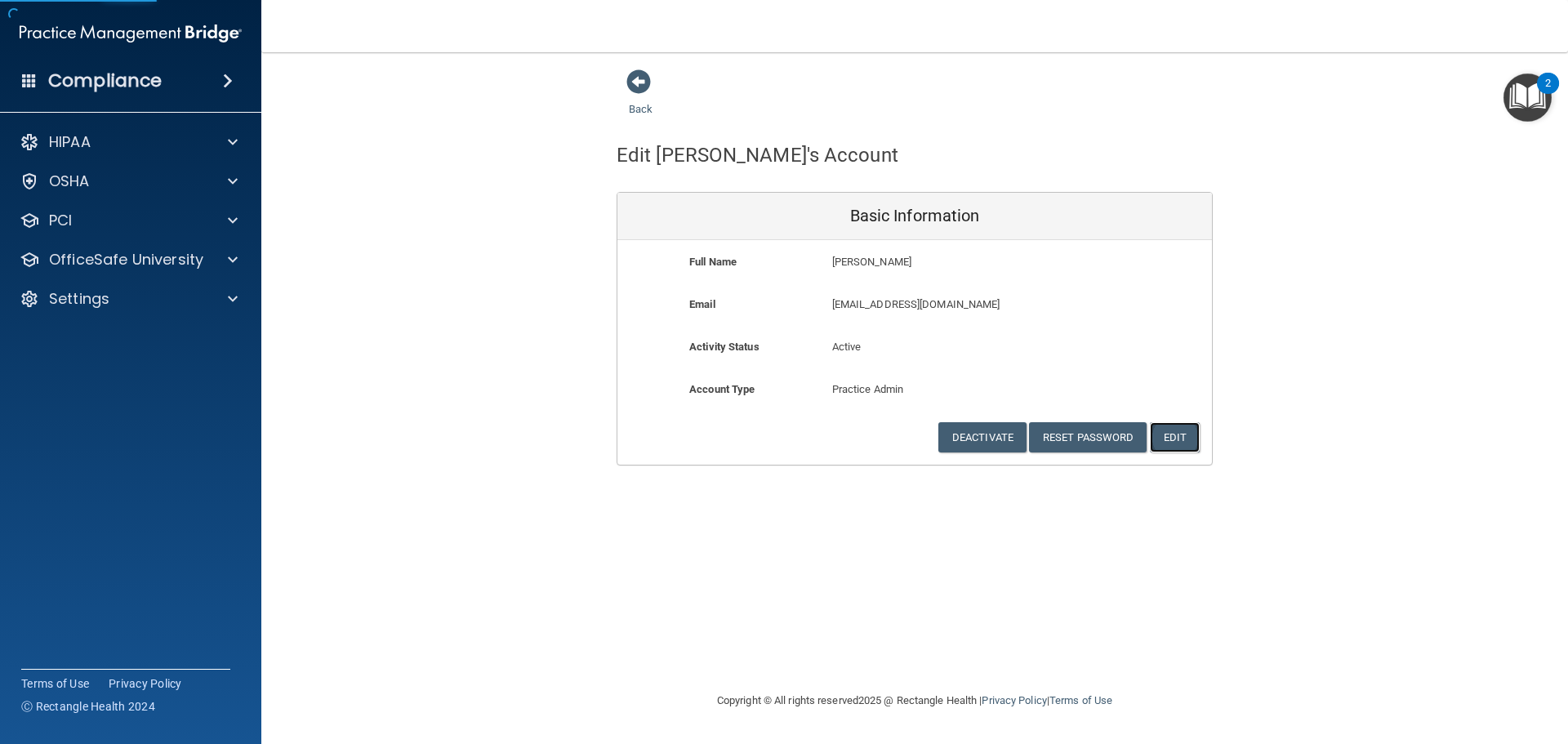
click at [1188, 441] on button "Edit" at bounding box center [1175, 437] width 49 height 30
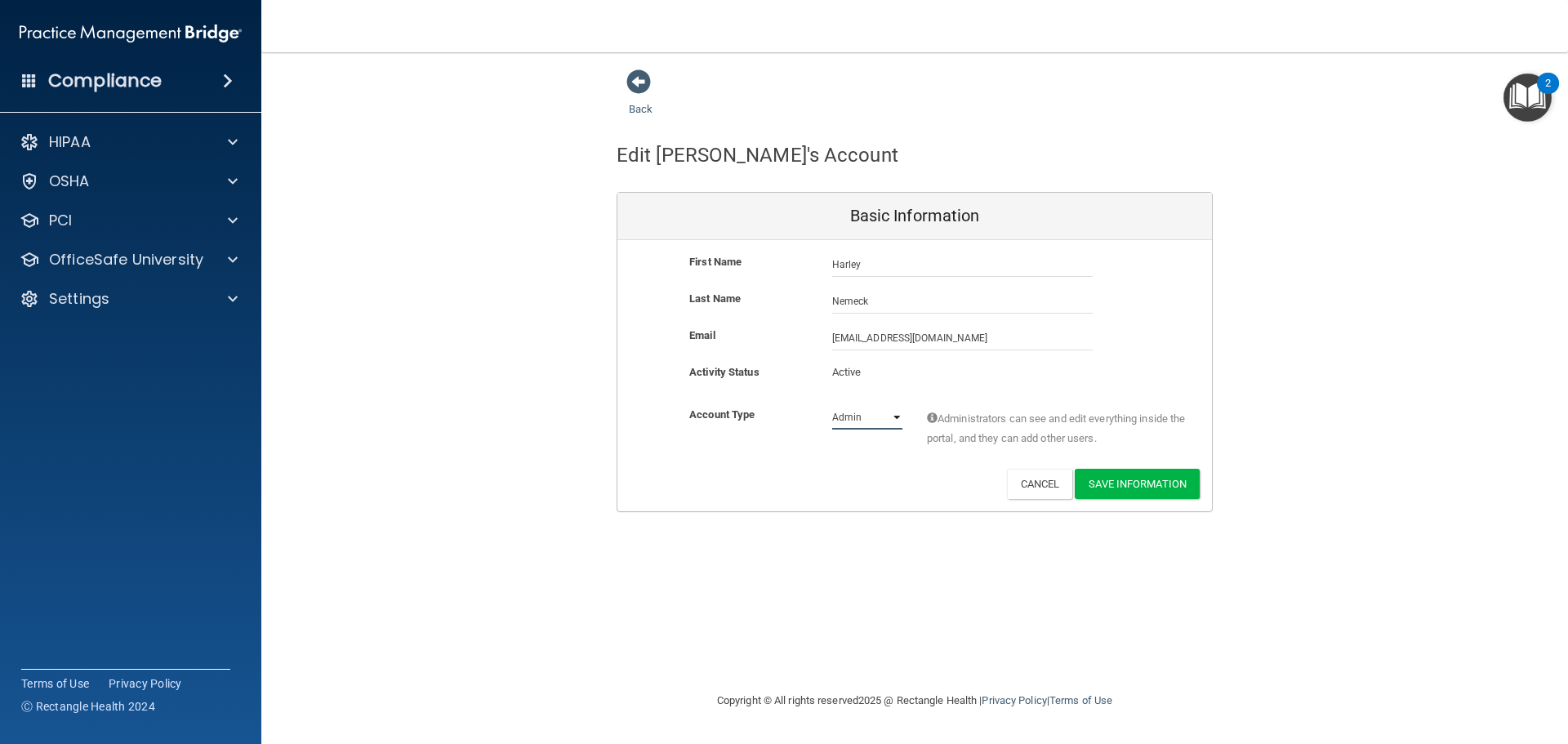
click at [897, 415] on select "Admin Member" at bounding box center [868, 417] width 70 height 25
select select "practice_member"
click at [833, 405] on select "Admin Member" at bounding box center [868, 417] width 70 height 25
click at [1141, 480] on button "Save Information" at bounding box center [1137, 484] width 125 height 30
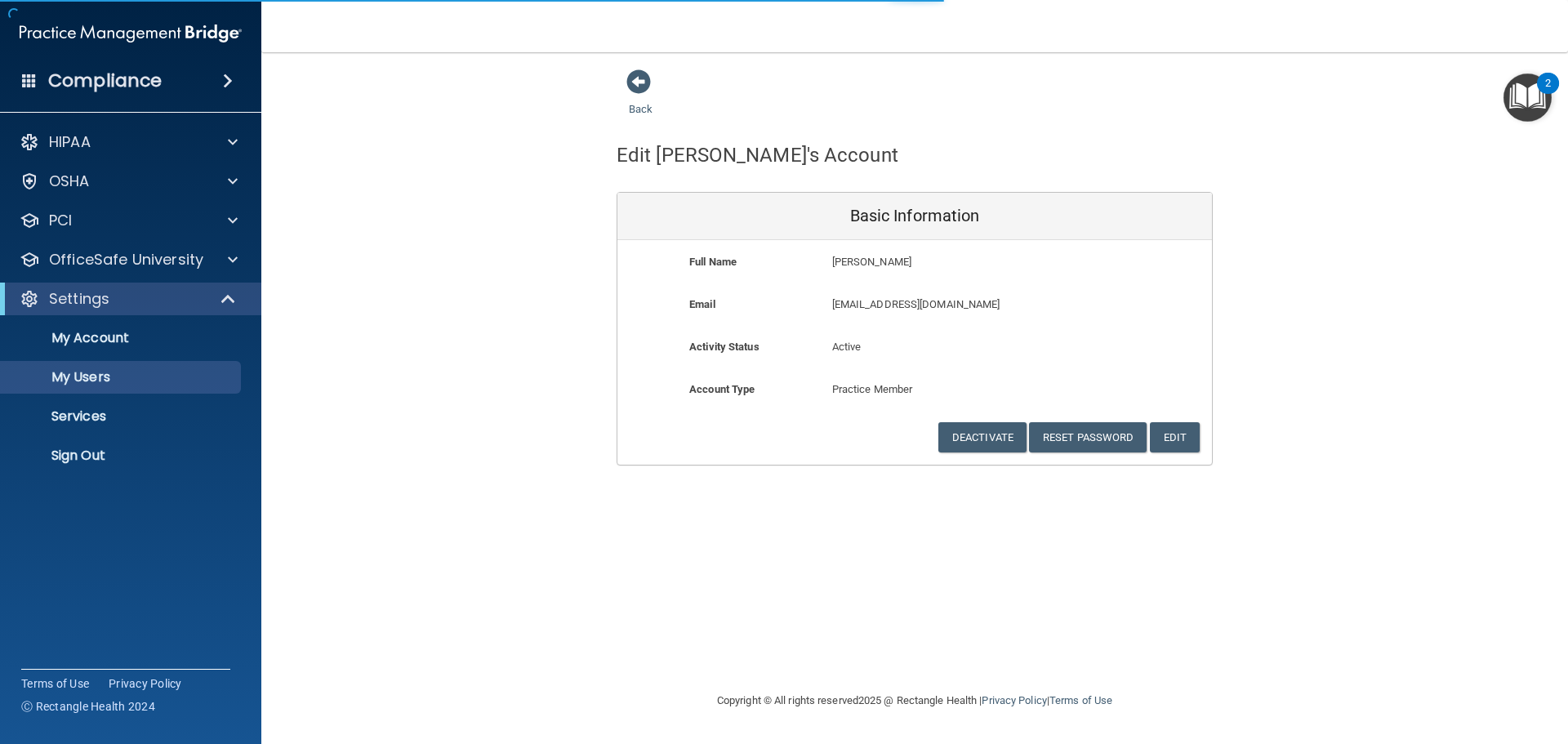
select select "20"
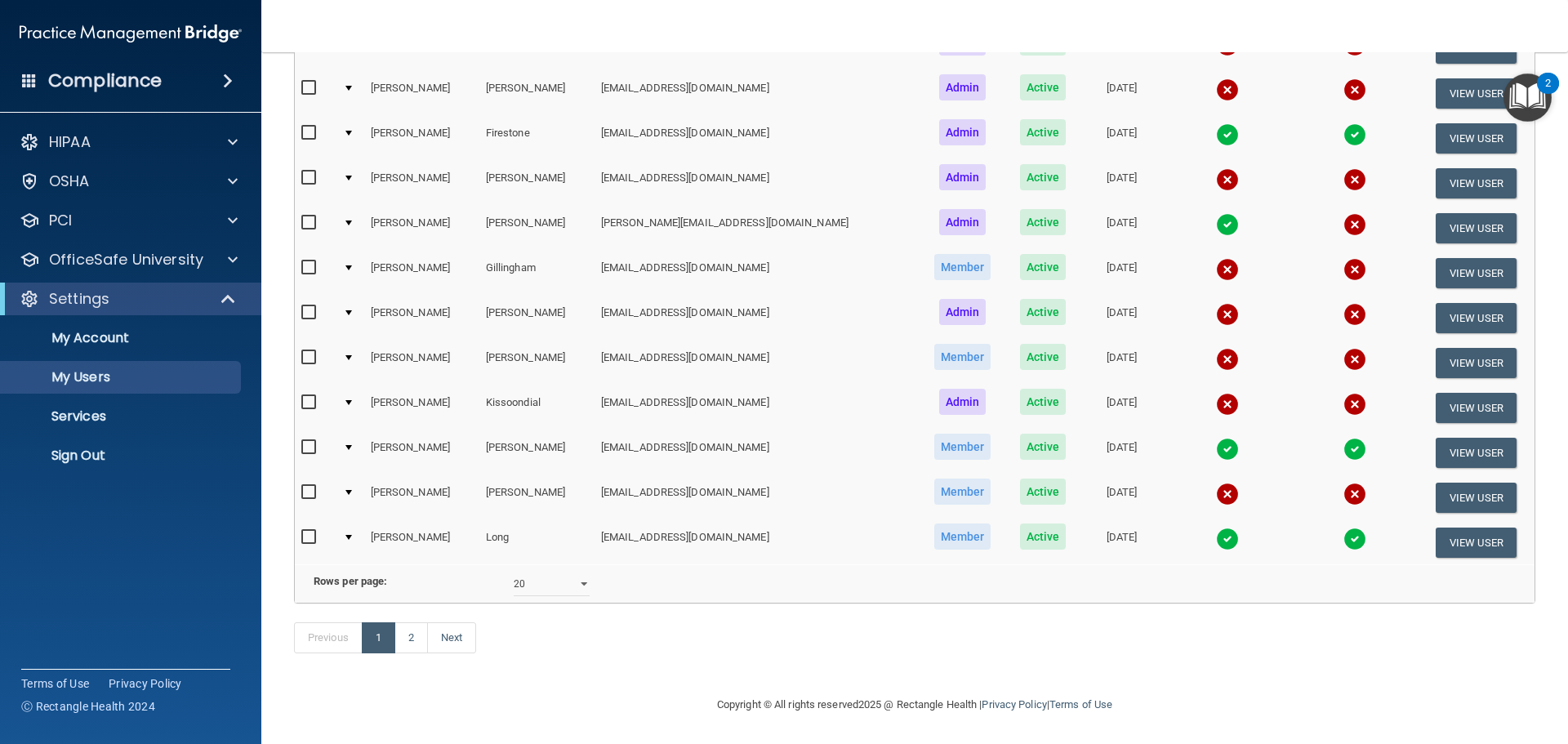
scroll to position [671, 0]
click at [413, 642] on link "2" at bounding box center [410, 638] width 33 height 31
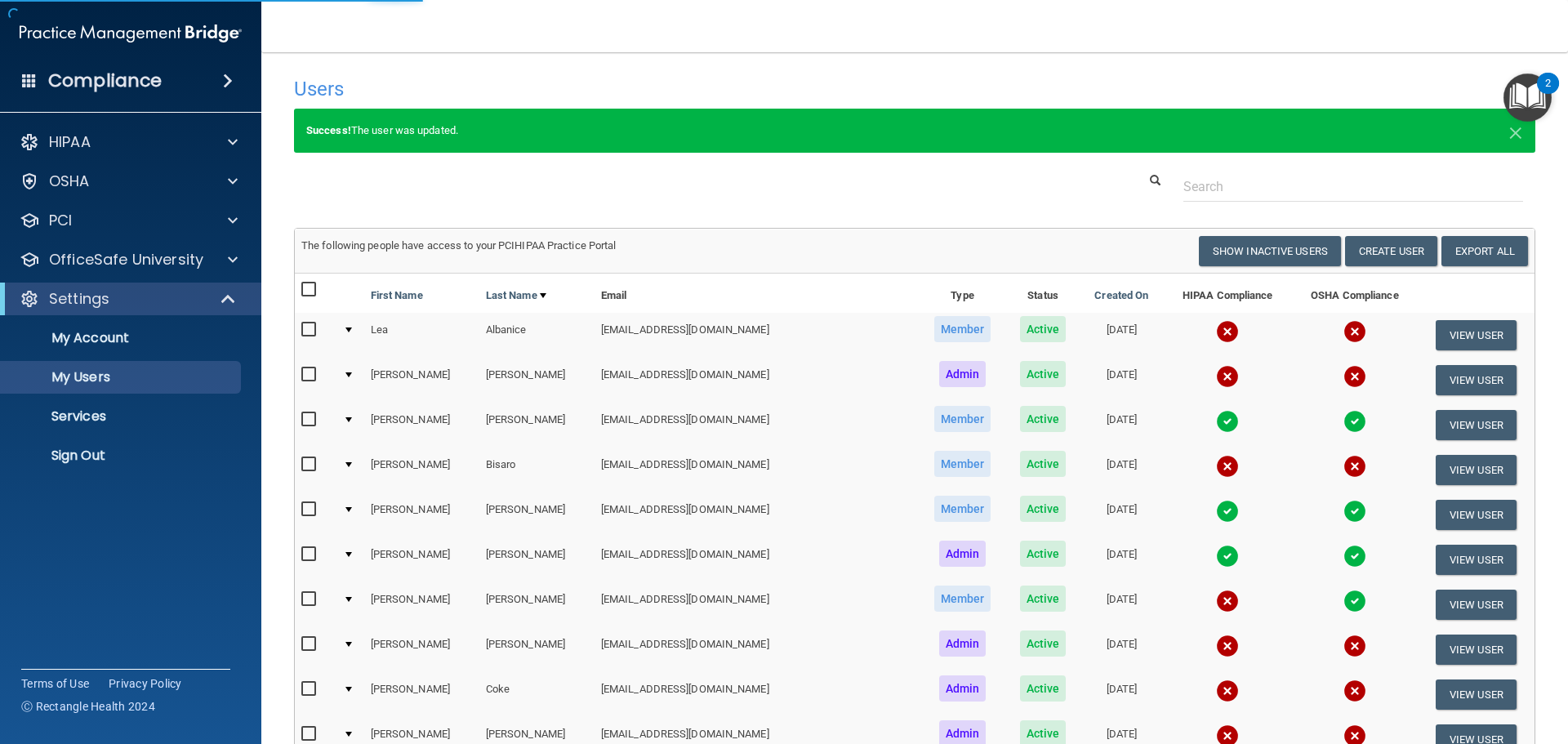
select select "20"
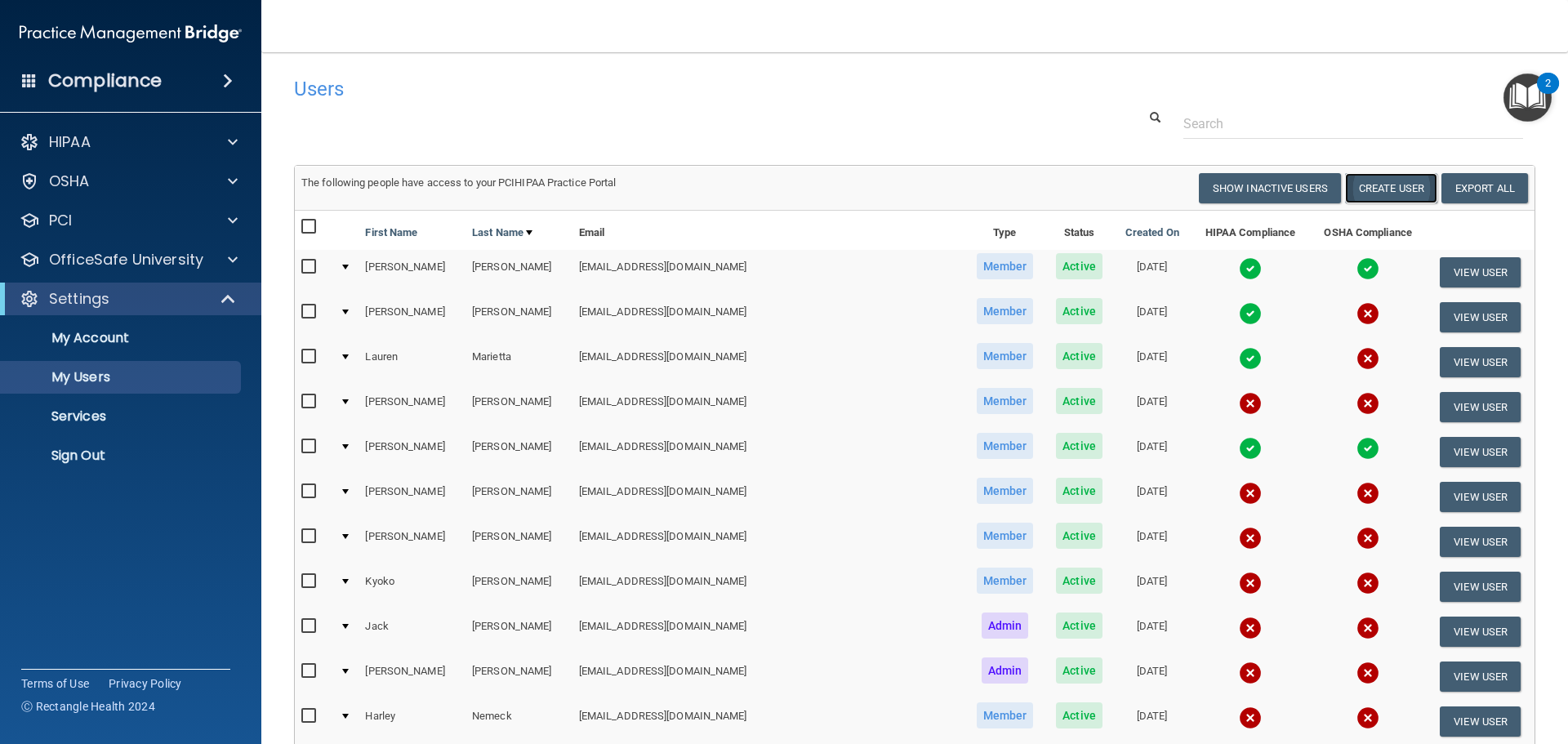
click at [1362, 183] on button "Create User" at bounding box center [1391, 188] width 92 height 30
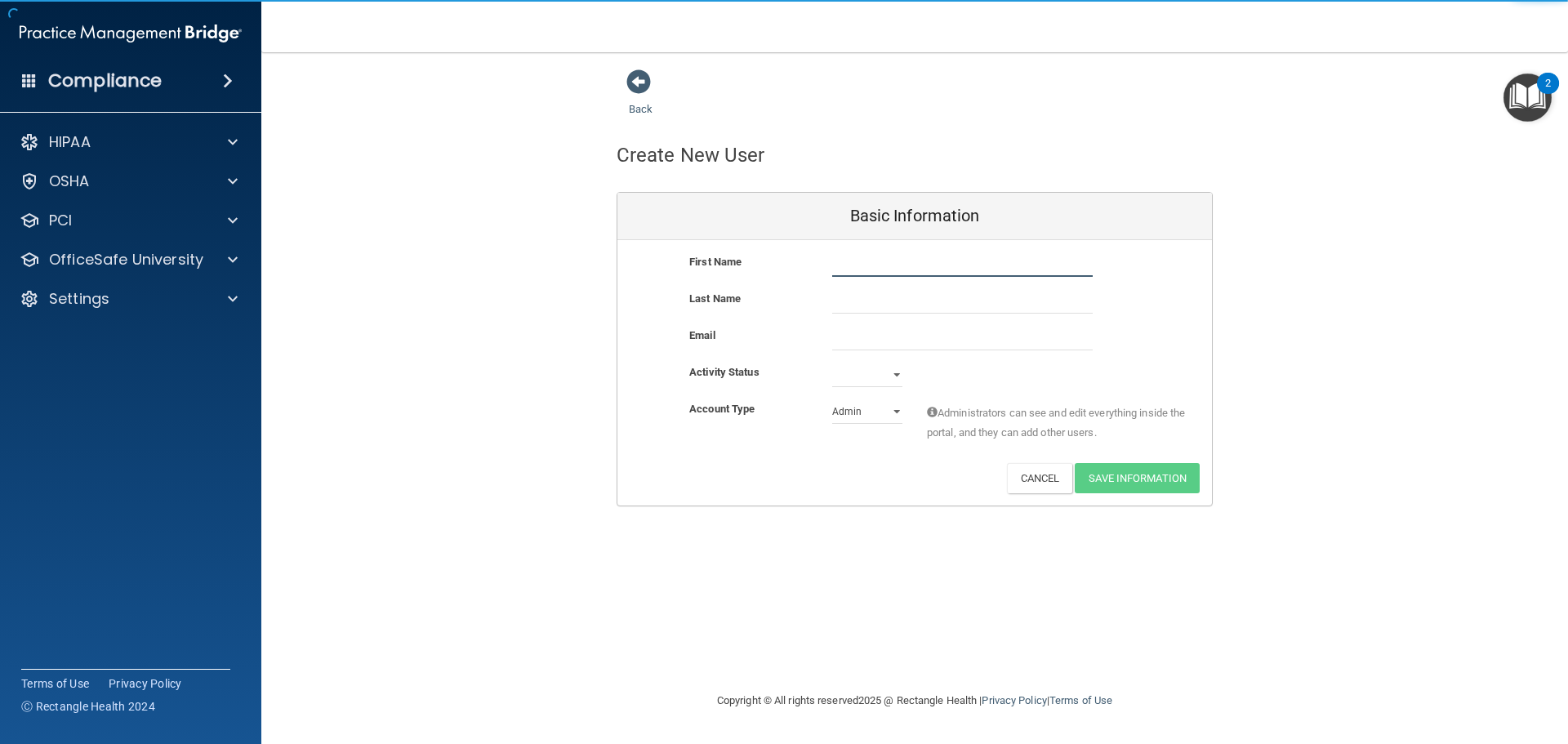
click at [851, 272] on input "text" at bounding box center [962, 264] width 260 height 25
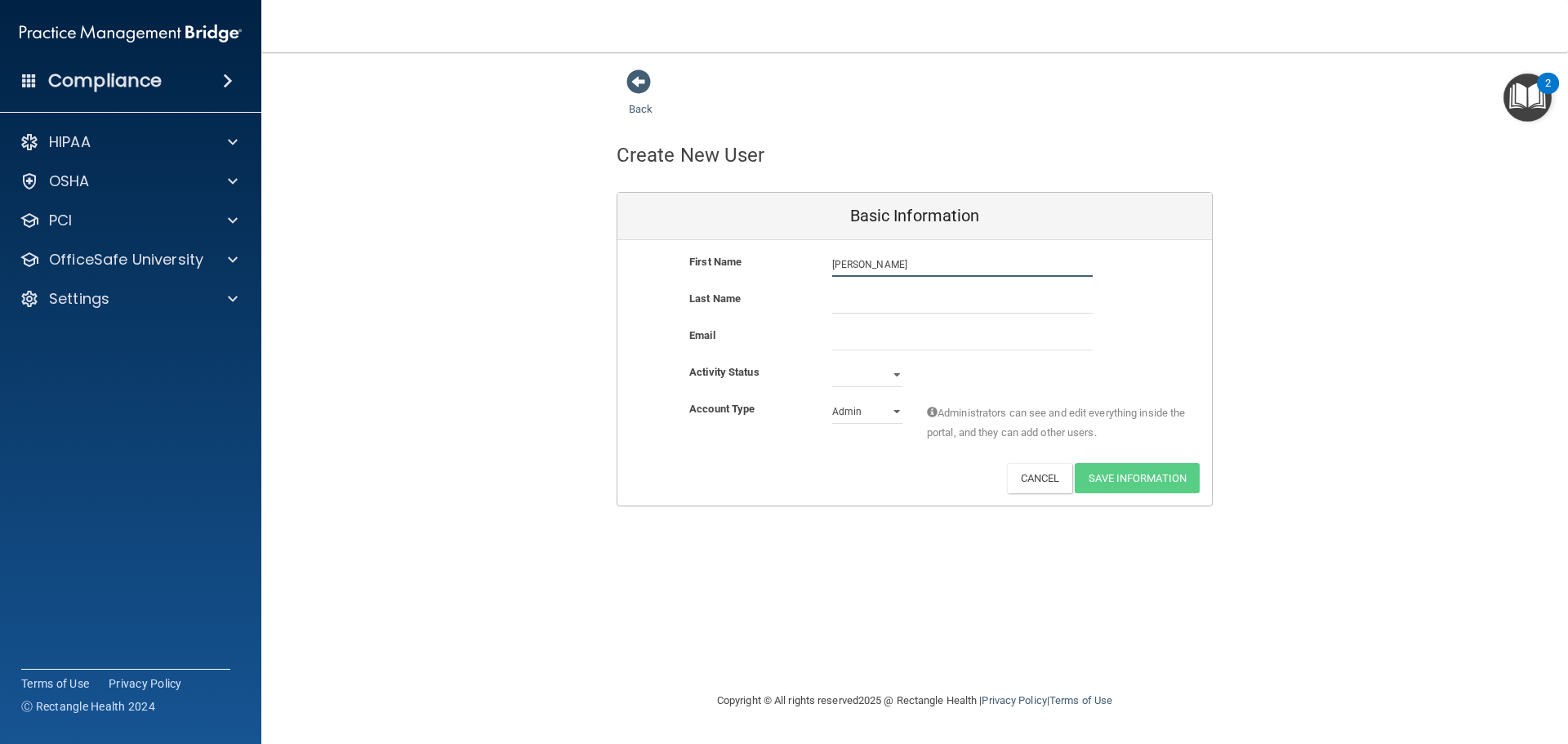
type input "Alex"
type input "Macquarrie"
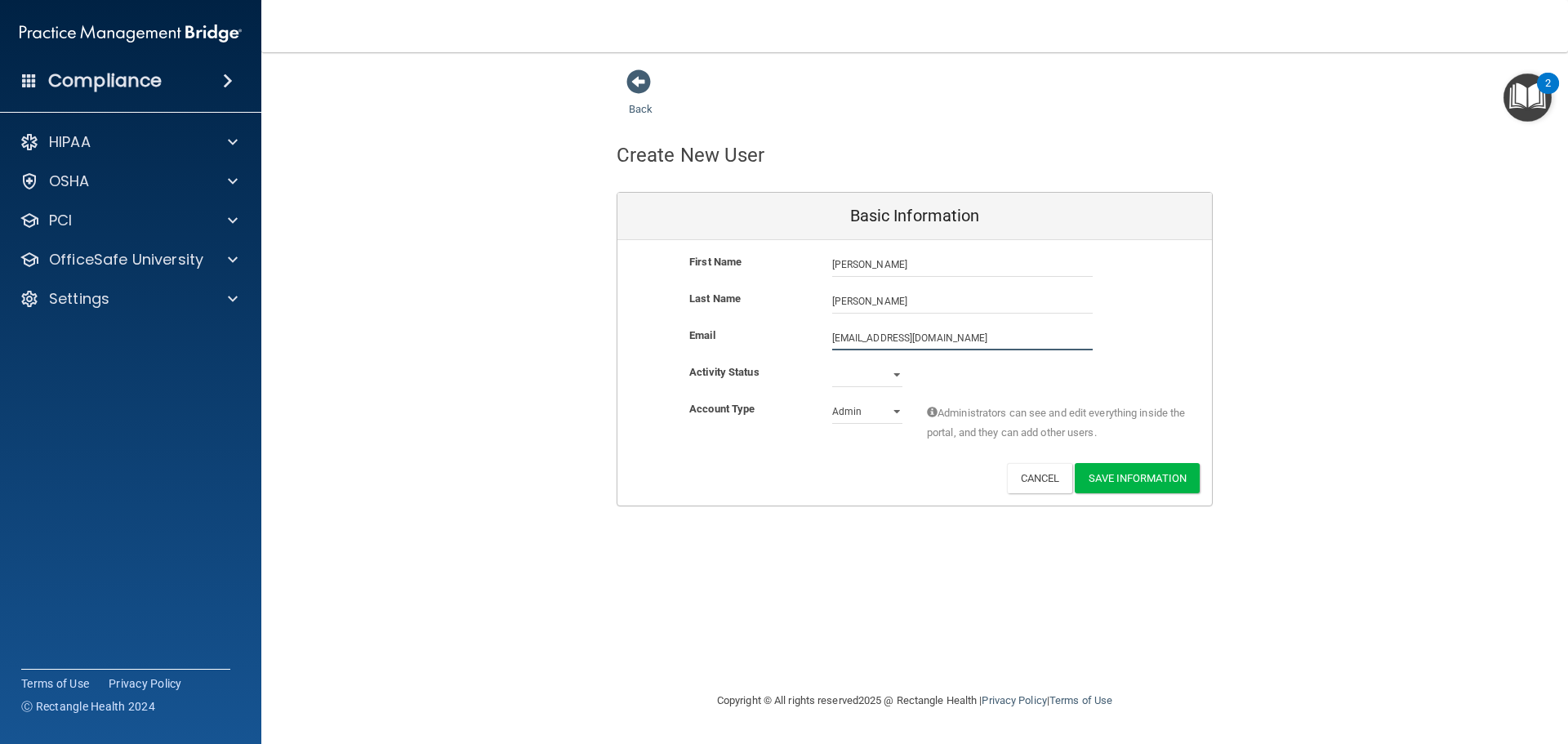
type input "[EMAIL_ADDRESS][DOMAIN_NAME]"
click at [897, 412] on select "Admin Member" at bounding box center [868, 411] width 70 height 25
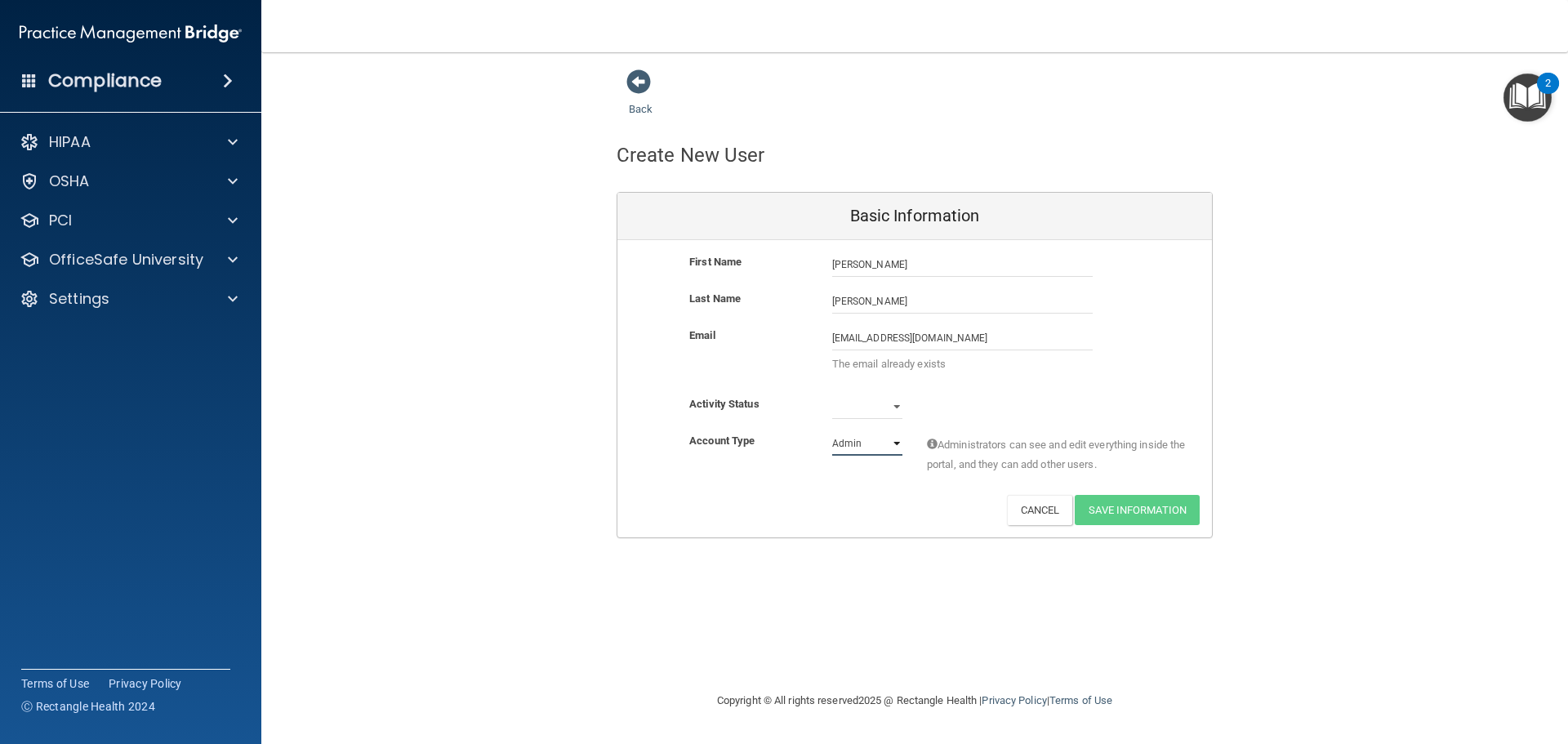
select select "practice_member"
click at [833, 432] on select "Admin Member" at bounding box center [868, 444] width 70 height 25
click at [897, 401] on select "Active Inactive" at bounding box center [868, 406] width 70 height 25
select select "active"
click at [833, 394] on select "Active Inactive" at bounding box center [868, 406] width 70 height 25
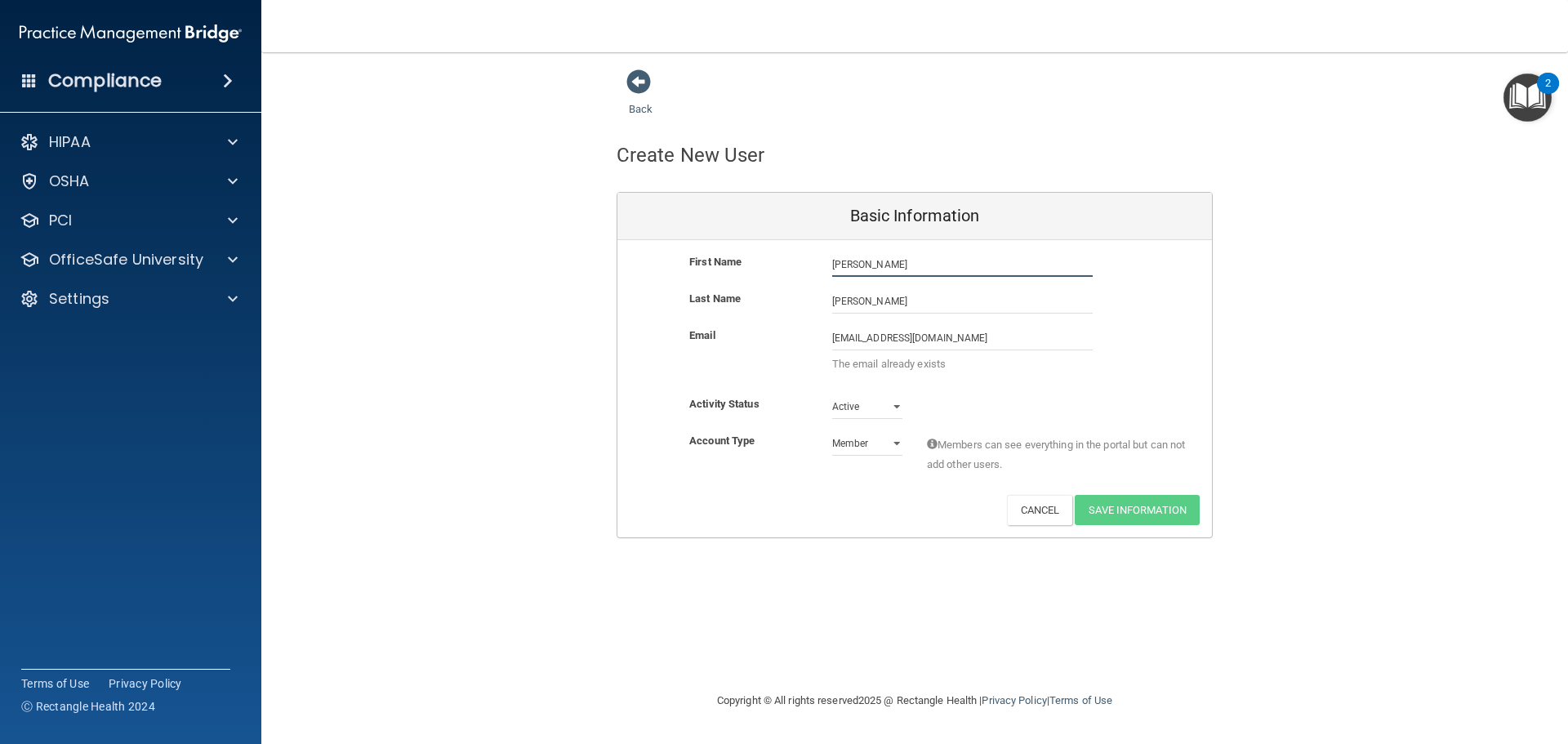
click at [870, 258] on input "Alex" at bounding box center [962, 264] width 260 height 25
type input "A"
type input "[PERSON_NAME]"
type input "[EMAIL_ADDRESS][DOMAIN_NAME]"
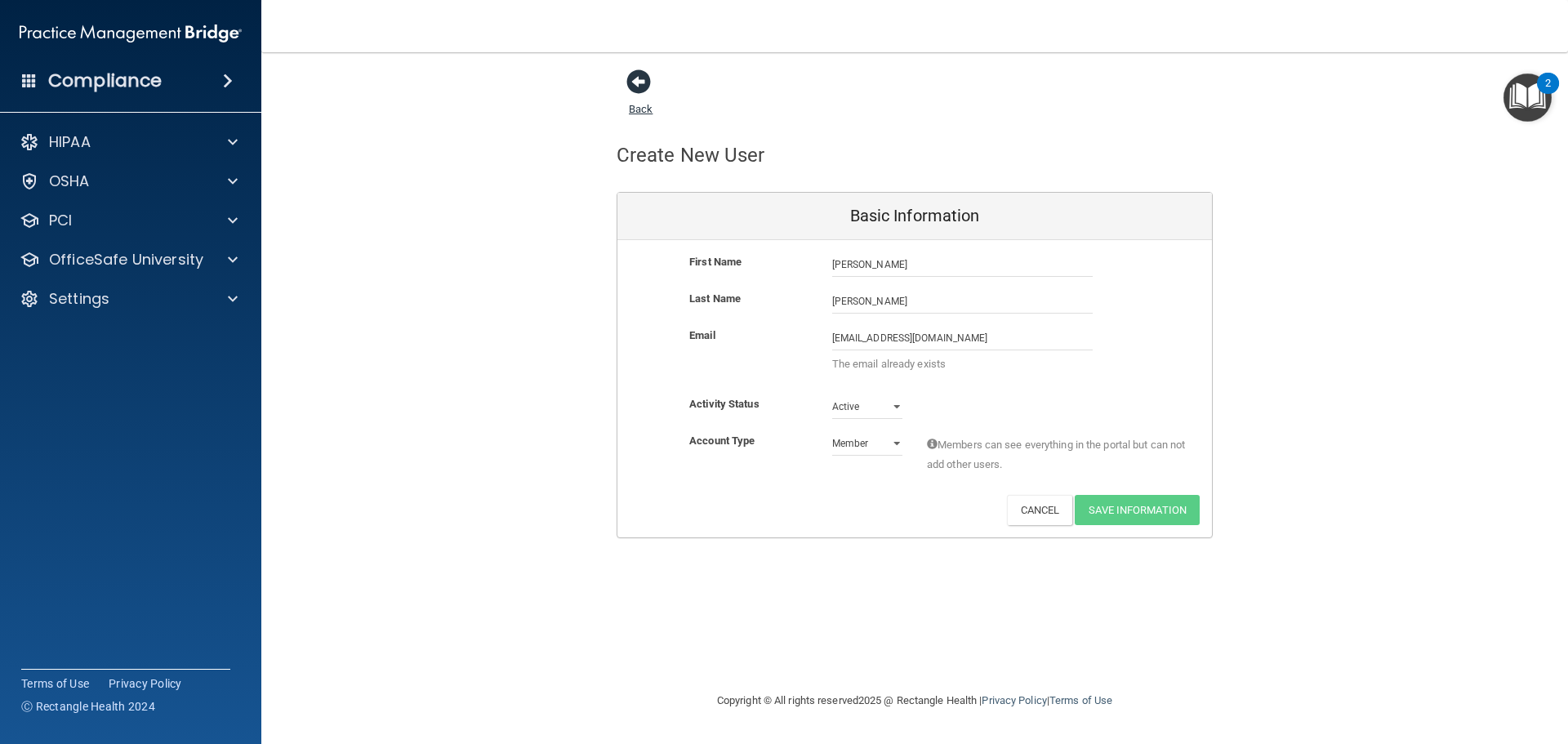
click at [645, 87] on span at bounding box center [638, 81] width 25 height 25
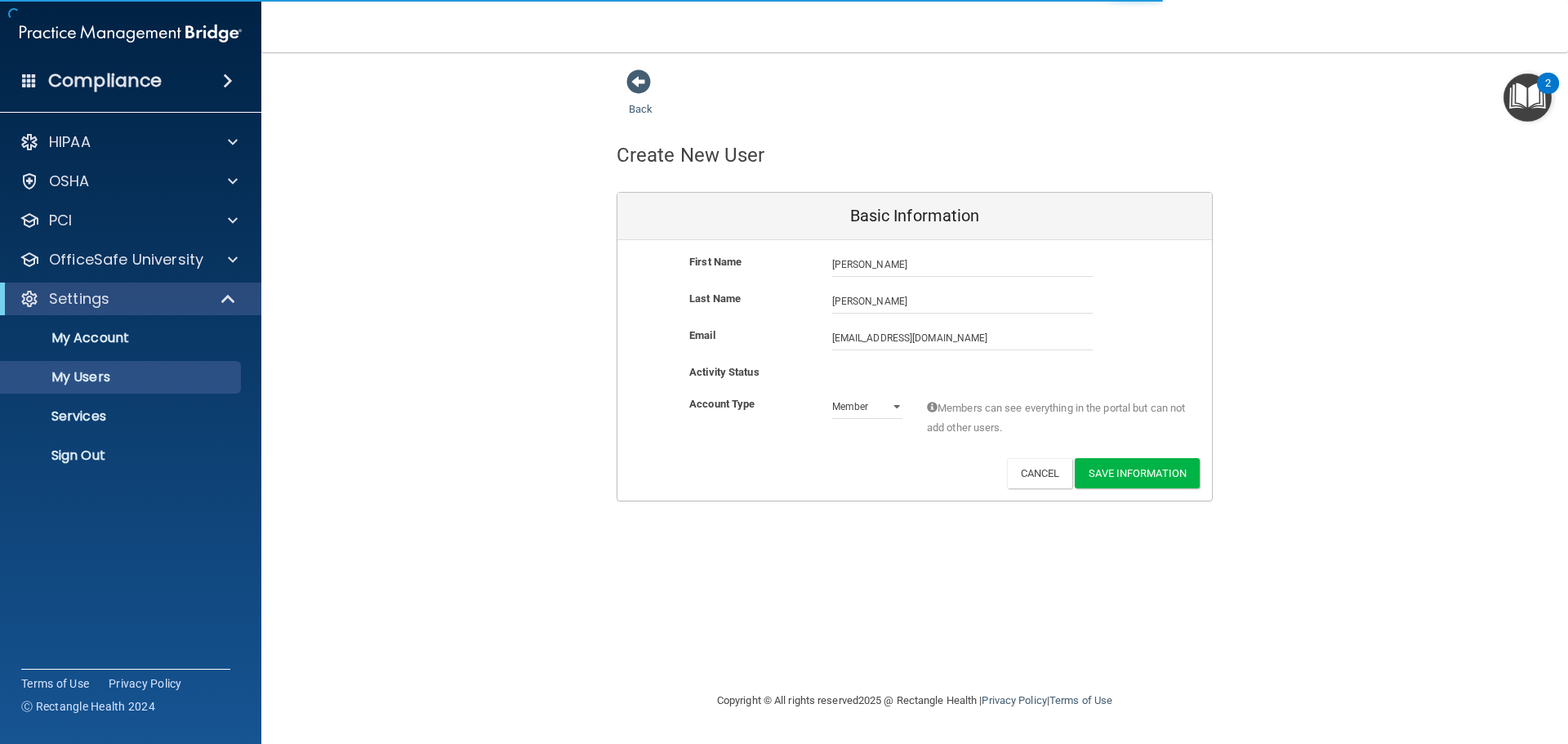
select select "20"
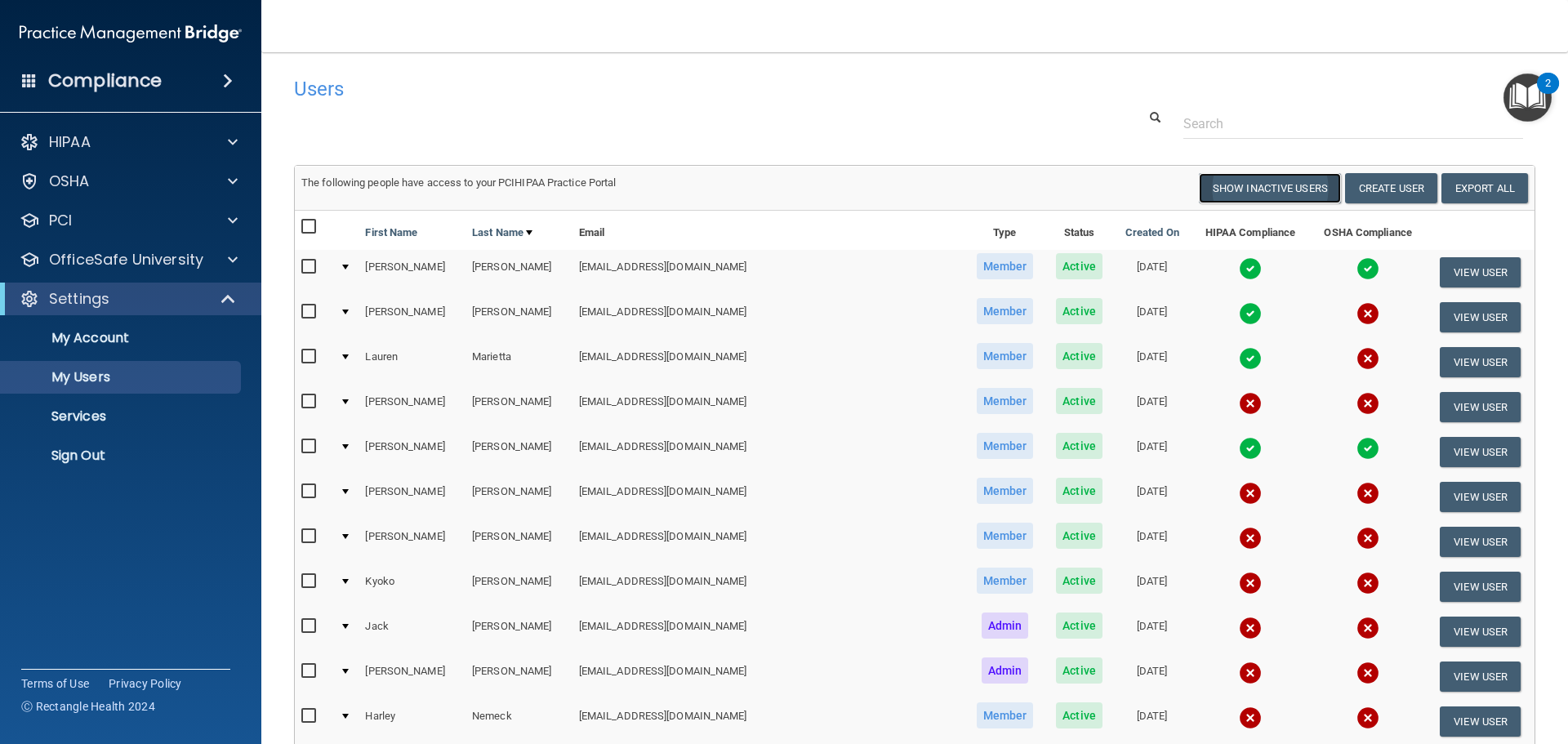
click at [1281, 193] on button "Show Inactive Users" at bounding box center [1269, 188] width 142 height 30
select select "20"
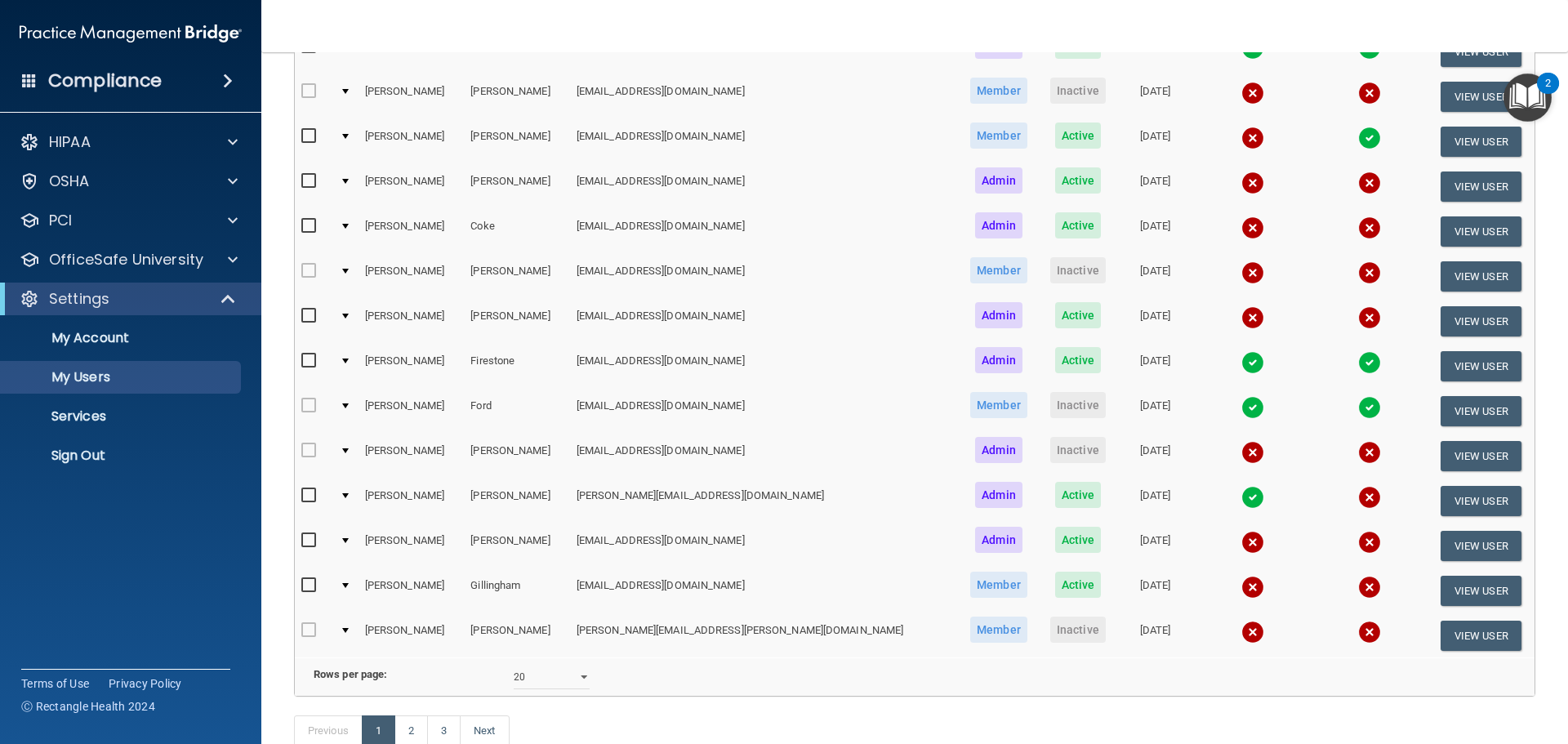
scroll to position [572, 0]
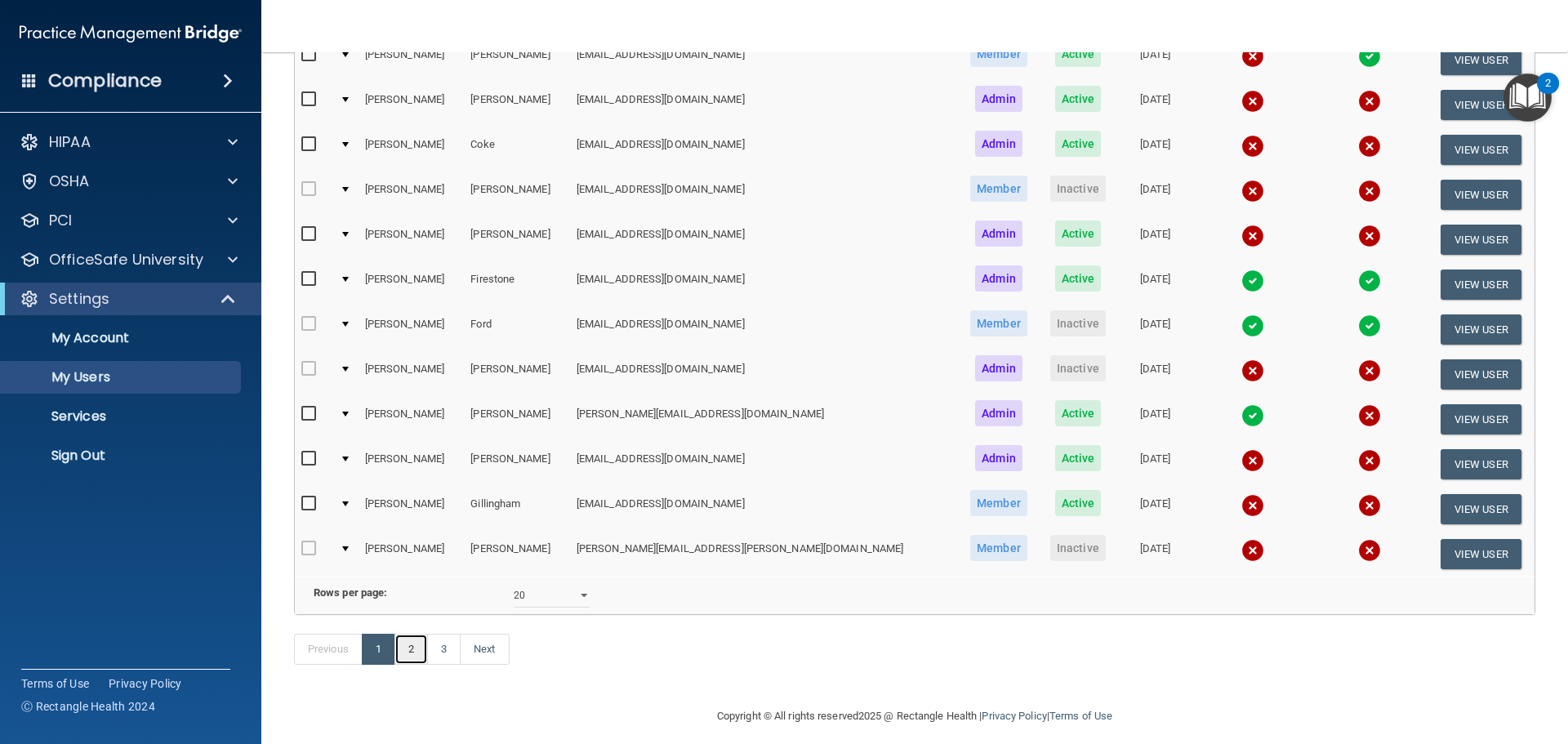
click at [415, 665] on link "2" at bounding box center [410, 649] width 33 height 31
select select "20"
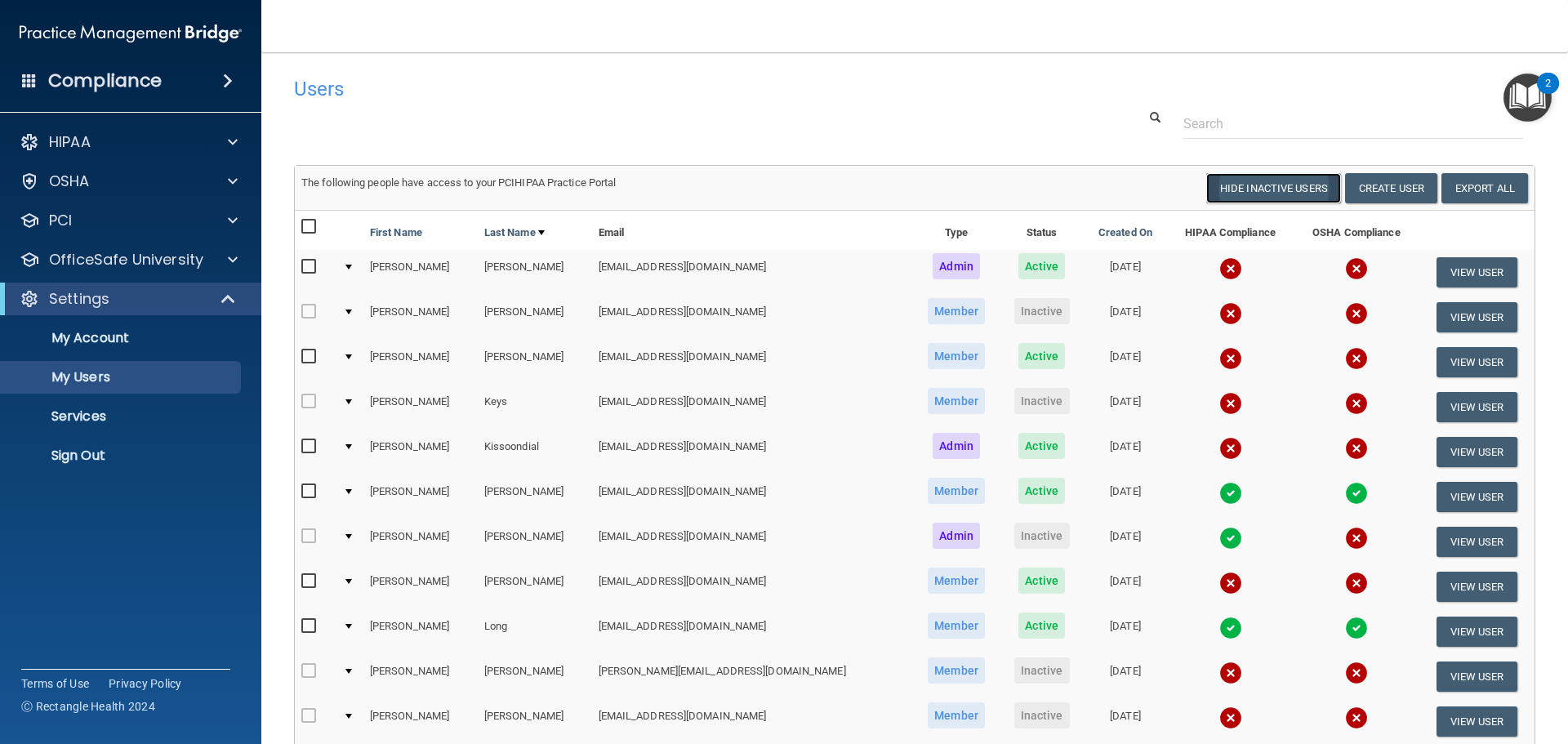
click at [1267, 191] on button "Hide Inactive Users" at bounding box center [1274, 188] width 135 height 30
select select "20"
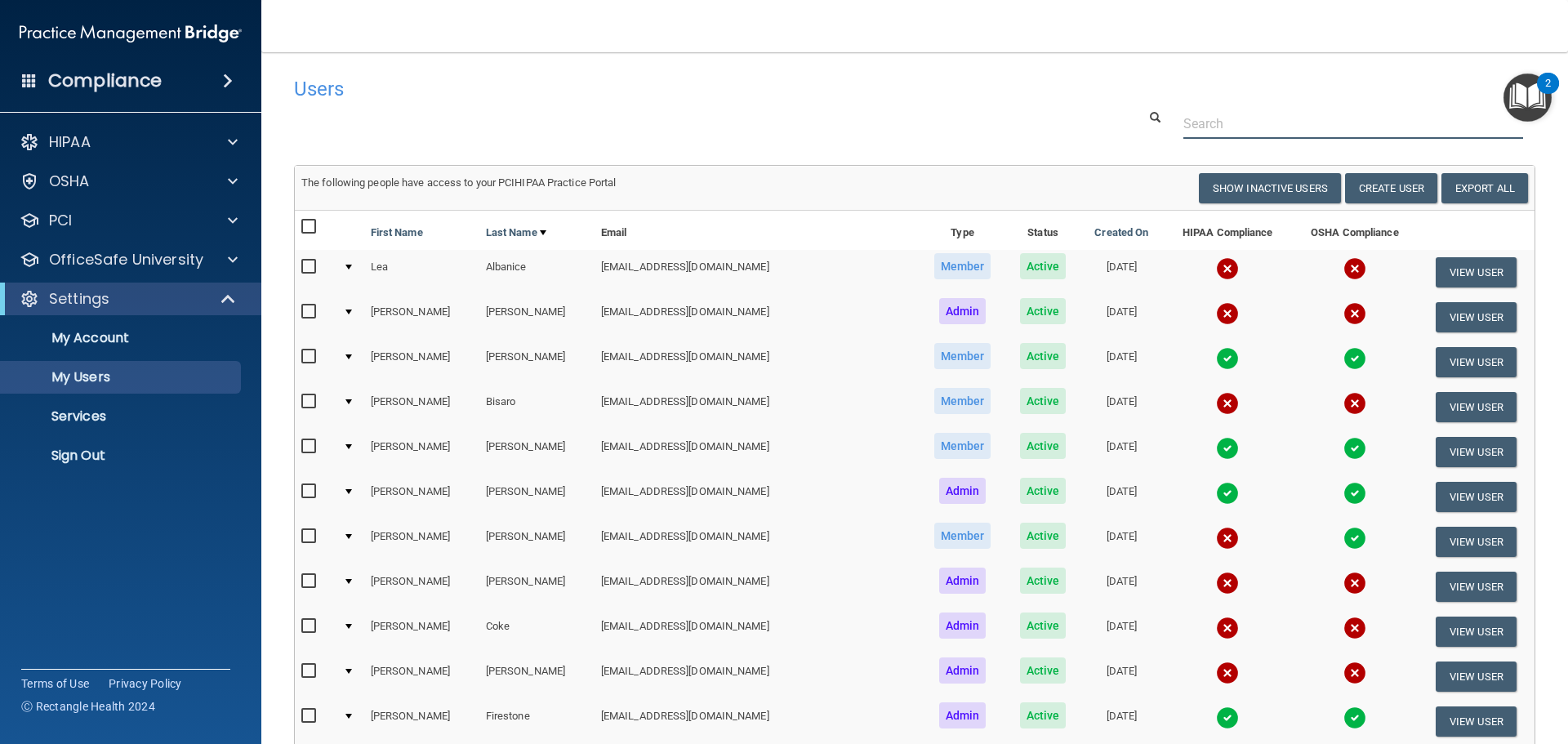
click at [1224, 119] on input "text" at bounding box center [1353, 123] width 340 height 30
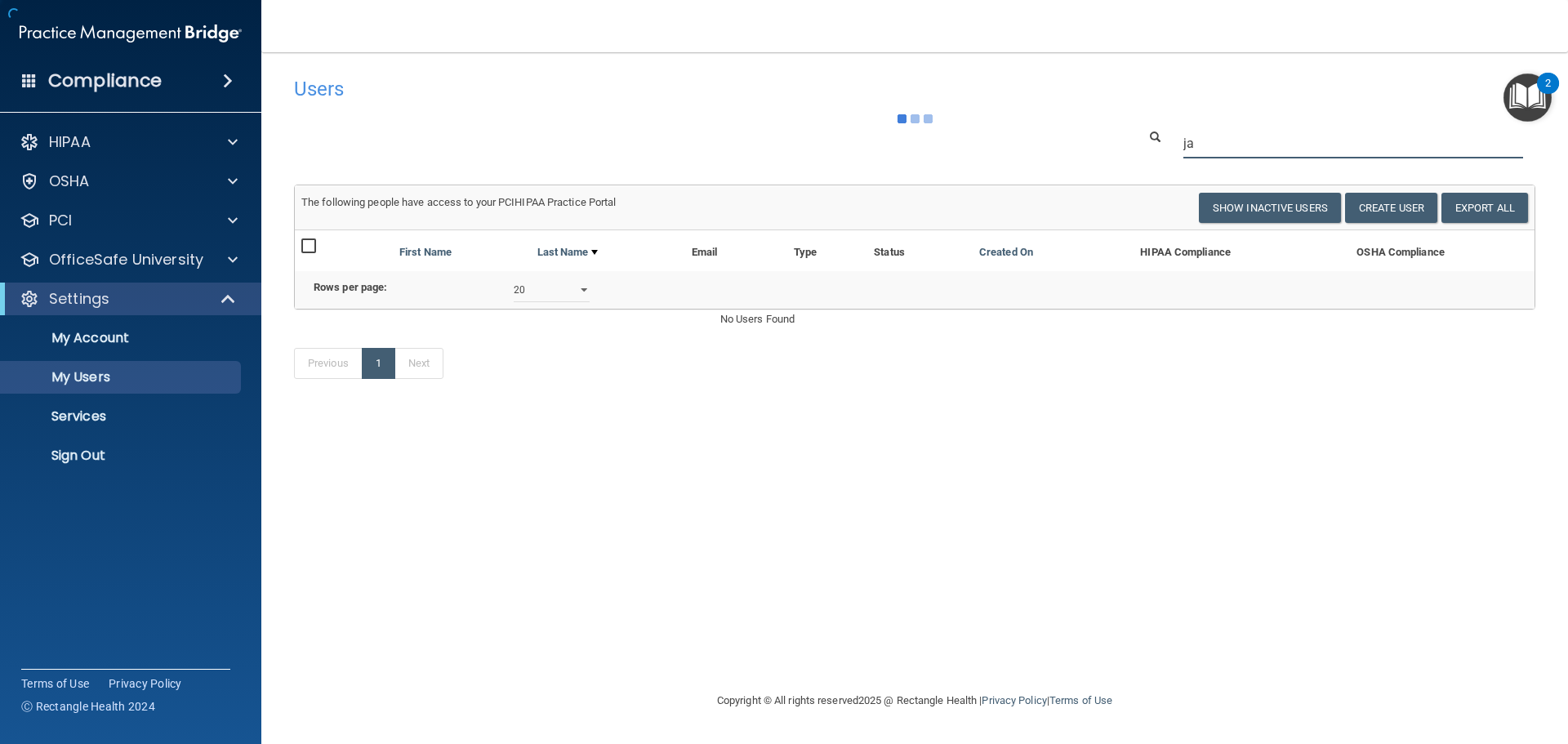
type input "j"
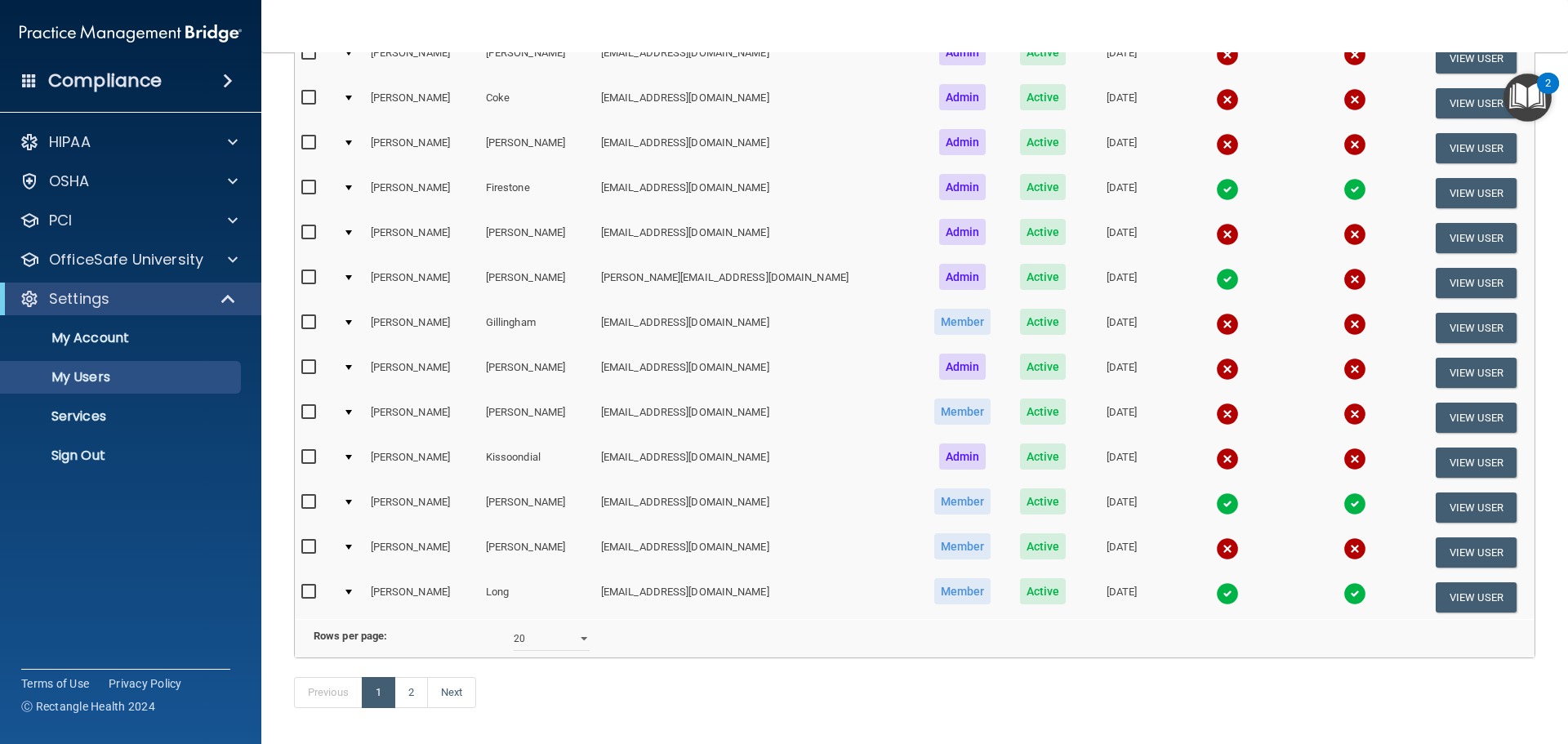
scroll to position [572, 0]
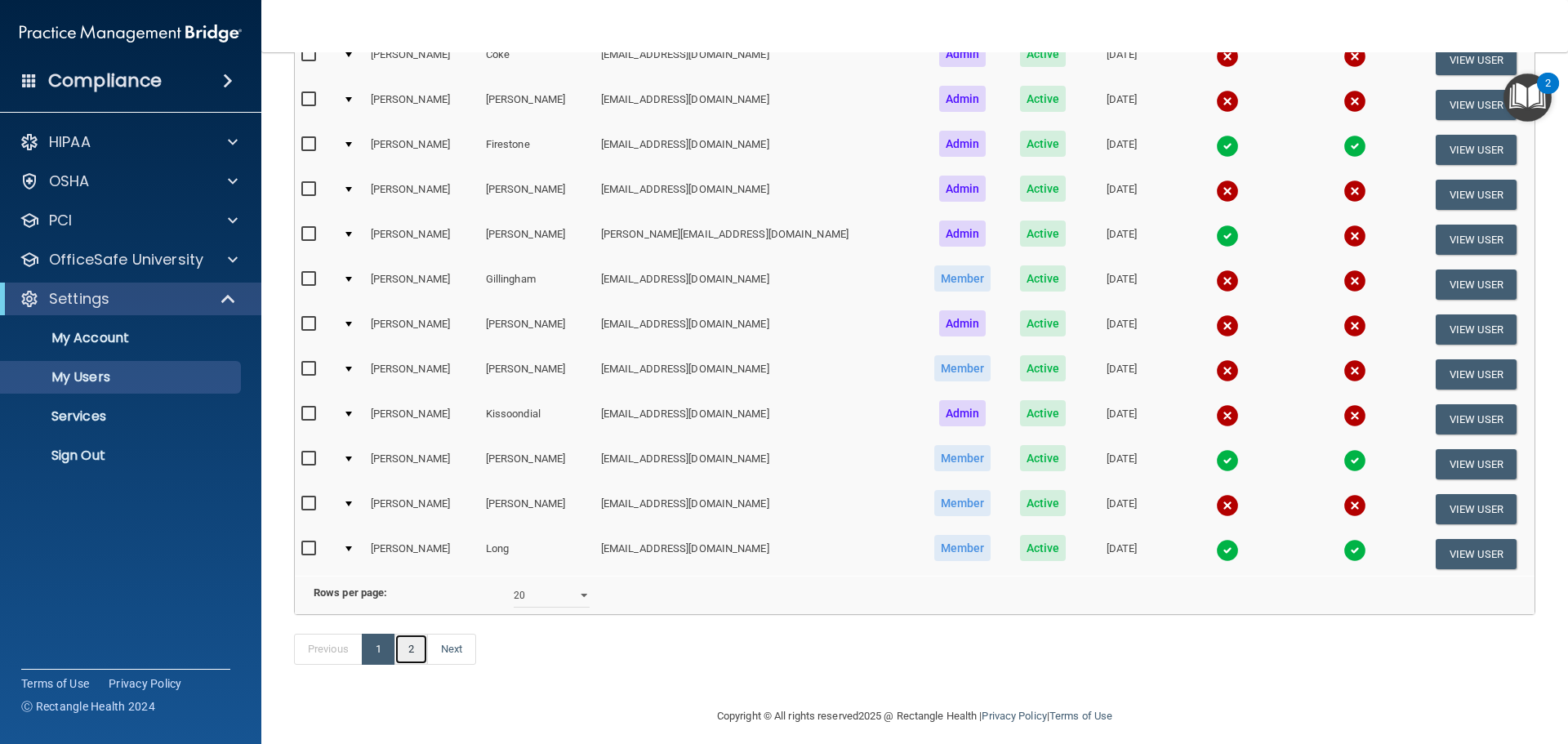
click at [409, 665] on link "2" at bounding box center [410, 649] width 33 height 31
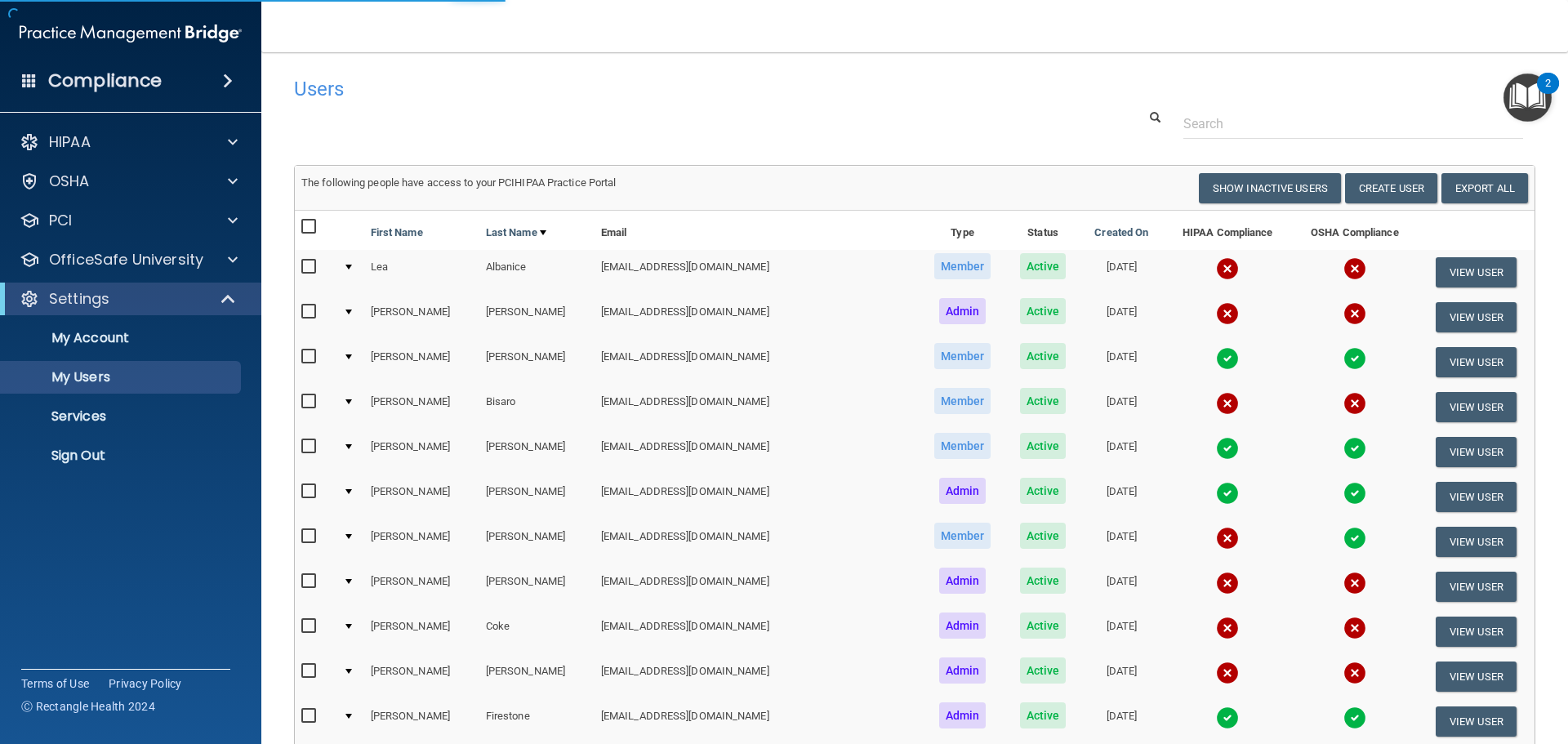
select select "20"
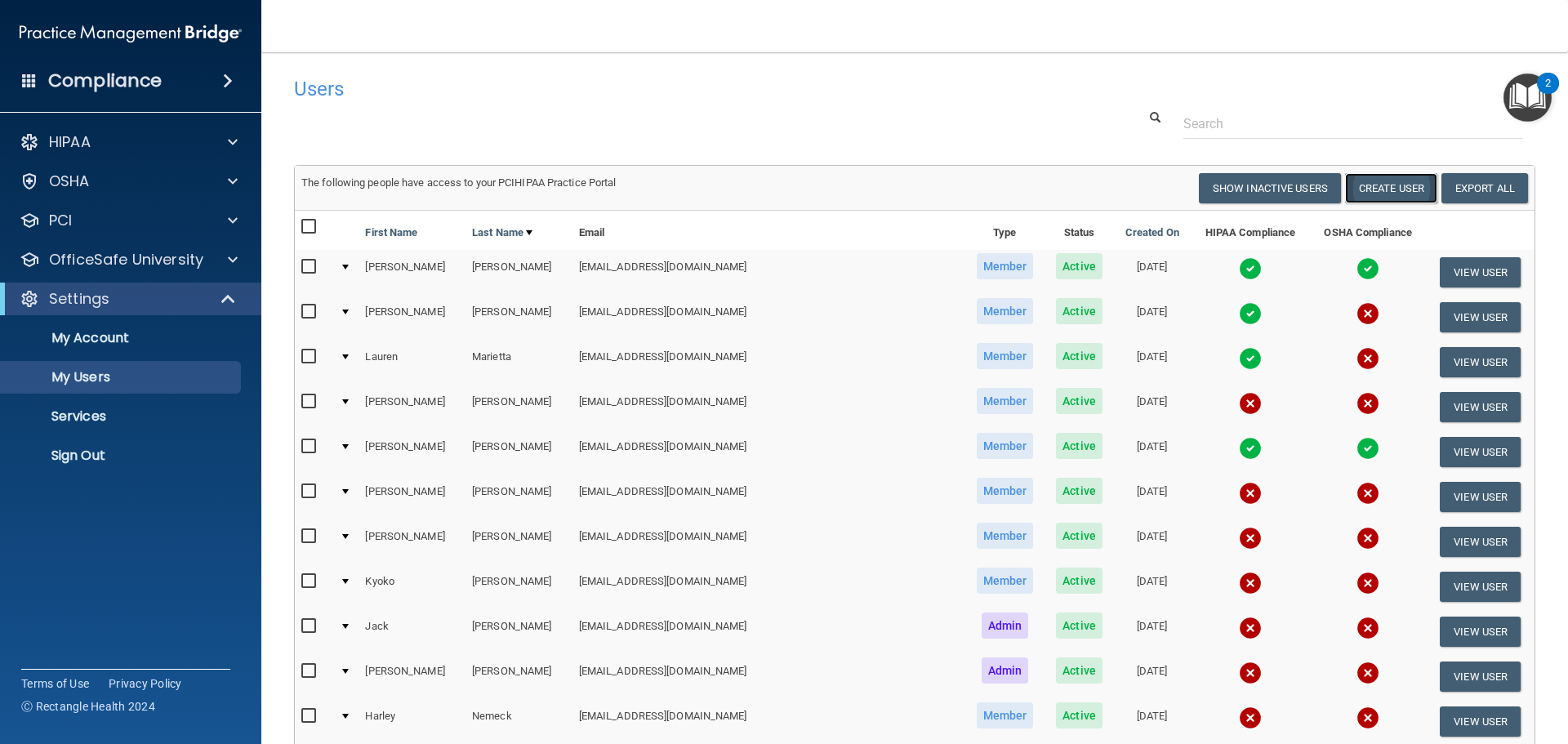
click at [1384, 197] on button "Create User" at bounding box center [1391, 188] width 92 height 30
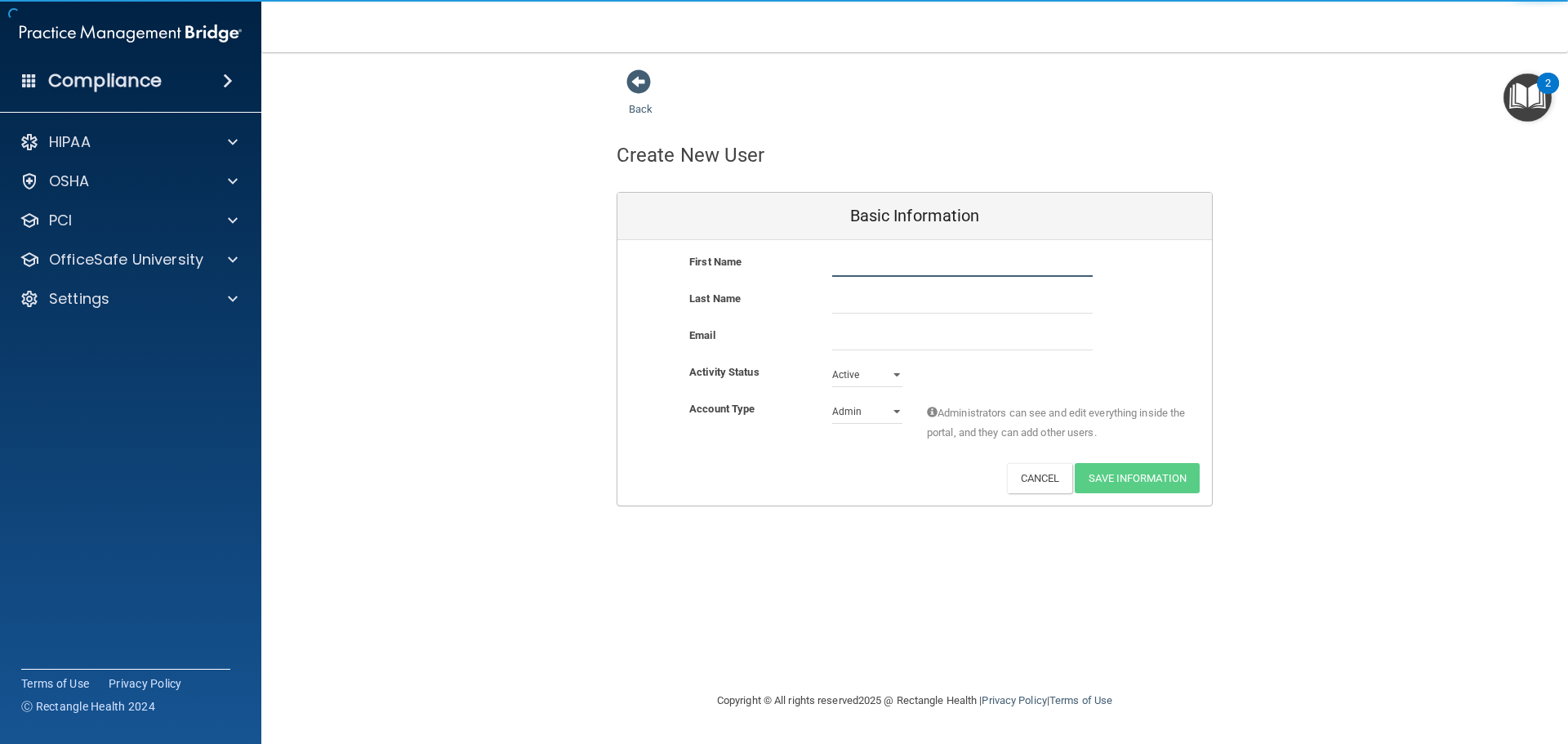
click at [873, 269] on input "text" at bounding box center [962, 264] width 260 height 25
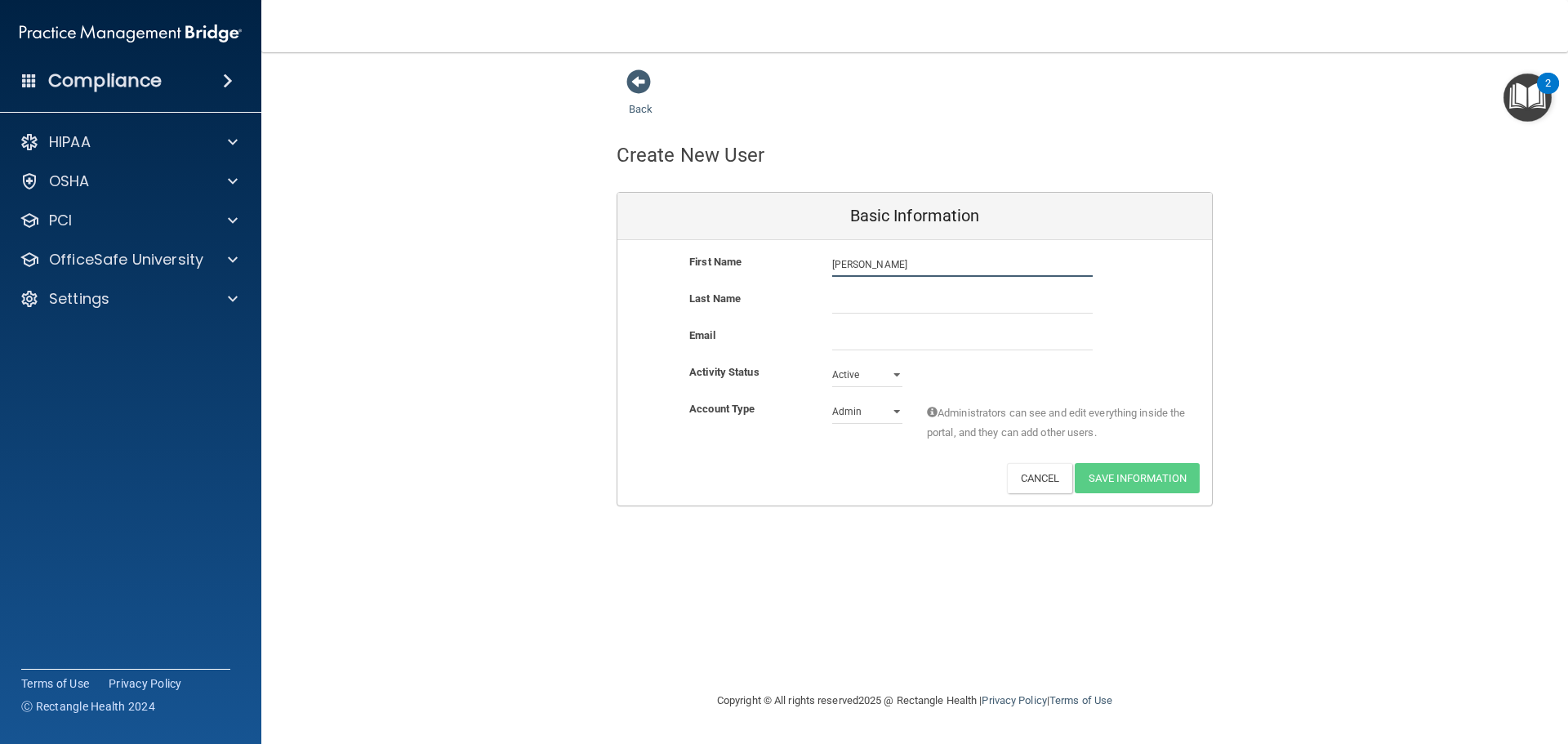
type input "[PERSON_NAME]"
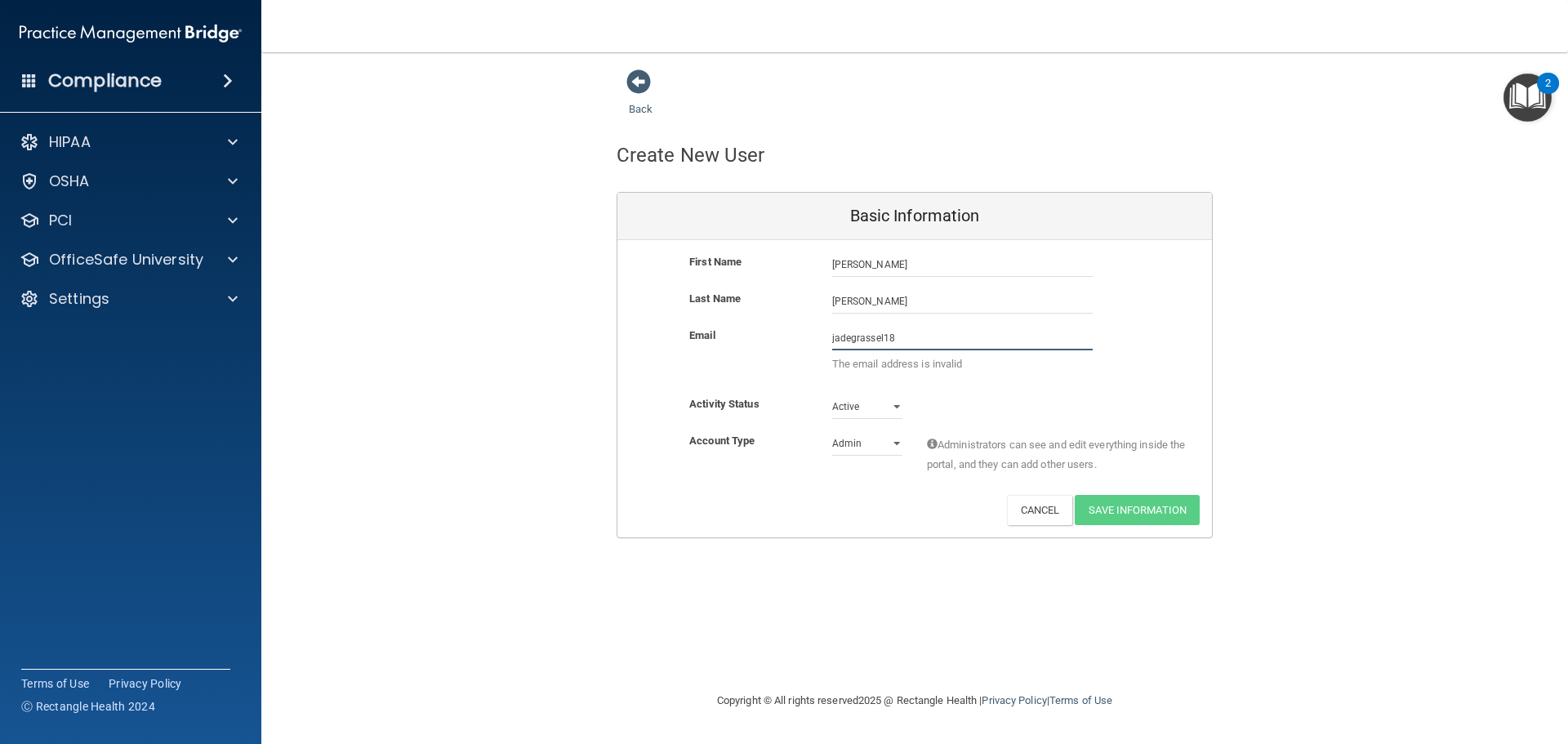
type input "[EMAIL_ADDRESS][DOMAIN_NAME]"
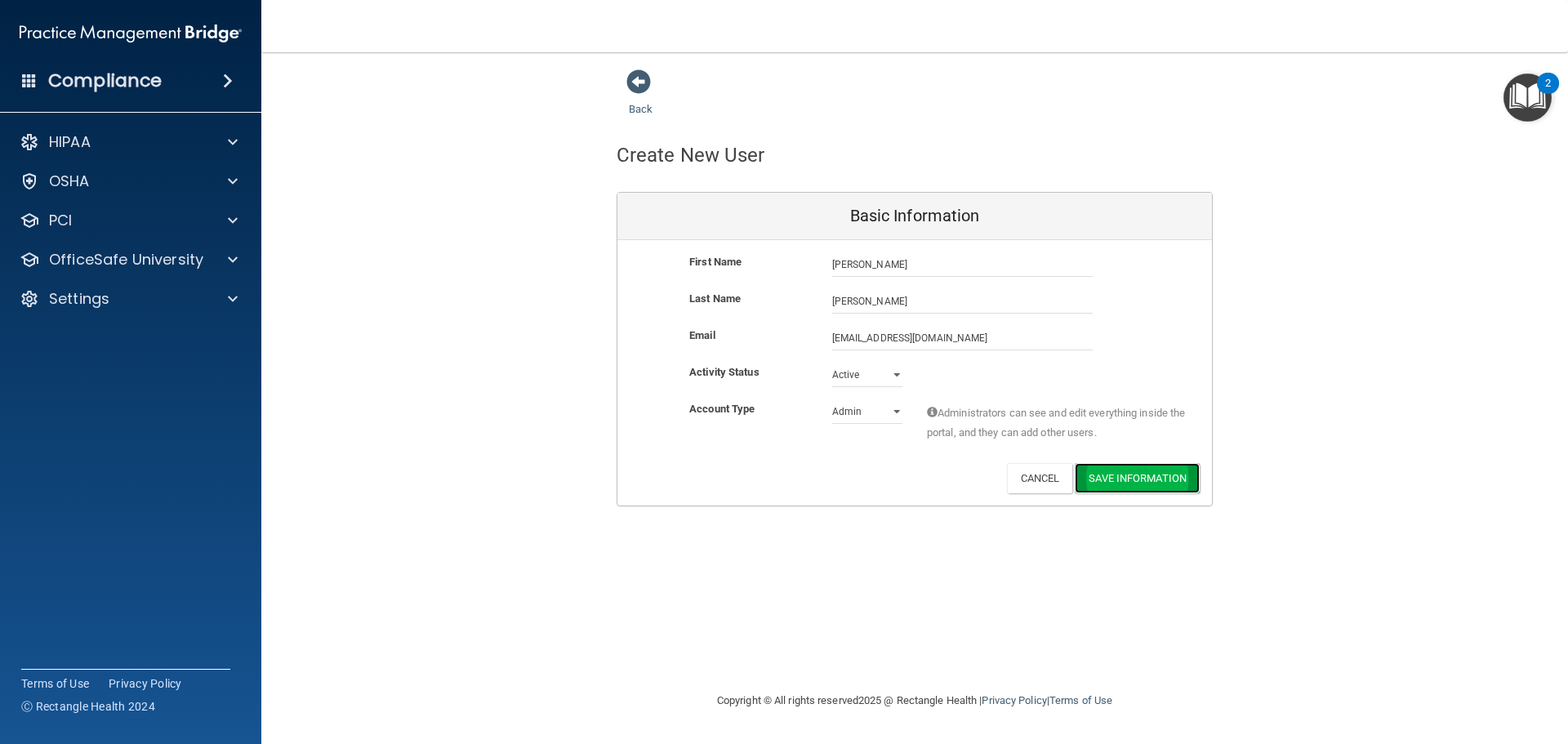
click at [1144, 474] on button "Save Information" at bounding box center [1137, 478] width 125 height 30
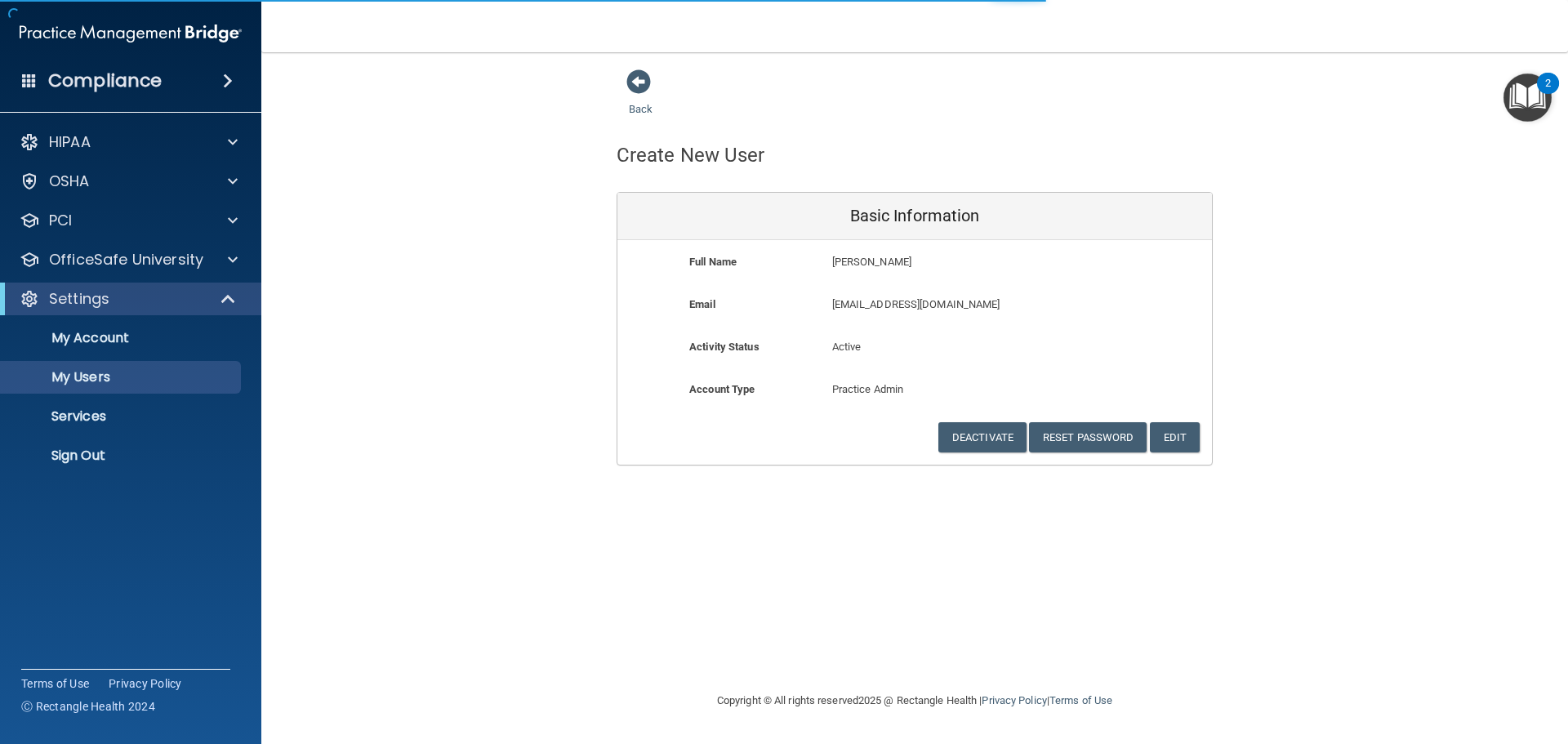
select select "20"
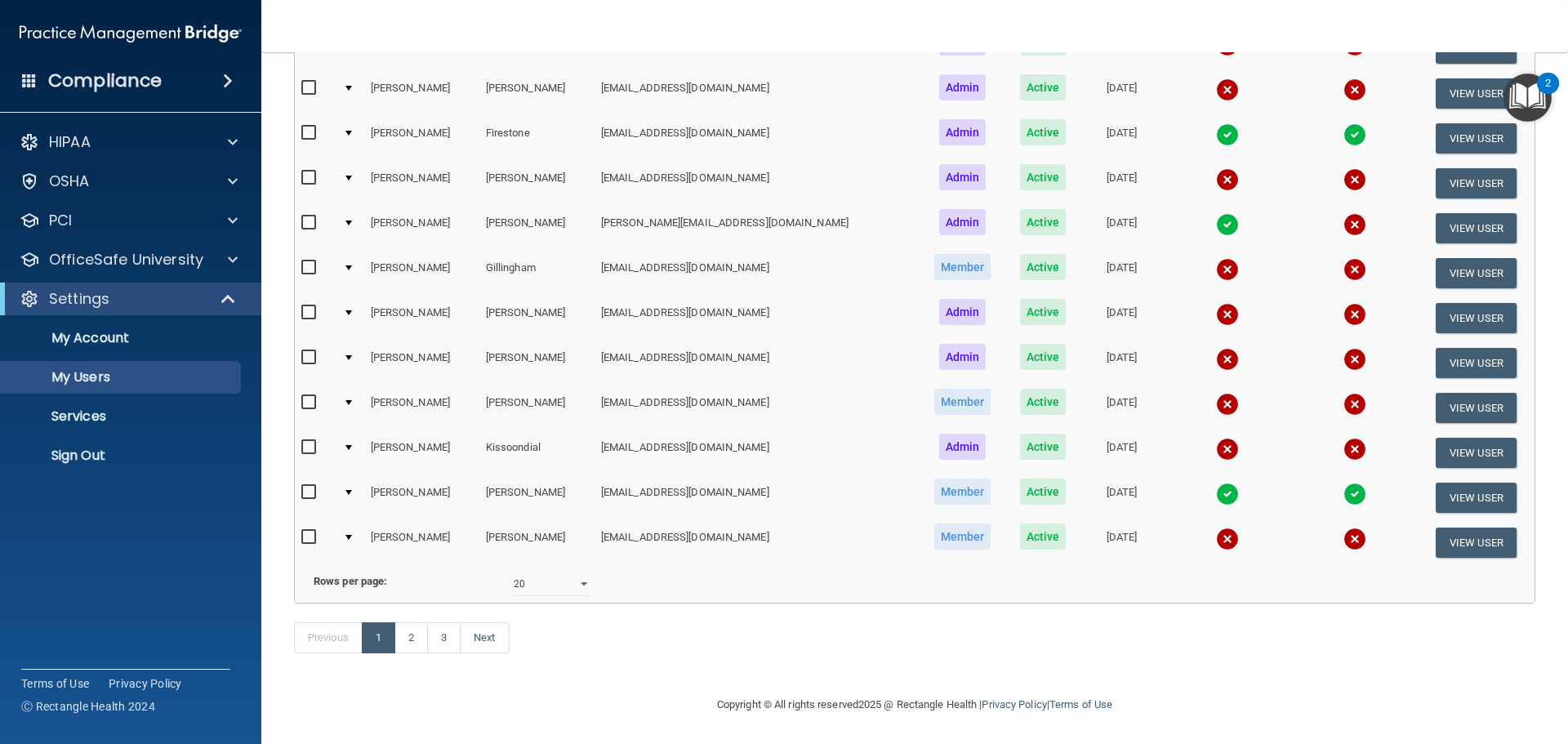
scroll to position [671, 0]
click at [407, 645] on link "2" at bounding box center [410, 638] width 33 height 31
select select "20"
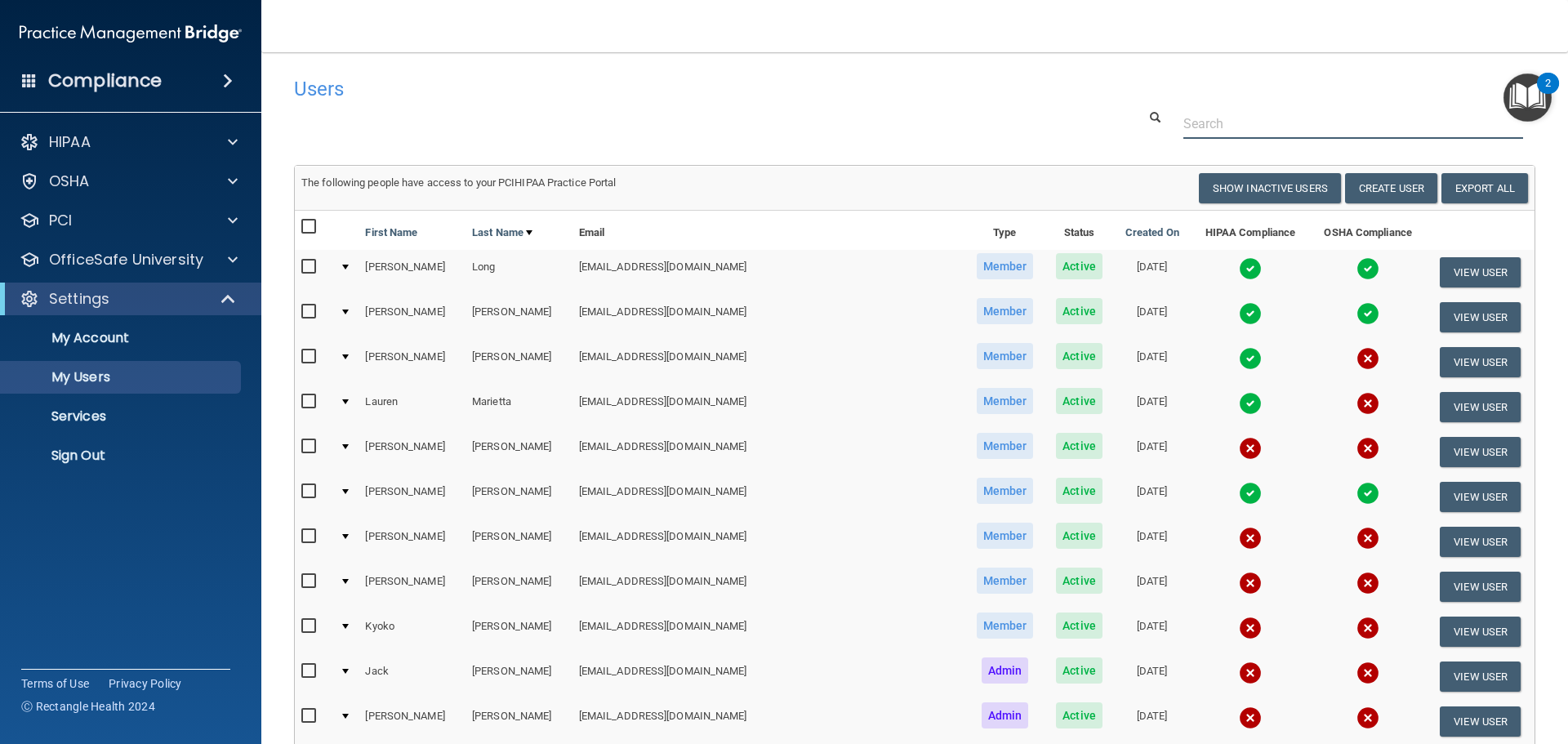
click at [1200, 125] on input "text" at bounding box center [1353, 123] width 340 height 30
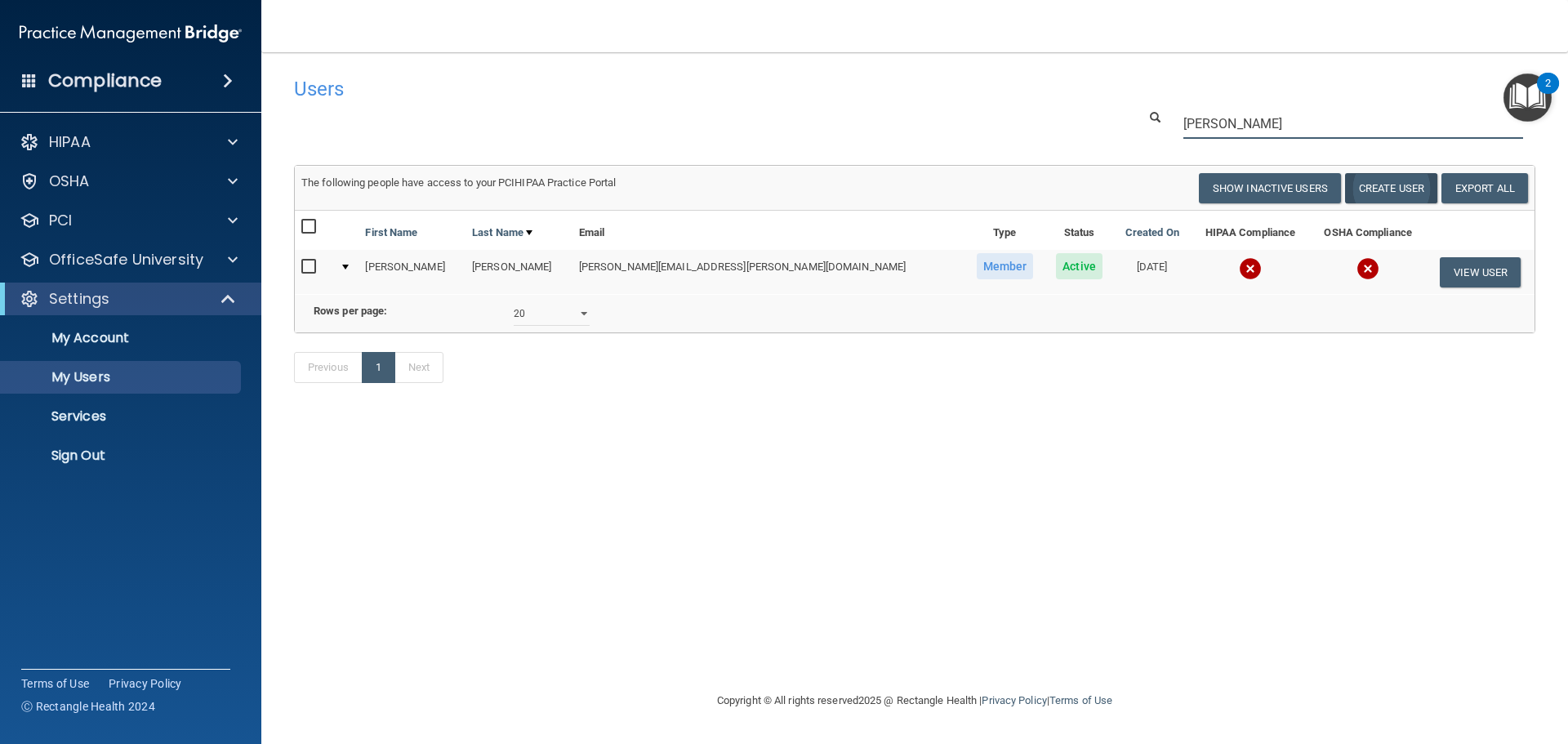
type input "alex"
click at [1396, 179] on button "Create User" at bounding box center [1391, 188] width 92 height 30
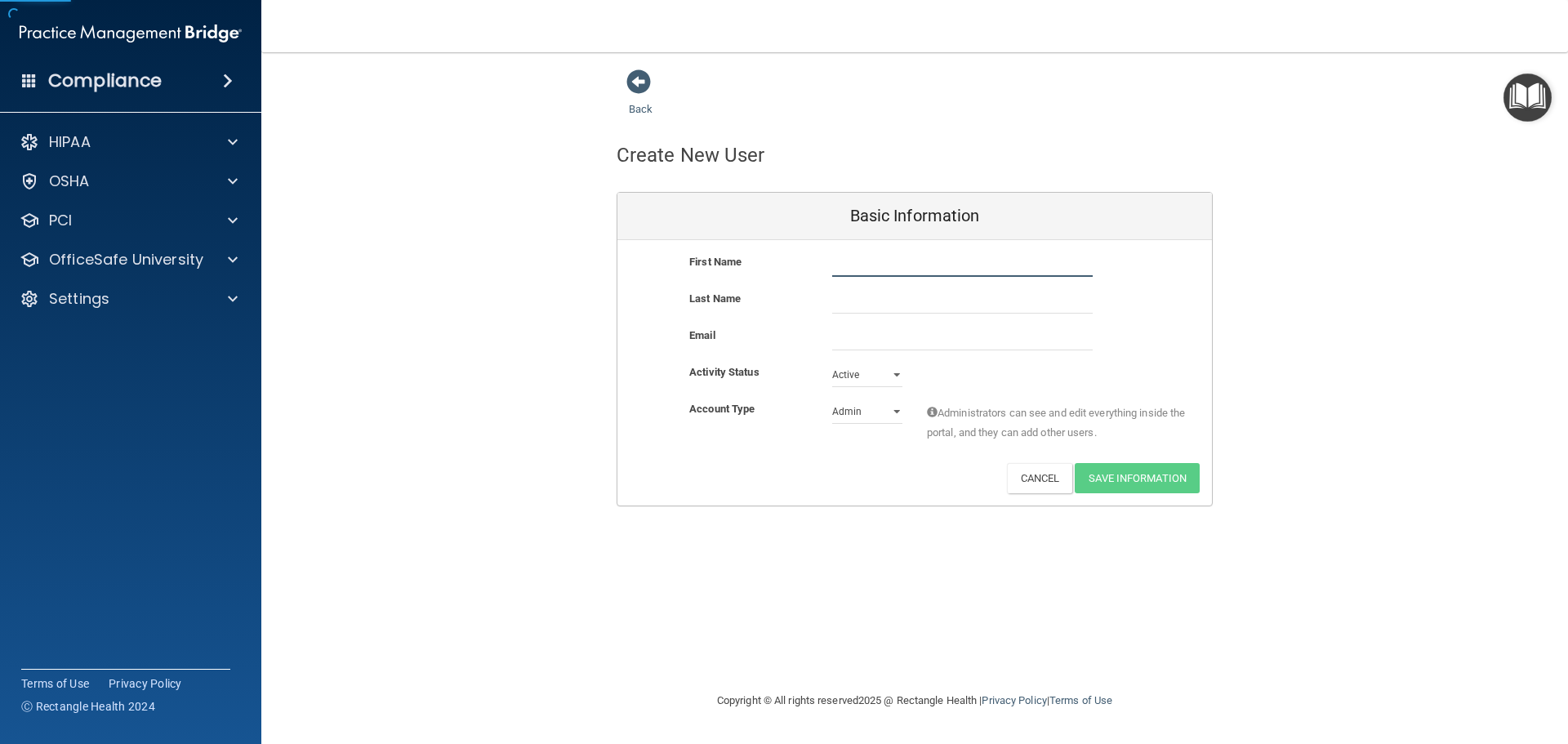
click at [845, 264] on input "text" at bounding box center [962, 264] width 260 height 25
type input "a"
type input "Alex"
type input "Macquarrie"
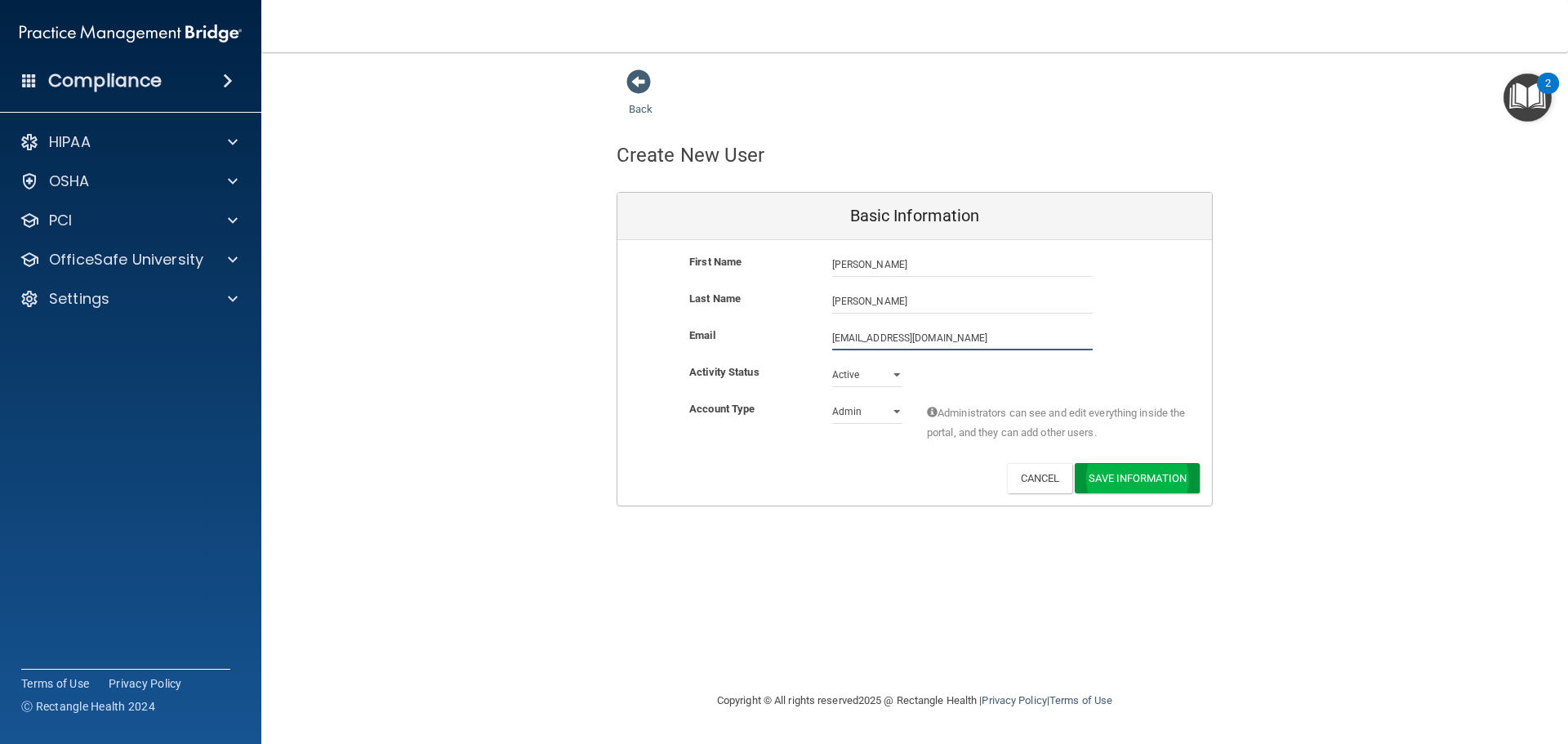
type input "[EMAIL_ADDRESS][DOMAIN_NAME]"
click at [1133, 478] on button "Save Information" at bounding box center [1137, 478] width 125 height 30
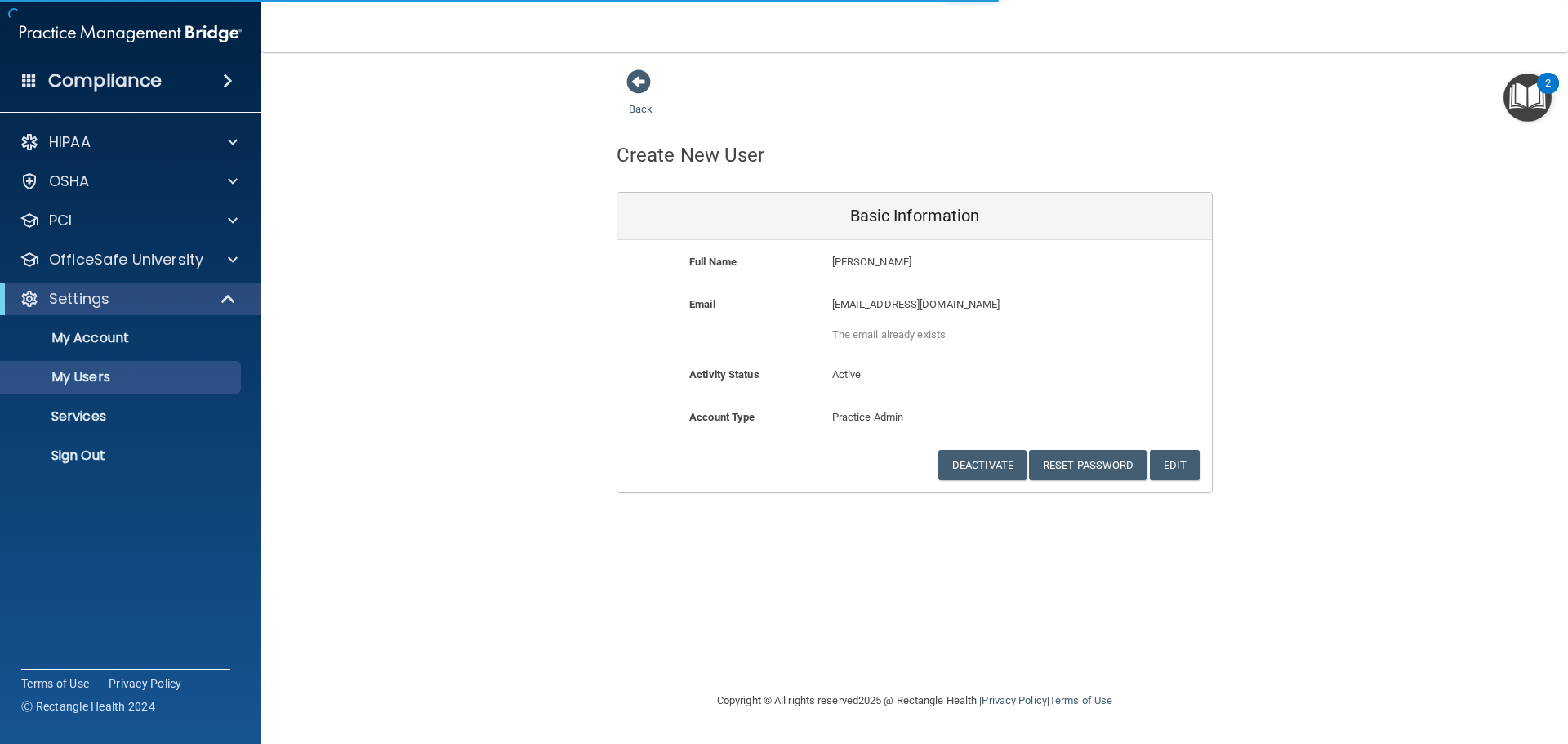
select select "20"
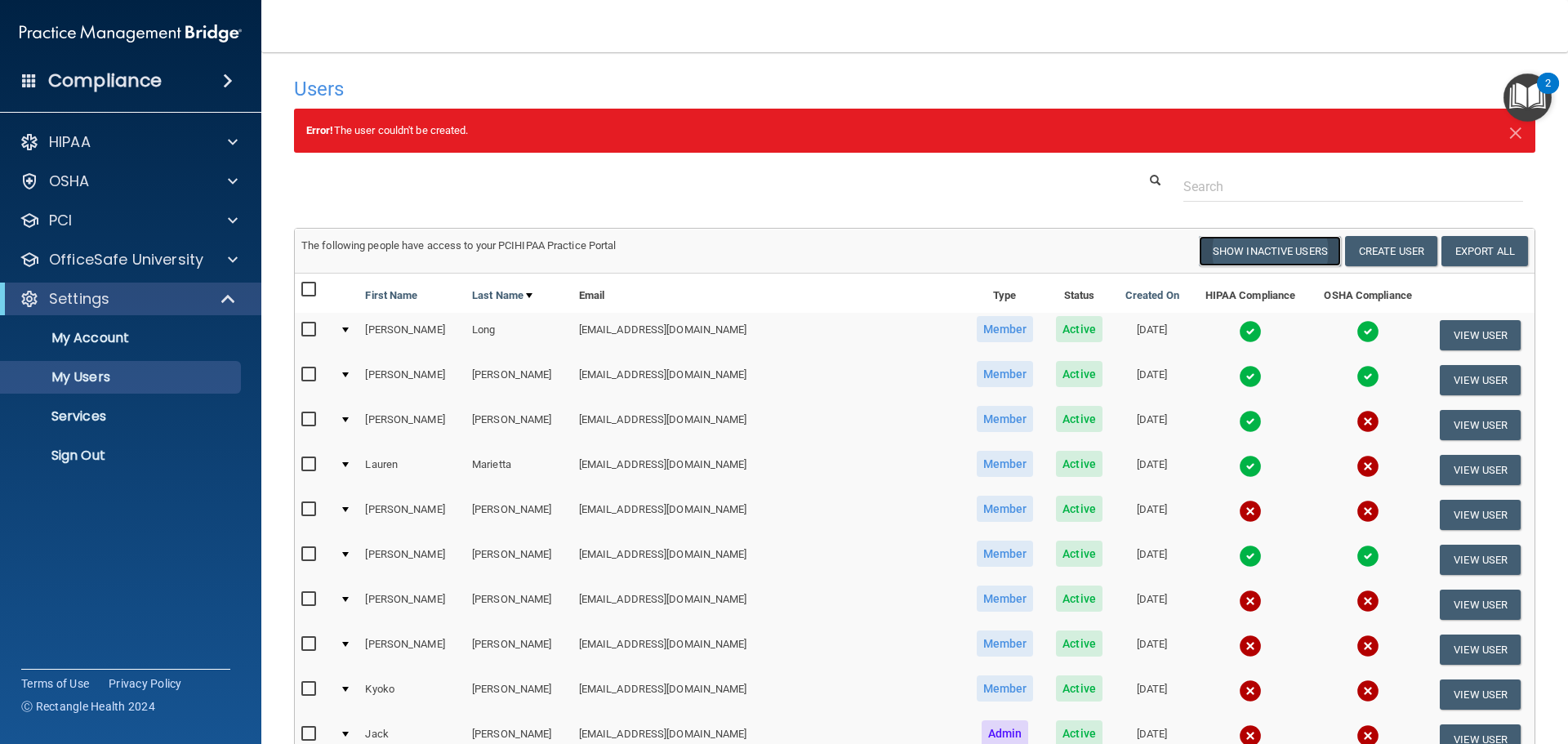
click at [1251, 248] on button "Show Inactive Users" at bounding box center [1269, 251] width 142 height 30
select select "20"
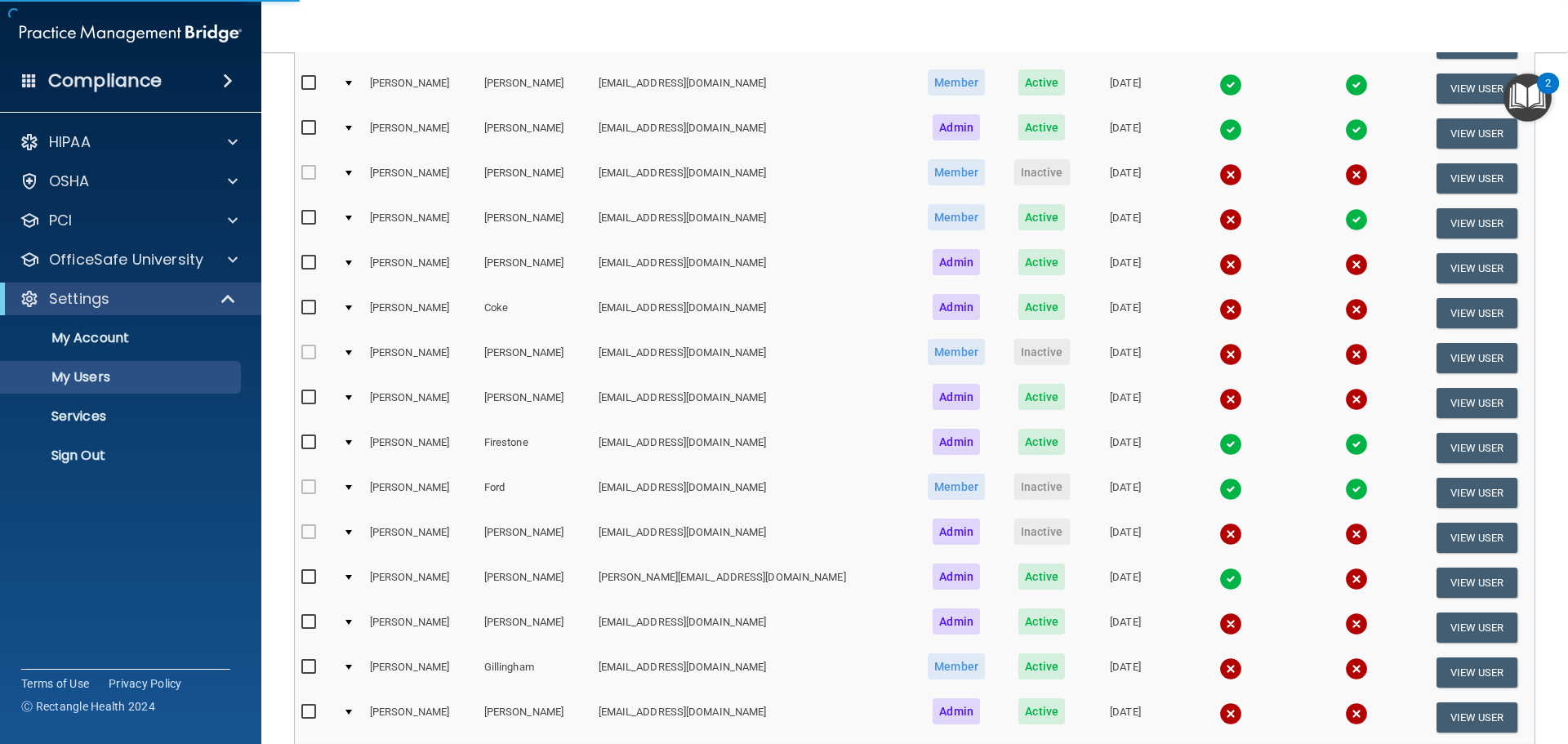
scroll to position [607, 0]
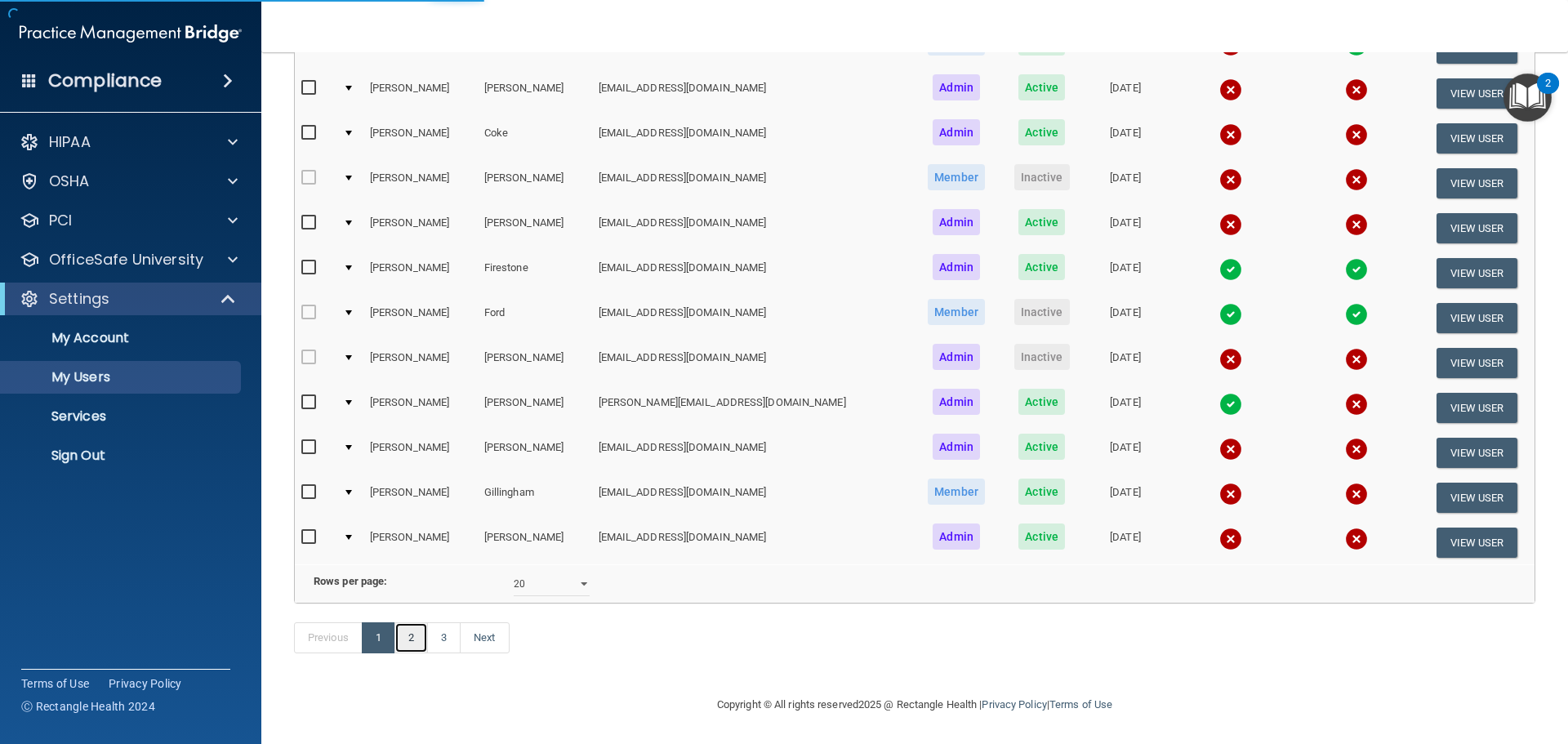
click at [409, 648] on link "2" at bounding box center [410, 638] width 33 height 31
select select "20"
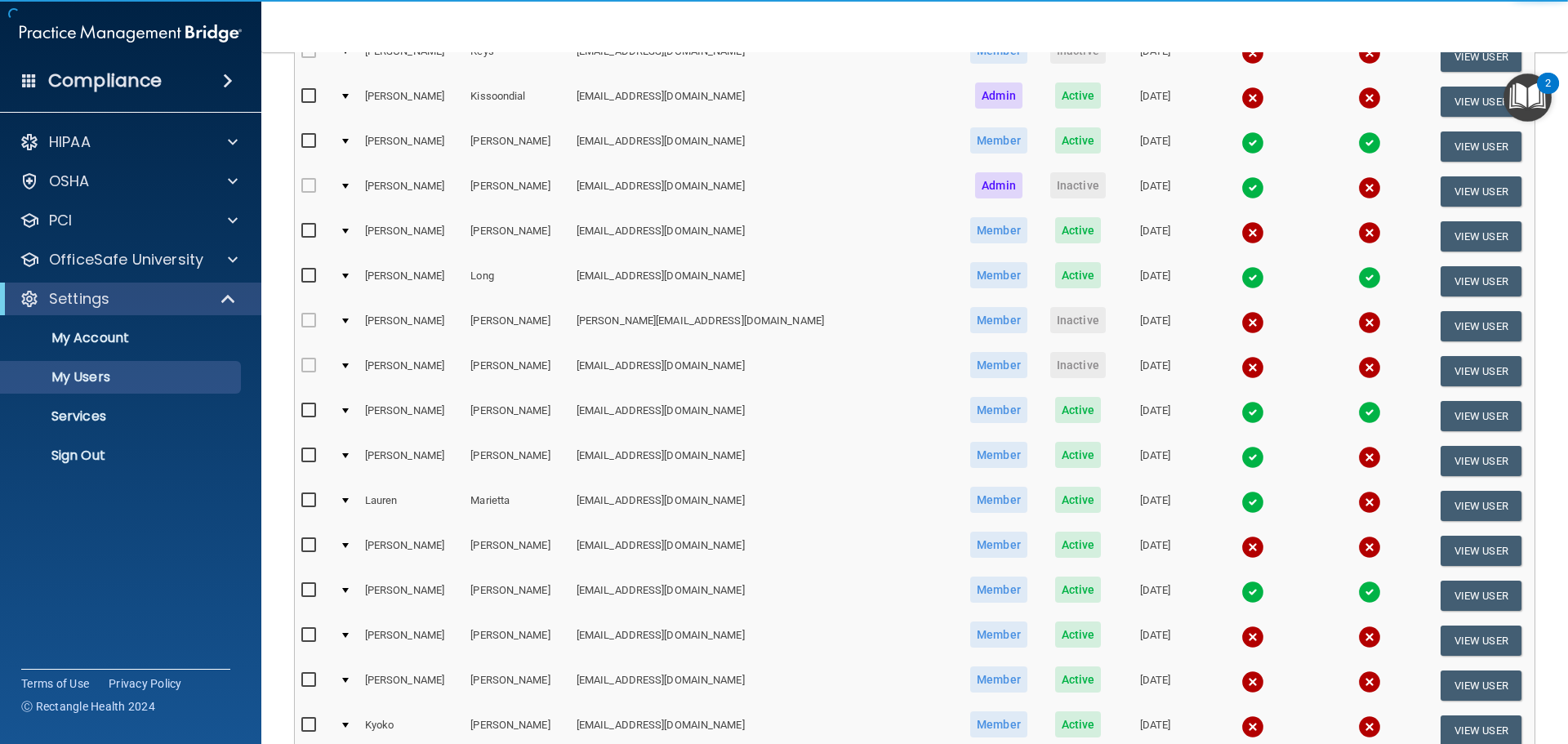
scroll to position [409, 0]
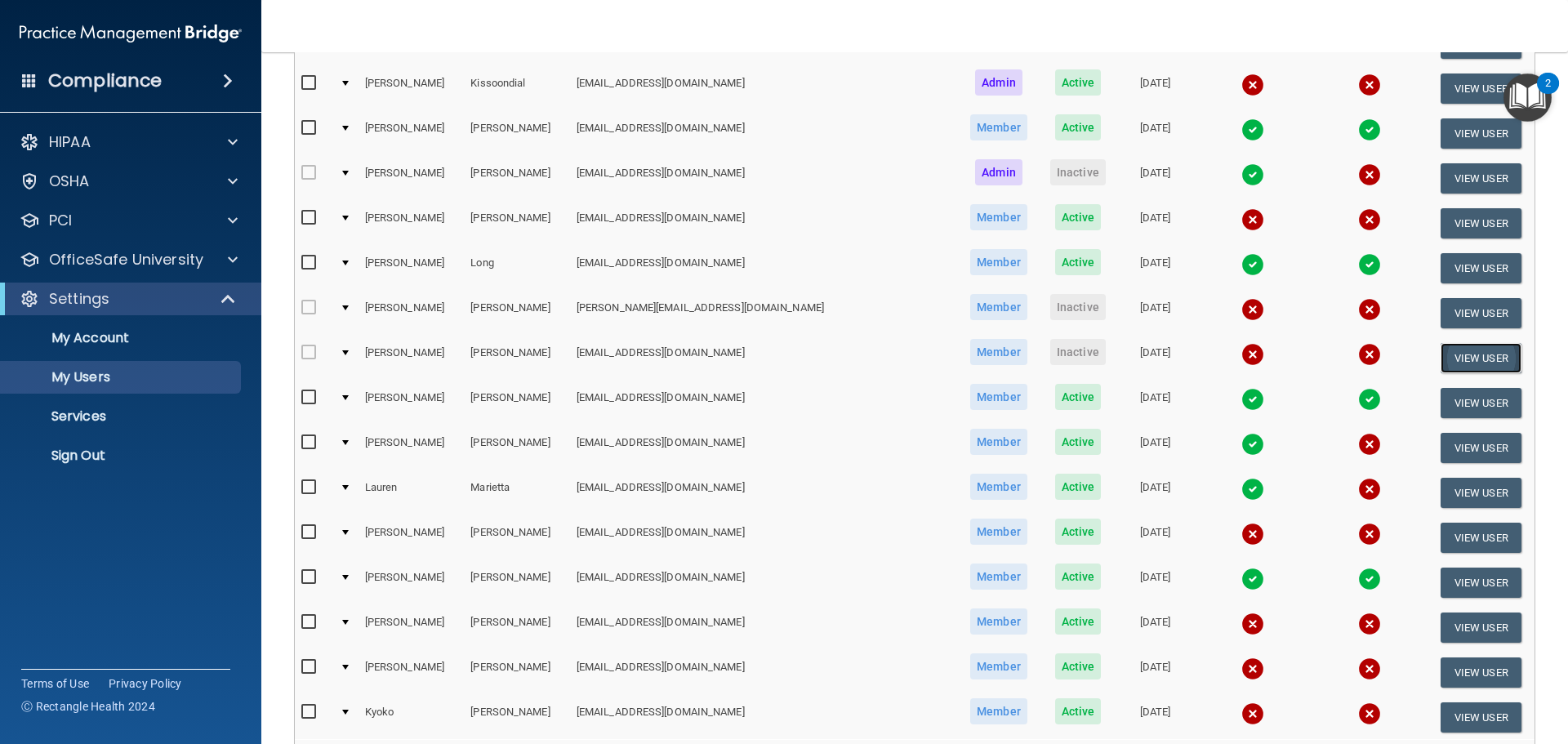
click at [1478, 357] on button "View User" at bounding box center [1481, 357] width 81 height 30
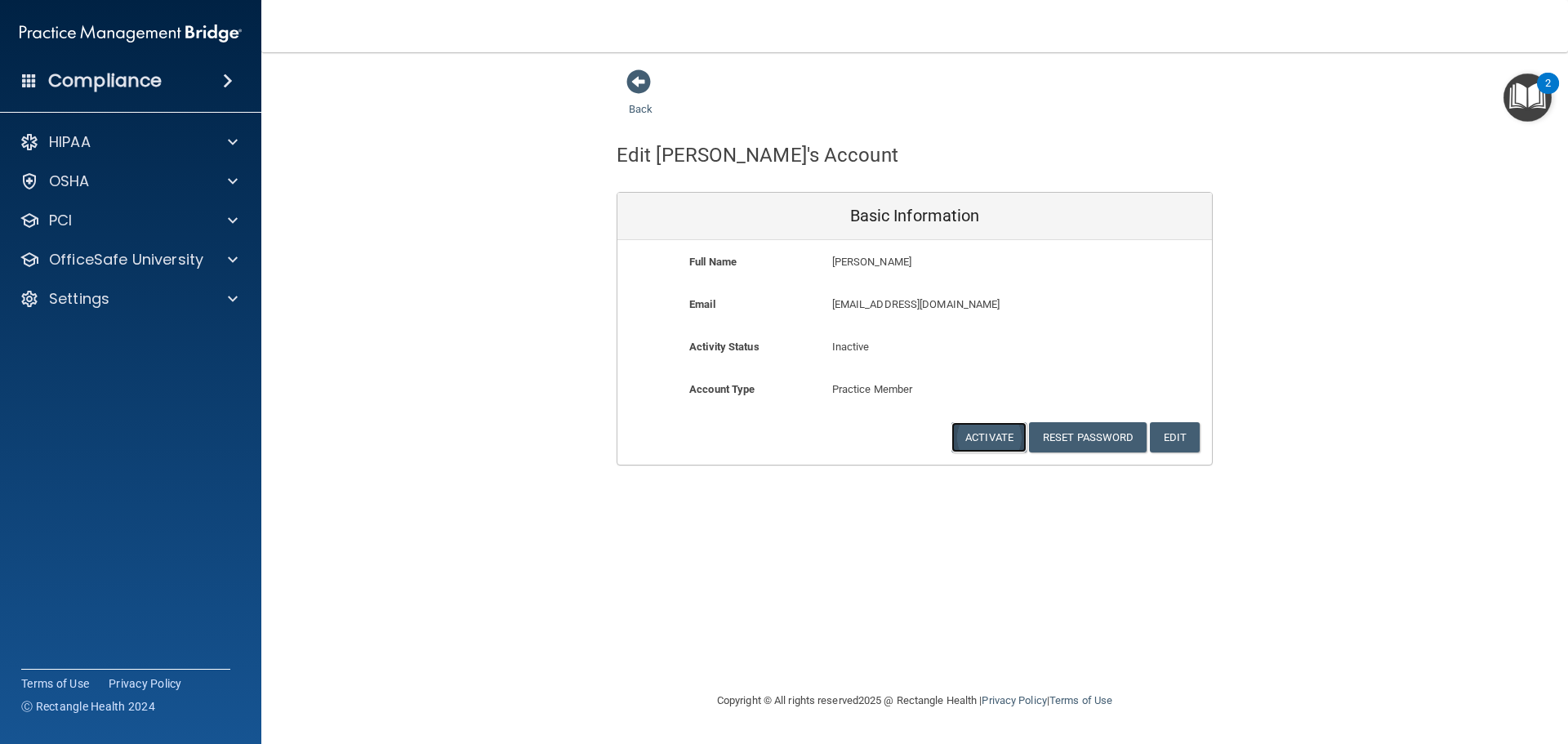
click at [975, 439] on button "Activate" at bounding box center [989, 437] width 75 height 30
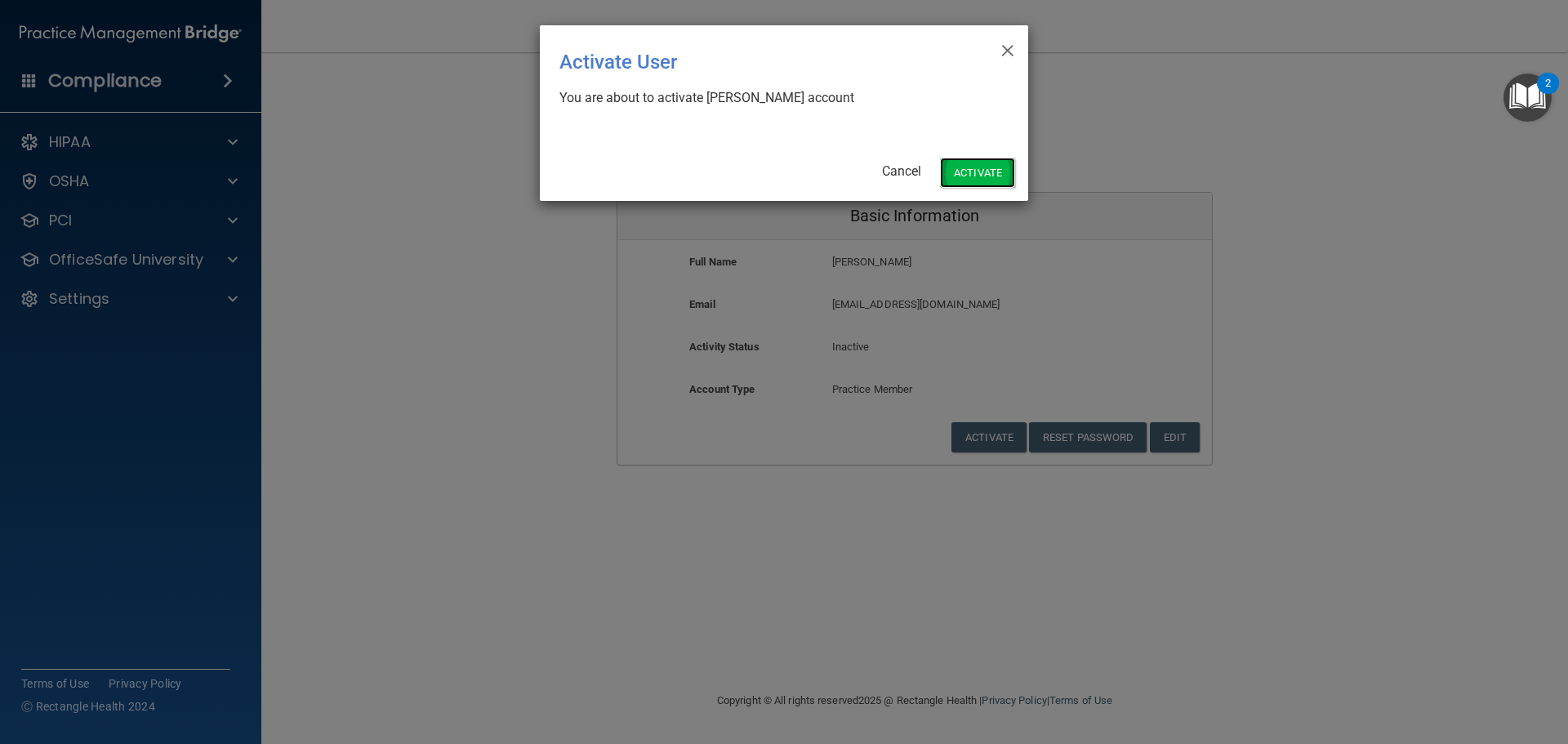
click at [990, 164] on button "Activate" at bounding box center [978, 172] width 75 height 30
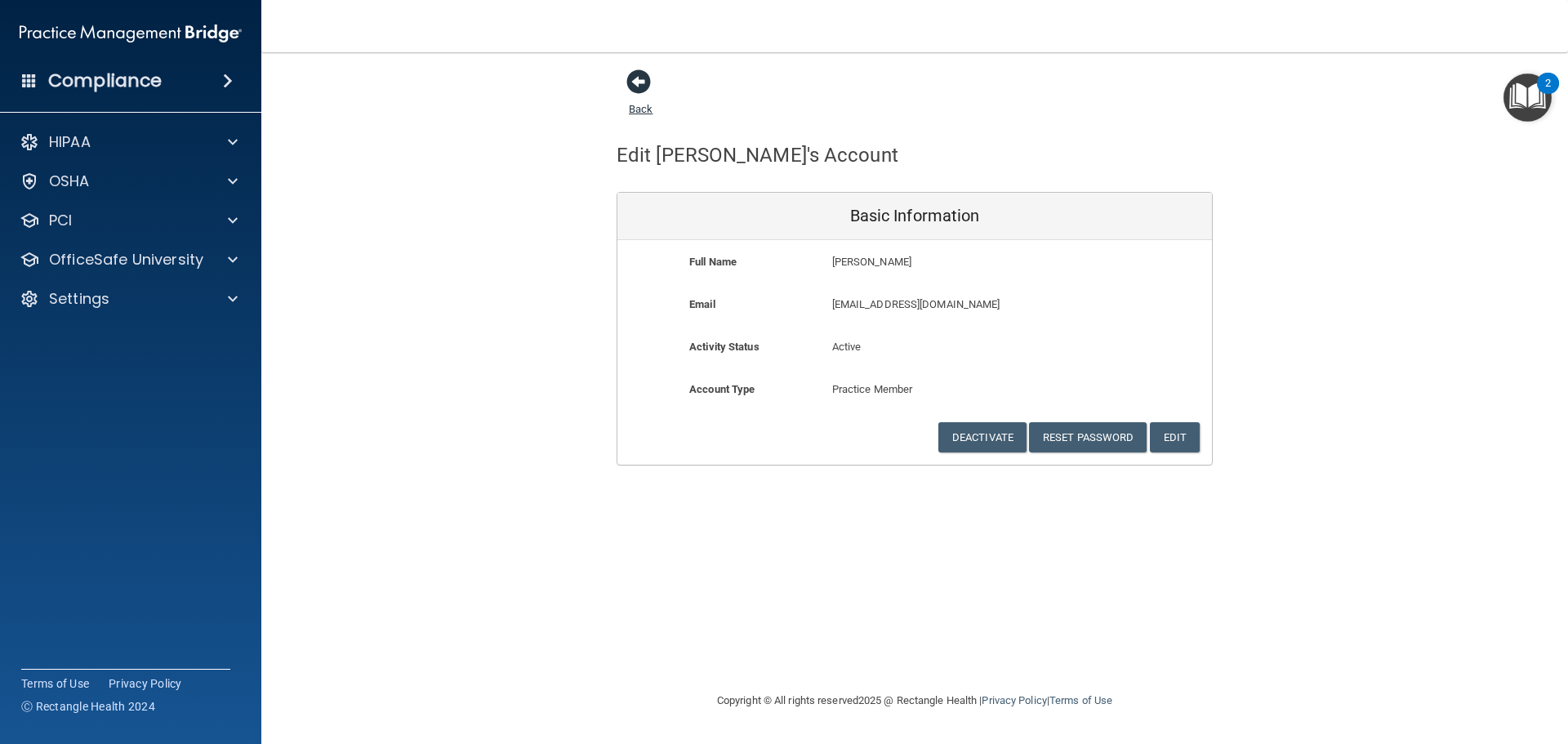
click at [639, 89] on span at bounding box center [638, 81] width 25 height 25
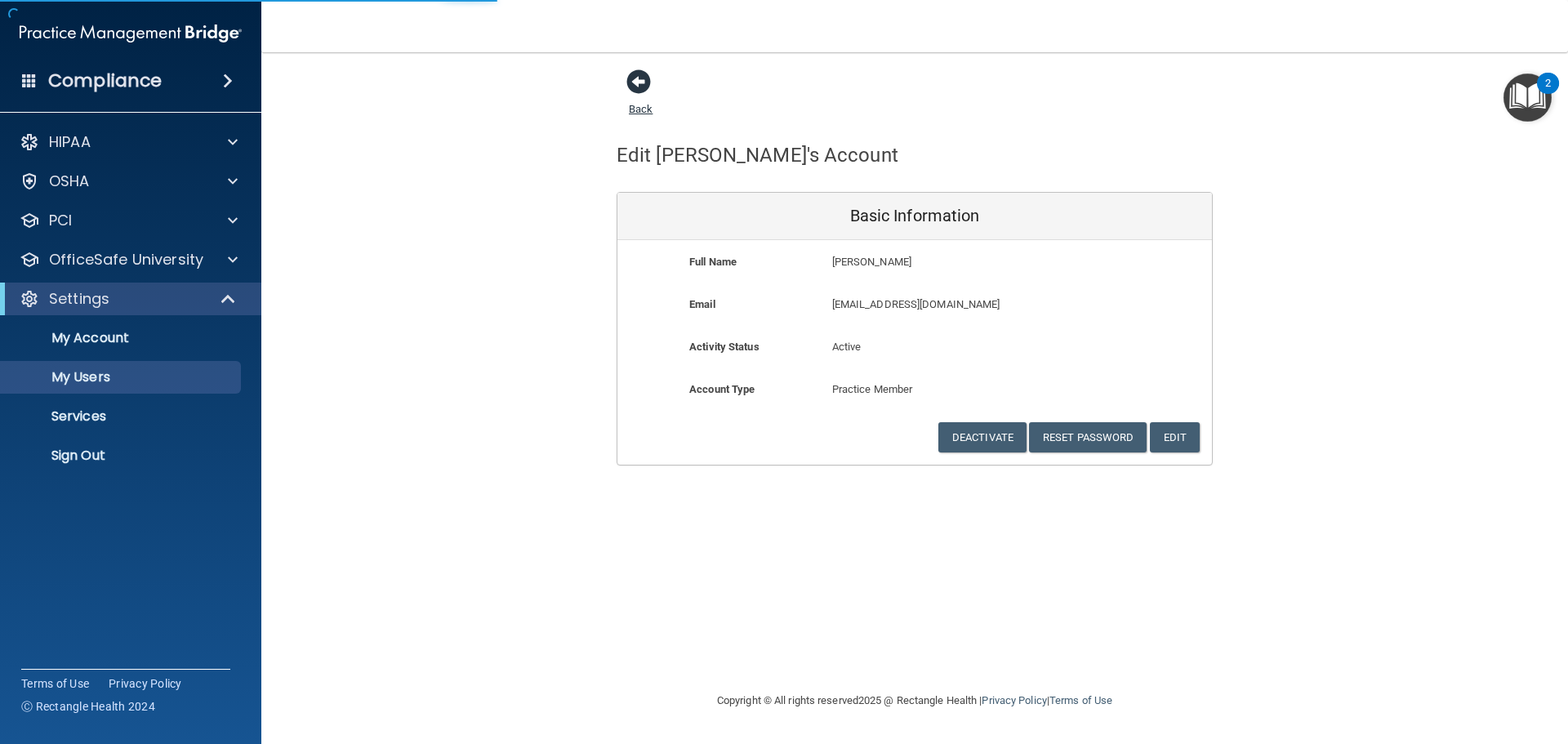
select select "20"
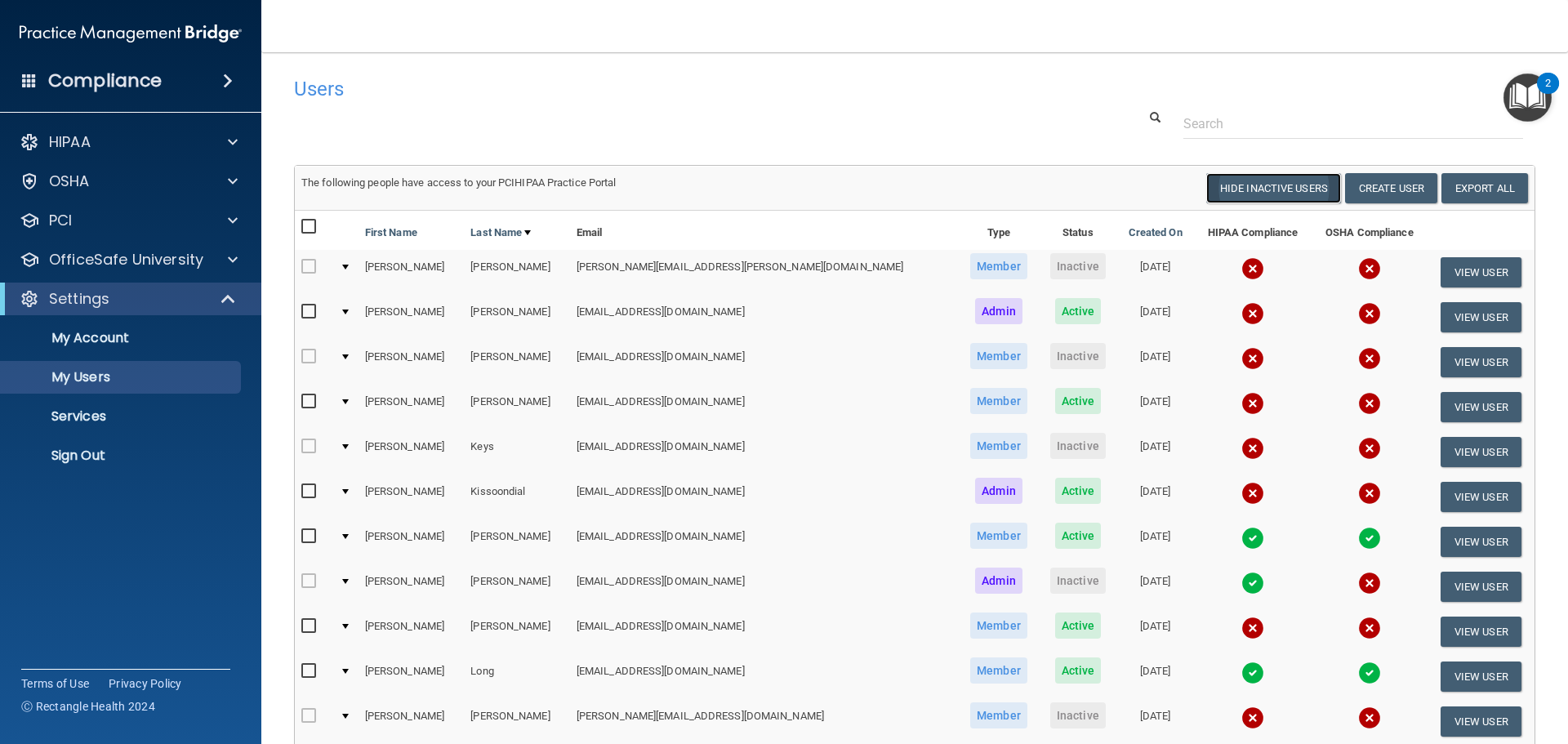
click at [1260, 189] on button "Hide Inactive Users" at bounding box center [1274, 188] width 135 height 30
select select "20"
